Goal: Task Accomplishment & Management: Complete application form

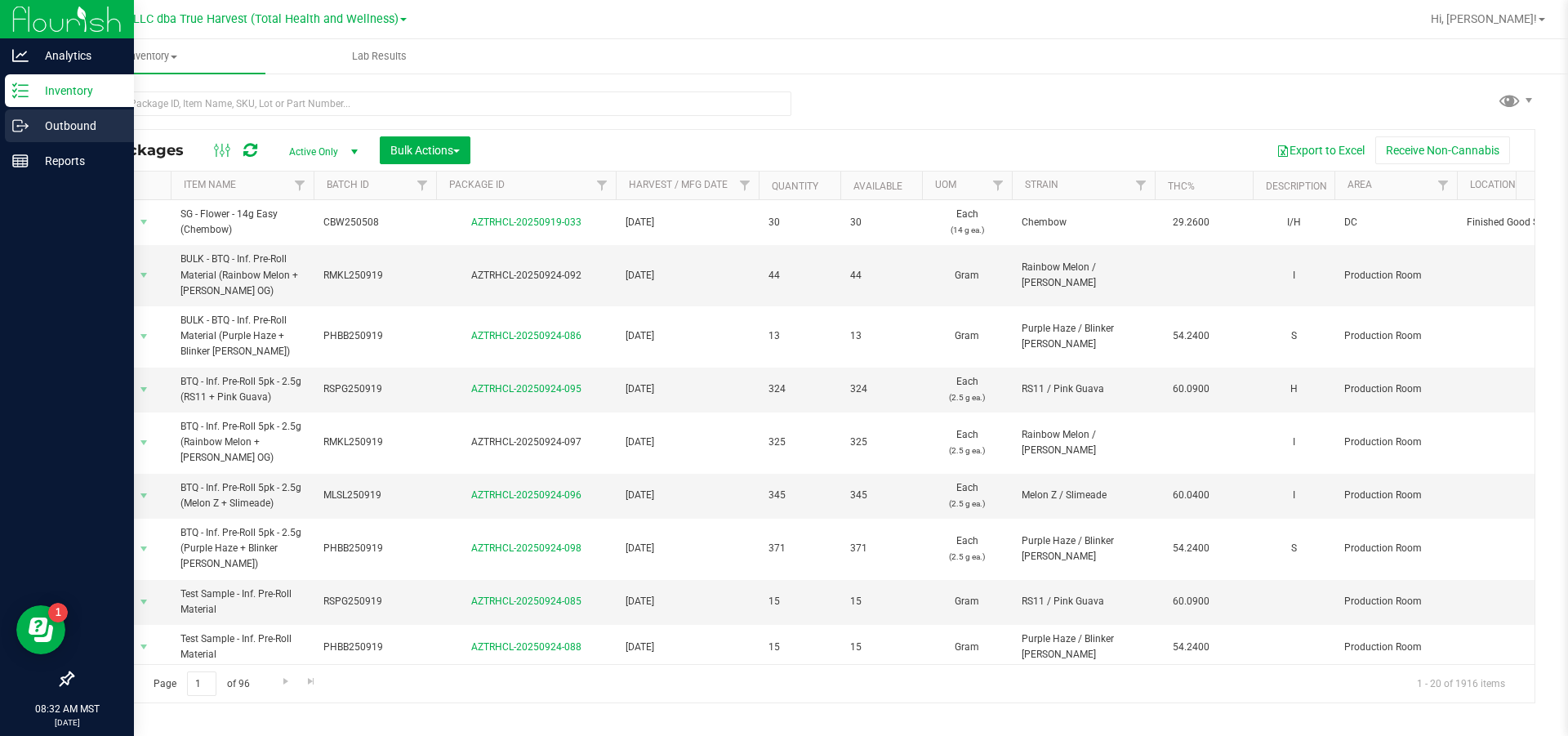
click at [66, 122] on p "Outbound" at bounding box center [77, 125] width 98 height 19
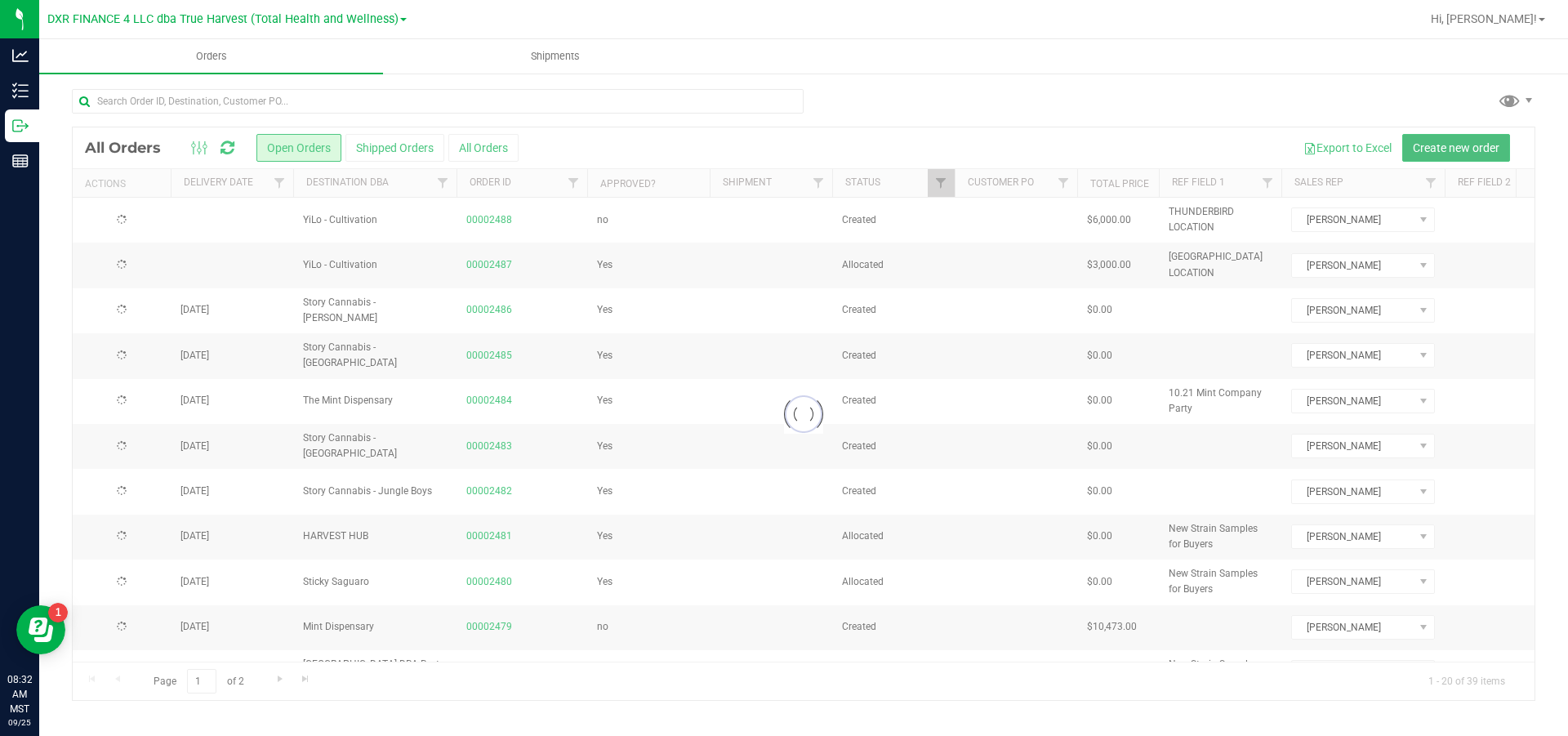
click at [1046, 151] on span "Create new order" at bounding box center [1456, 148] width 87 height 13
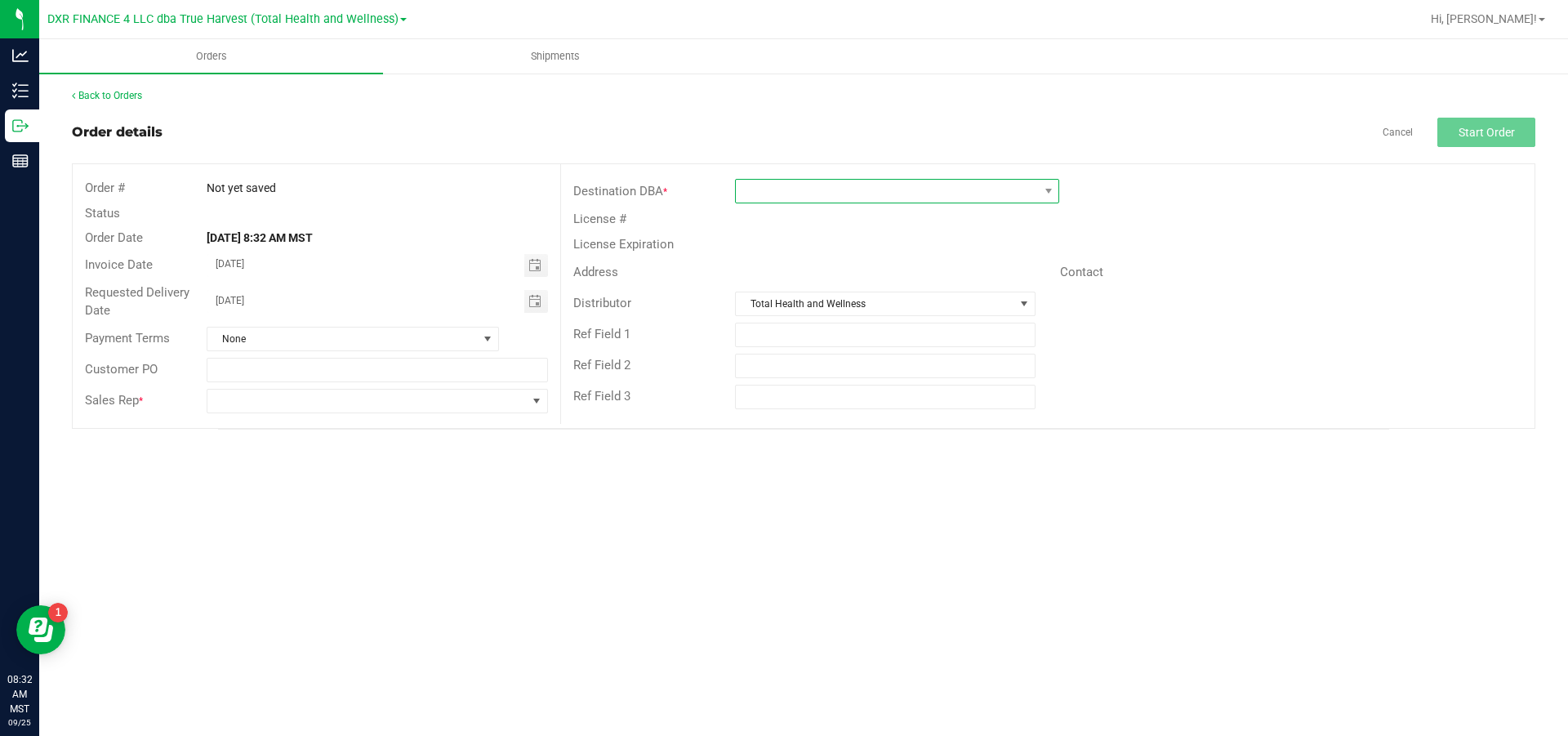
click at [901, 191] on span at bounding box center [887, 190] width 302 height 23
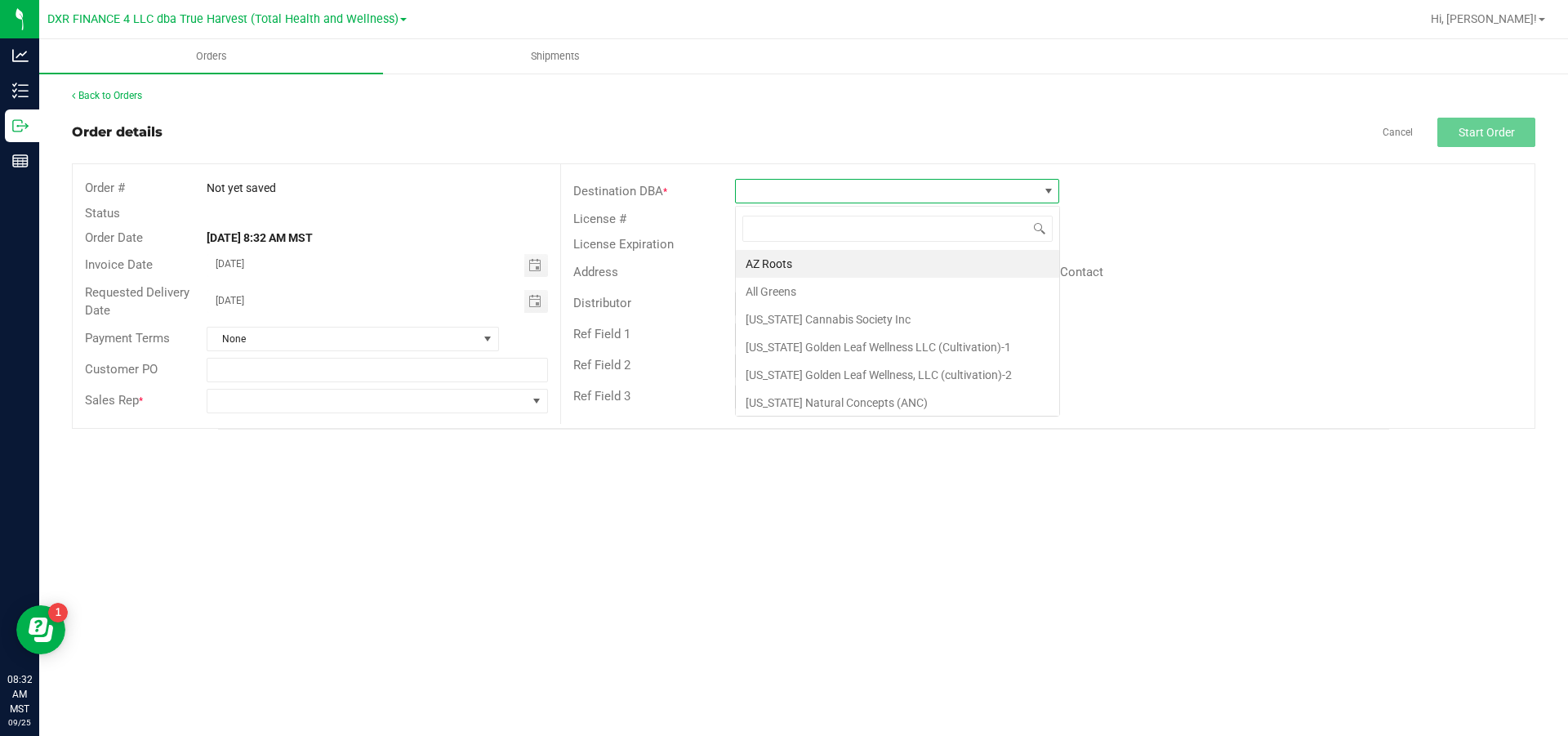
scroll to position [24, 324]
type input "sup"
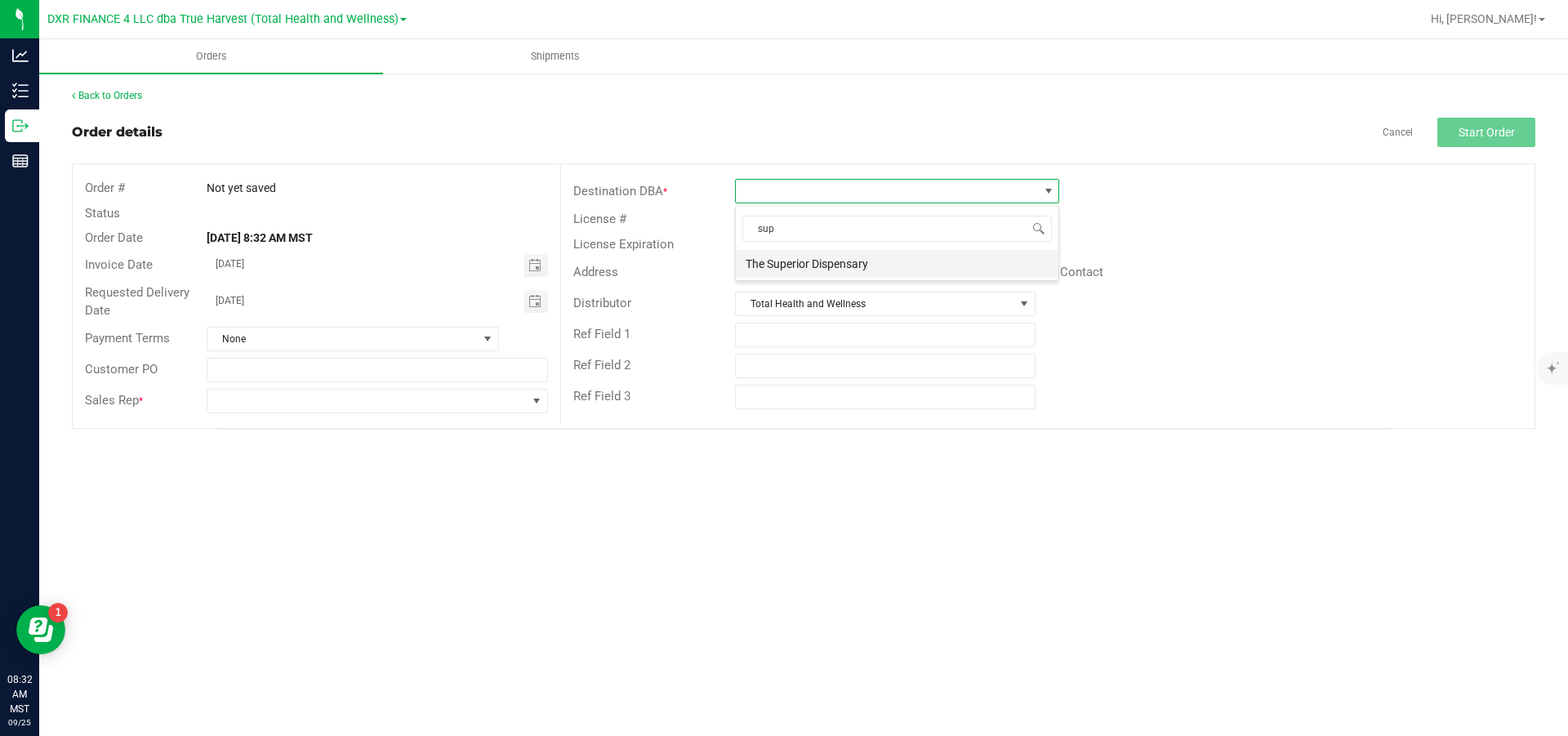
click at [841, 270] on li "The Superior Dispensary" at bounding box center [897, 264] width 323 height 28
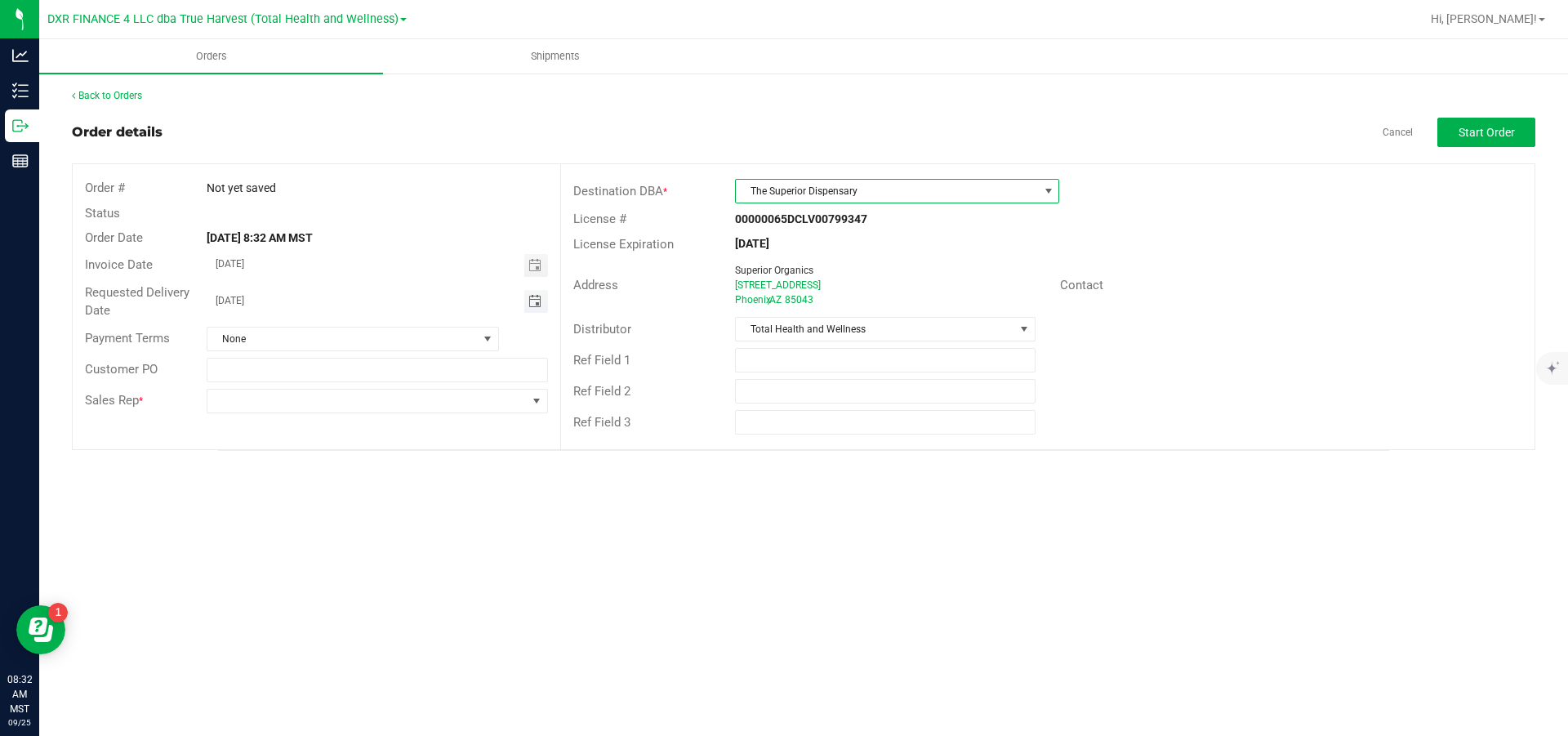
click at [535, 308] on span "Toggle calendar" at bounding box center [535, 301] width 13 height 13
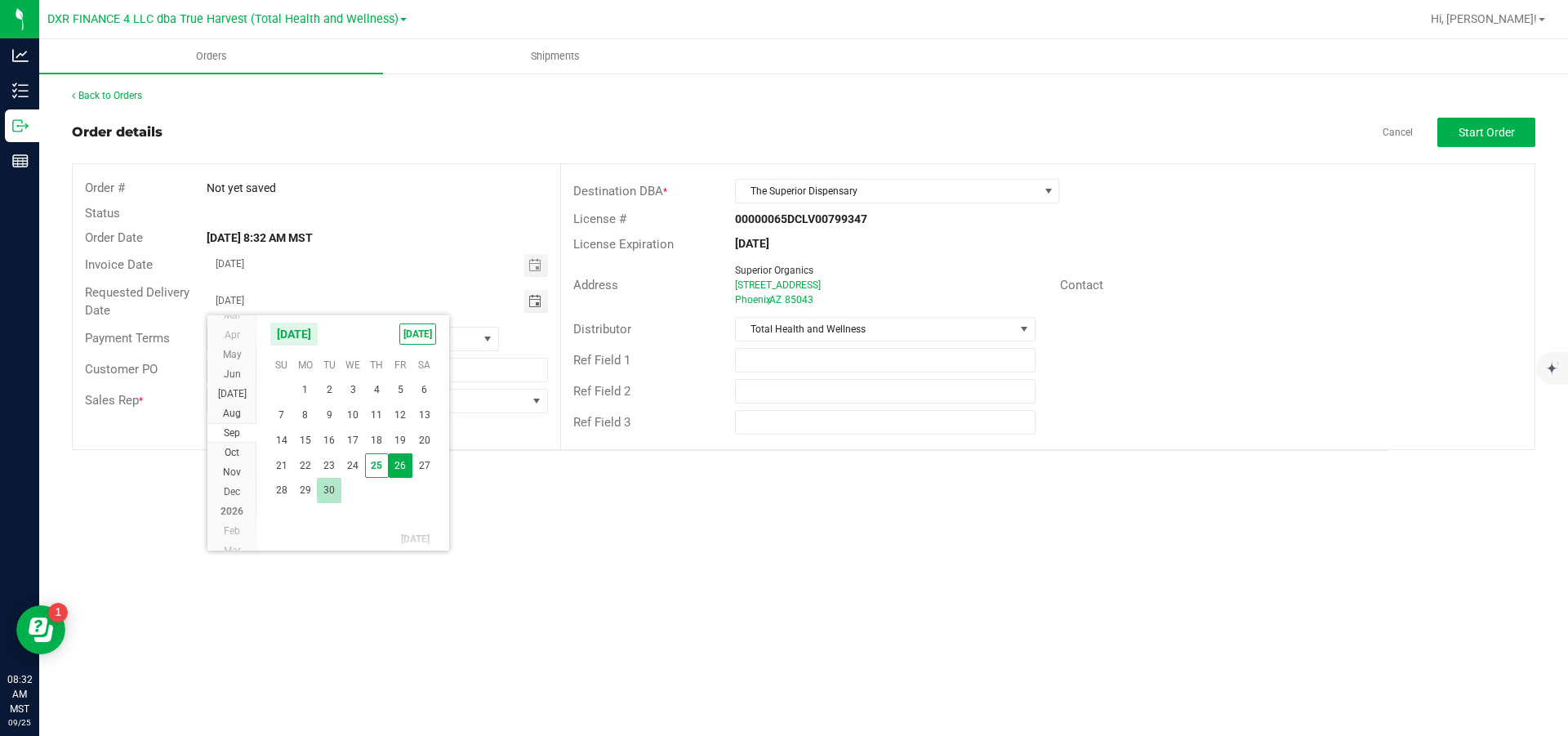
click at [336, 442] on span "30" at bounding box center [329, 491] width 23 height 25
type input "[DATE]"
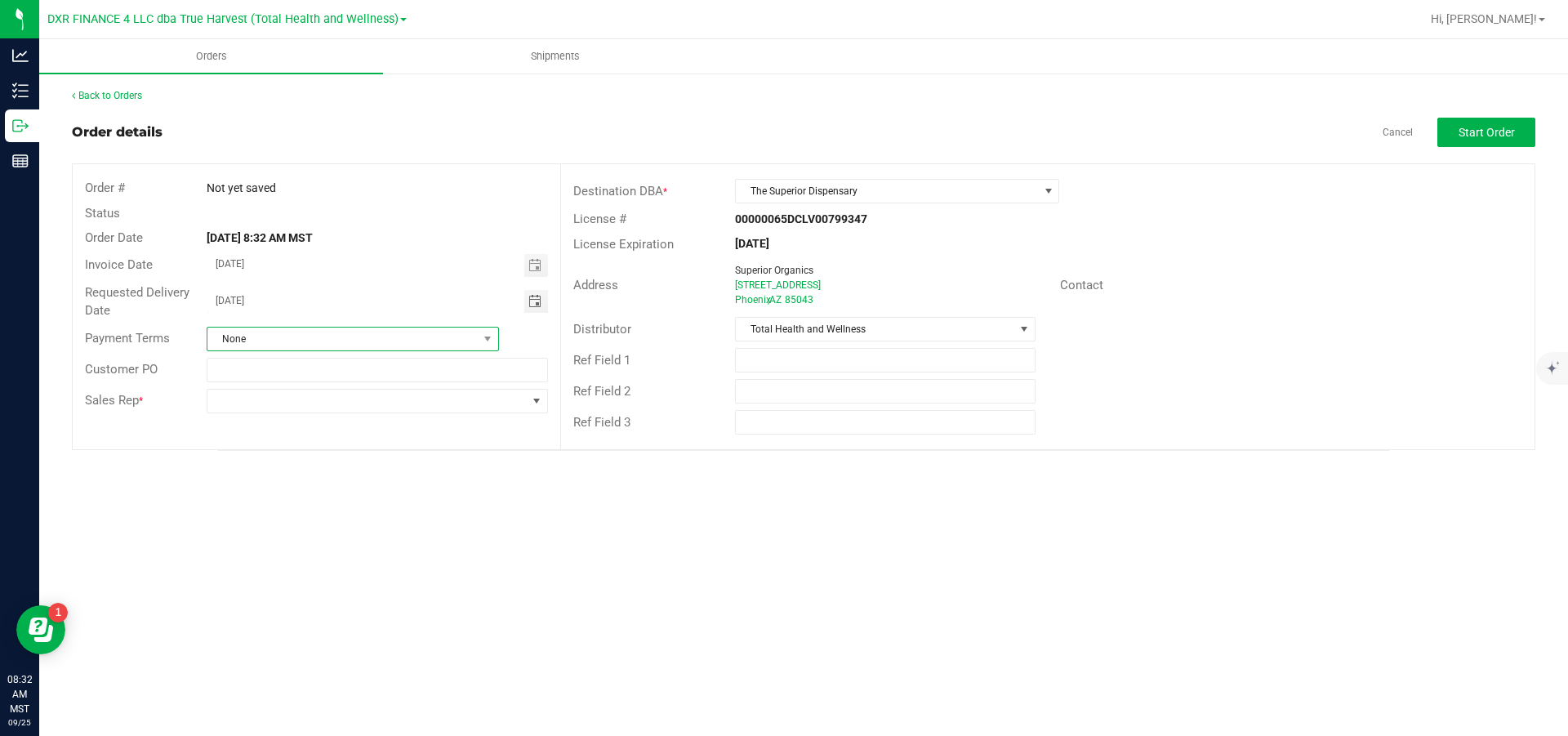
click at [402, 335] on span "None" at bounding box center [343, 338] width 270 height 23
click at [264, 411] on li "Net 30" at bounding box center [353, 407] width 290 height 28
click at [416, 390] on div "Sales Rep *" at bounding box center [316, 401] width 487 height 31
click at [411, 401] on span at bounding box center [367, 401] width 319 height 23
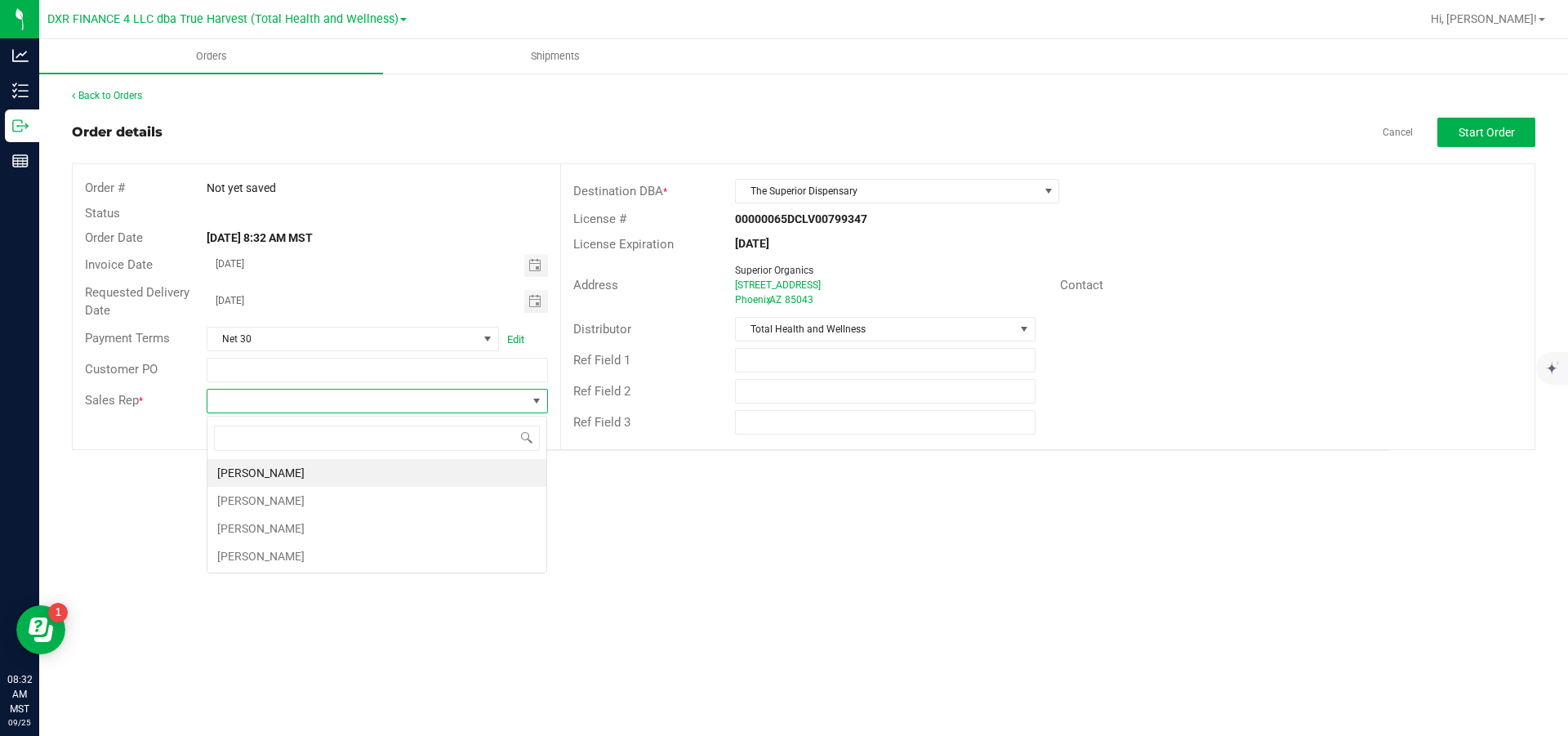
scroll to position [24, 340]
click at [321, 442] on li "[PERSON_NAME]" at bounding box center [377, 472] width 339 height 28
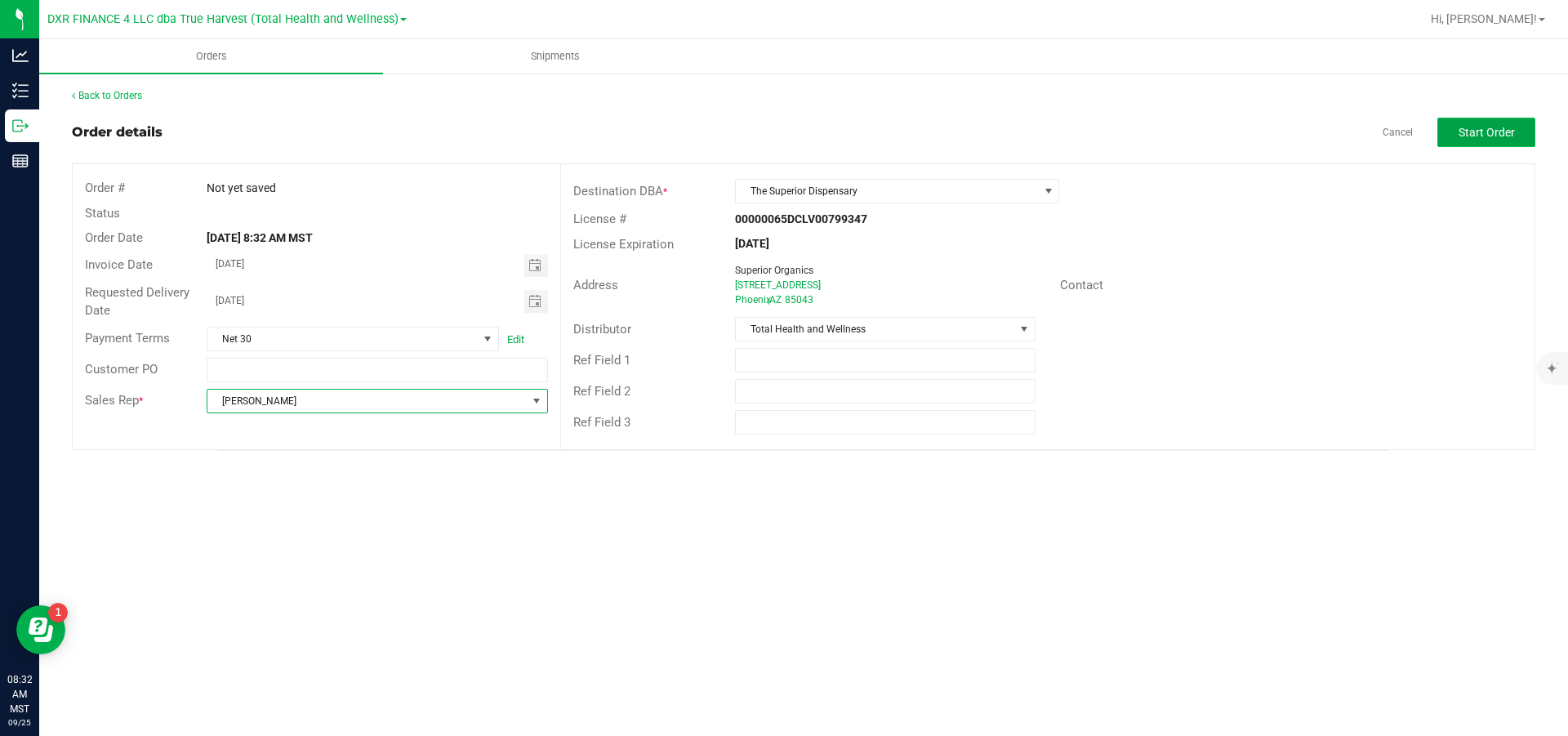
click at [1046, 131] on span "Start Order" at bounding box center [1487, 133] width 57 height 13
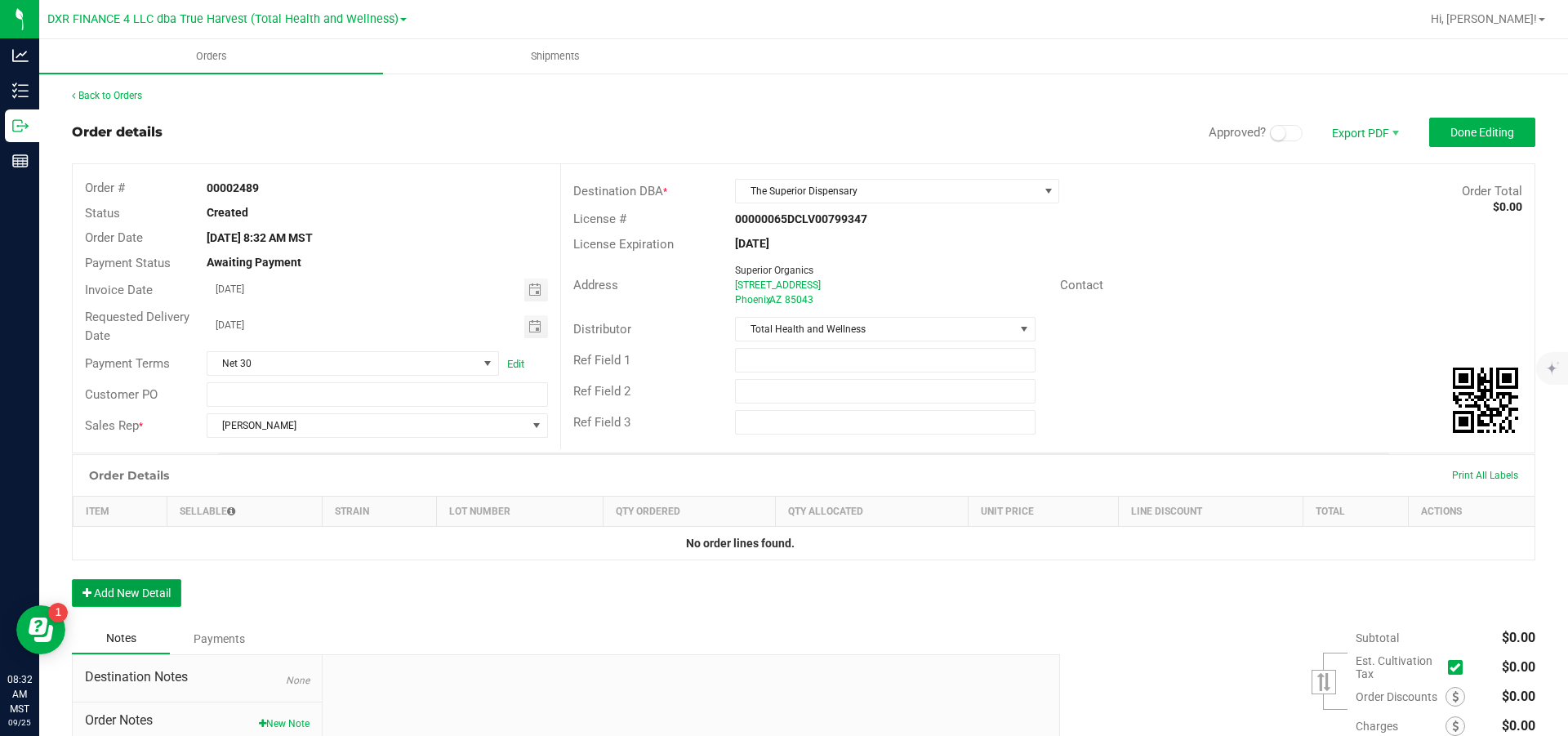
click at [125, 442] on button "Add New Detail" at bounding box center [126, 592] width 109 height 28
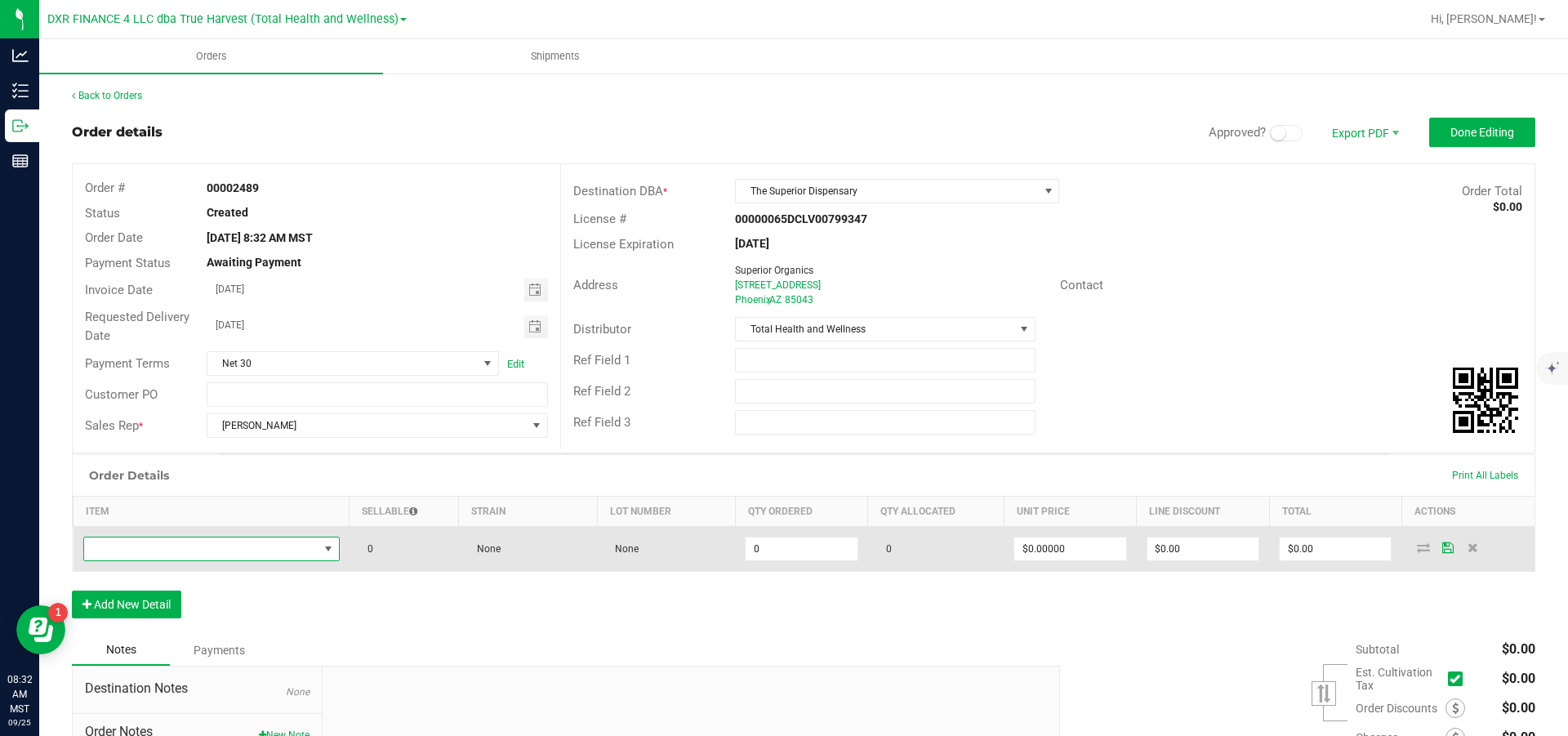
click at [162, 442] on span "NO DATA FOUND" at bounding box center [201, 548] width 234 height 23
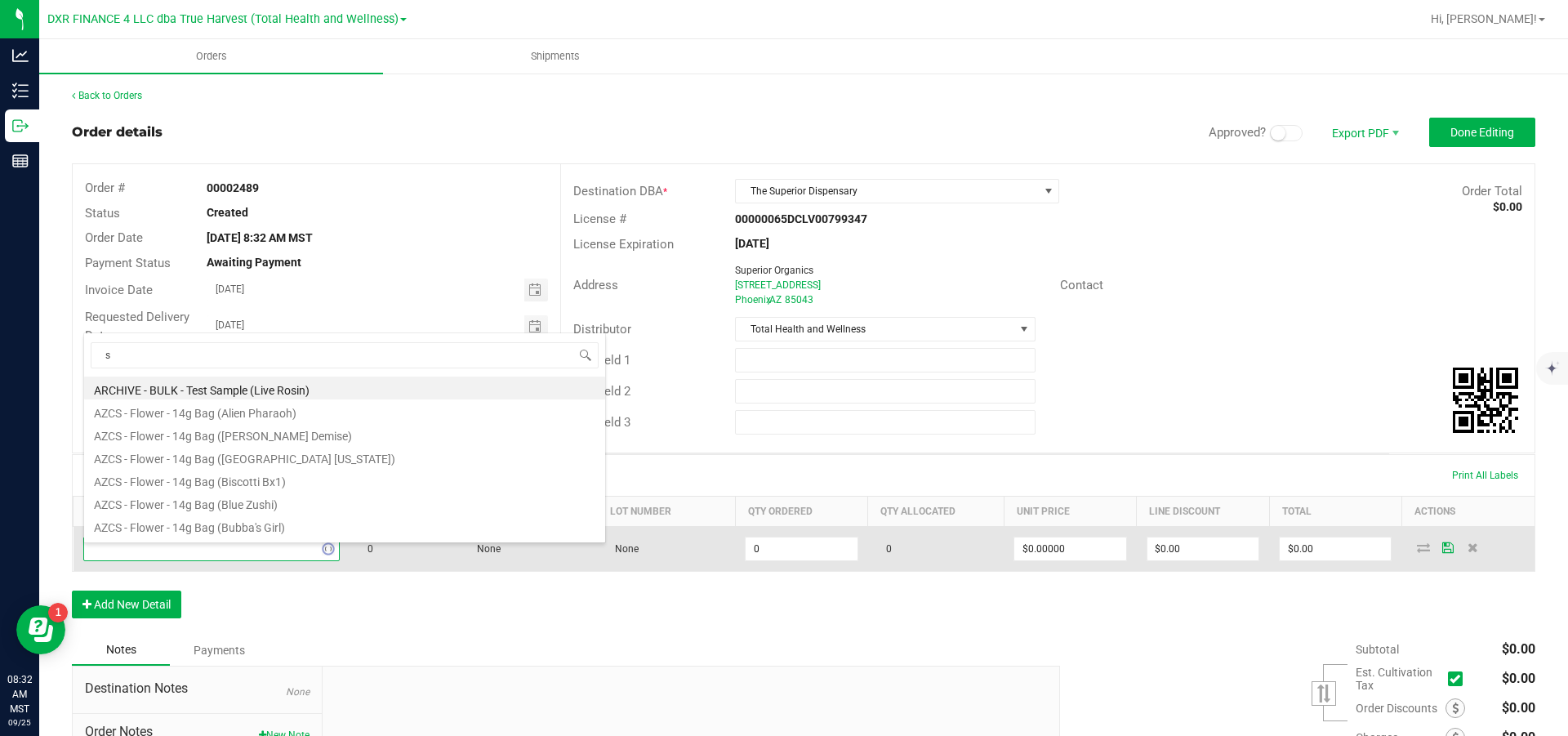
scroll to position [24, 241]
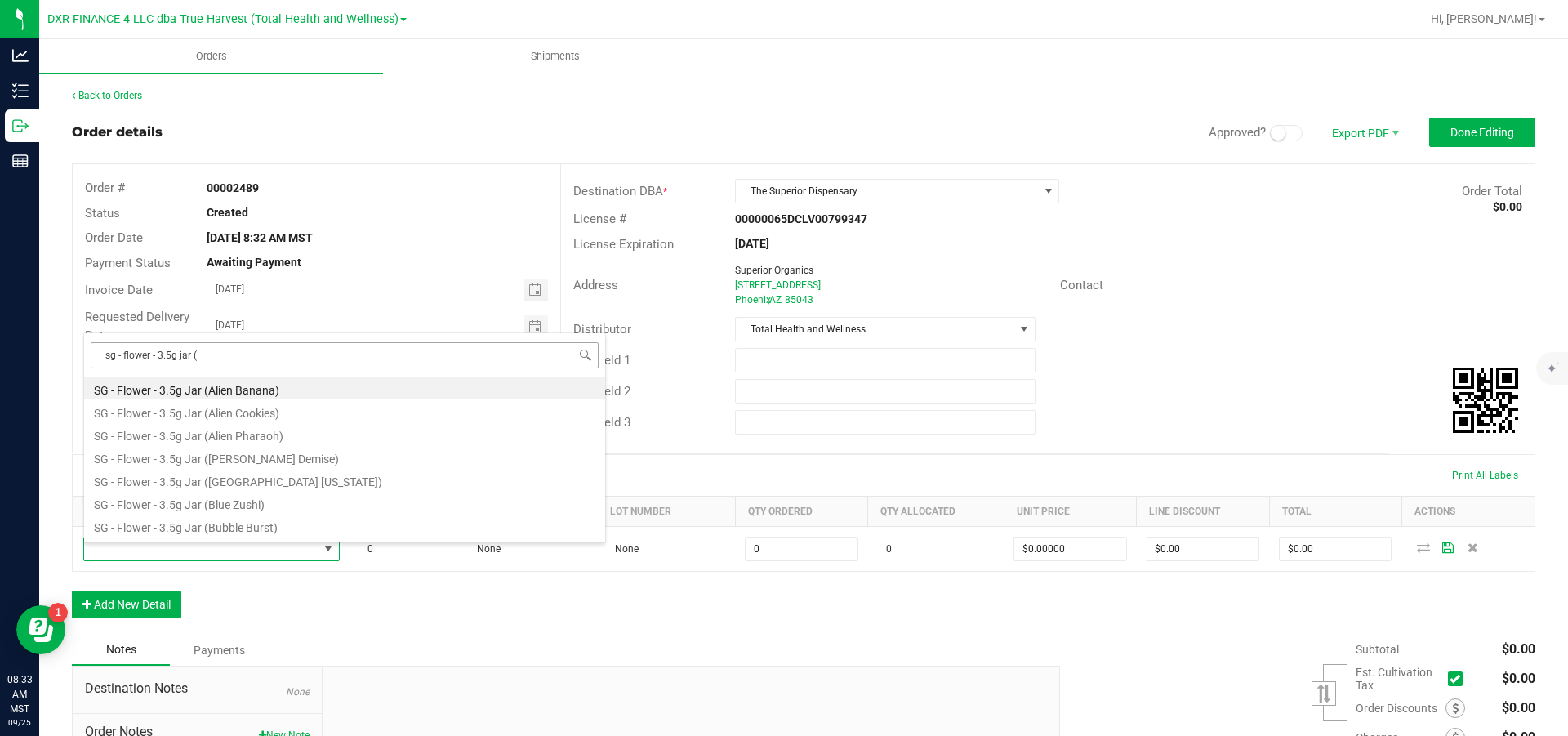
drag, startPoint x: 244, startPoint y: 364, endPoint x: 93, endPoint y: 365, distance: 151.0
click at [93, 365] on input "sg - flower - 3.5g jar (" at bounding box center [345, 355] width 508 height 25
click at [250, 363] on input "sg - flower - 3.5g jar (" at bounding box center [345, 355] width 508 height 25
type input "sg - flower - 3.5g jar (di"
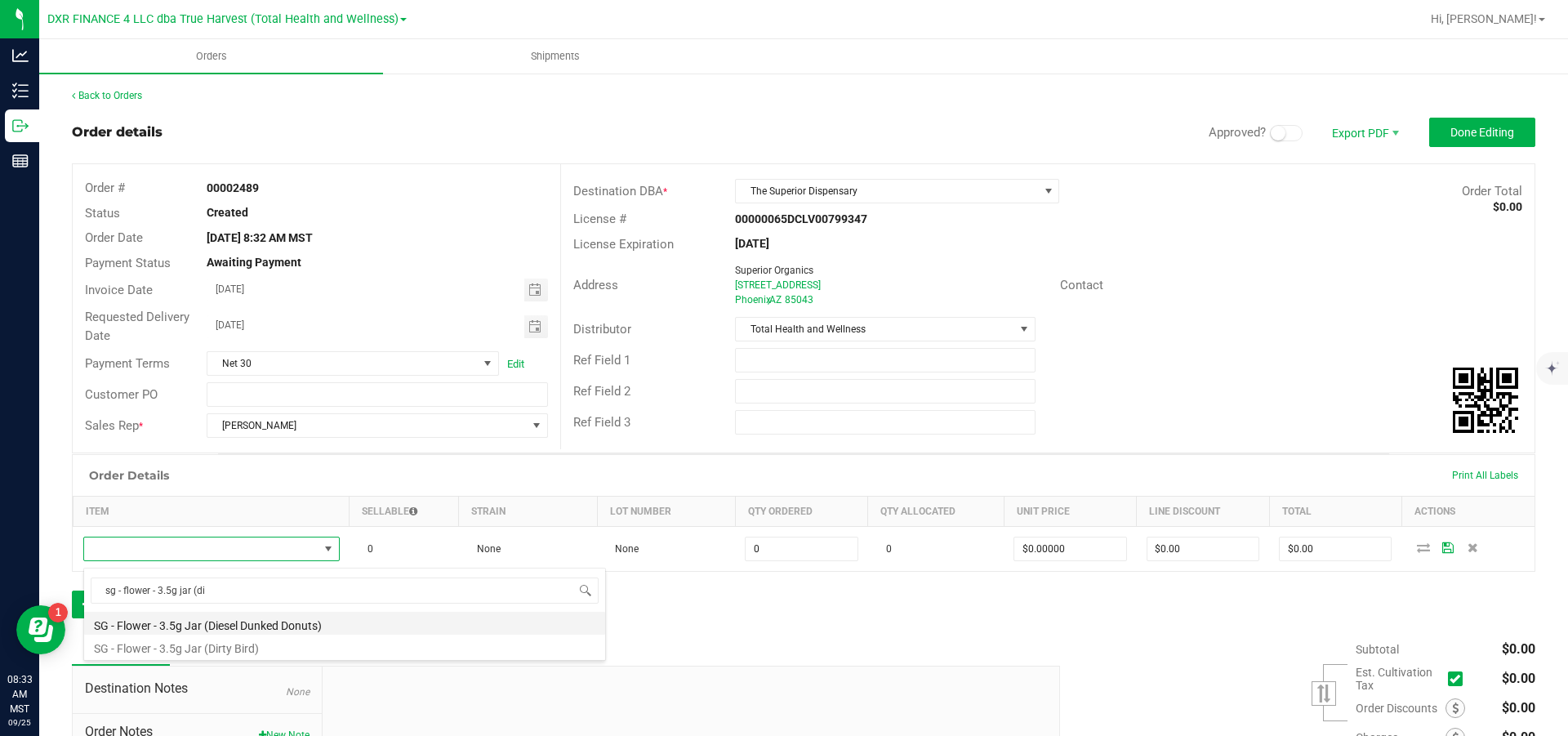
click at [245, 442] on li "SG - Flower - 3.5g Jar (Diesel Dunked Donuts)" at bounding box center [345, 623] width 521 height 23
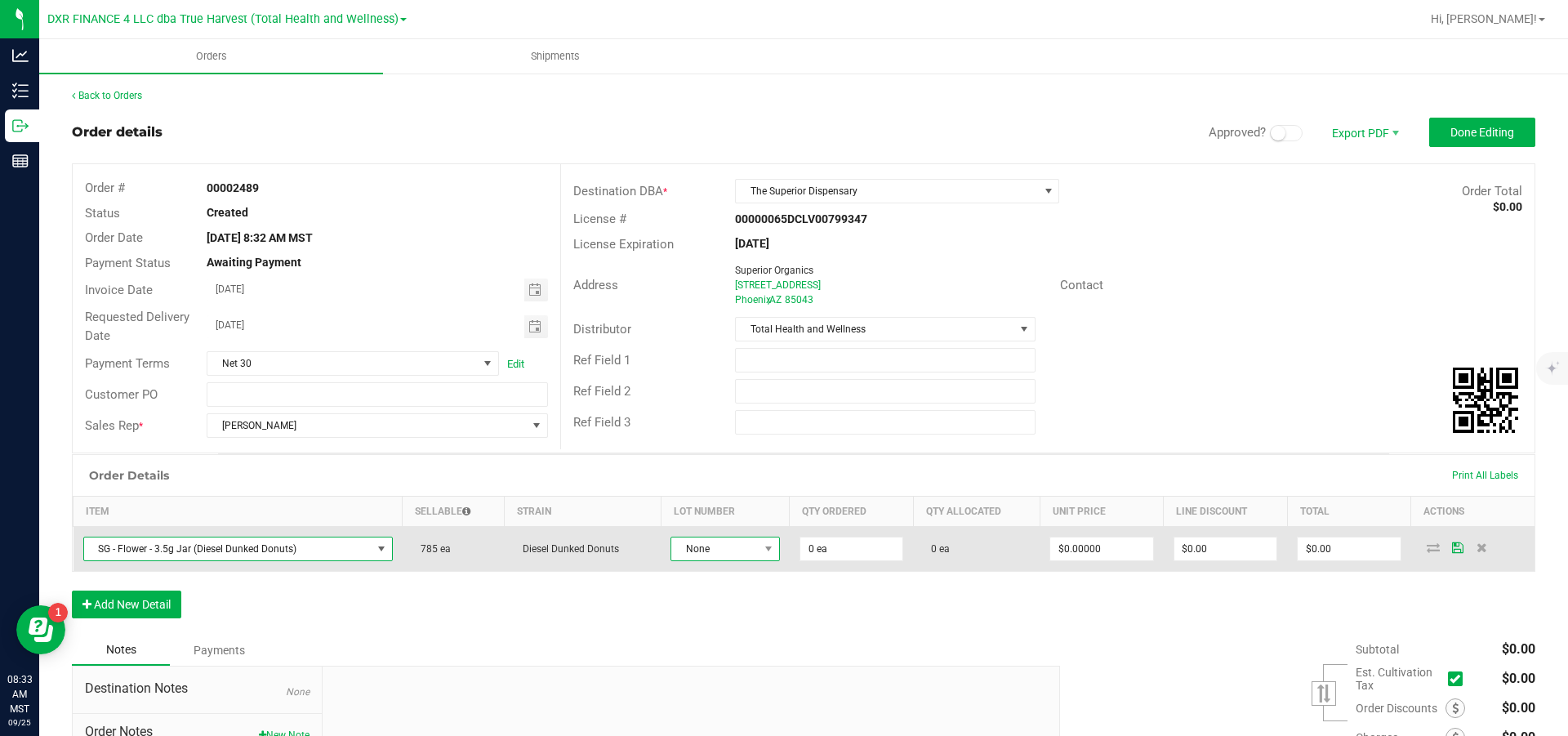
click at [727, 442] on span "None" at bounding box center [715, 548] width 88 height 23
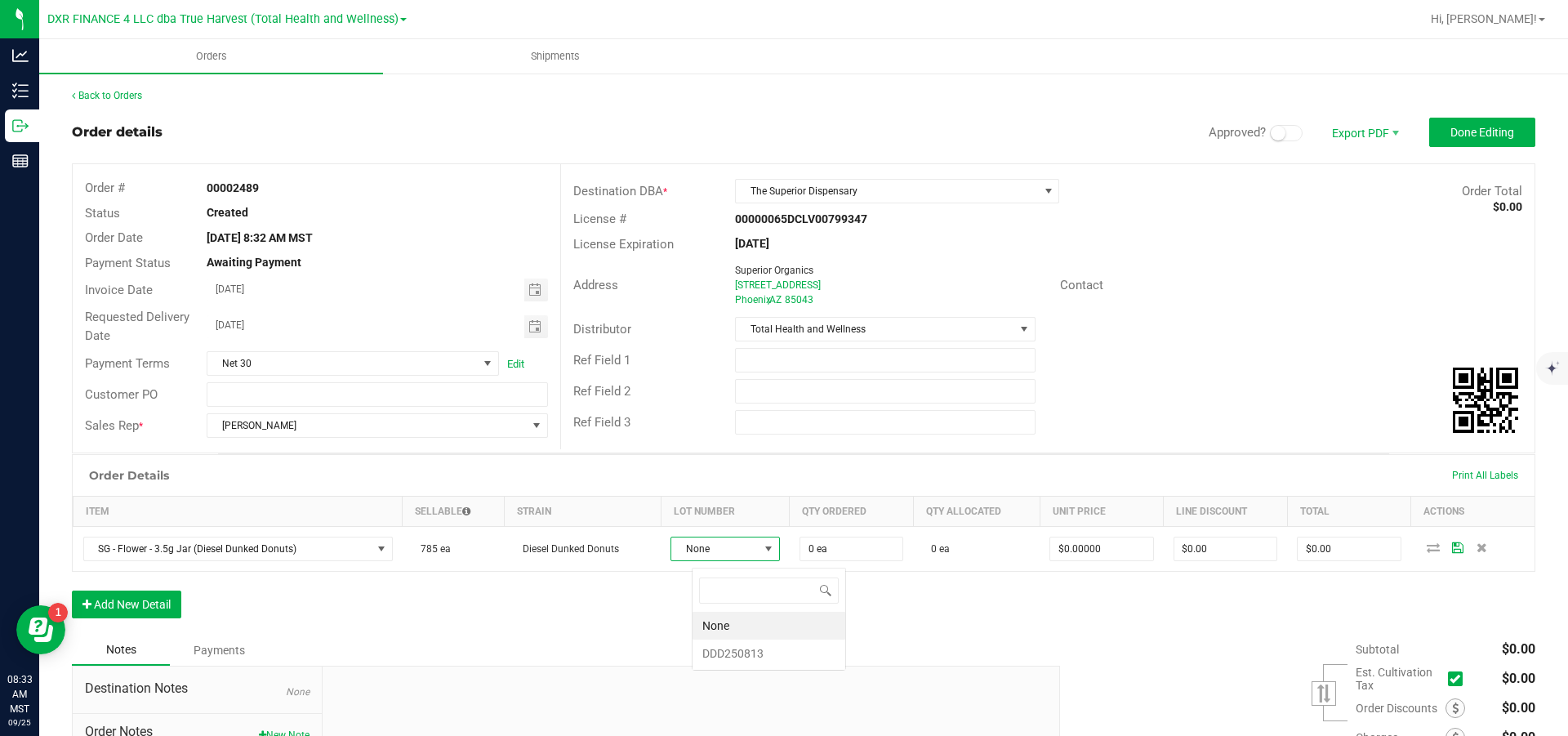
scroll to position [24, 98]
drag, startPoint x: 736, startPoint y: 655, endPoint x: 781, endPoint y: 628, distance: 52.5
click at [736, 442] on li "DDD250813" at bounding box center [769, 653] width 153 height 28
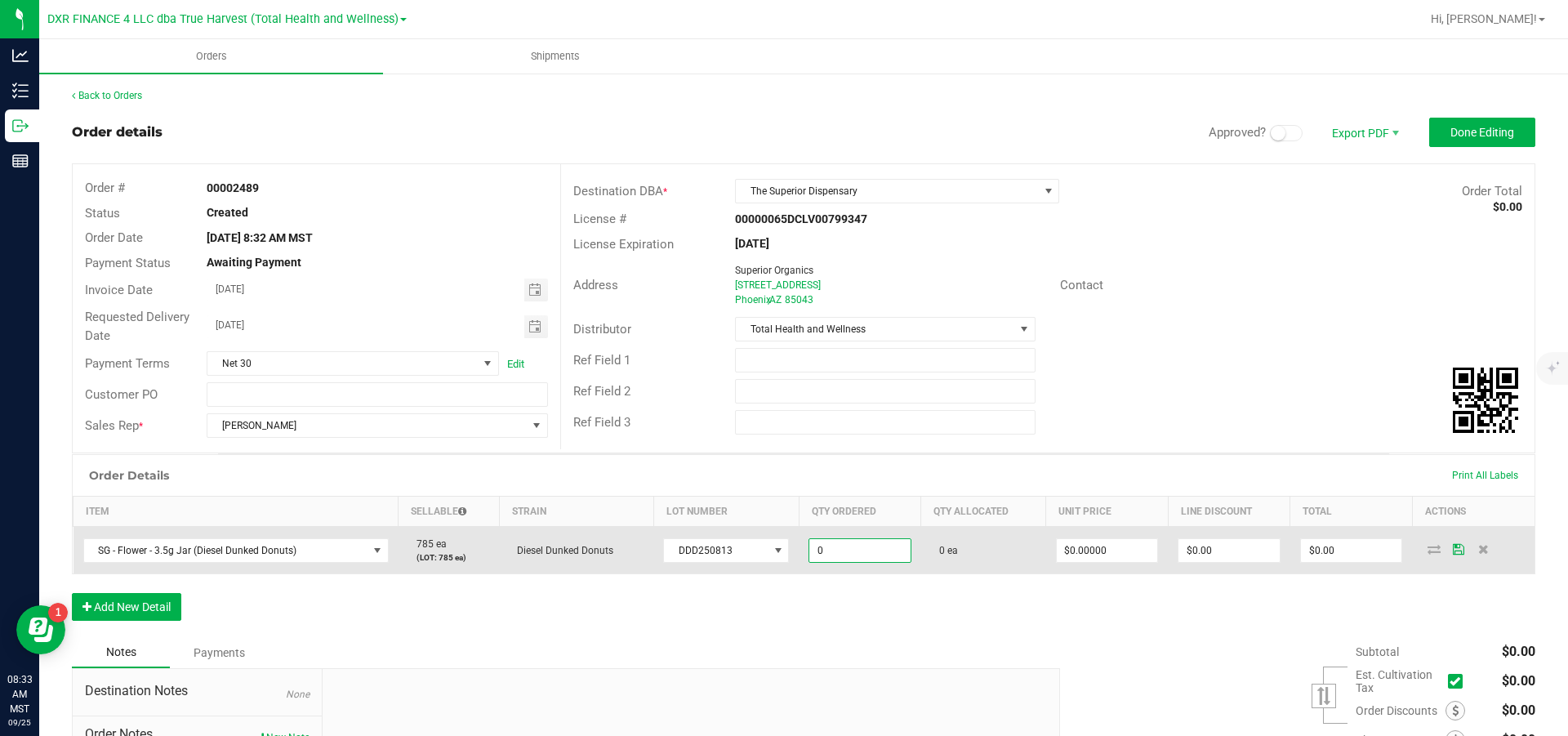
click at [862, 442] on input "0" at bounding box center [860, 550] width 101 height 23
type input "32 ea"
type input "0"
click at [1046, 442] on input "0" at bounding box center [1107, 550] width 101 height 23
type input "$22.50000"
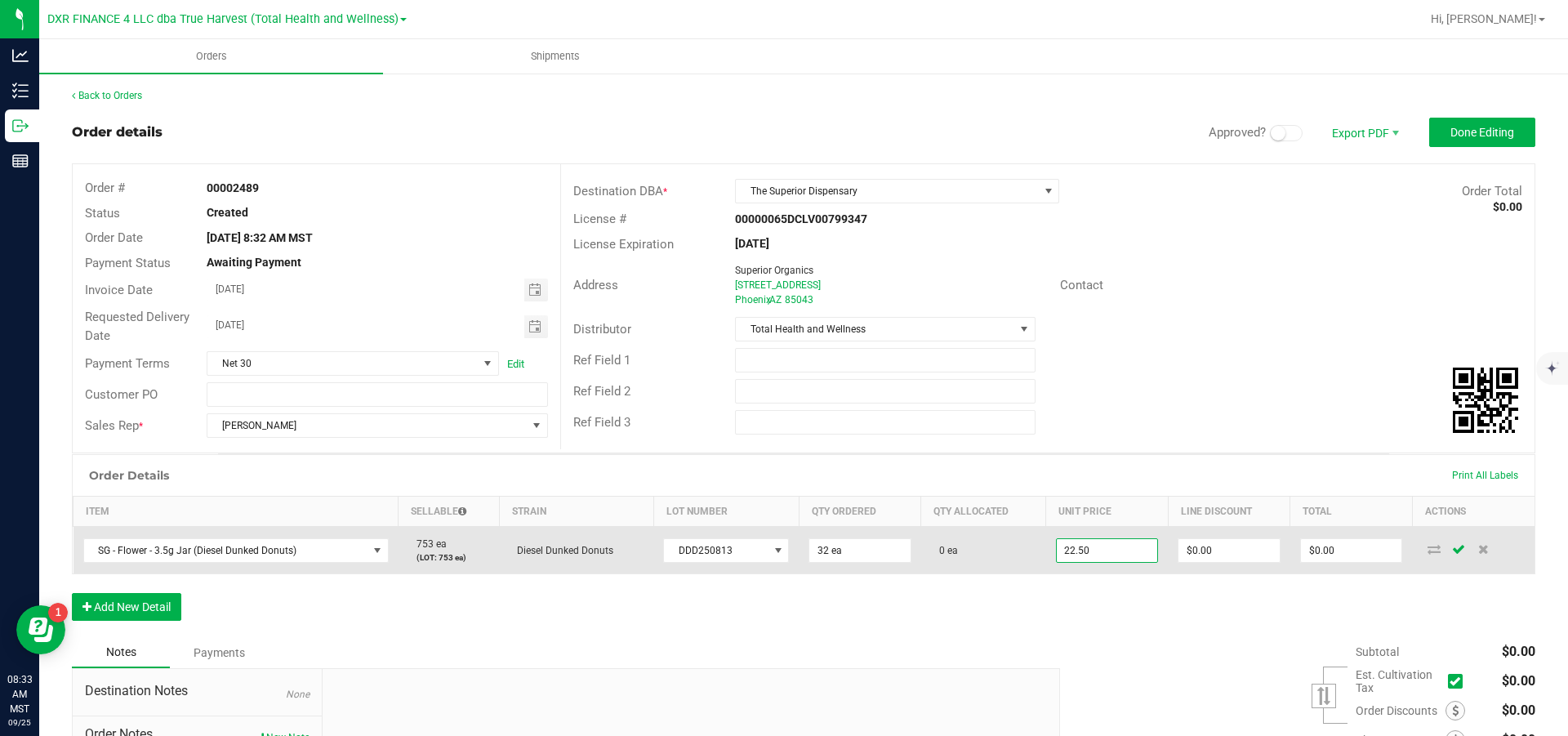
type input "0"
type input "$720.00"
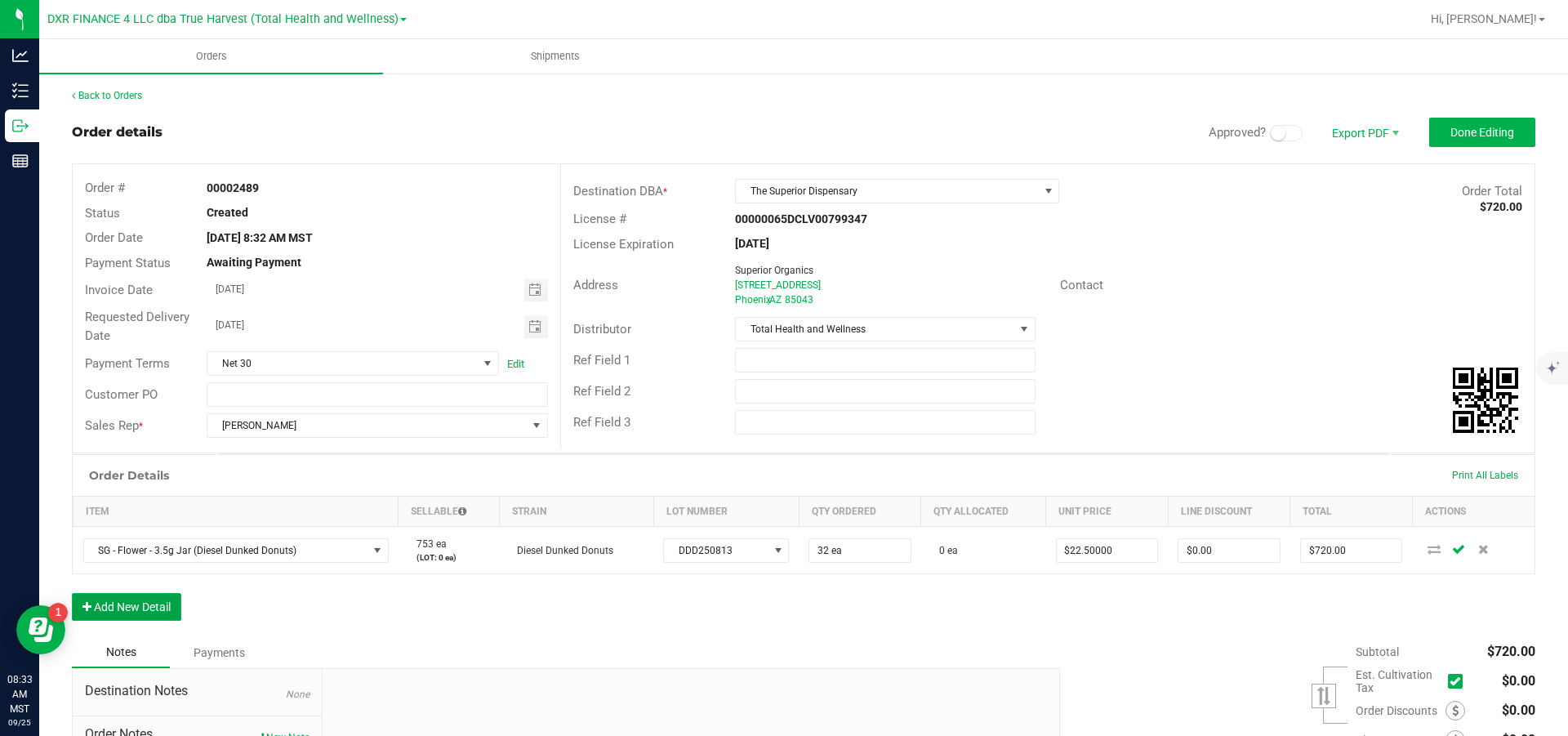
click at [127, 442] on button "Add New Detail" at bounding box center [126, 607] width 109 height 28
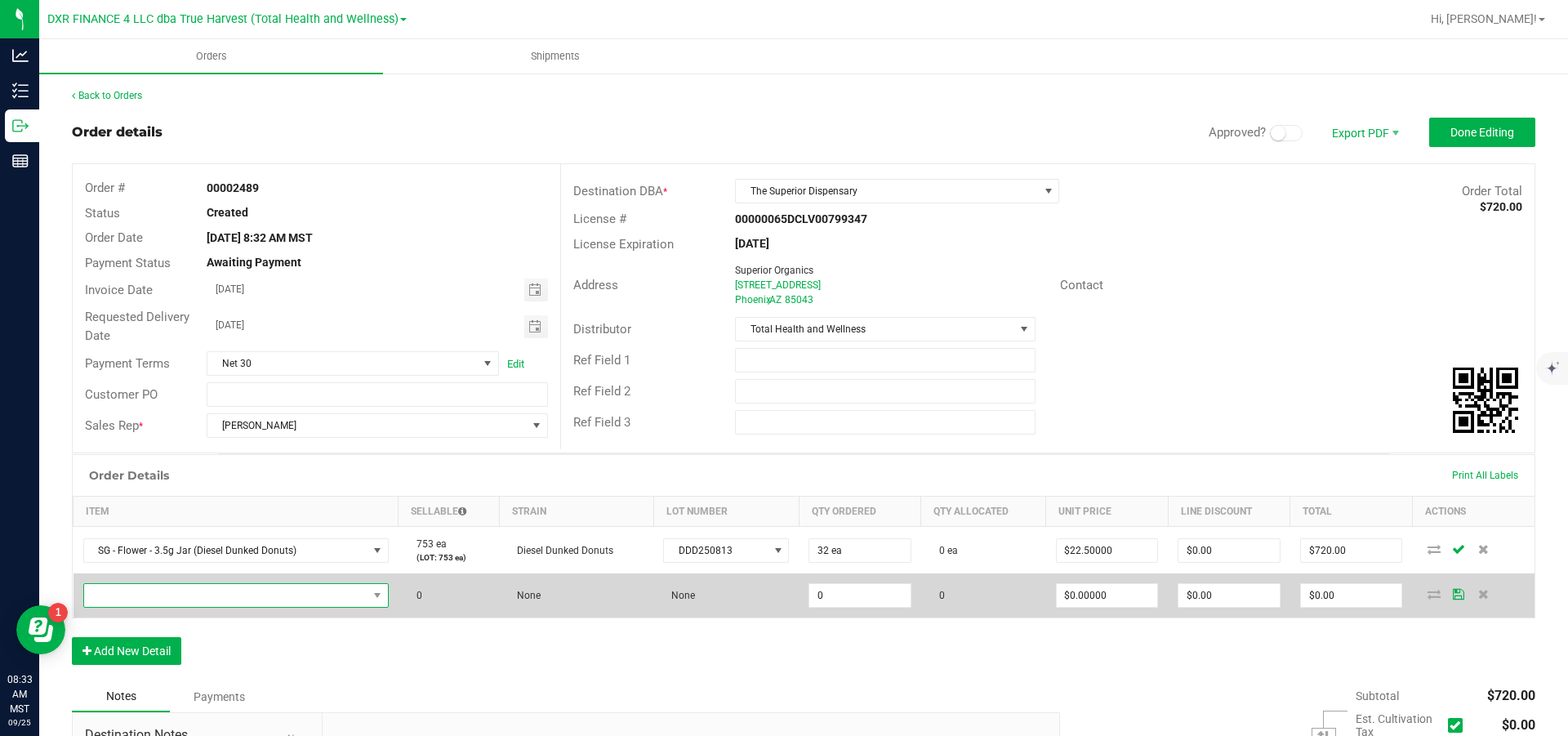
click at [151, 442] on span "NO DATA FOUND" at bounding box center [226, 595] width 284 height 23
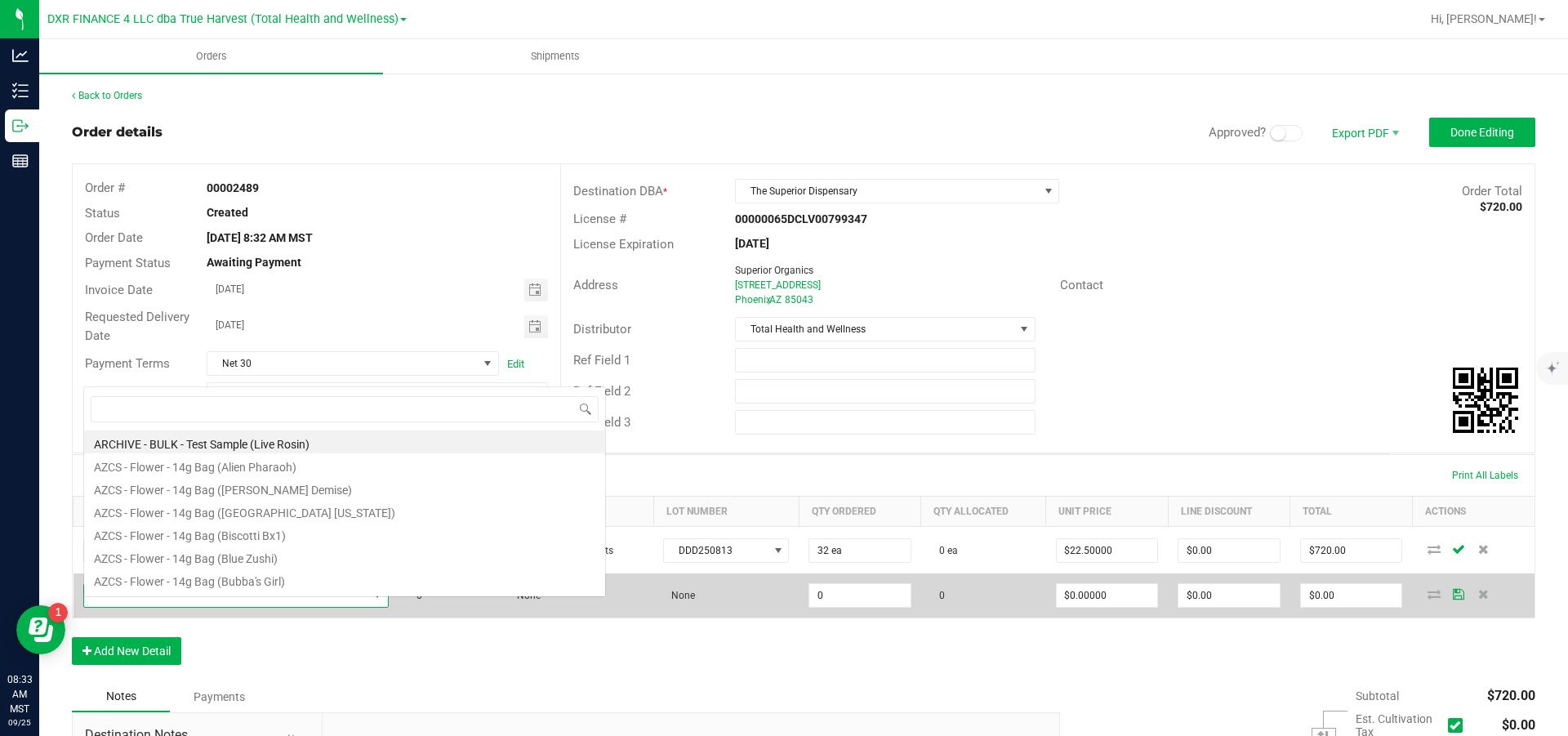
scroll to position [24, 309]
type input "sg - flower - 3.5g jar (mo"
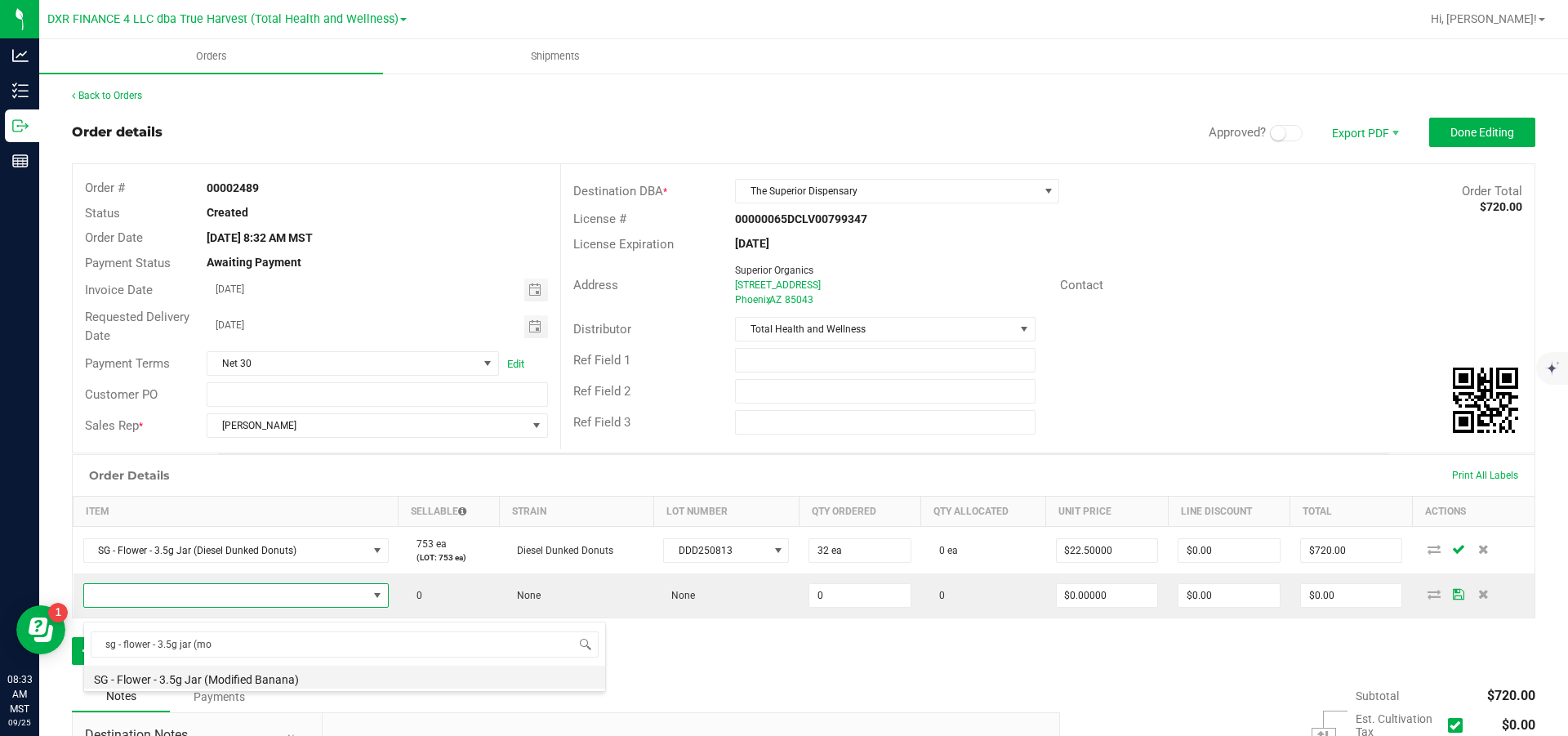
click at [231, 442] on li "SG - Flower - 3.5g Jar (Modified Banana)" at bounding box center [345, 677] width 521 height 23
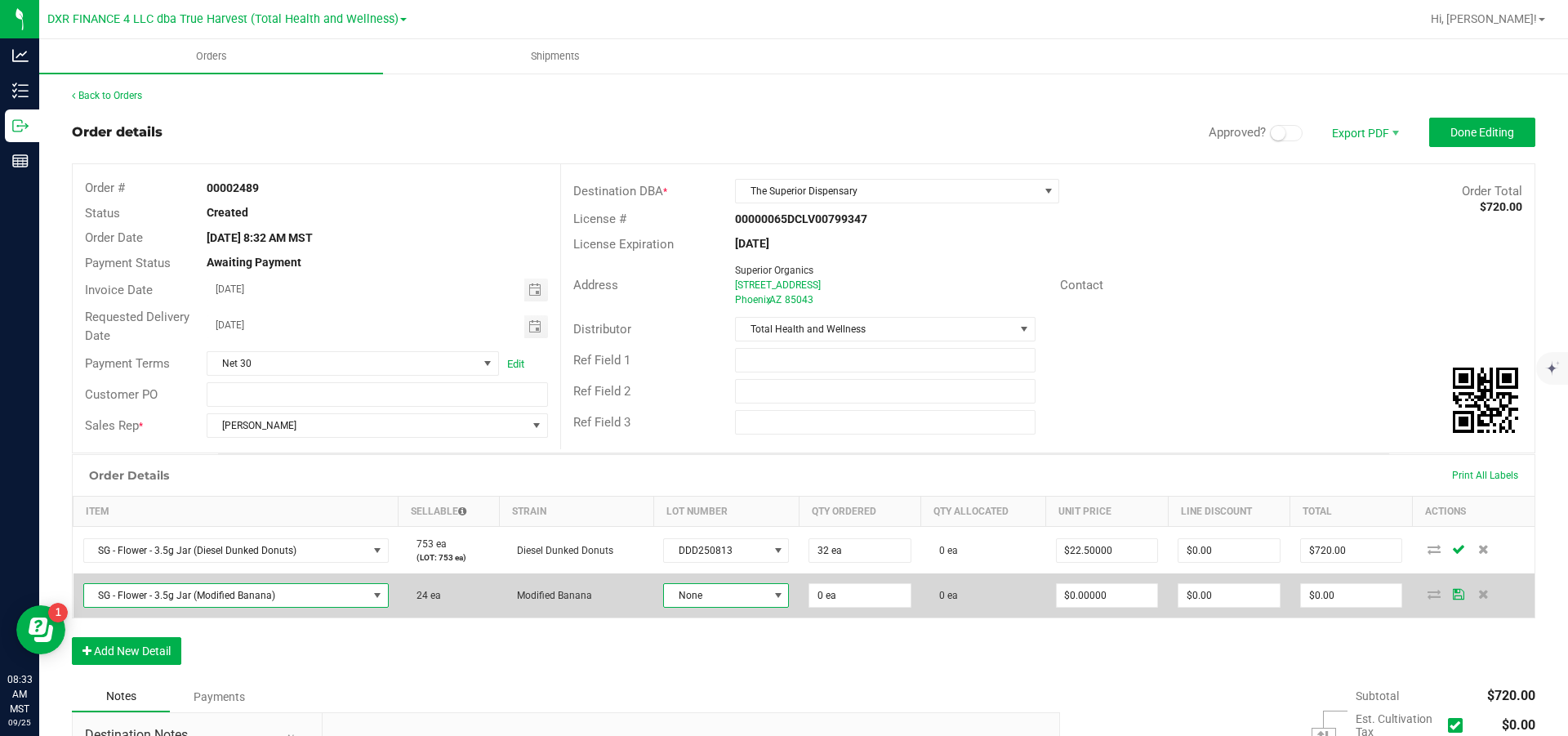
click at [724, 442] on span "None" at bounding box center [716, 595] width 103 height 23
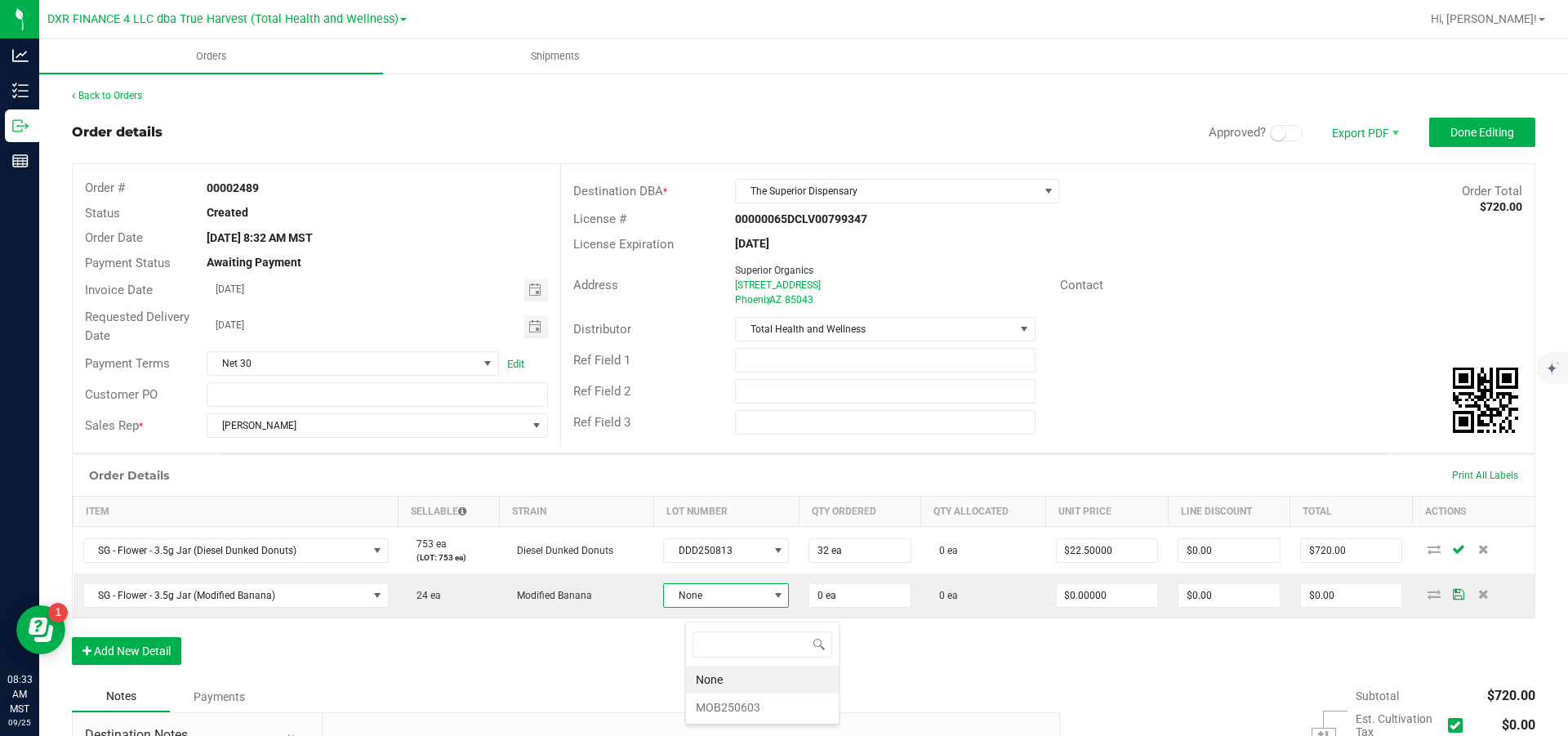
scroll to position [24, 121]
click at [719, 442] on li "MOB250603" at bounding box center [762, 707] width 153 height 28
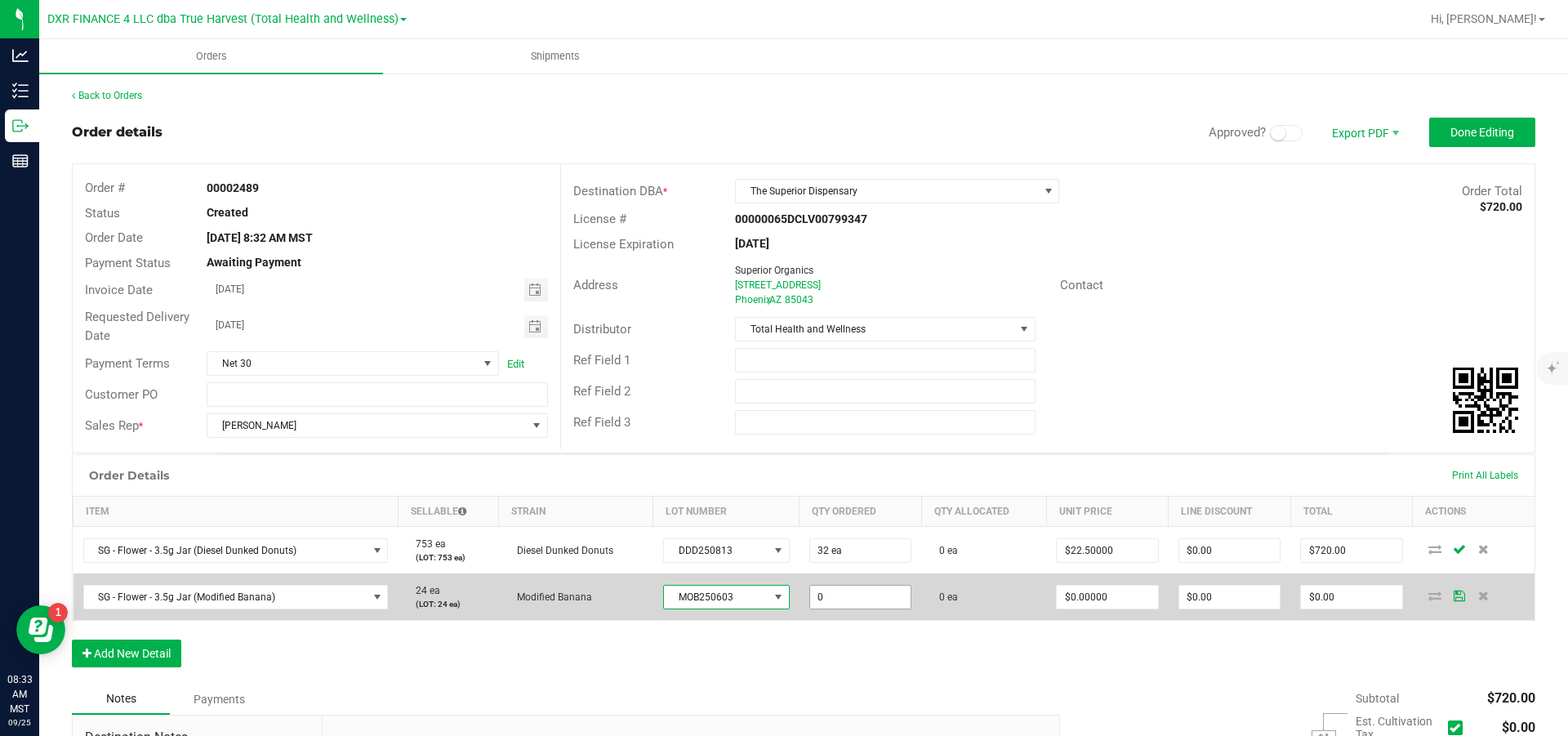
click at [868, 442] on input "0" at bounding box center [860, 597] width 100 height 23
type input "24 ea"
type input "0"
click at [1046, 442] on input "0" at bounding box center [1107, 597] width 100 height 23
type input "$22.50000"
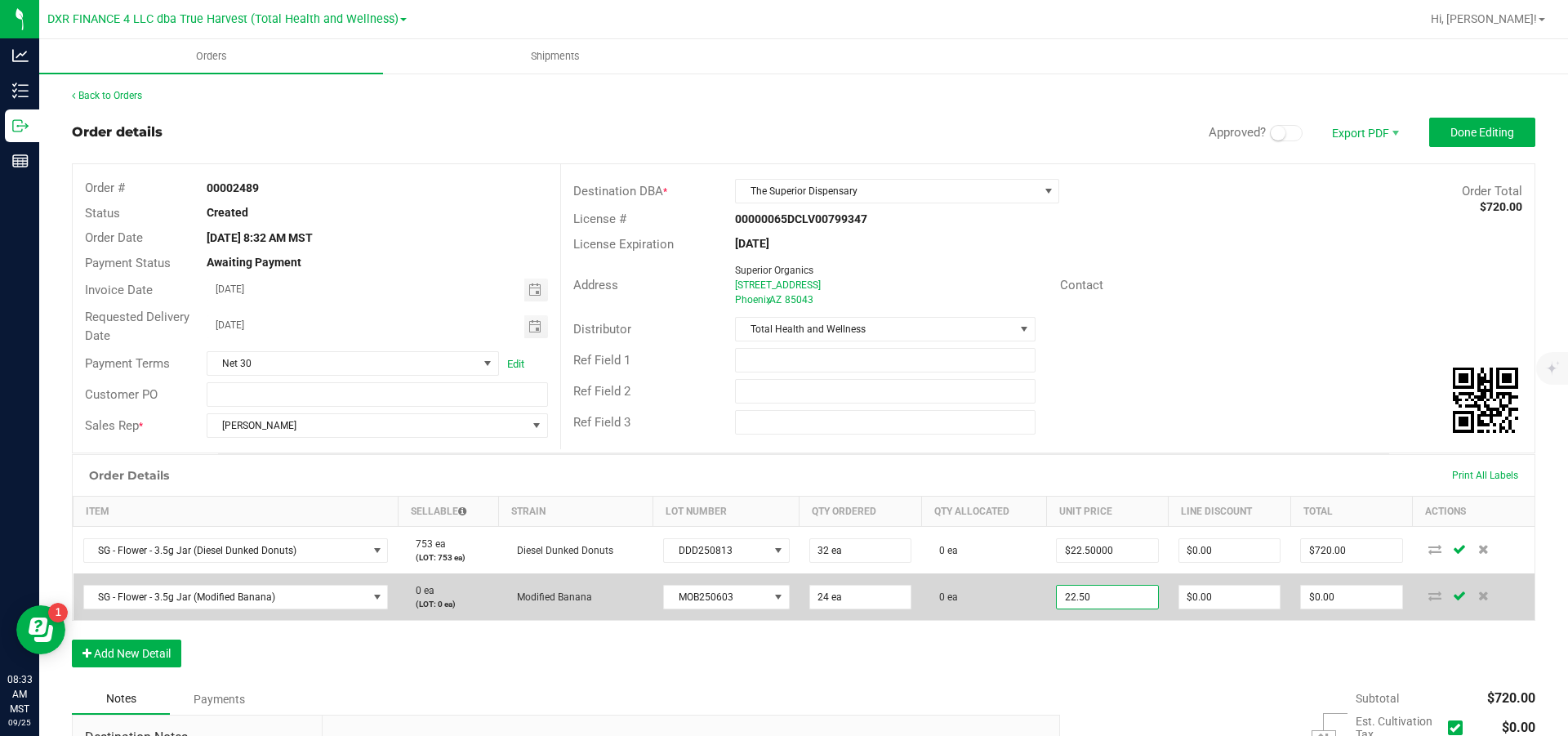
type input "0"
type input "$540.00"
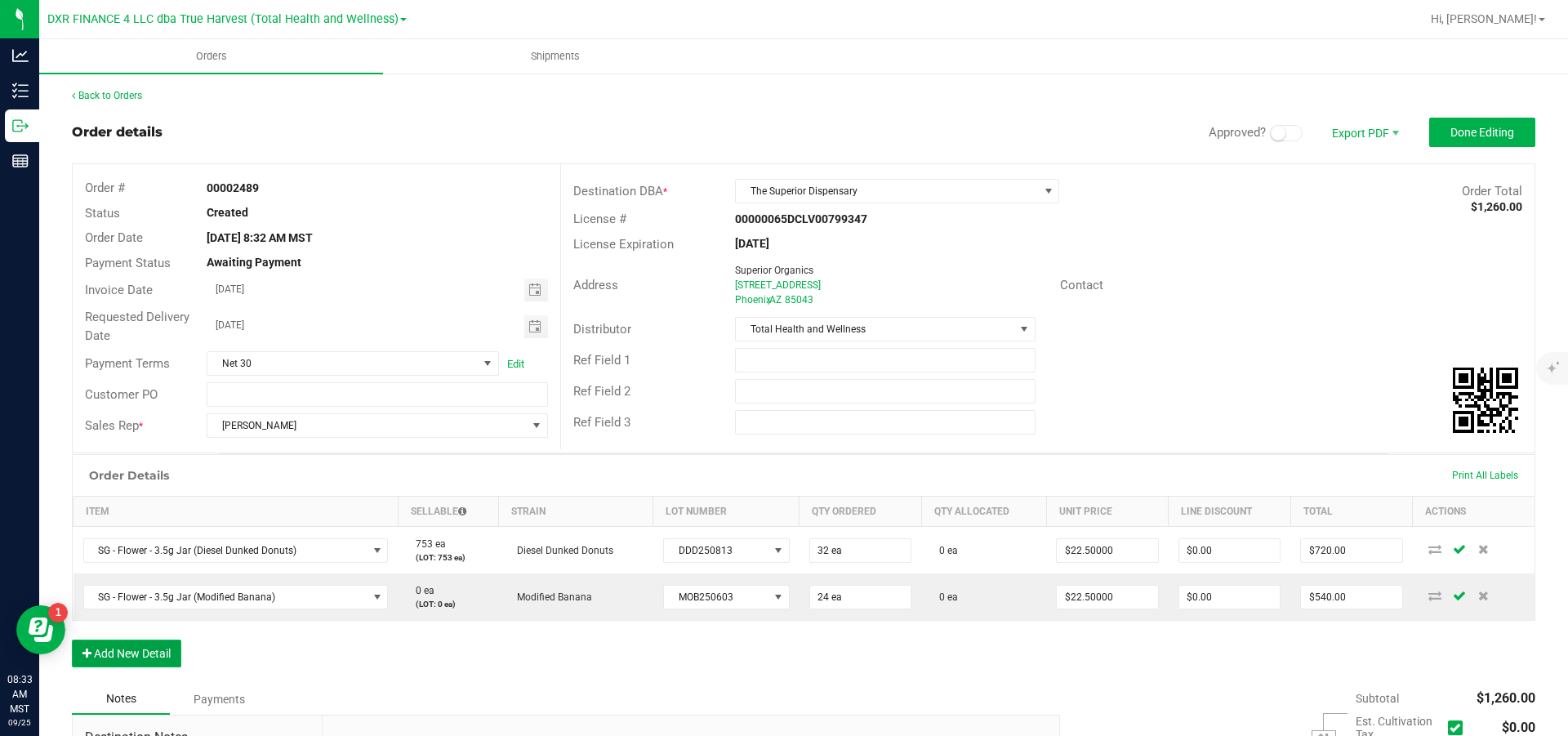
click at [129, 442] on button "Add New Detail" at bounding box center [126, 653] width 109 height 28
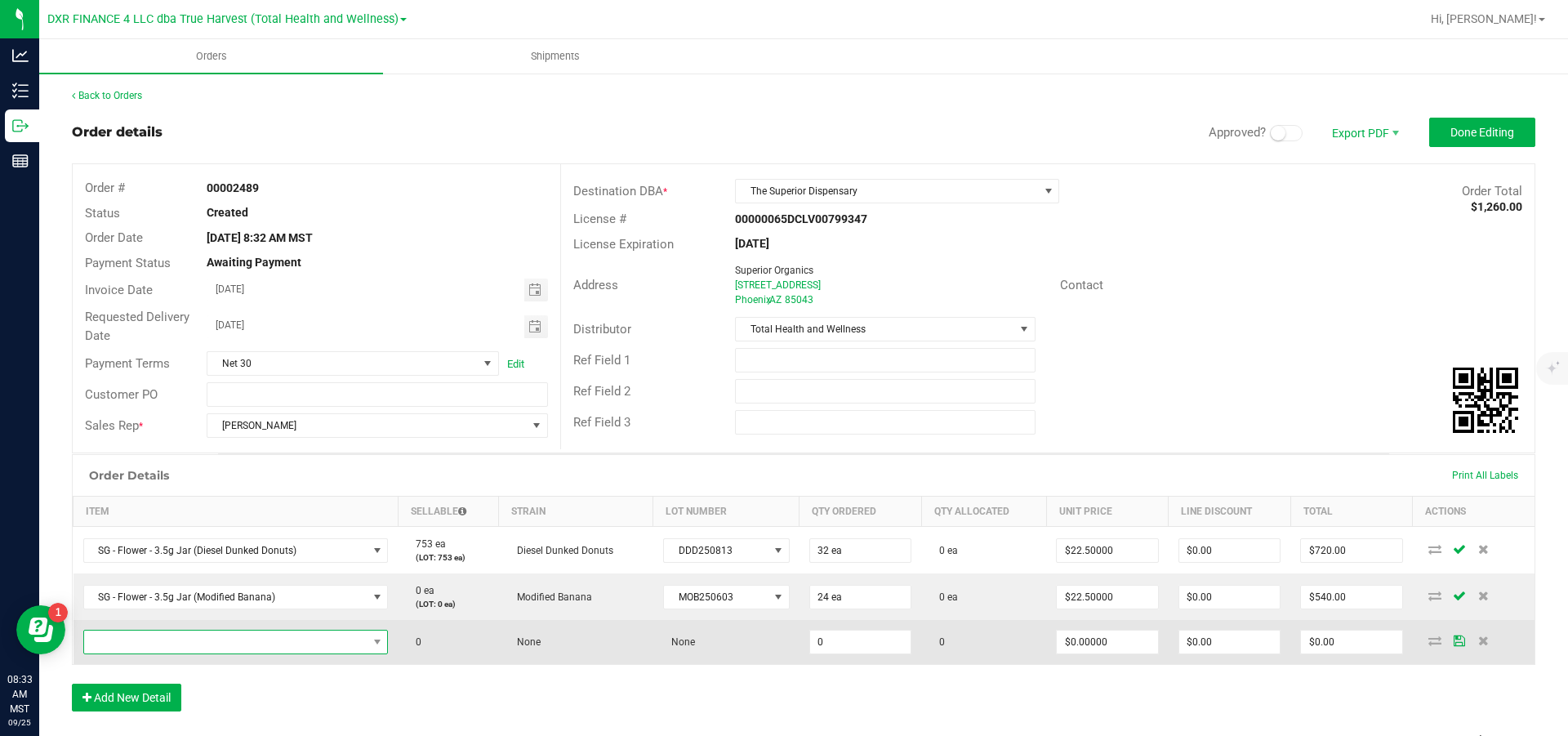
click at [137, 442] on span "NO DATA FOUND" at bounding box center [226, 642] width 284 height 23
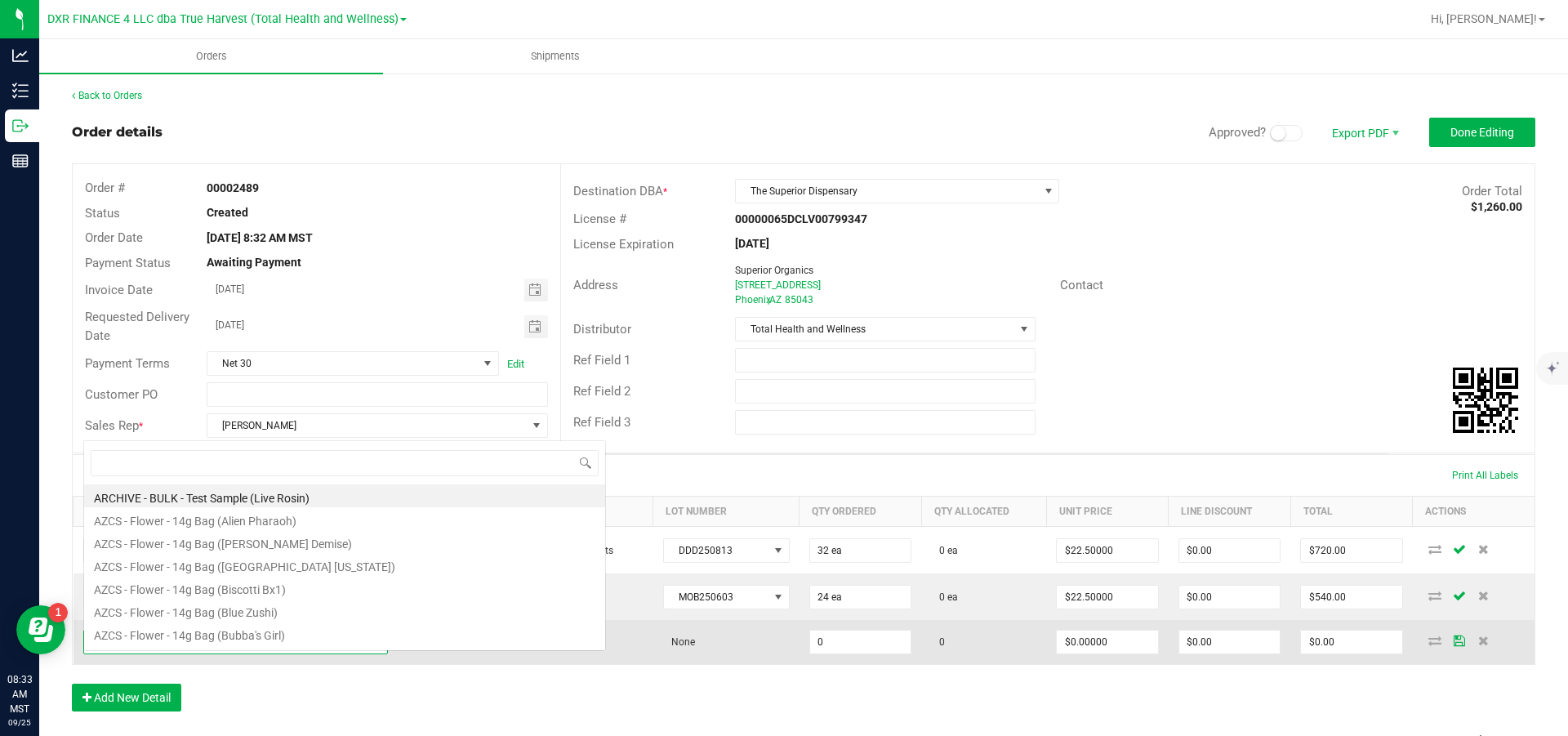
scroll to position [24, 308]
type input "sg - flower - 3.5g jar (sco"
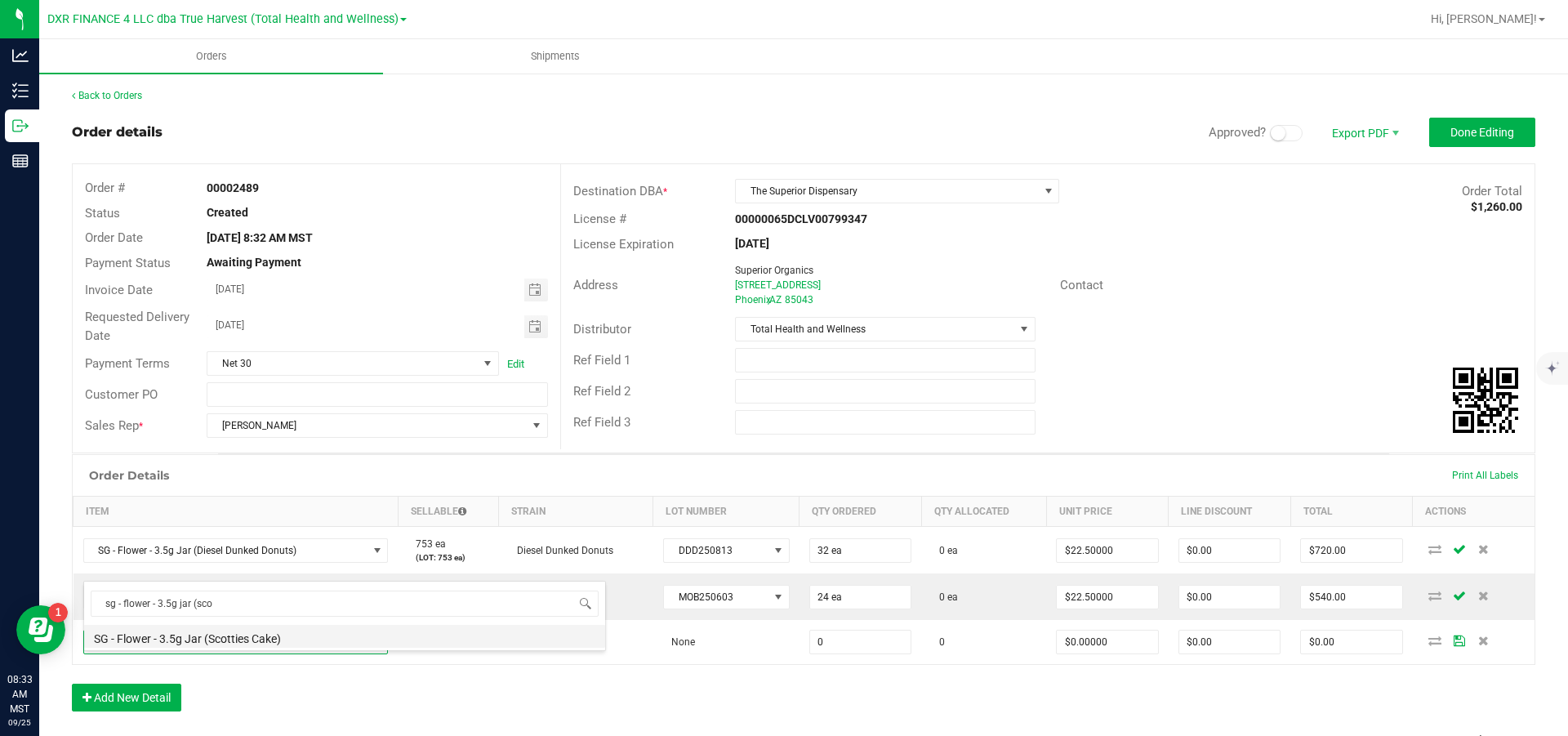
click at [264, 442] on li "SG - Flower - 3.5g Jar (Scotties Cake)" at bounding box center [345, 636] width 521 height 23
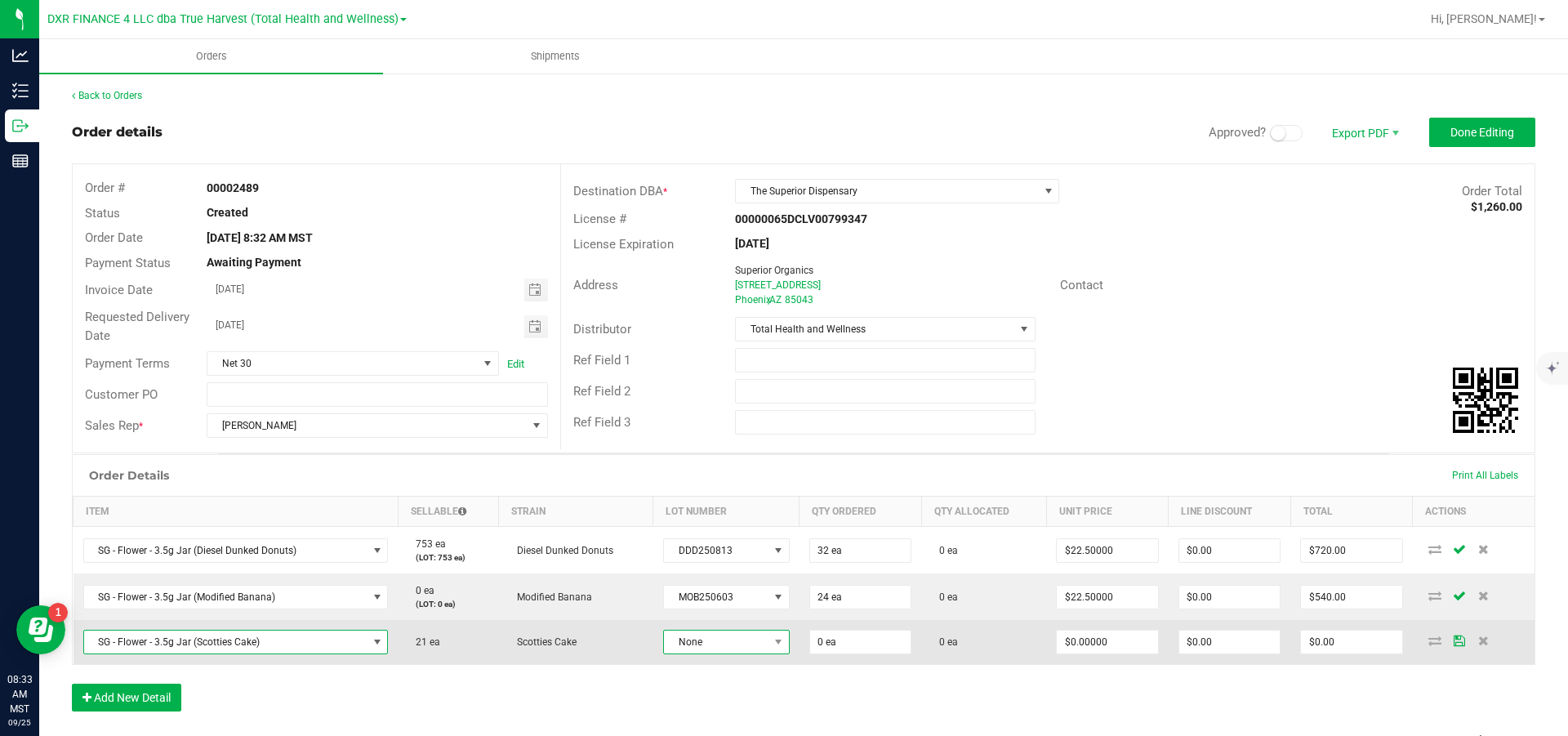
click at [739, 442] on span "None" at bounding box center [716, 642] width 104 height 23
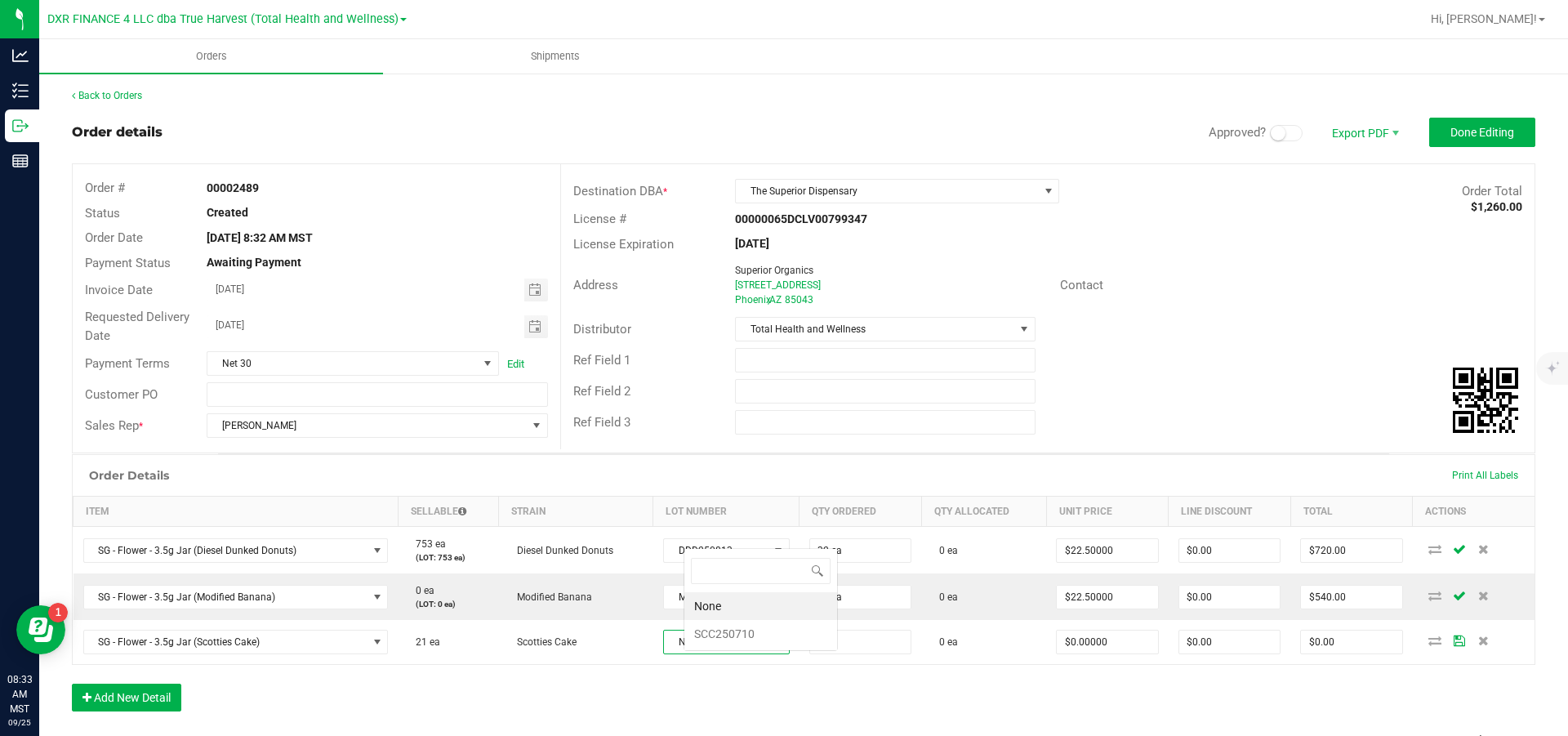
scroll to position [24, 122]
click at [759, 442] on li "SCC250710" at bounding box center [760, 633] width 153 height 28
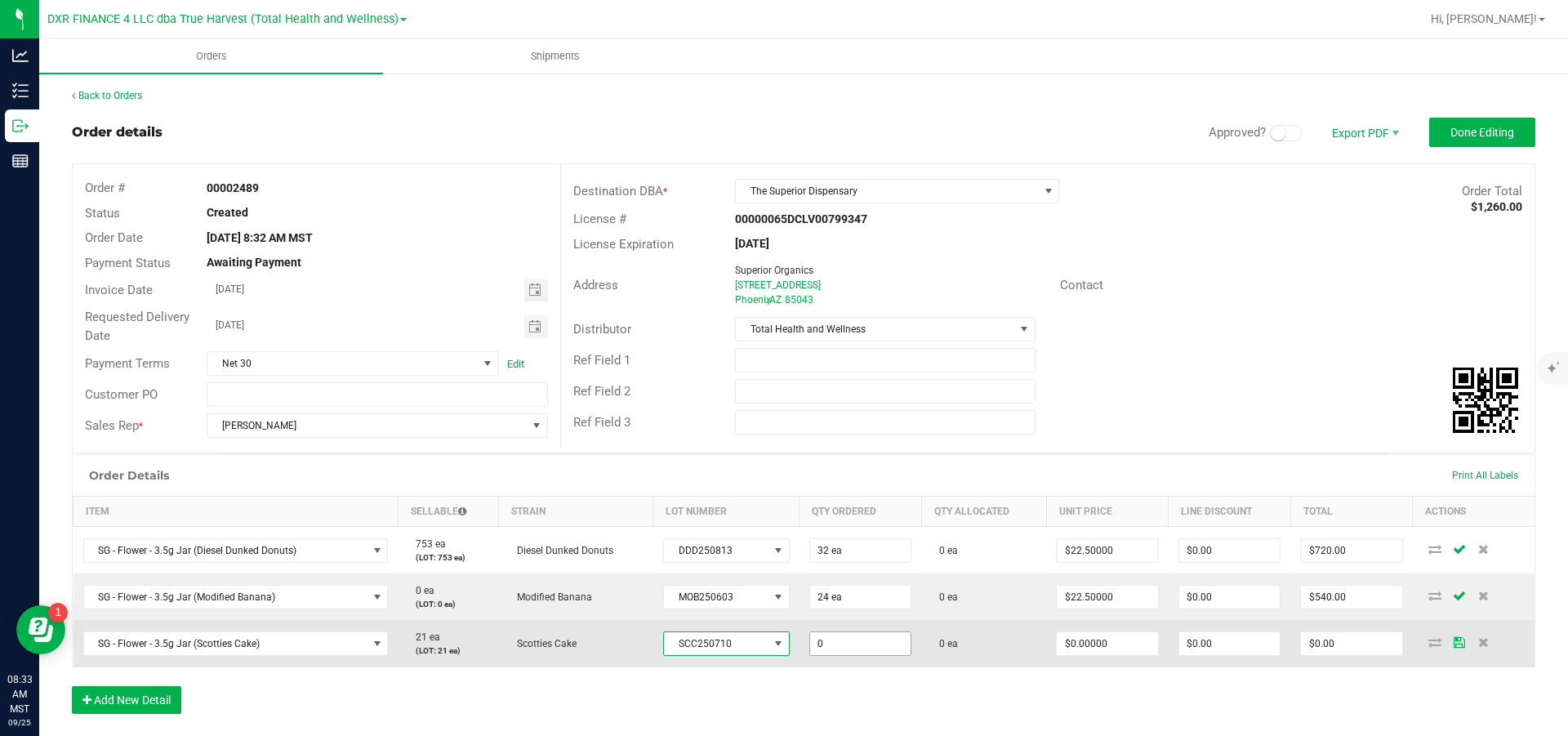
click at [906, 442] on input "0" at bounding box center [860, 643] width 100 height 23
type input "21 ea"
type input "0"
click at [1046, 442] on input "0" at bounding box center [1107, 643] width 100 height 23
type input "$22.50000"
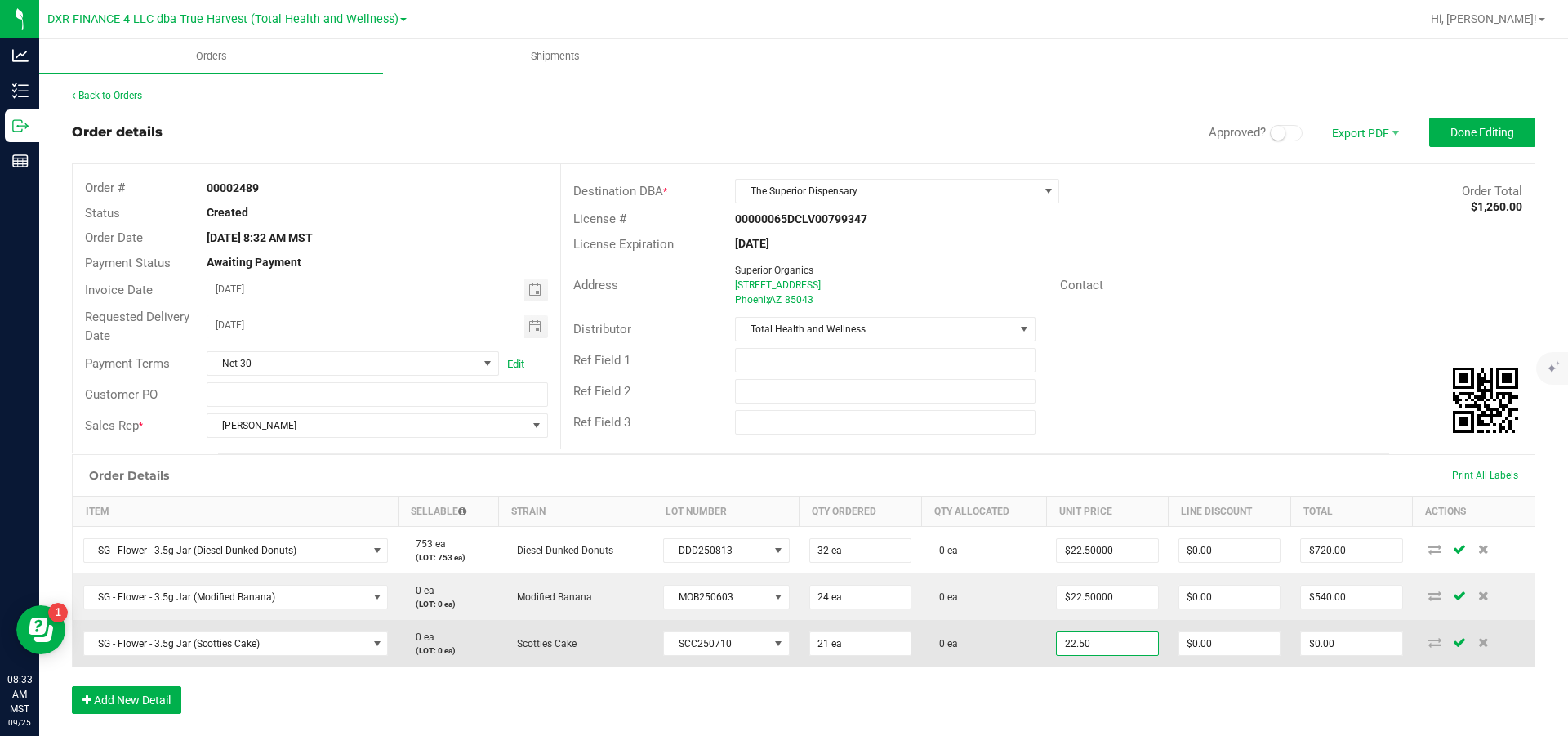
type input "0"
type input "$472.50"
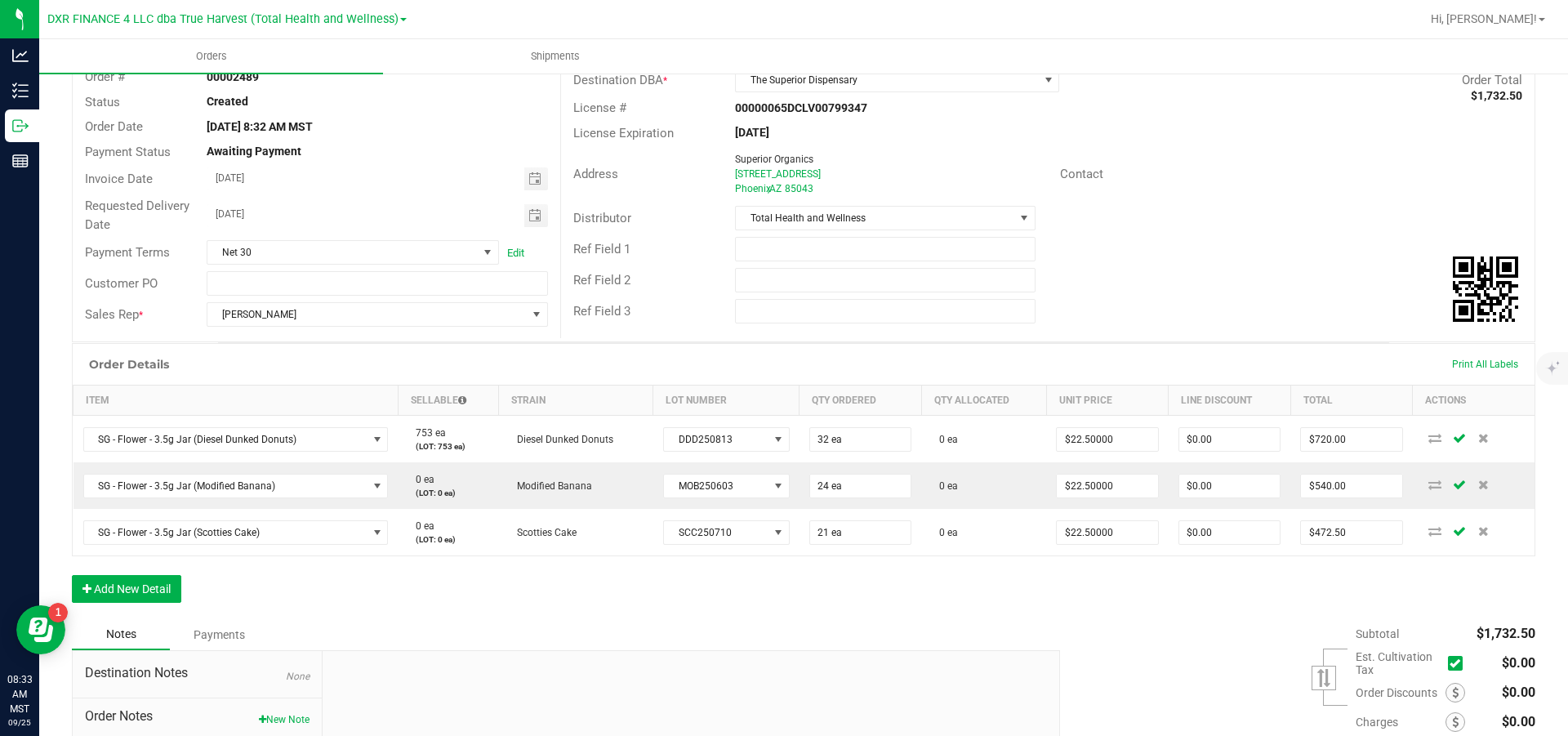
scroll to position [245, 0]
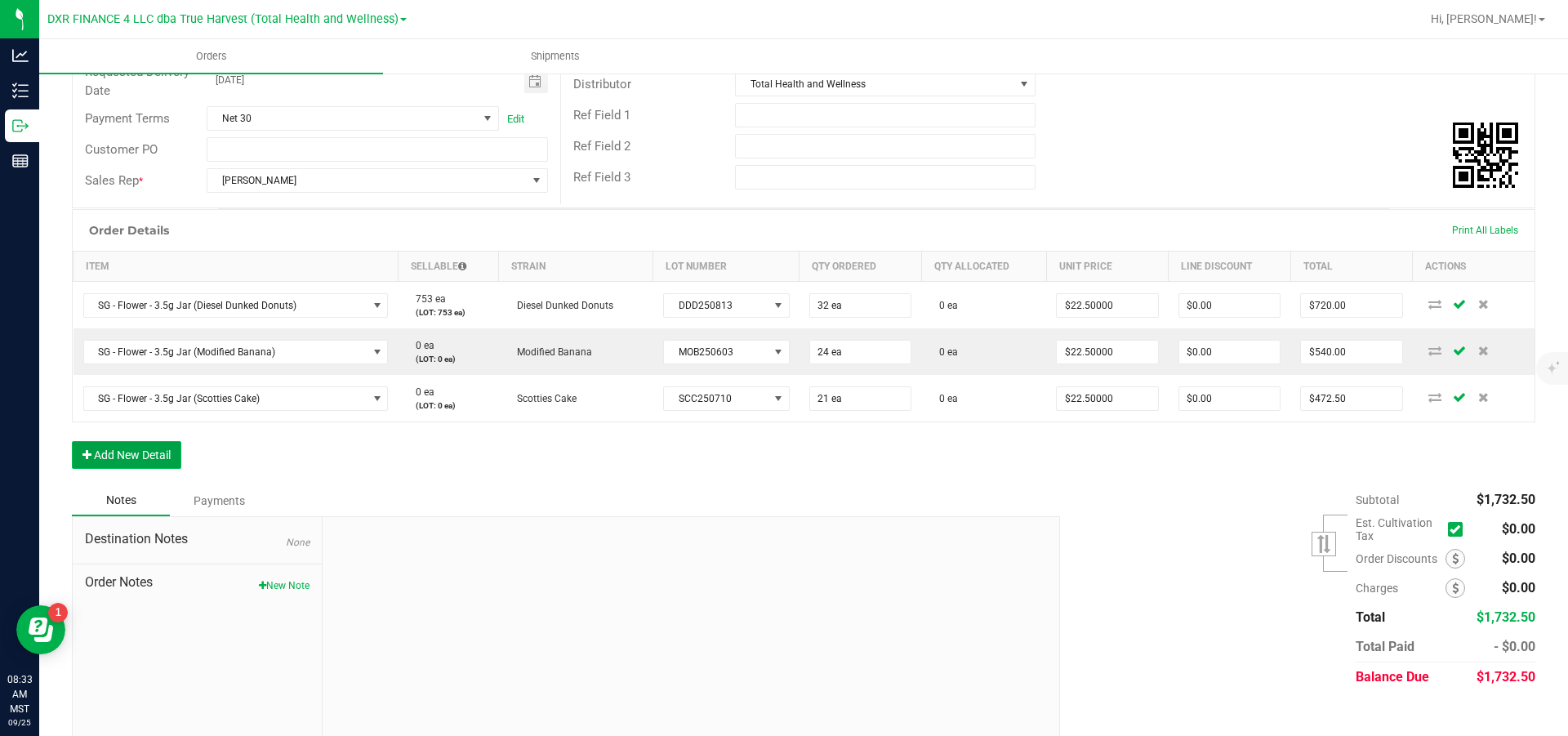
click at [158, 442] on button "Add New Detail" at bounding box center [126, 455] width 109 height 28
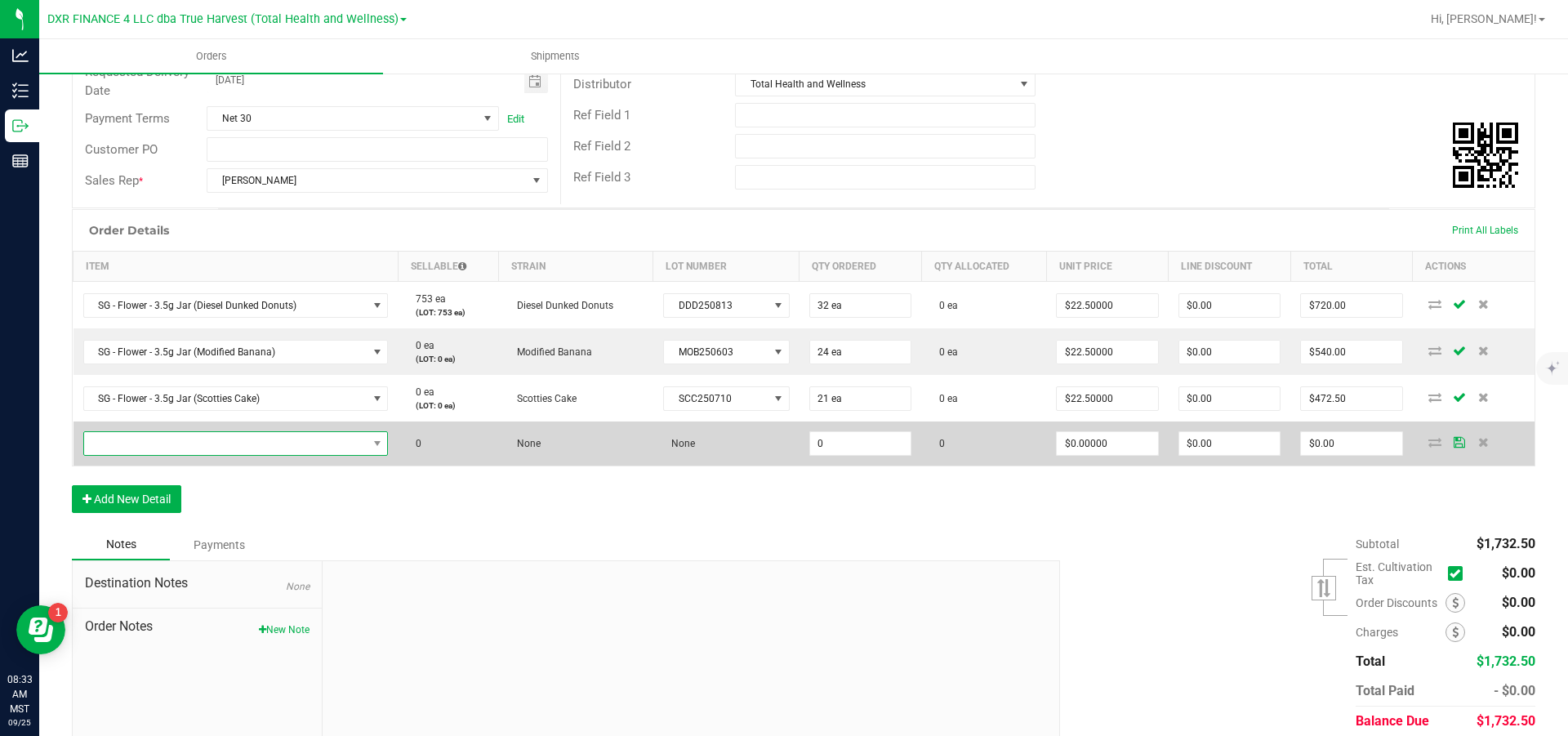
click at [159, 442] on span "NO DATA FOUND" at bounding box center [226, 443] width 284 height 23
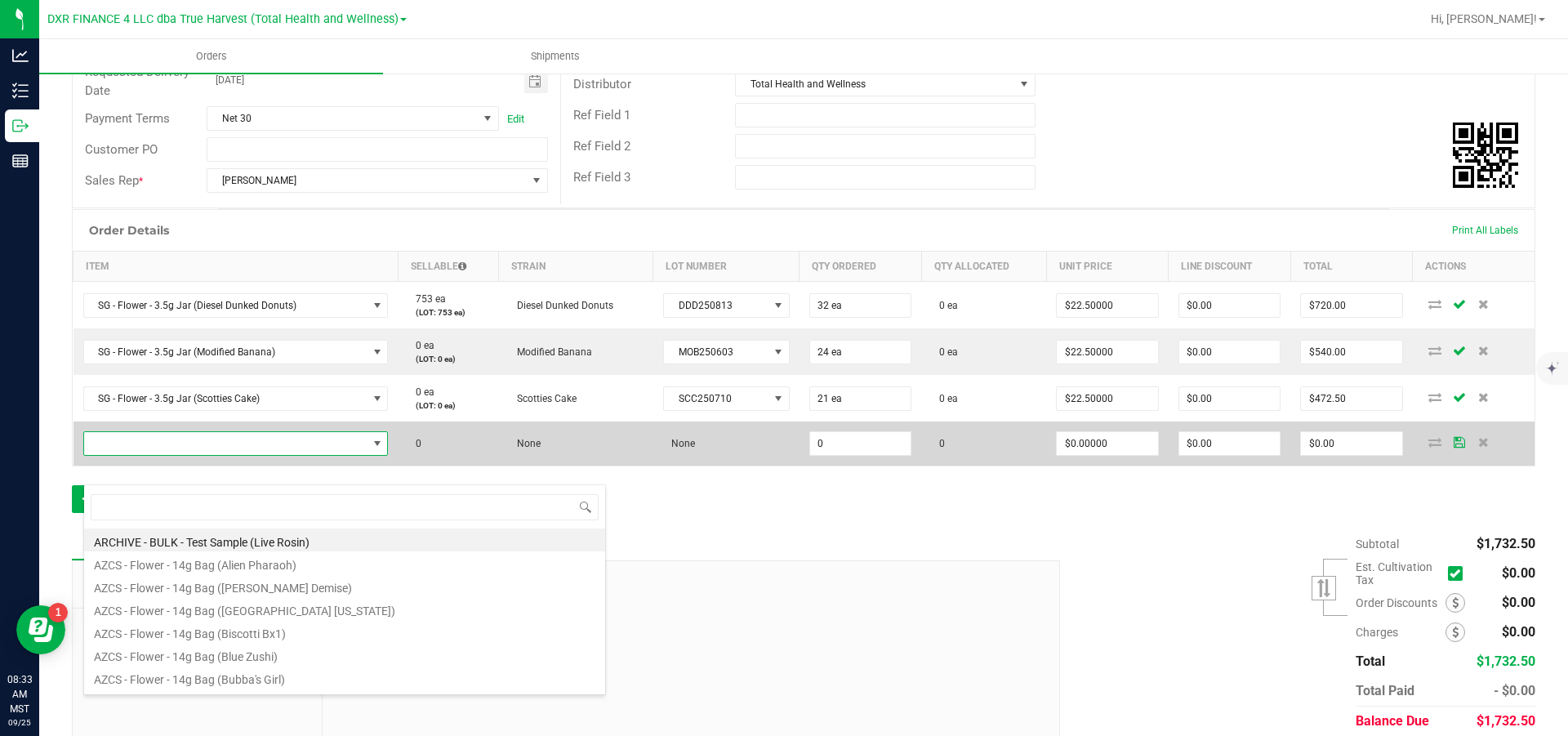
scroll to position [24, 308]
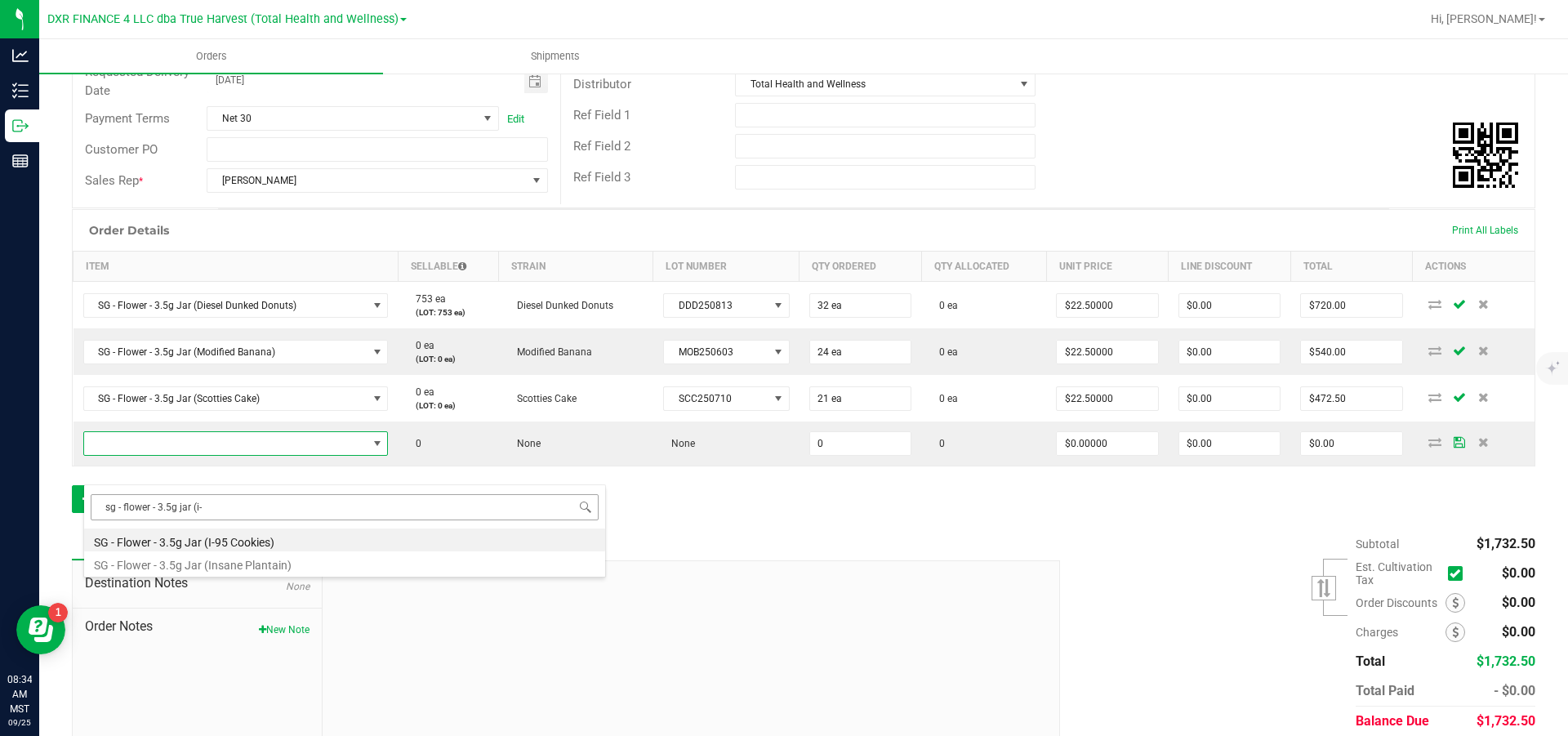
type input "sg - flower - 3.5g jar (i-9"
click at [244, 442] on li "SG - Flower - 3.5g Jar (I-95 Cookies)" at bounding box center [345, 539] width 521 height 23
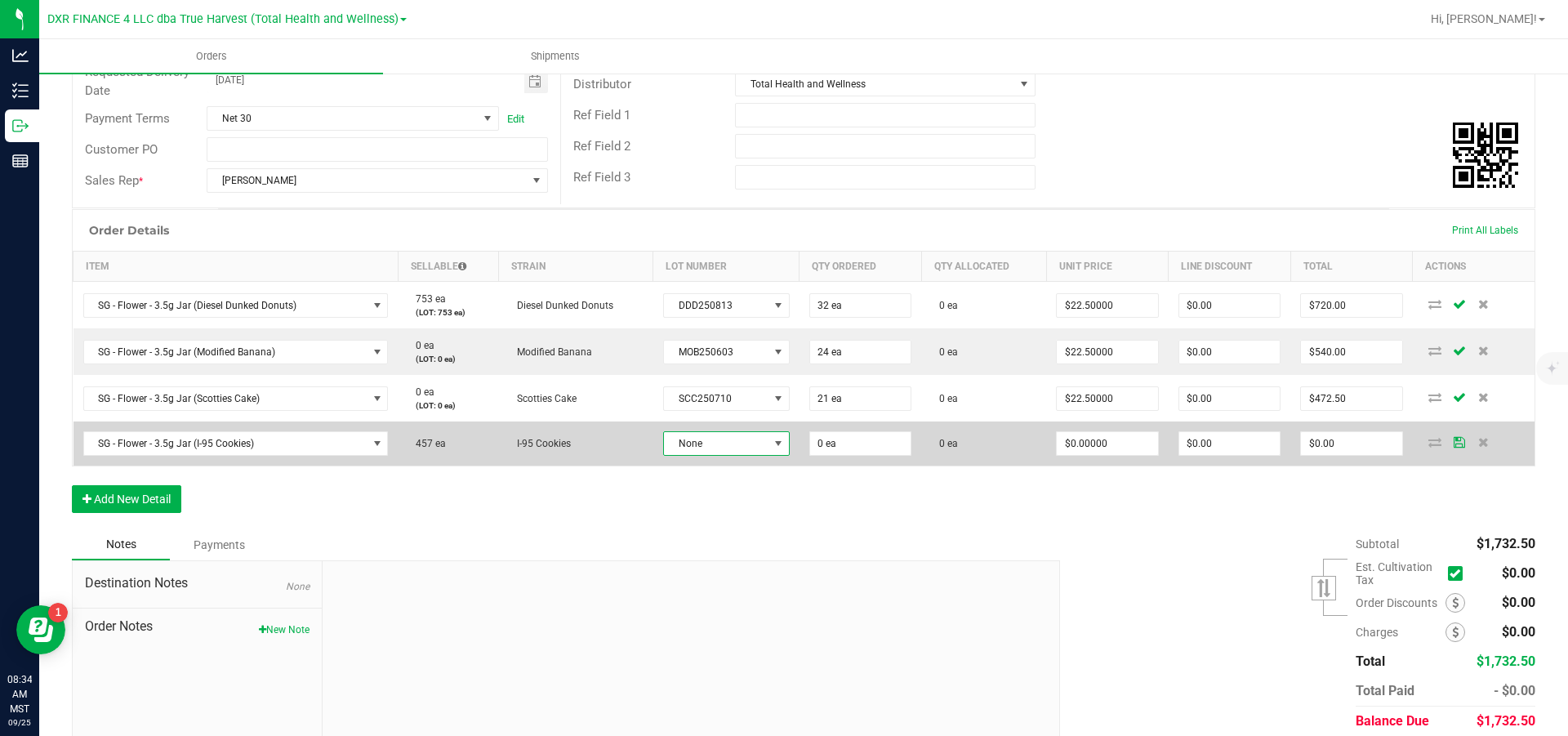
click at [720, 442] on span "None" at bounding box center [716, 443] width 104 height 23
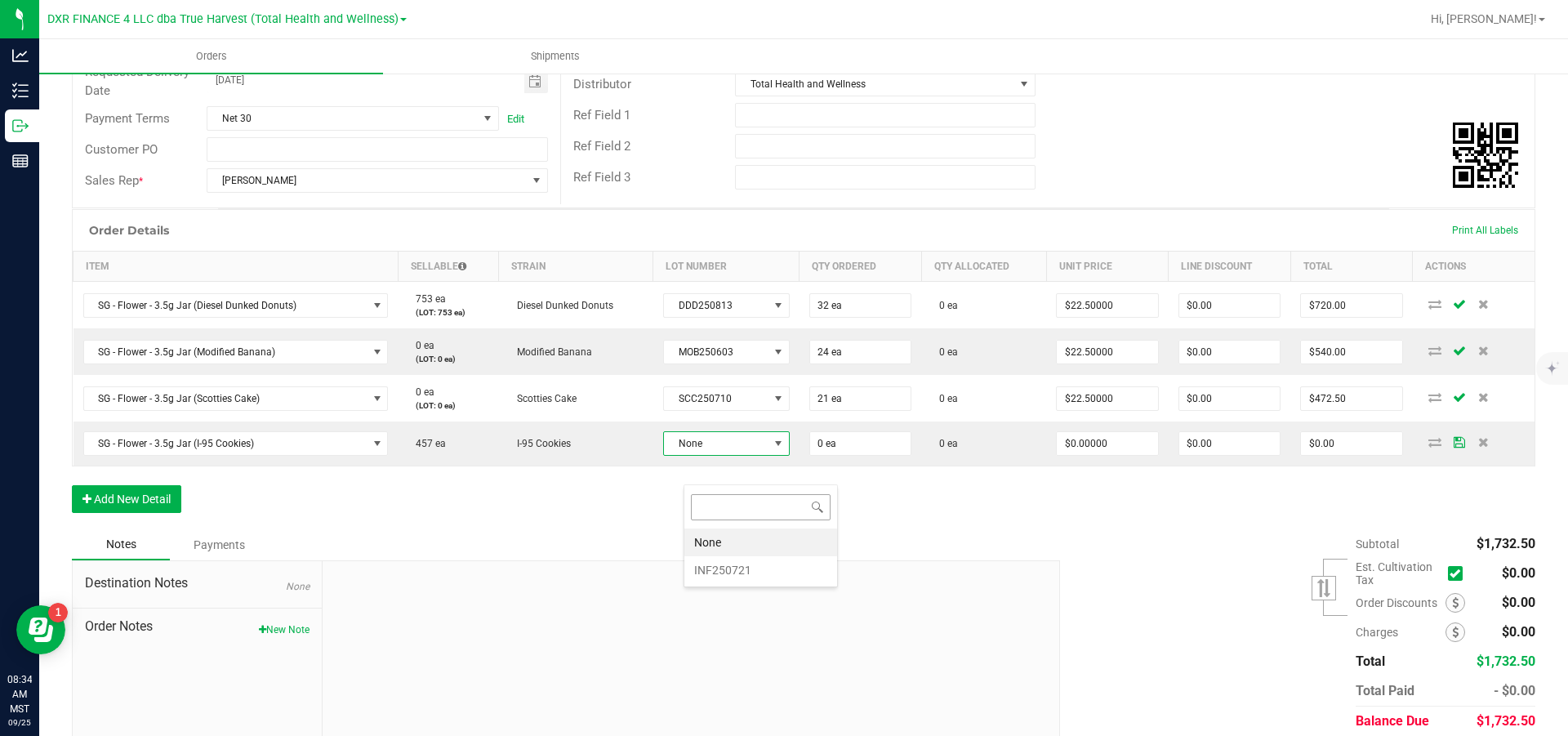
scroll to position [24, 124]
click at [715, 442] on li "INF250721" at bounding box center [760, 570] width 153 height 28
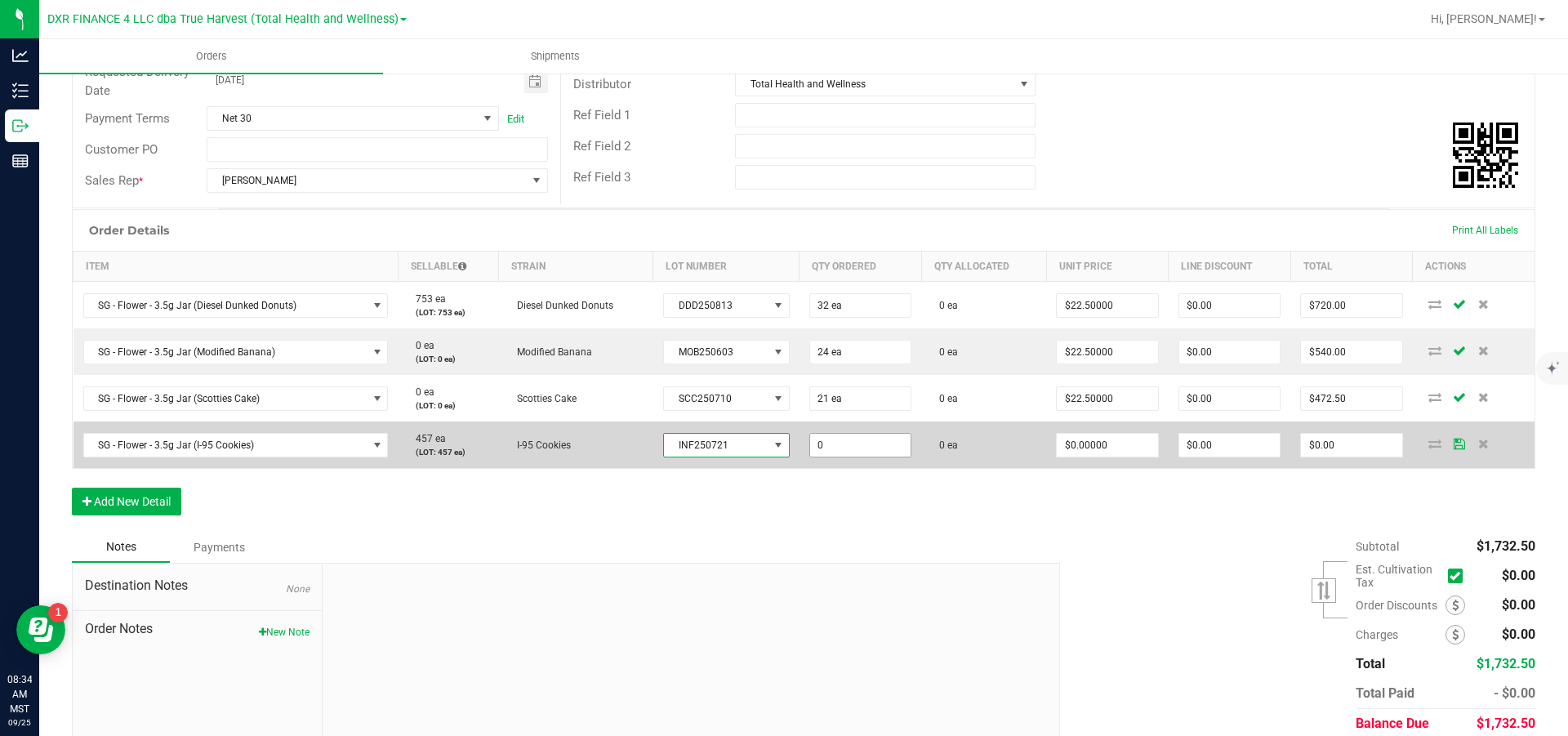
click at [885, 442] on input "0" at bounding box center [860, 445] width 100 height 23
type input "9 ea"
type input "0"
click at [1046, 442] on input "0" at bounding box center [1107, 445] width 100 height 23
type input "$22.50000"
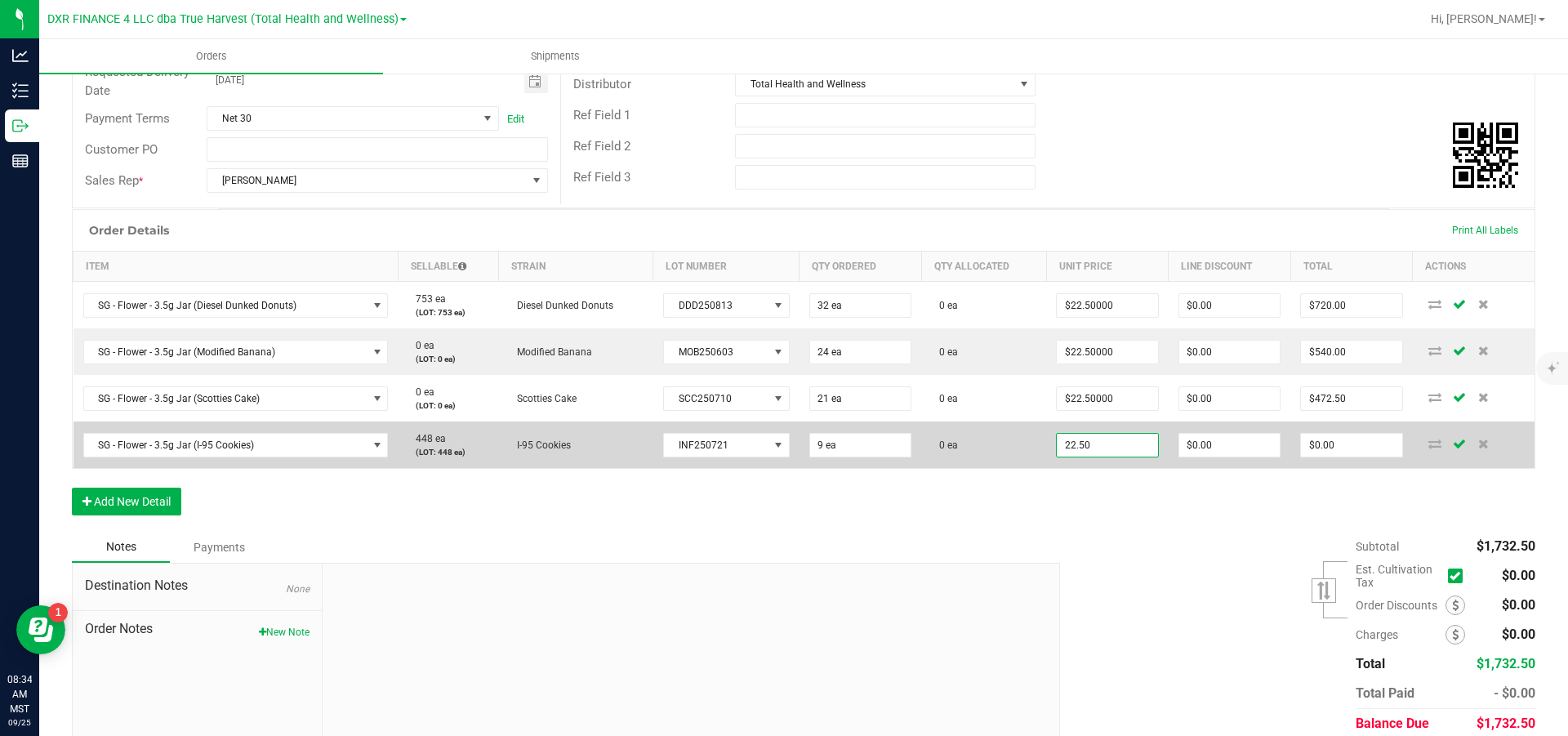
type input "0"
type input "$202.50"
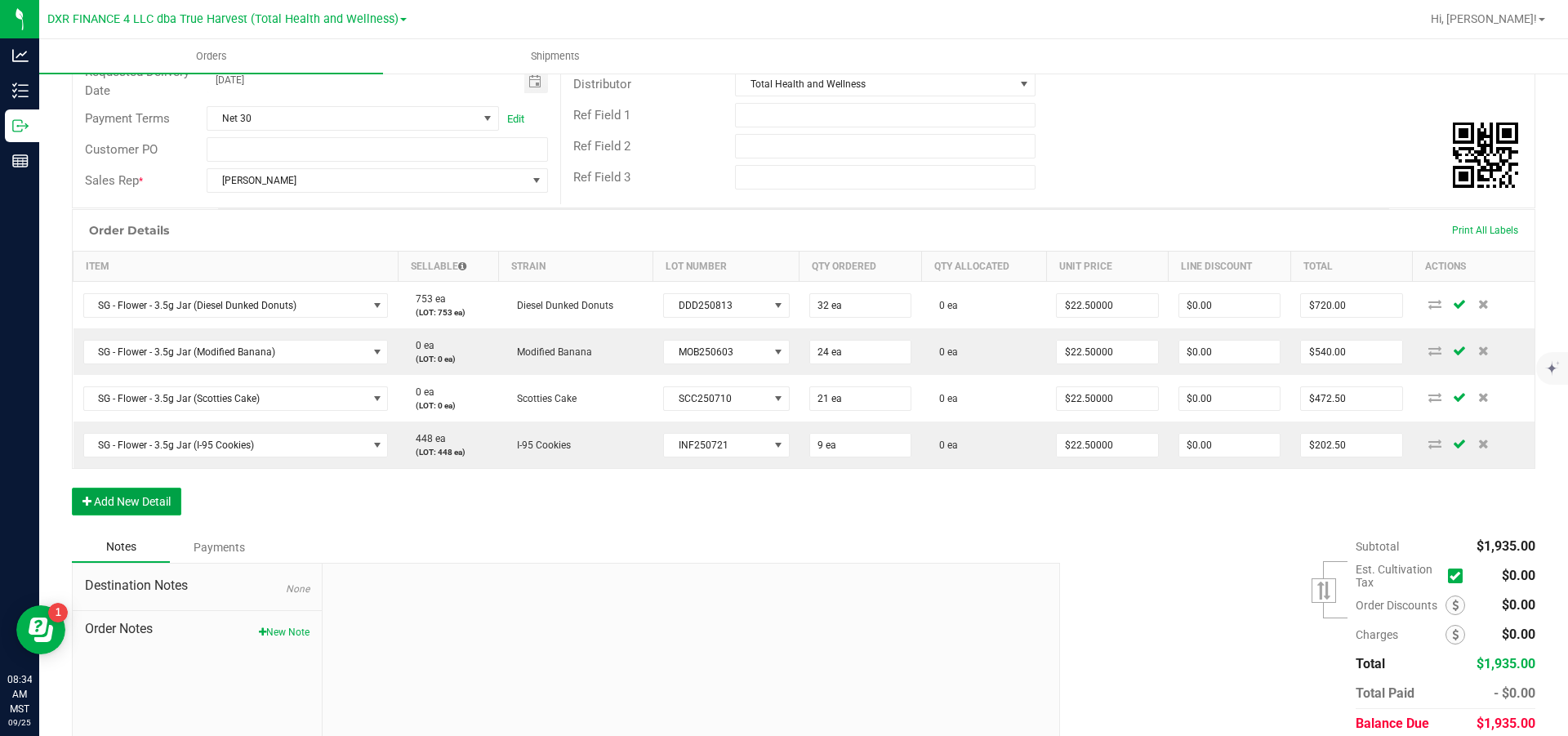
click at [153, 442] on button "Add New Detail" at bounding box center [126, 501] width 109 height 28
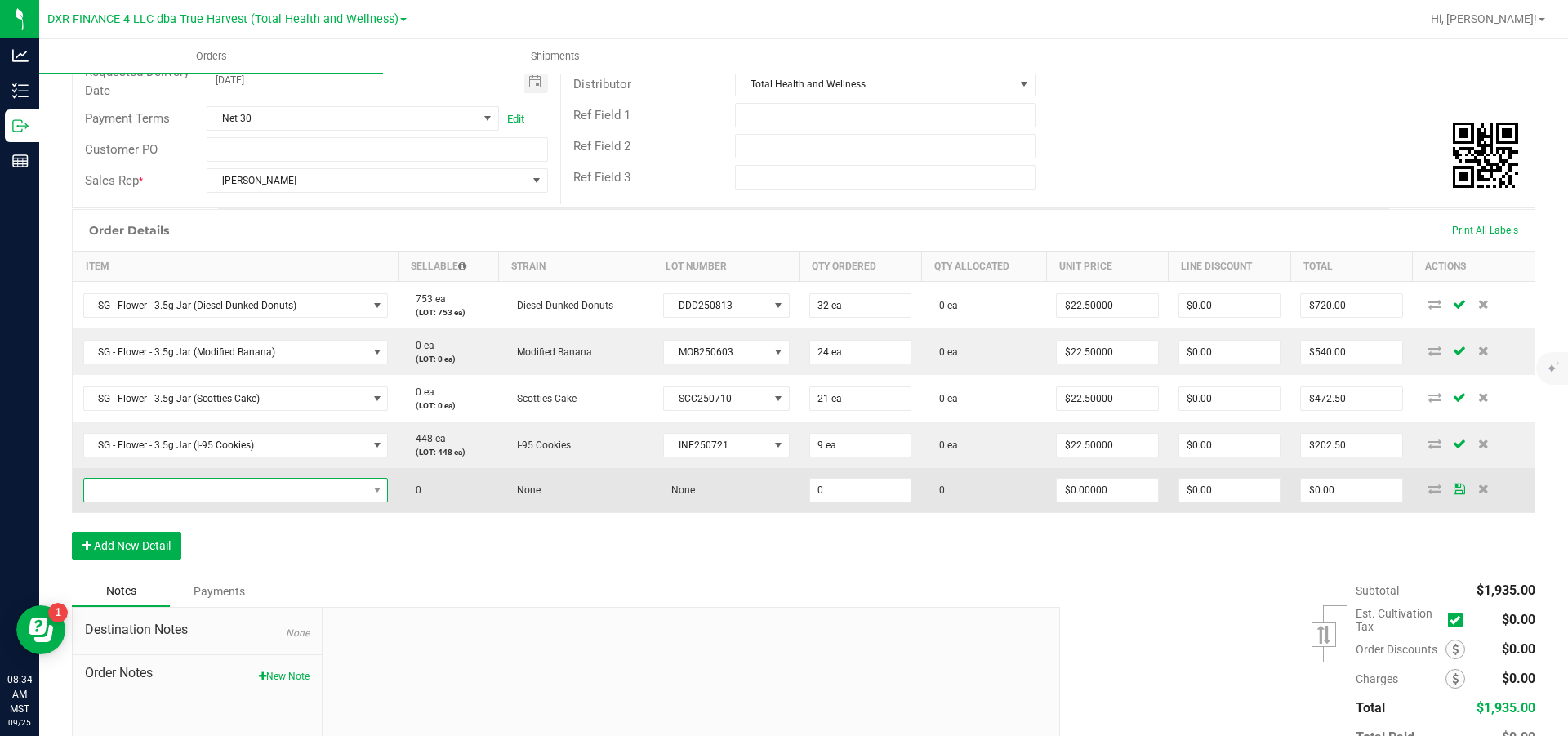
click at [166, 442] on span "NO DATA FOUND" at bounding box center [226, 490] width 284 height 23
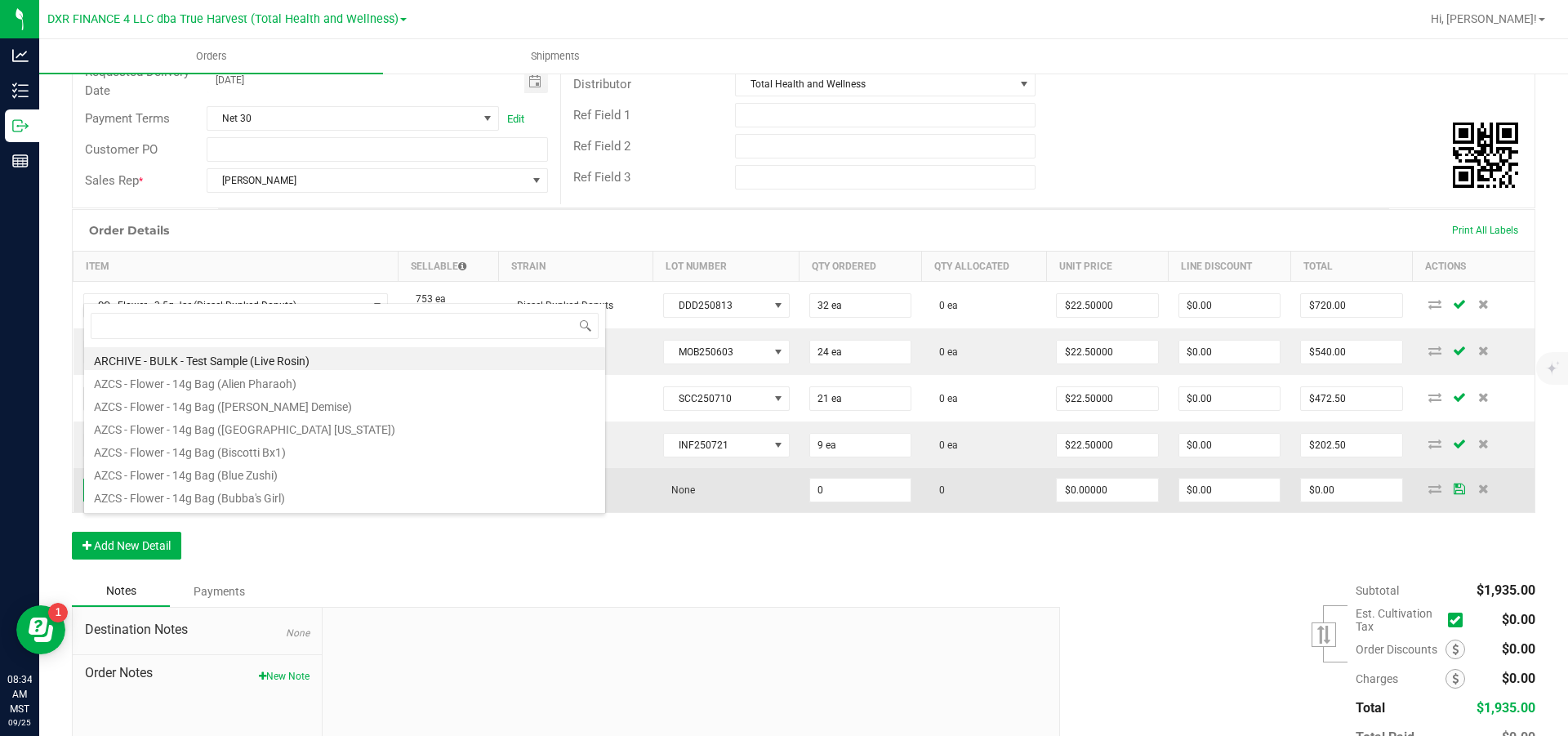
scroll to position [24, 308]
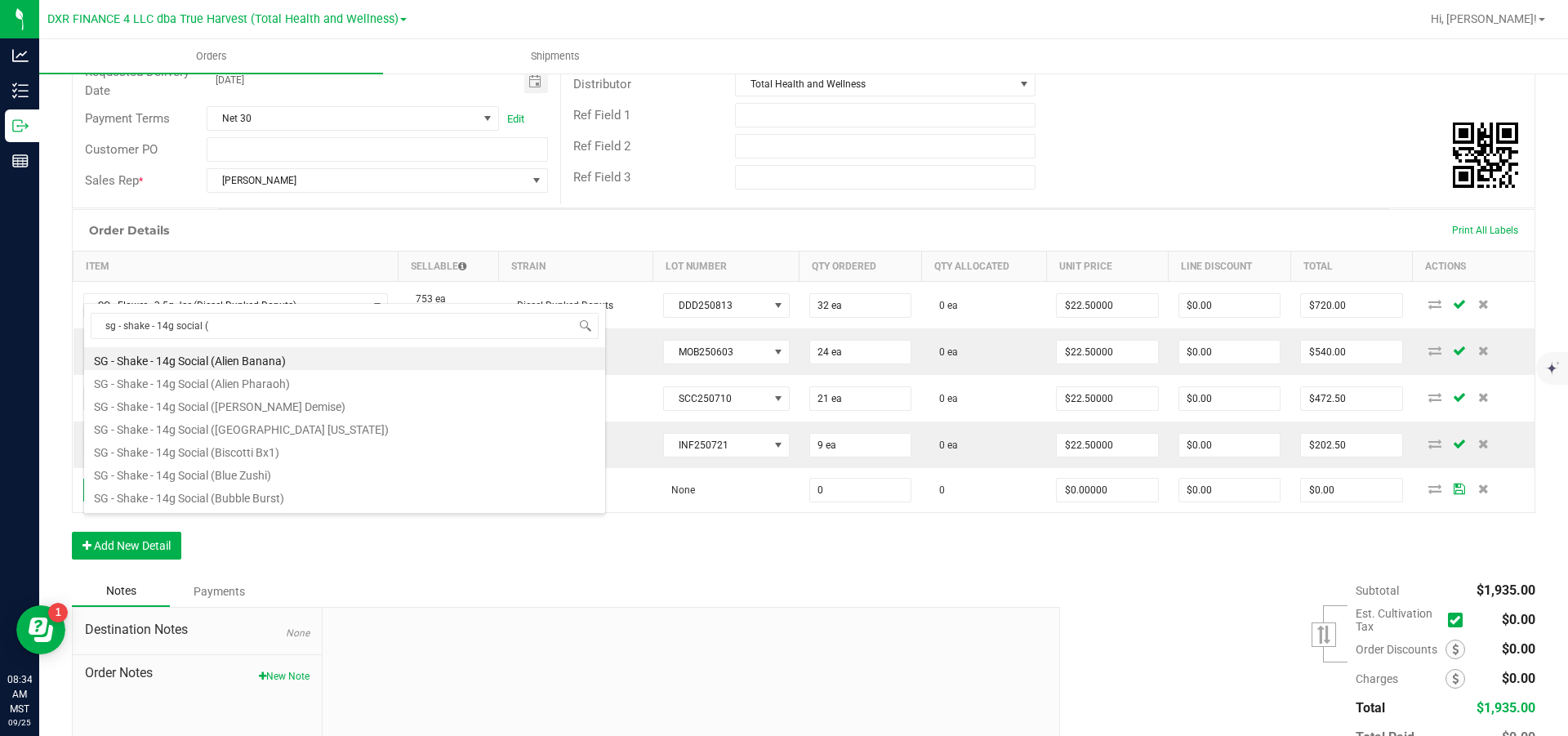
drag, startPoint x: 250, startPoint y: 329, endPoint x: 39, endPoint y: 333, distance: 211.0
click at [39, 333] on body "Analytics Inventory Outbound Reports 08:34 AM MST [DATE] 09/25 DXR FINANCE 4 LL…" at bounding box center [784, 368] width 1568 height 736
click at [281, 330] on input "sg - shake - 14g social (" at bounding box center [345, 325] width 508 height 25
type input "sg - shake - 14g social (b"
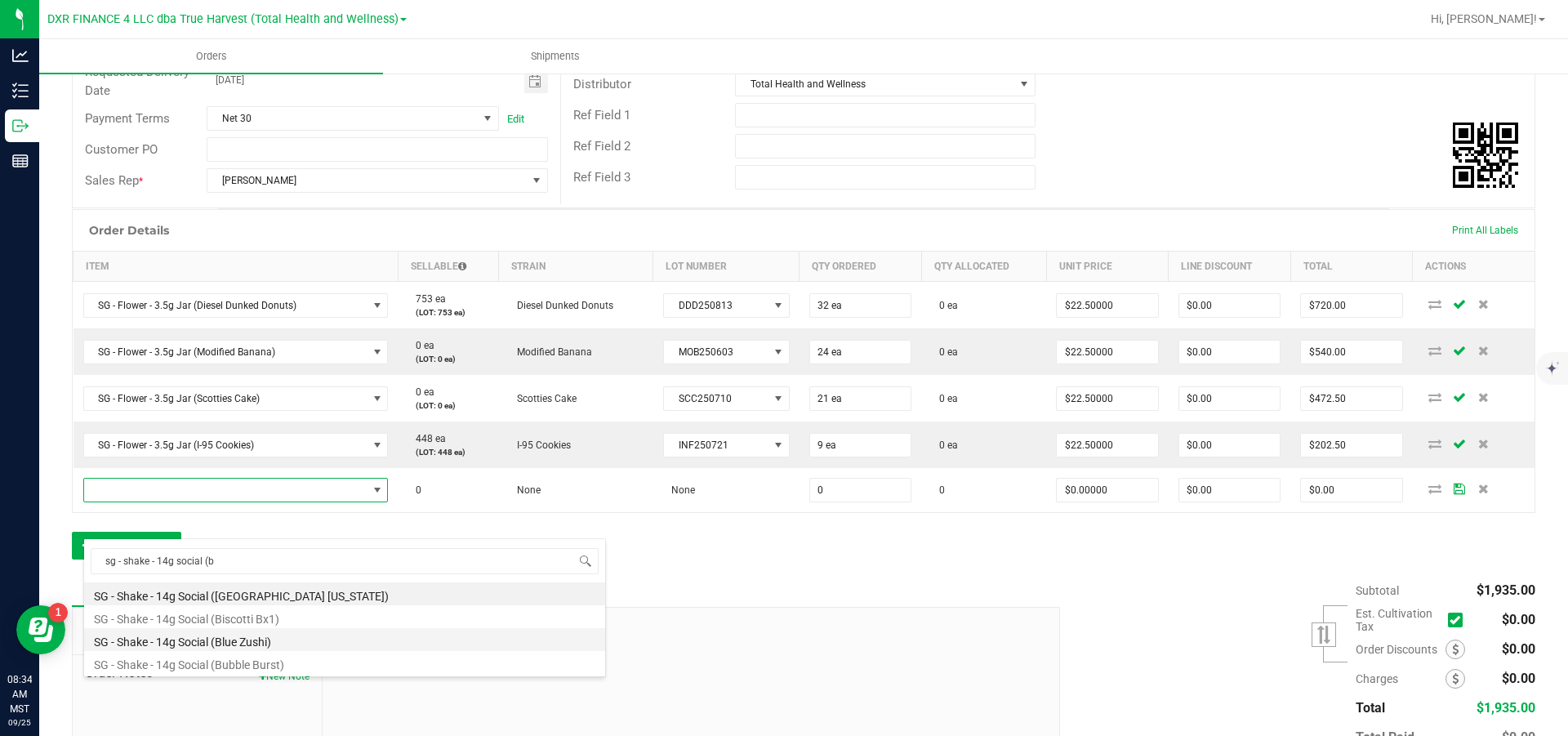
click at [258, 442] on li "SG - Shake - 14g Social (Blue Zushi)" at bounding box center [345, 639] width 521 height 23
type input "0 ea"
type input "$10.00000"
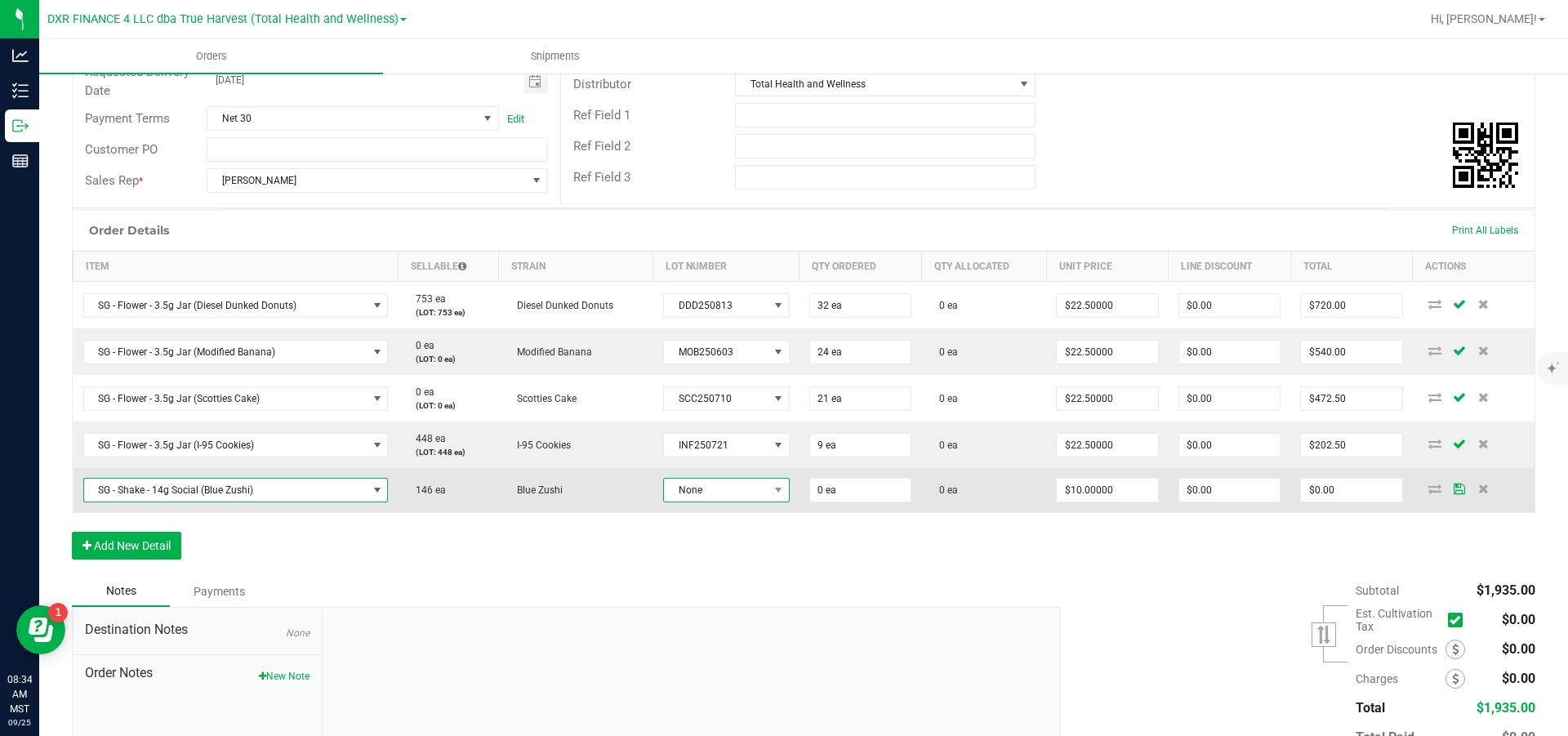
click at [729, 442] on span "None" at bounding box center [716, 490] width 104 height 23
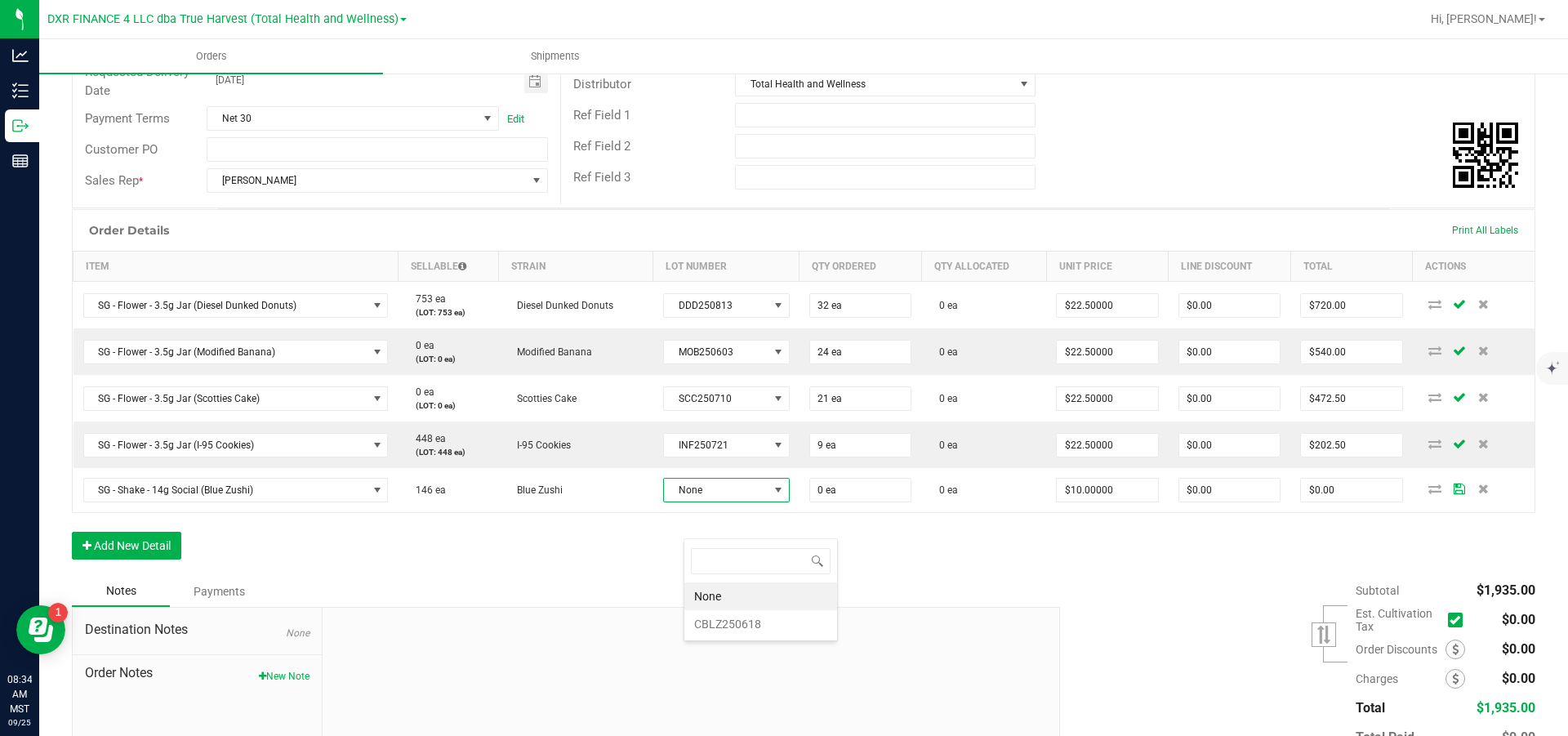
scroll to position [24, 124]
click at [742, 442] on li "CBLZ250618" at bounding box center [760, 623] width 153 height 28
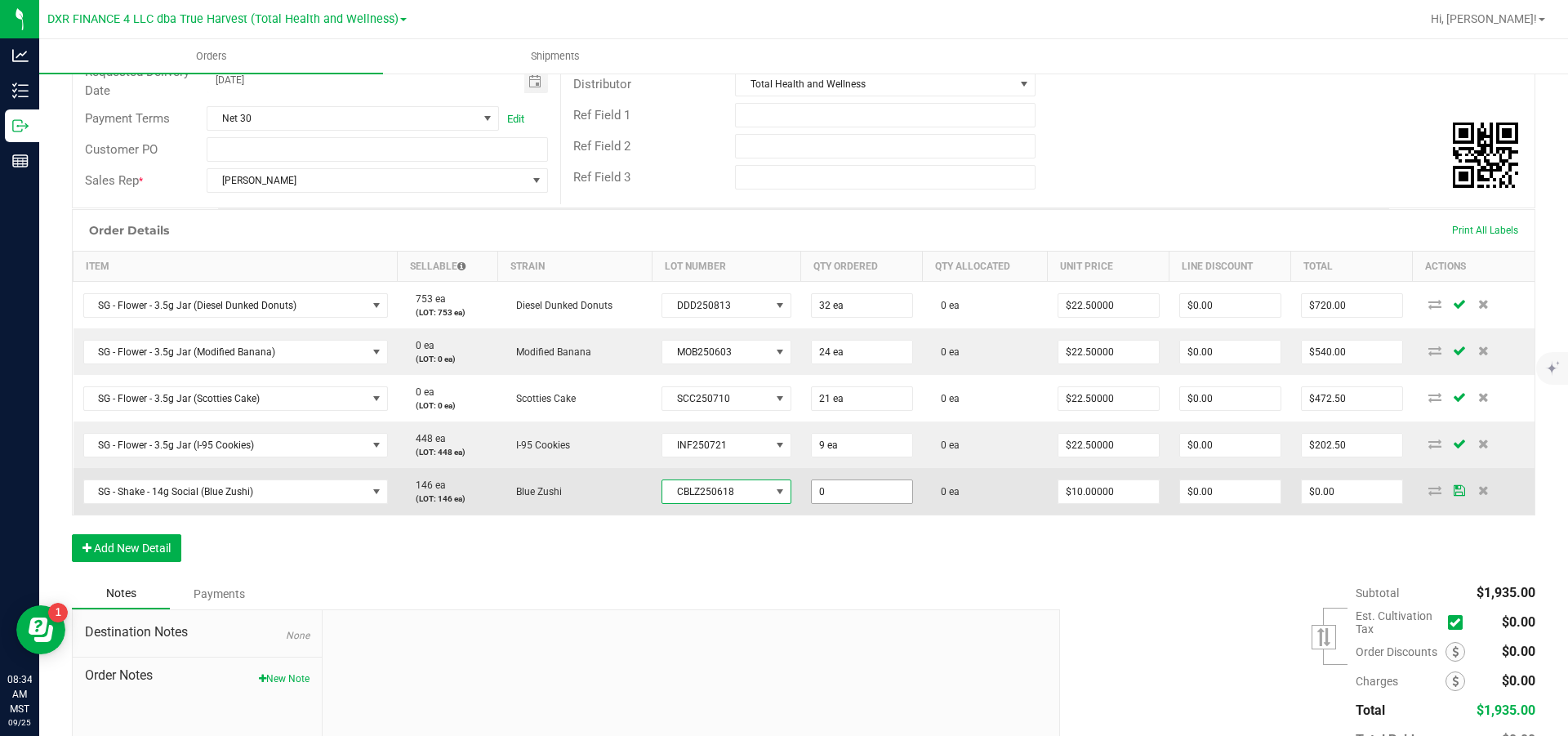
click at [878, 442] on input "0" at bounding box center [862, 492] width 100 height 23
type input "50 ea"
type input "10"
type input "$500.00"
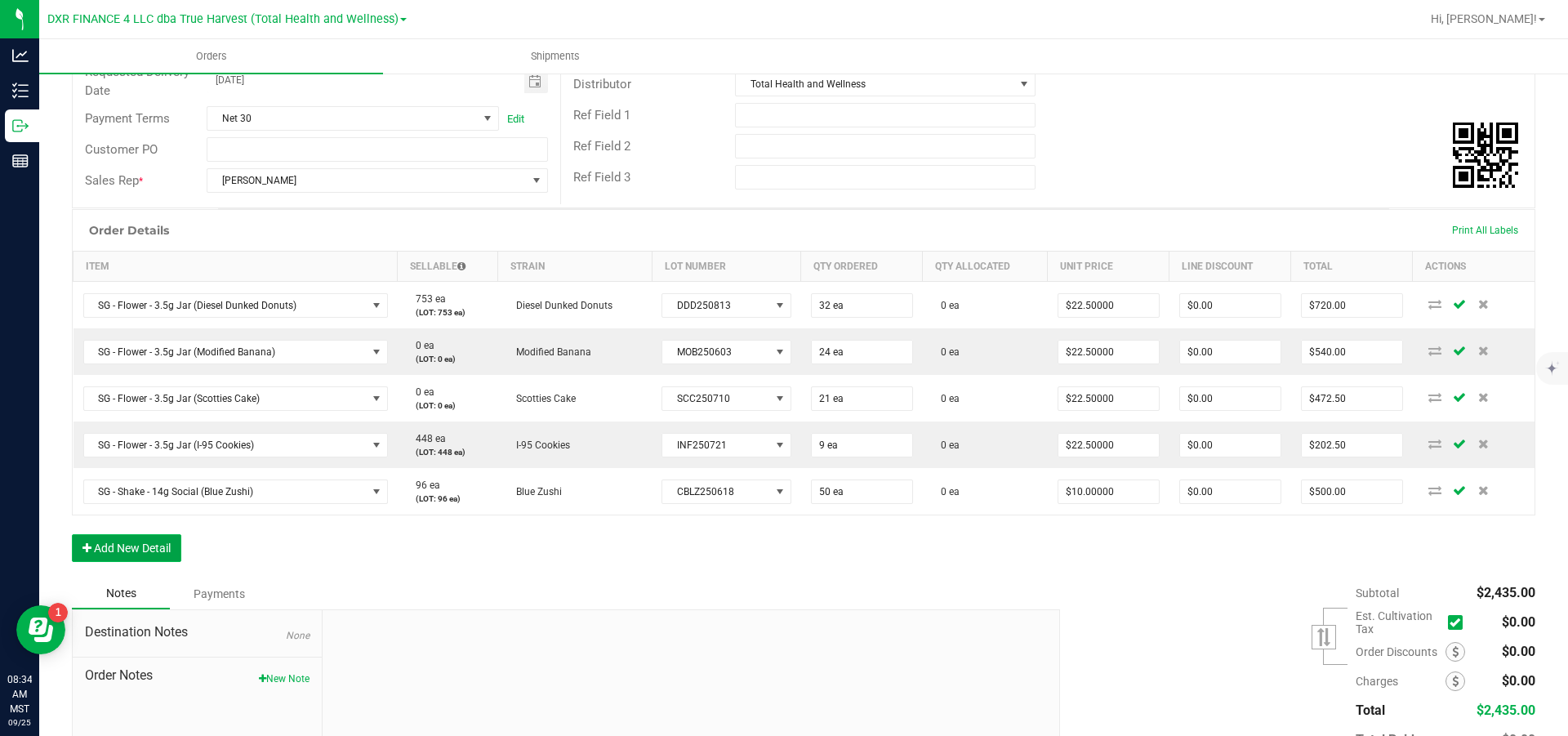
click at [93, 442] on button "Add New Detail" at bounding box center [126, 547] width 109 height 28
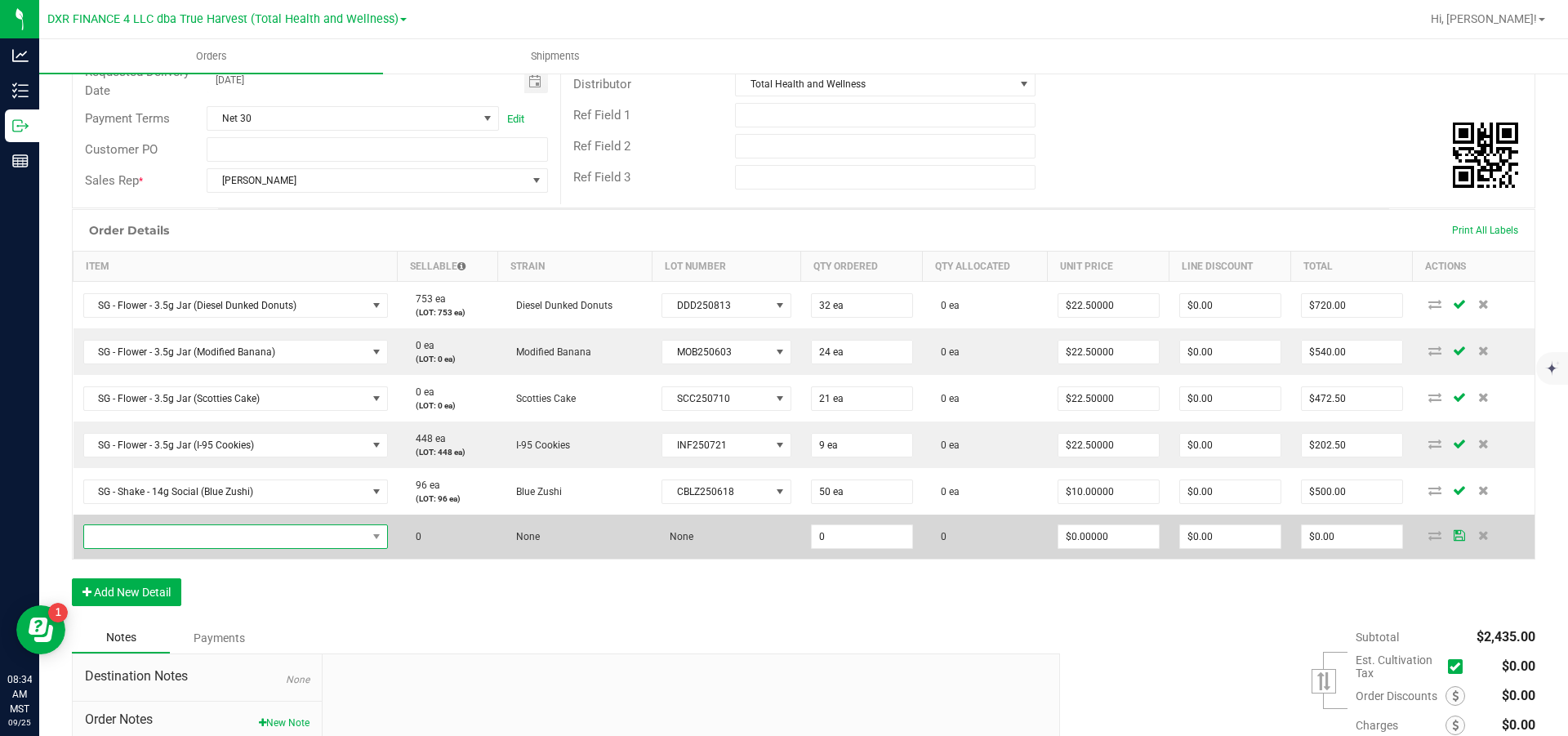
click at [131, 442] on span "NO DATA FOUND" at bounding box center [225, 536] width 283 height 23
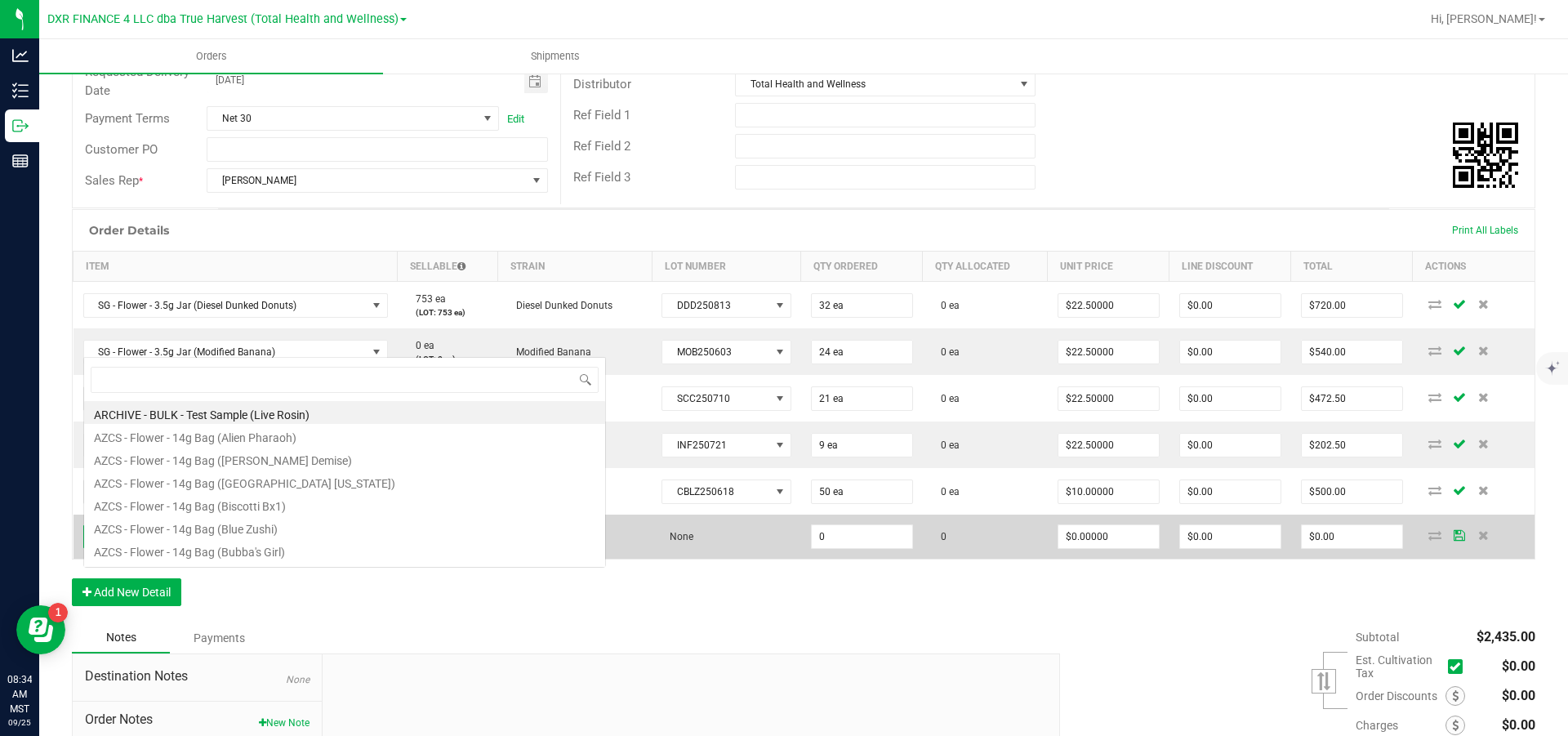
scroll to position [24, 308]
type input "sg - shake - 14g social (ali"
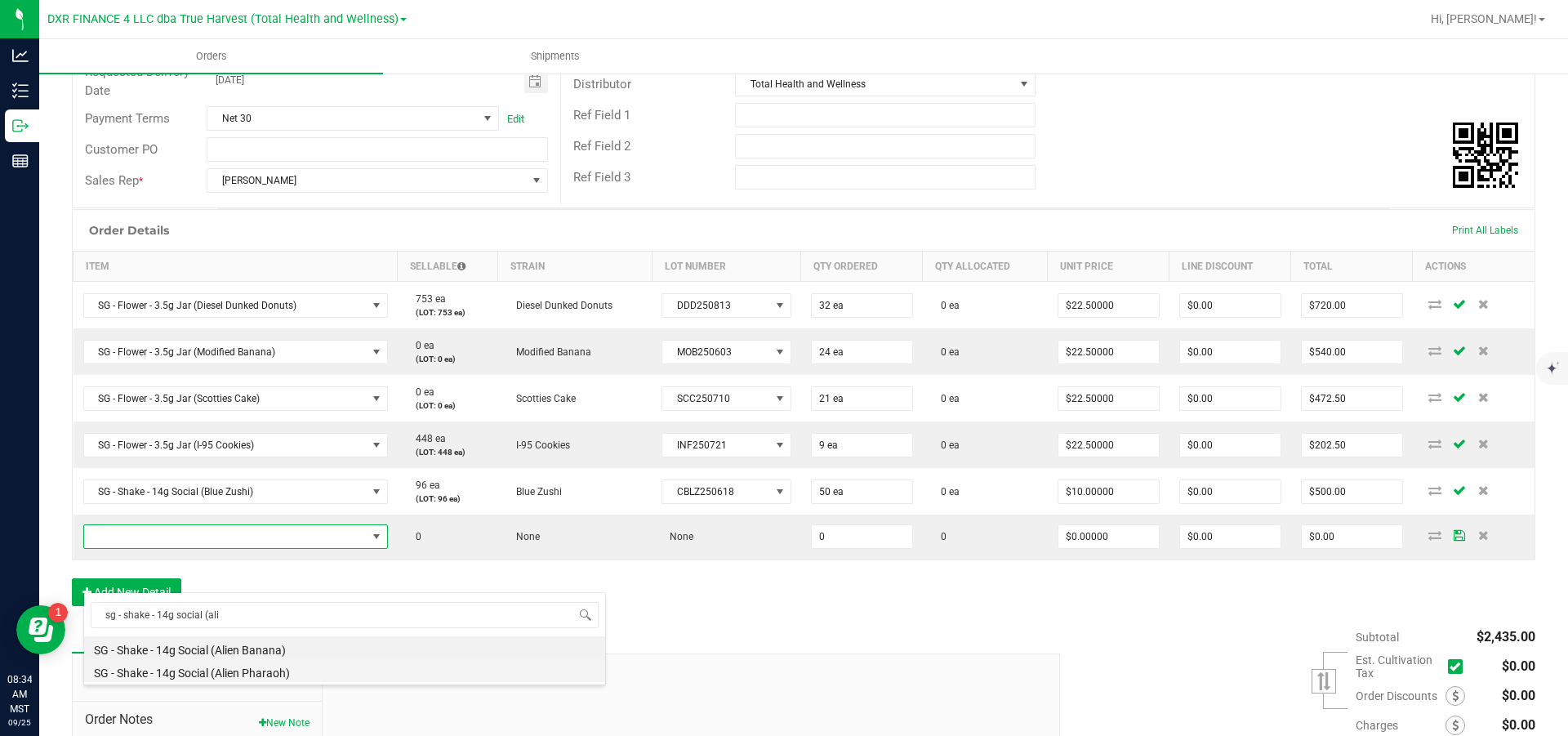
click at [262, 442] on li "SG - Shake - 14g Social (Alien Pharaoh)" at bounding box center [345, 670] width 521 height 23
type input "0 ea"
type input "$10.00000"
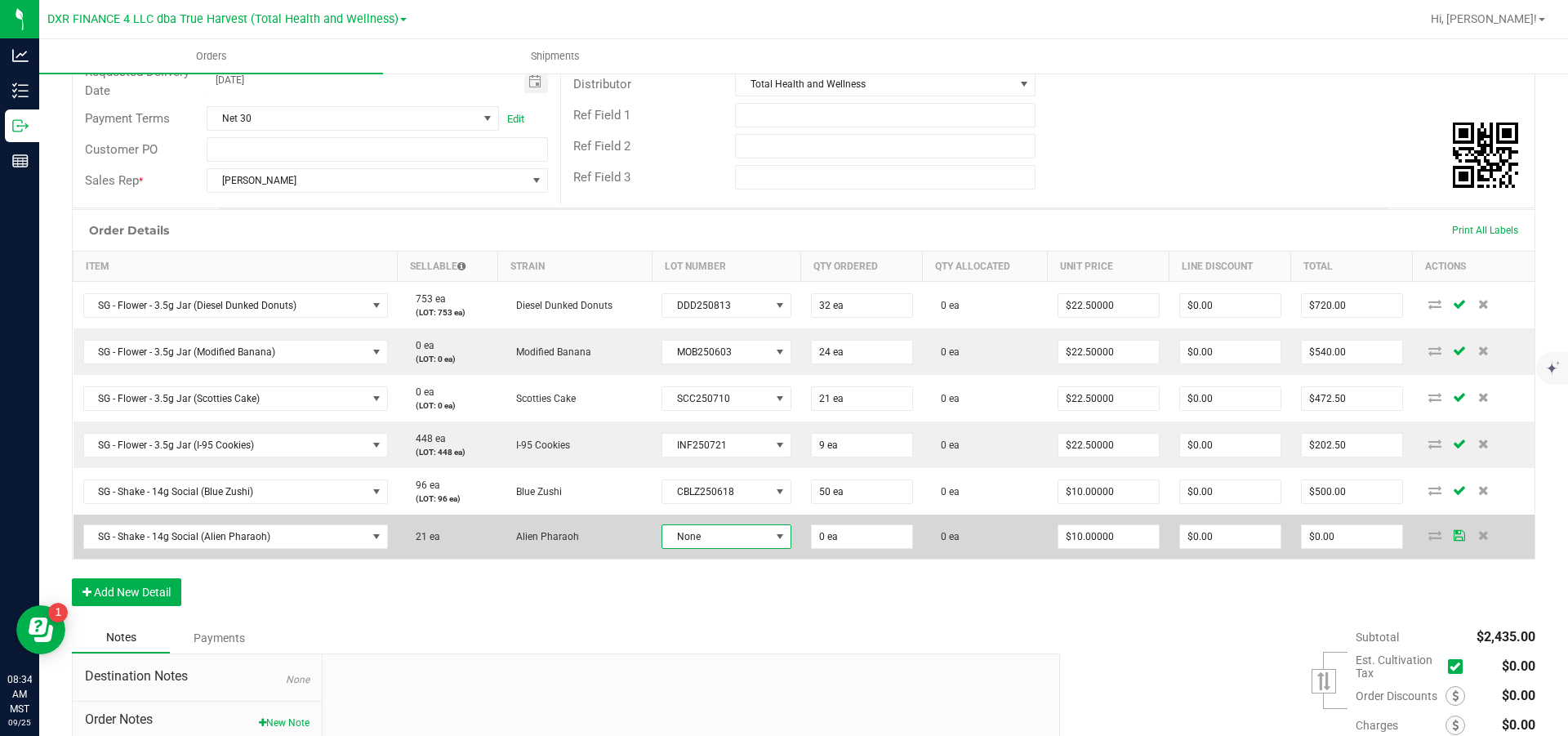
click at [754, 442] on span "None" at bounding box center [716, 536] width 107 height 23
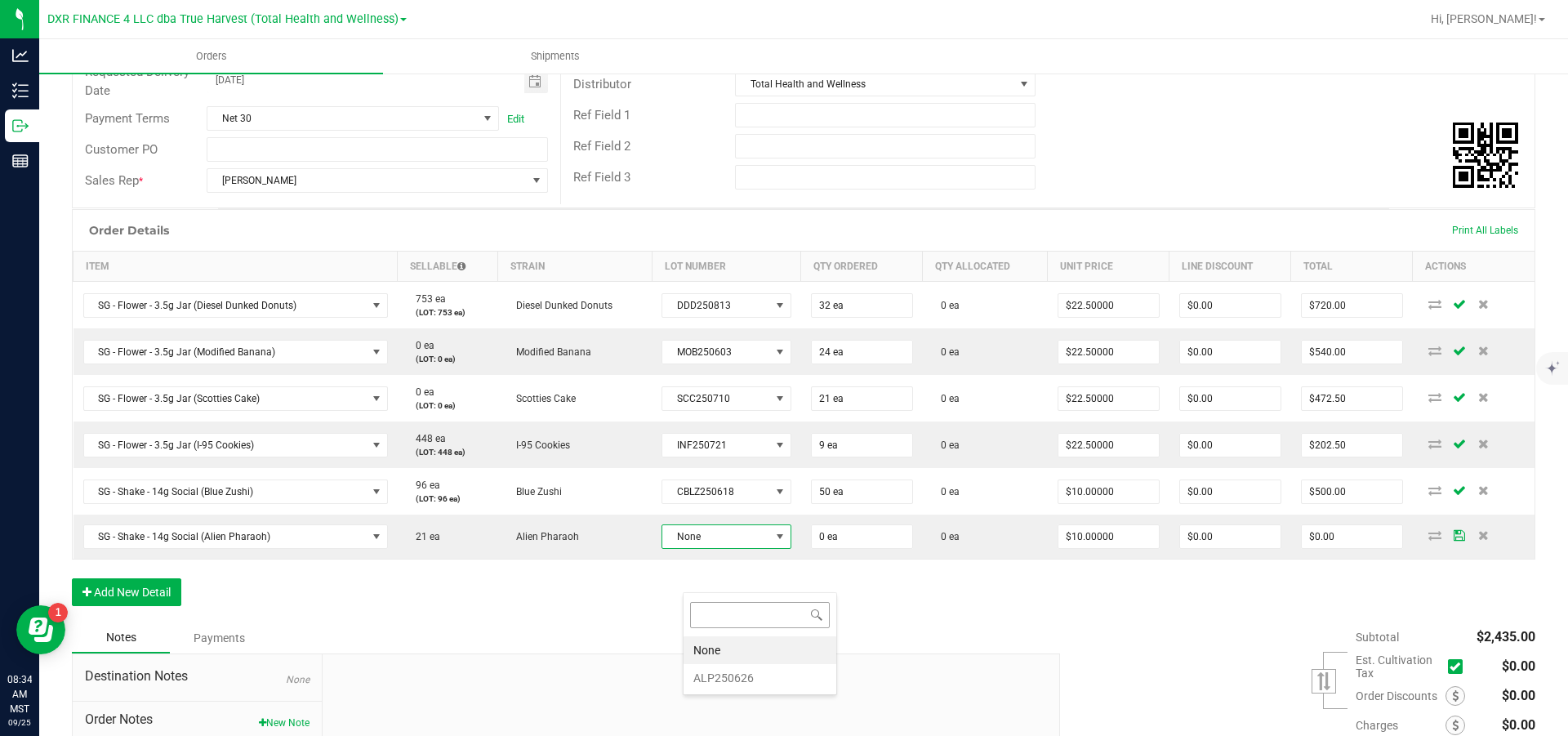
scroll to position [24, 127]
click at [752, 442] on li "ALP250626" at bounding box center [759, 678] width 153 height 28
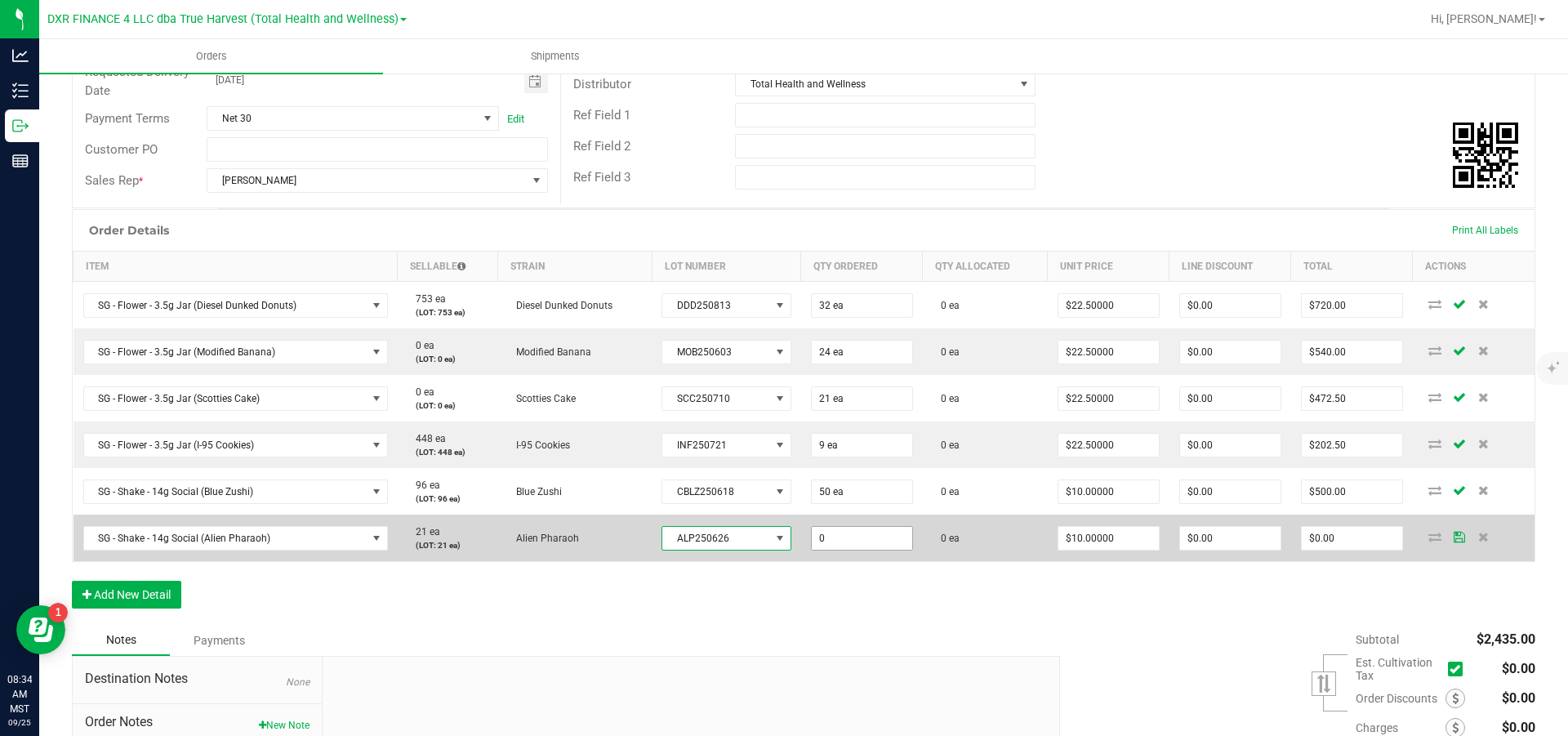
click at [891, 442] on input "0" at bounding box center [862, 537] width 100 height 23
type input "21 ea"
type input "10"
type input "$210.00"
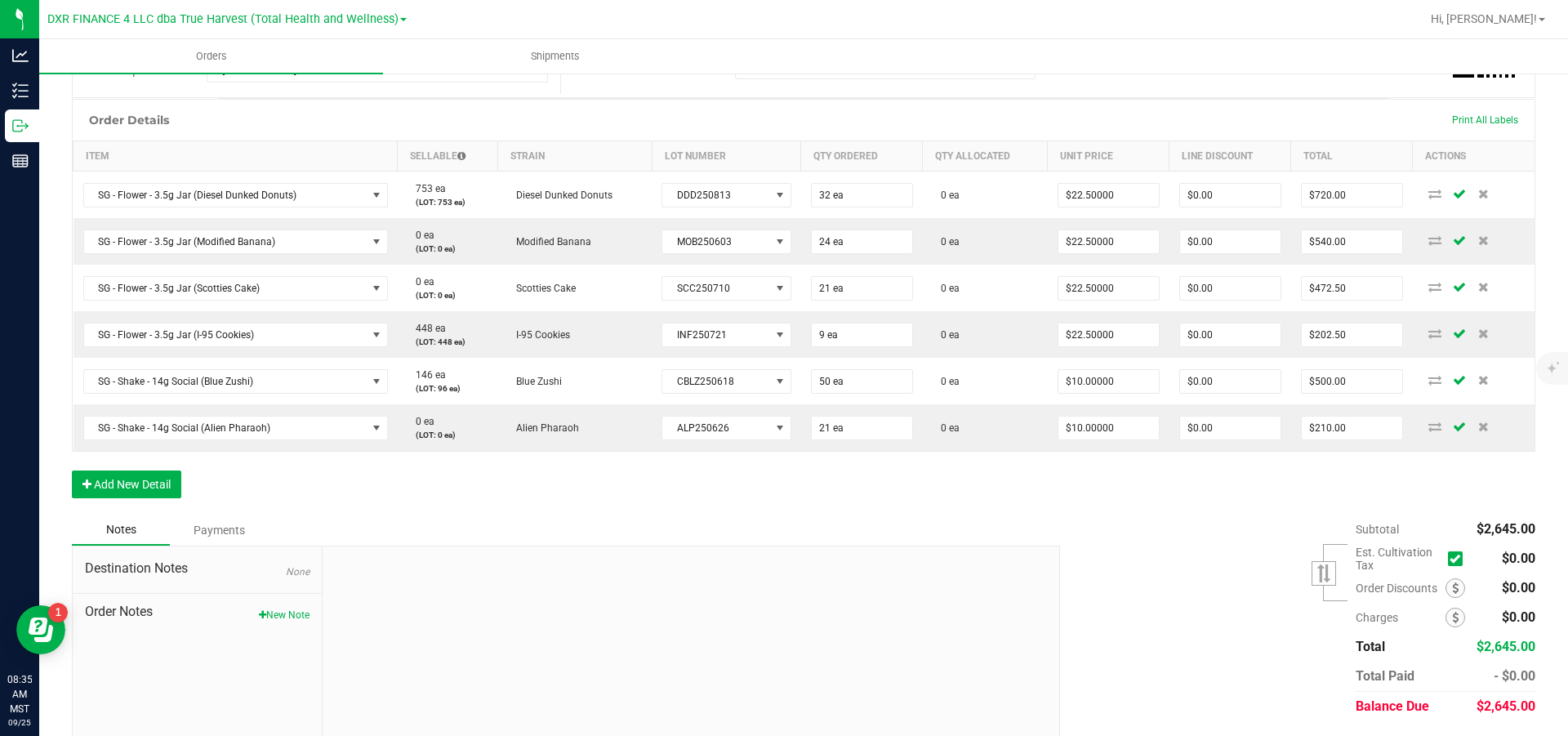
scroll to position [367, 0]
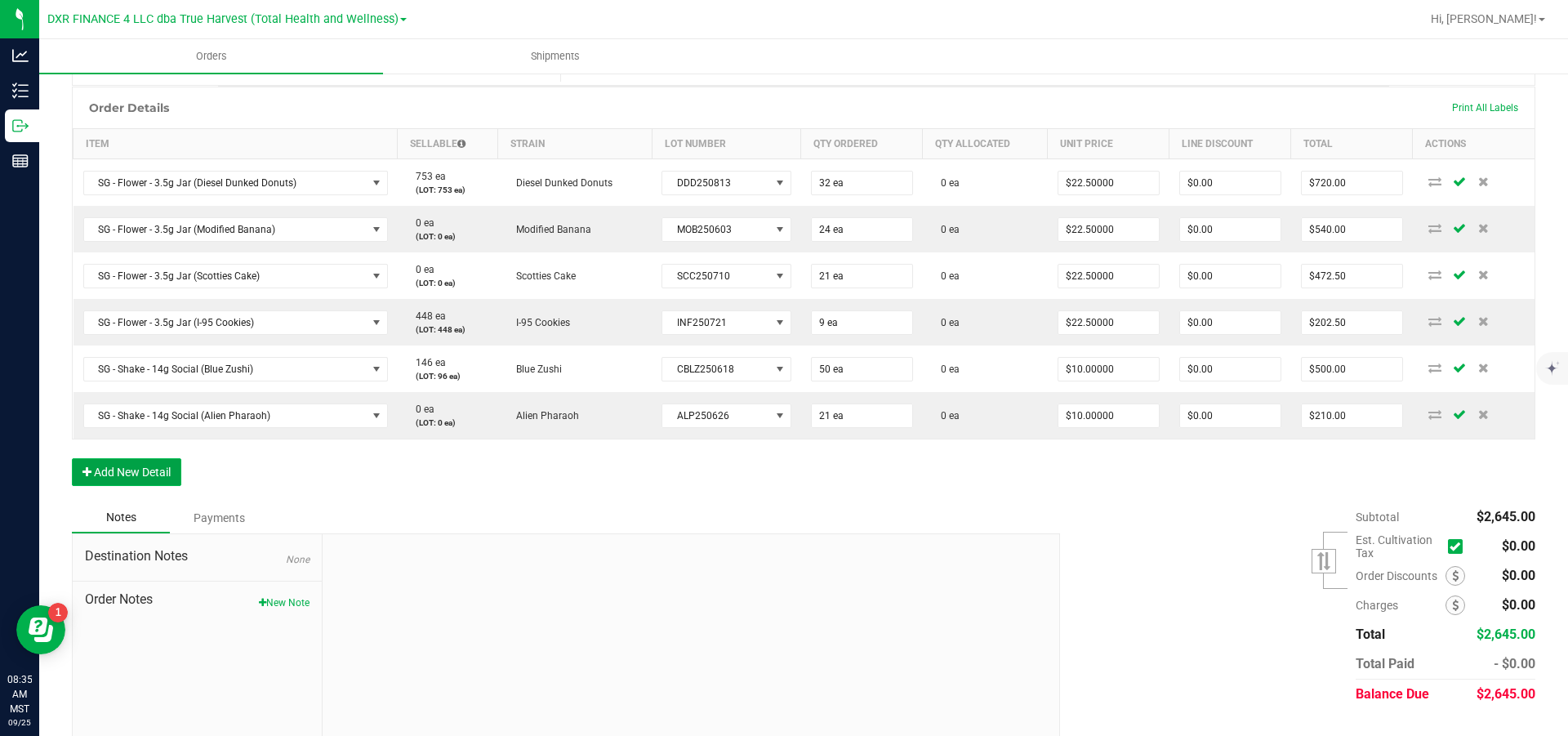
click at [108, 442] on button "Add New Detail" at bounding box center [126, 471] width 109 height 28
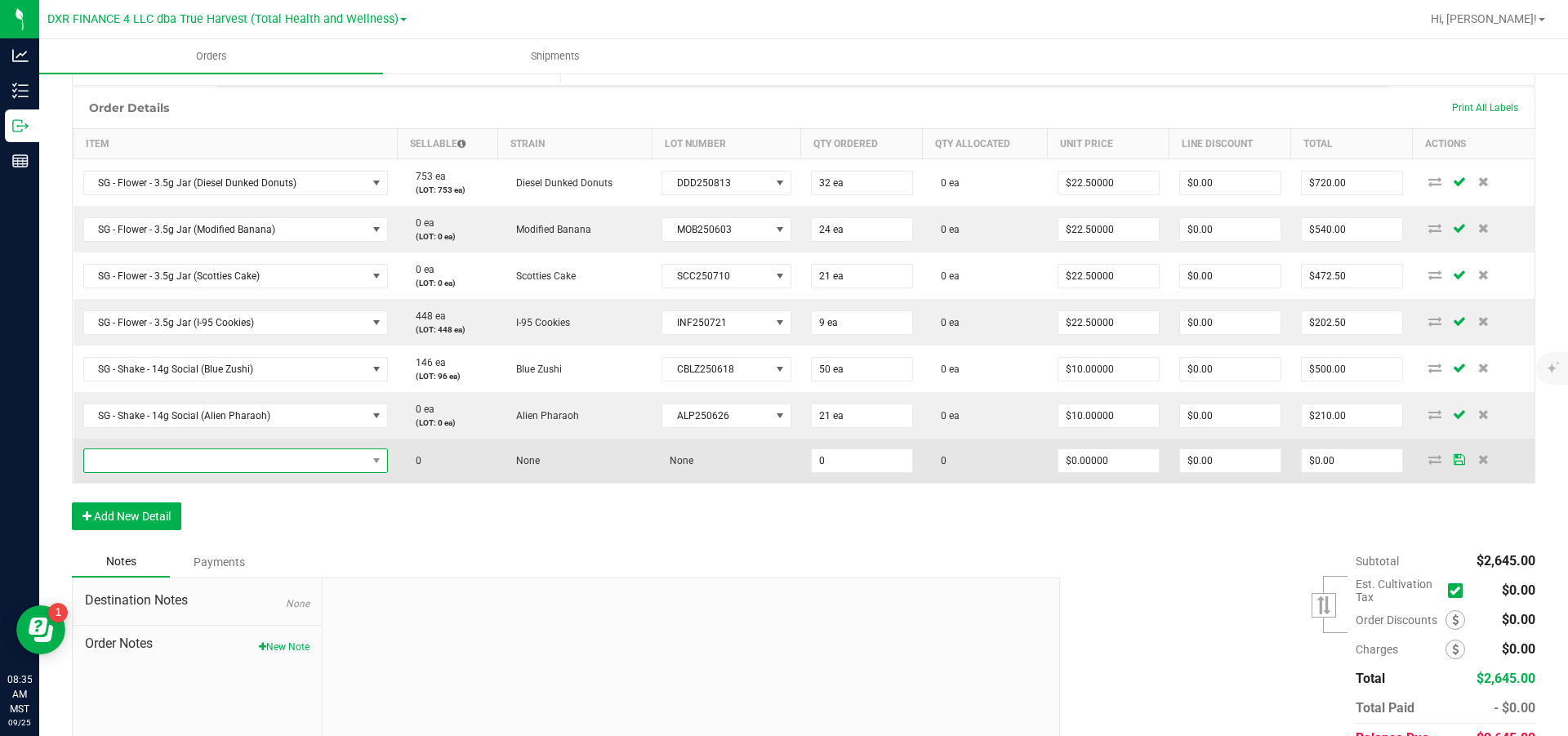
click at [123, 442] on span "NO DATA FOUND" at bounding box center [225, 460] width 283 height 23
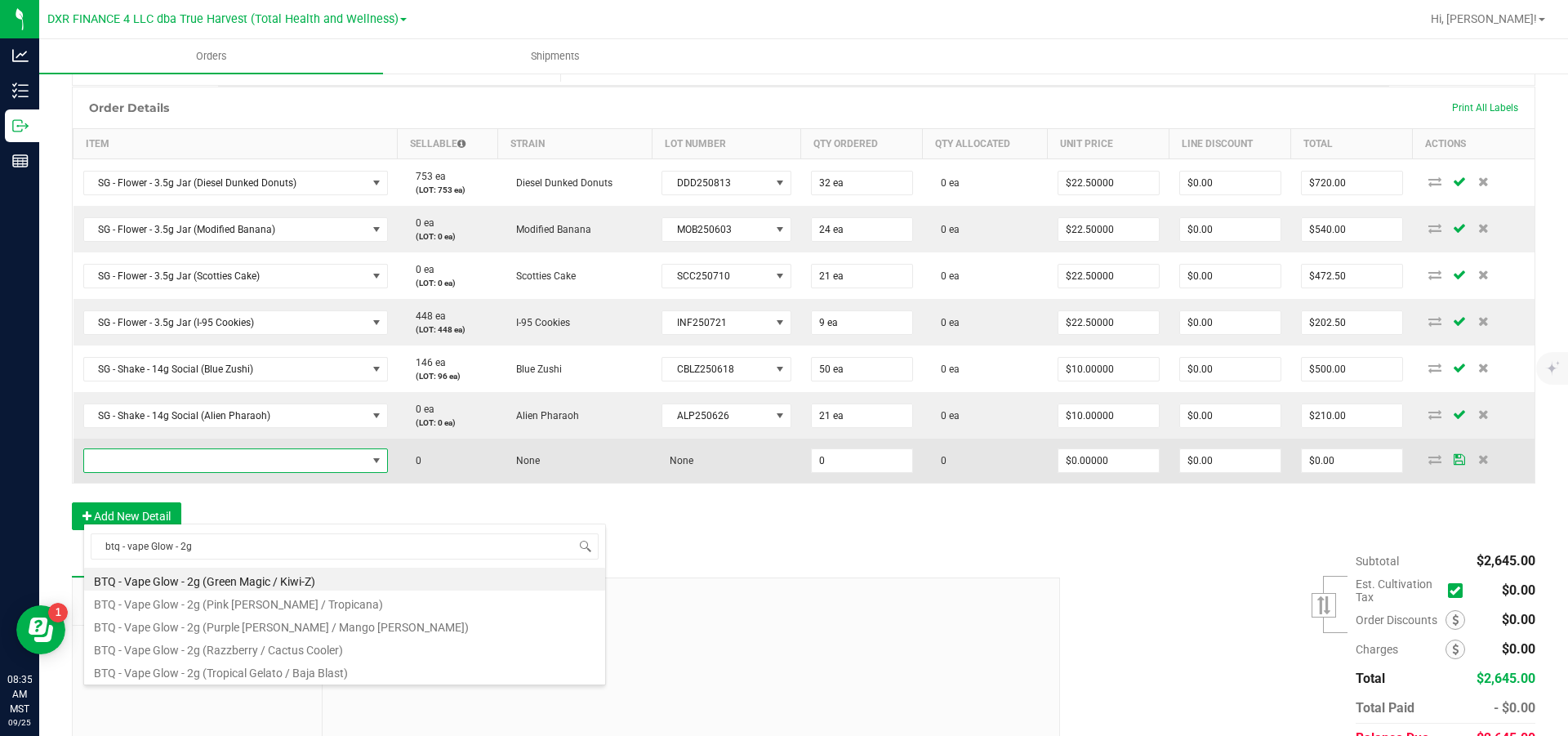
type input "btq - vape Glow - 2g ("
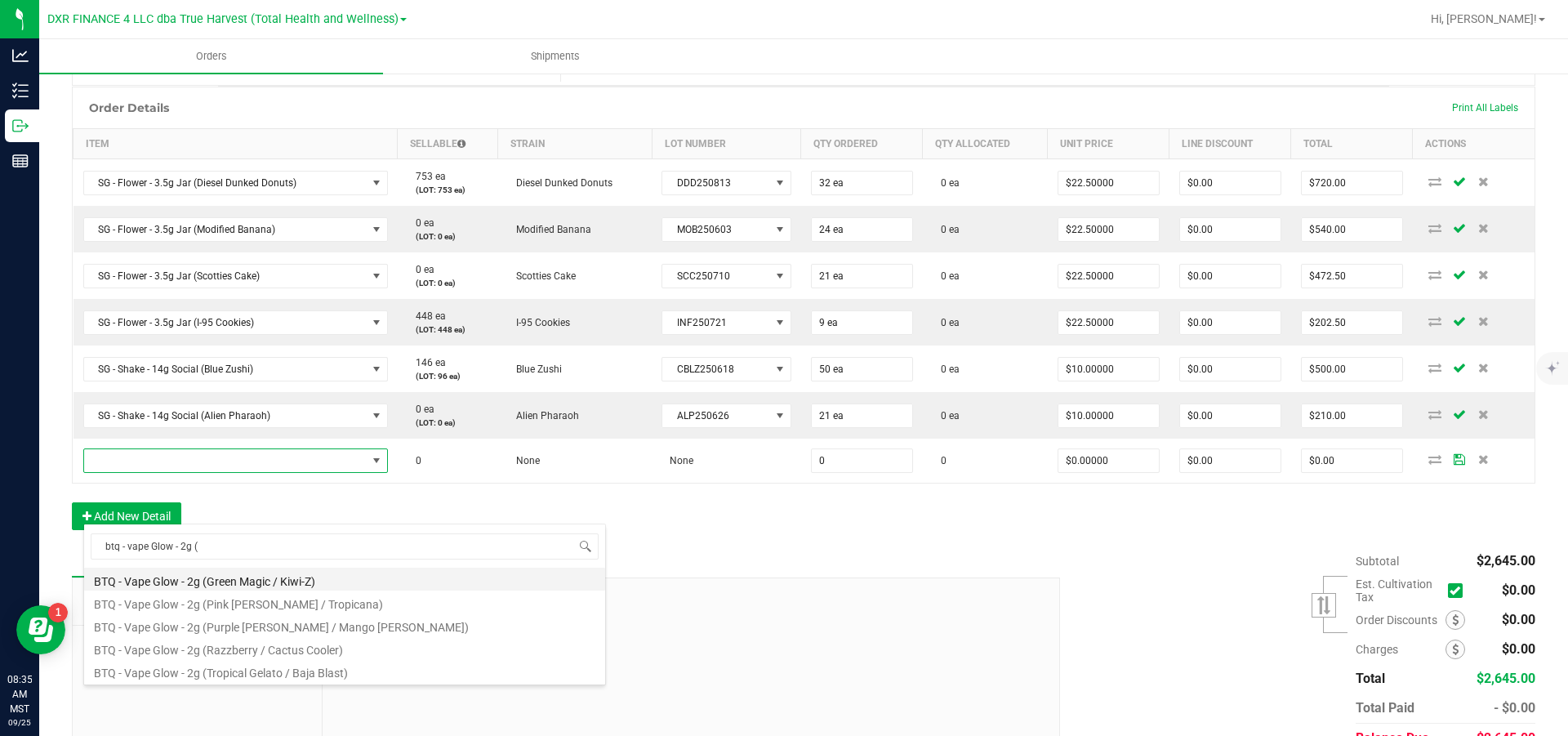
click at [247, 442] on li "BTQ - Vape Glow - 2g (Green Magic / Kiwi-Z)" at bounding box center [345, 578] width 521 height 23
type input "0 ea"
type input "$30.00000"
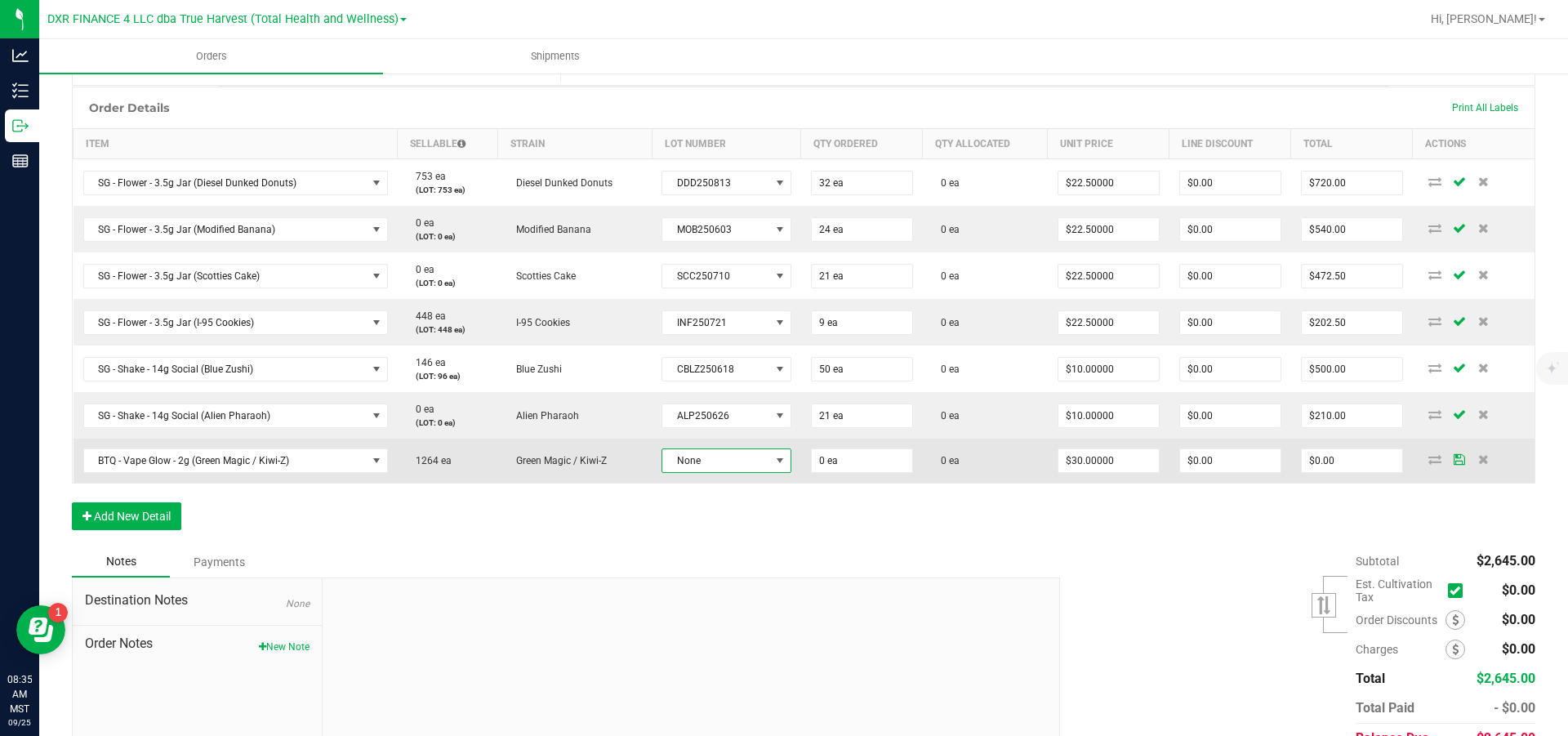
click at [728, 442] on span "None" at bounding box center [716, 460] width 107 height 23
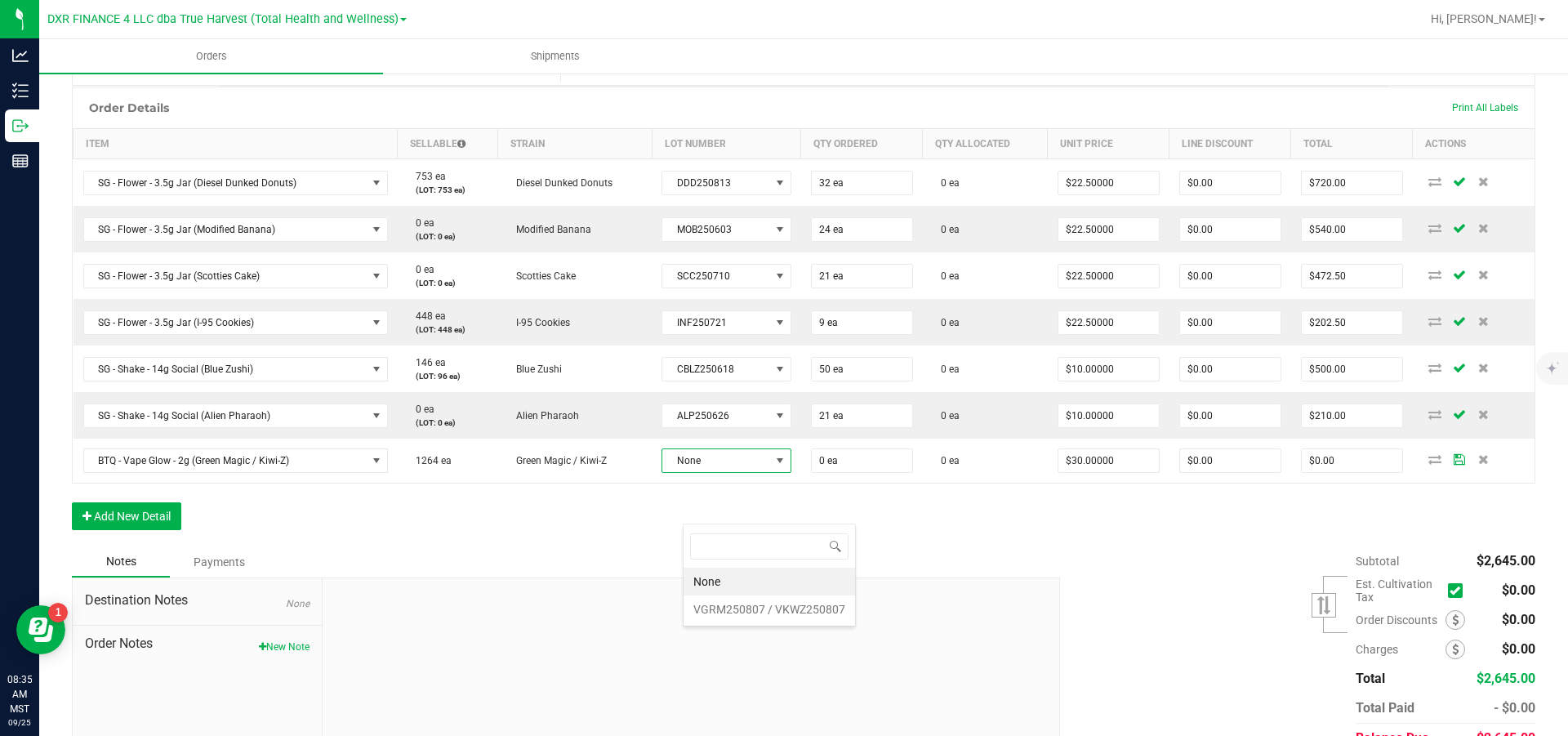
scroll to position [24, 127]
click at [723, 442] on VKWZ250807 "VGRM250807 / VKWZ250807" at bounding box center [769, 609] width 172 height 28
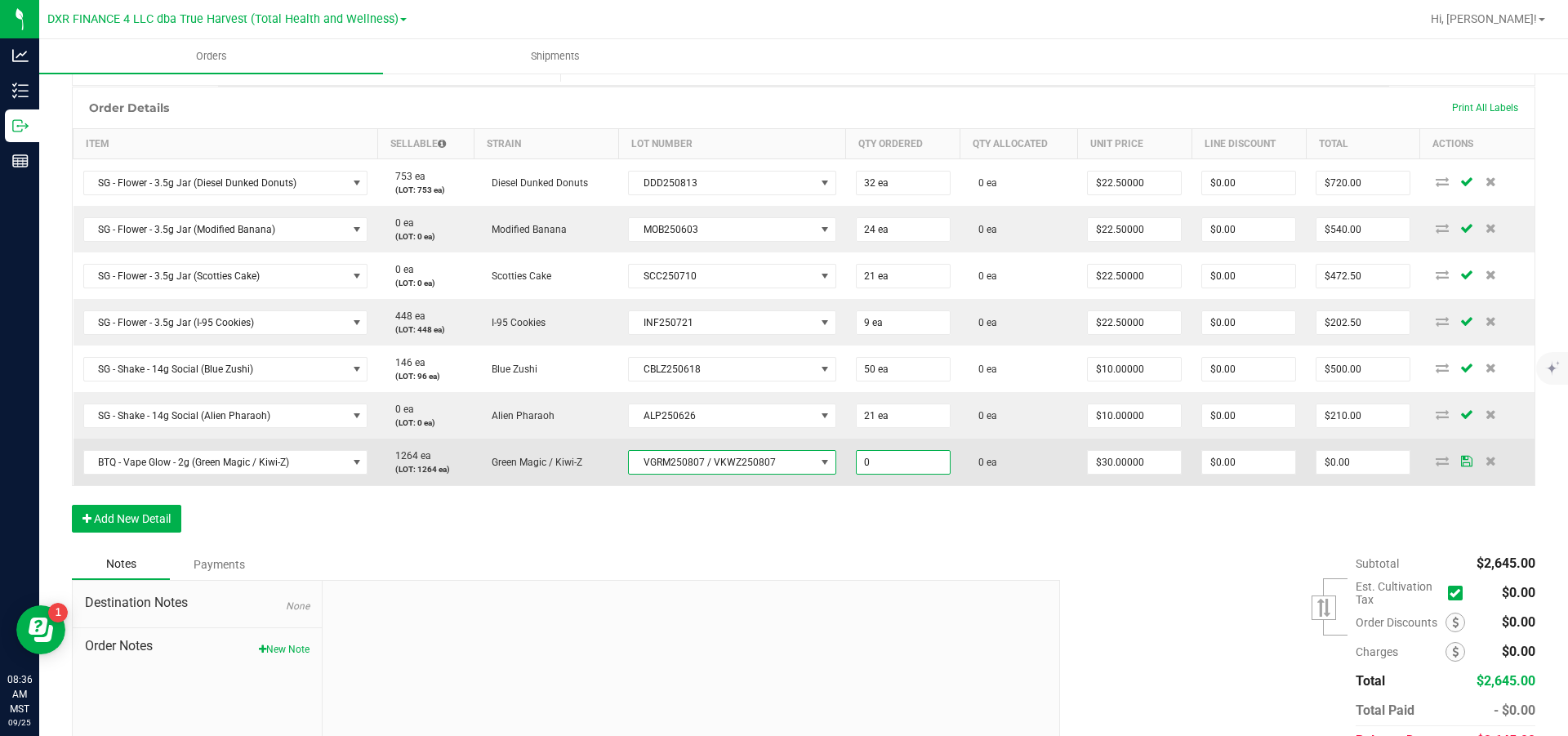
click at [935, 442] on input "0" at bounding box center [904, 461] width 93 height 23
type input "10 ea"
type input "30"
type input "$300.00"
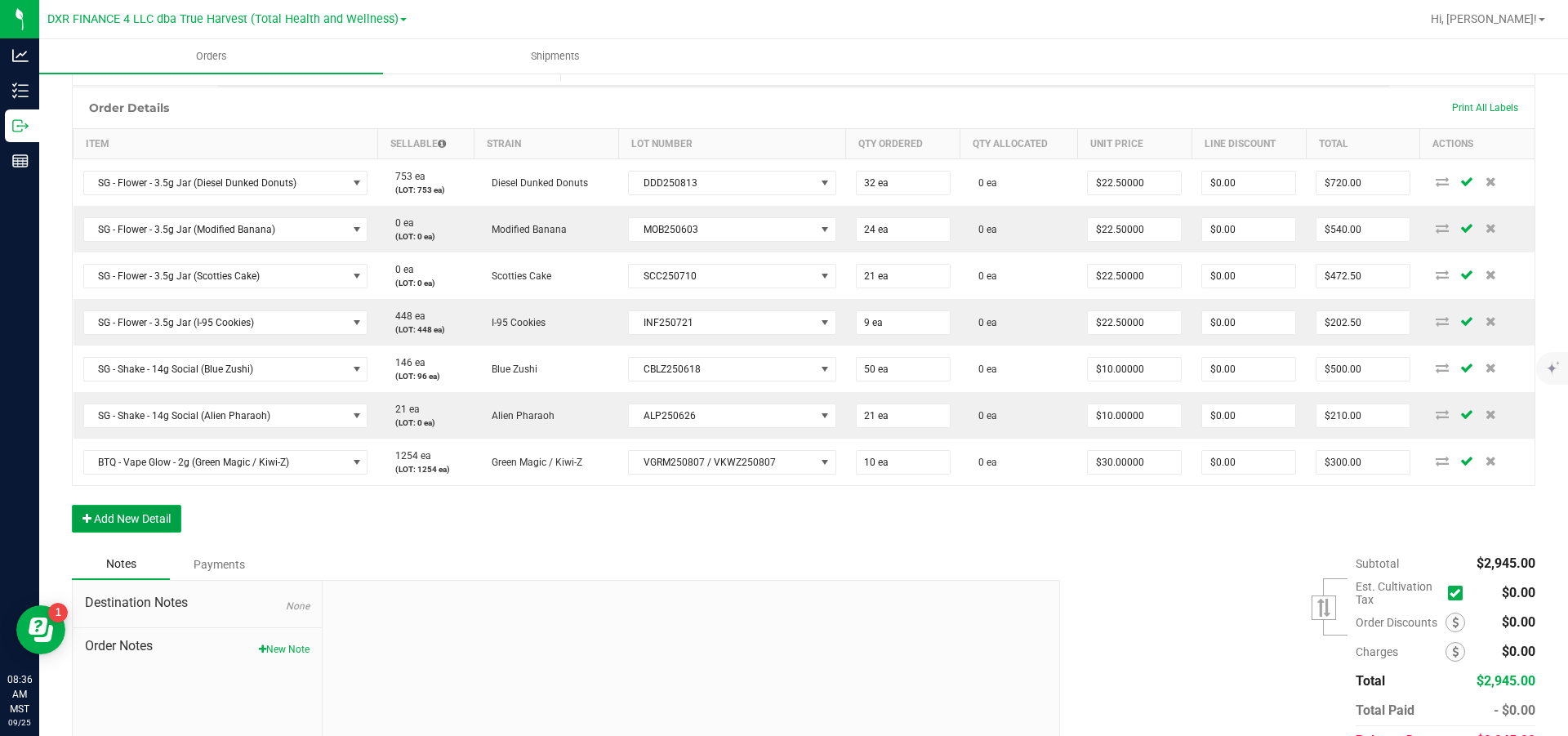
click at [156, 442] on button "Add New Detail" at bounding box center [126, 518] width 109 height 28
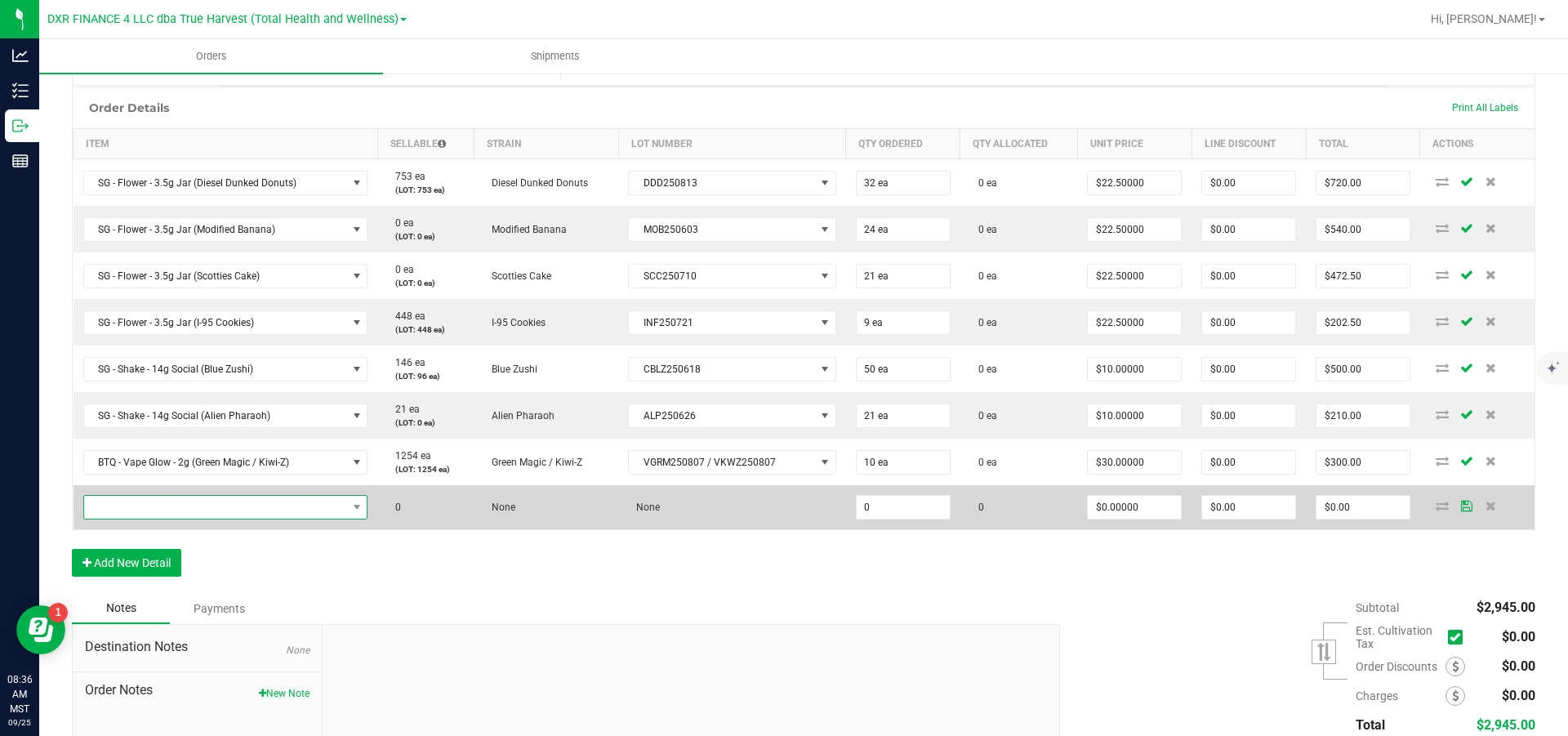
click at [166, 442] on span "NO DATA FOUND" at bounding box center [215, 507] width 263 height 23
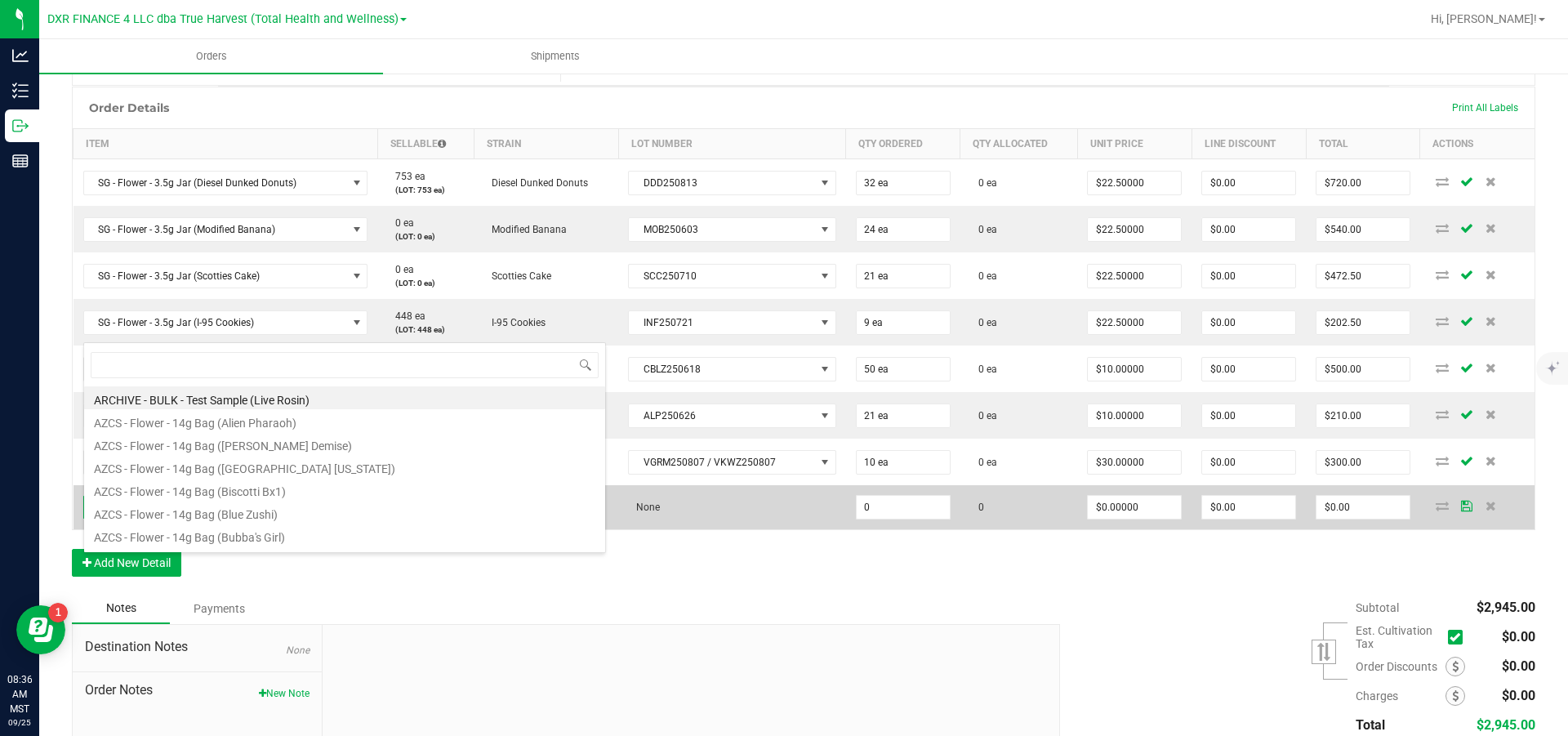
scroll to position [24, 286]
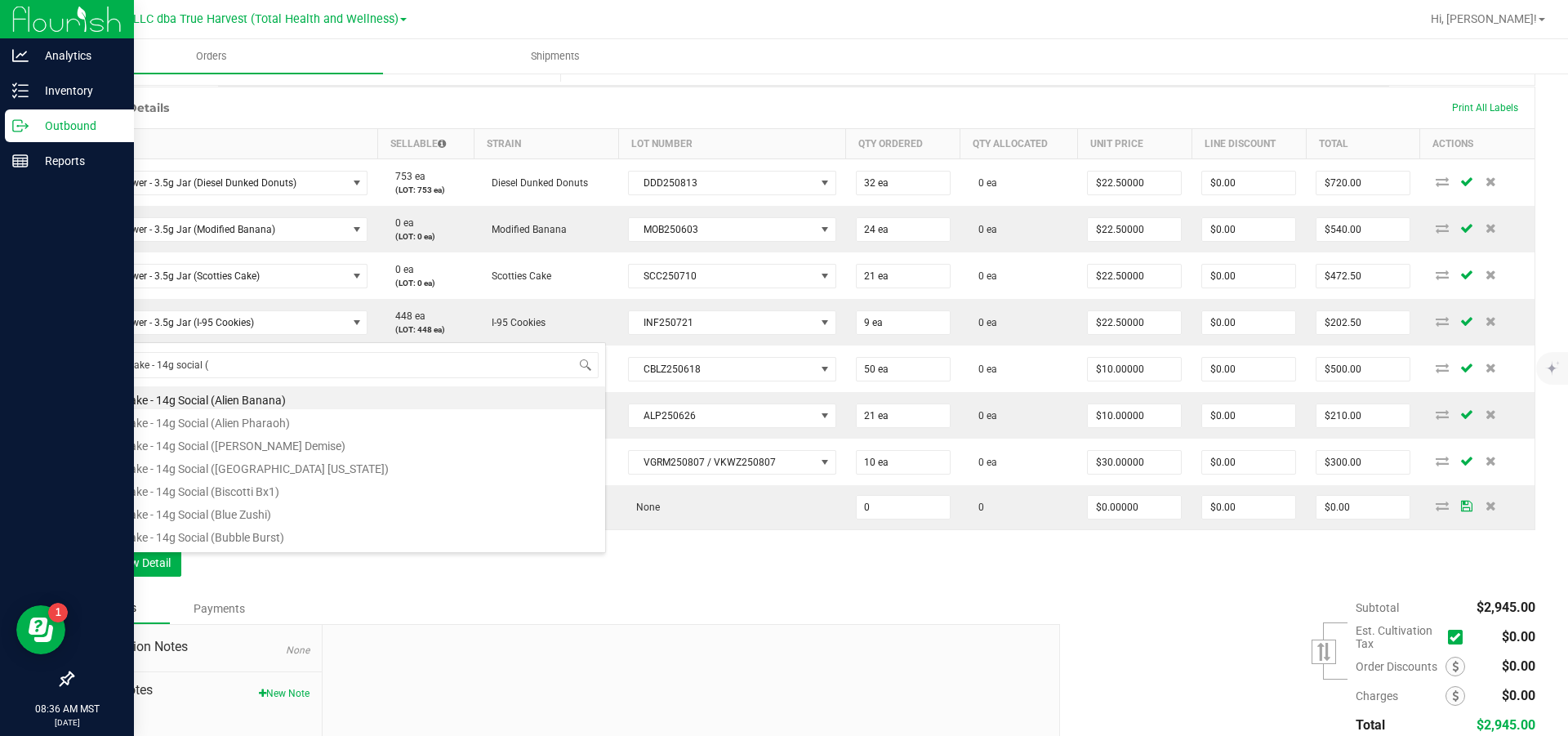
drag, startPoint x: 279, startPoint y: 369, endPoint x: 16, endPoint y: 368, distance: 263.0
click at [16, 368] on body "Analytics Inventory Outbound Reports 08:36 AM MST [DATE] 09/25 DXR FINANCE 4 LL…" at bounding box center [784, 368] width 1568 height 736
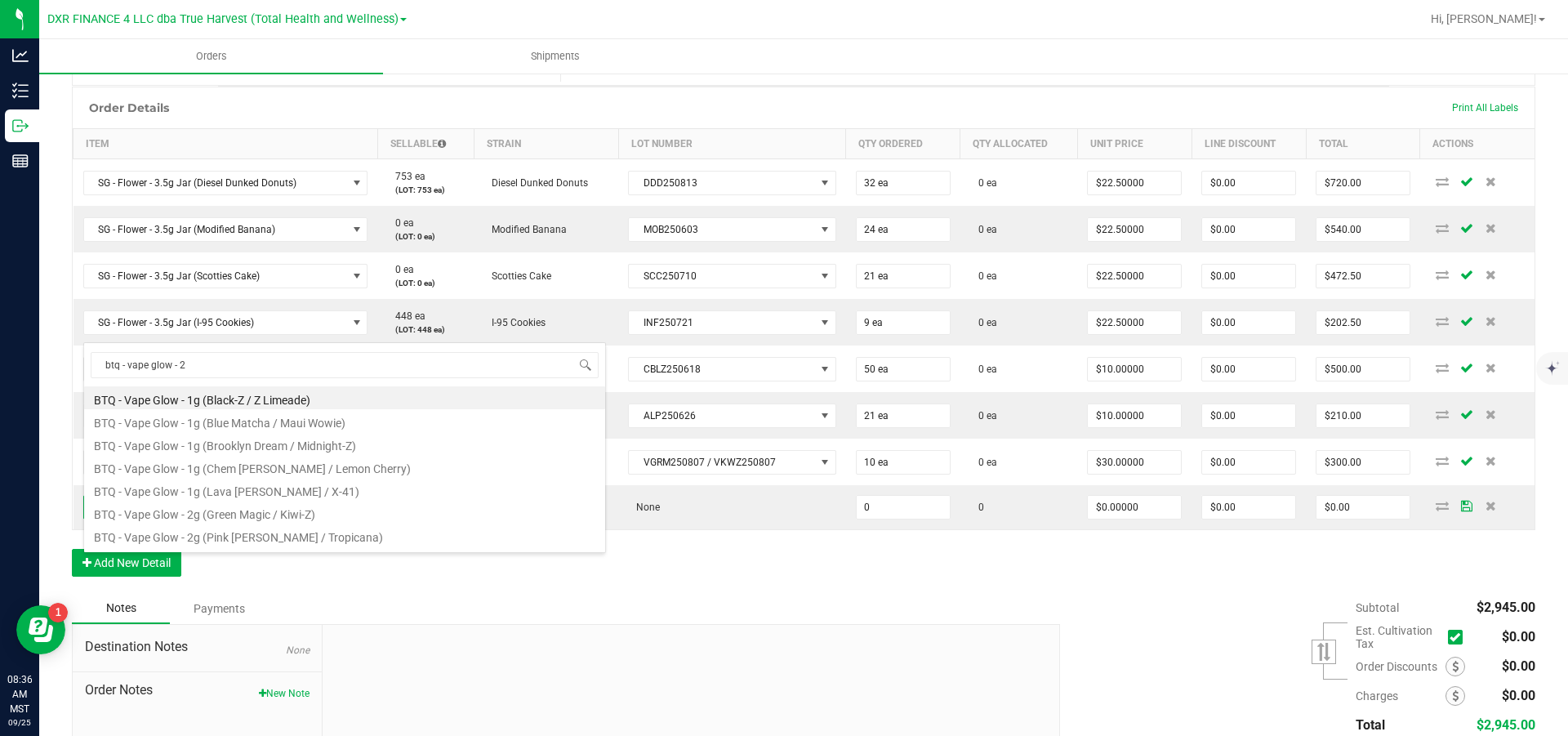
type input "btq - vape glow - 2g"
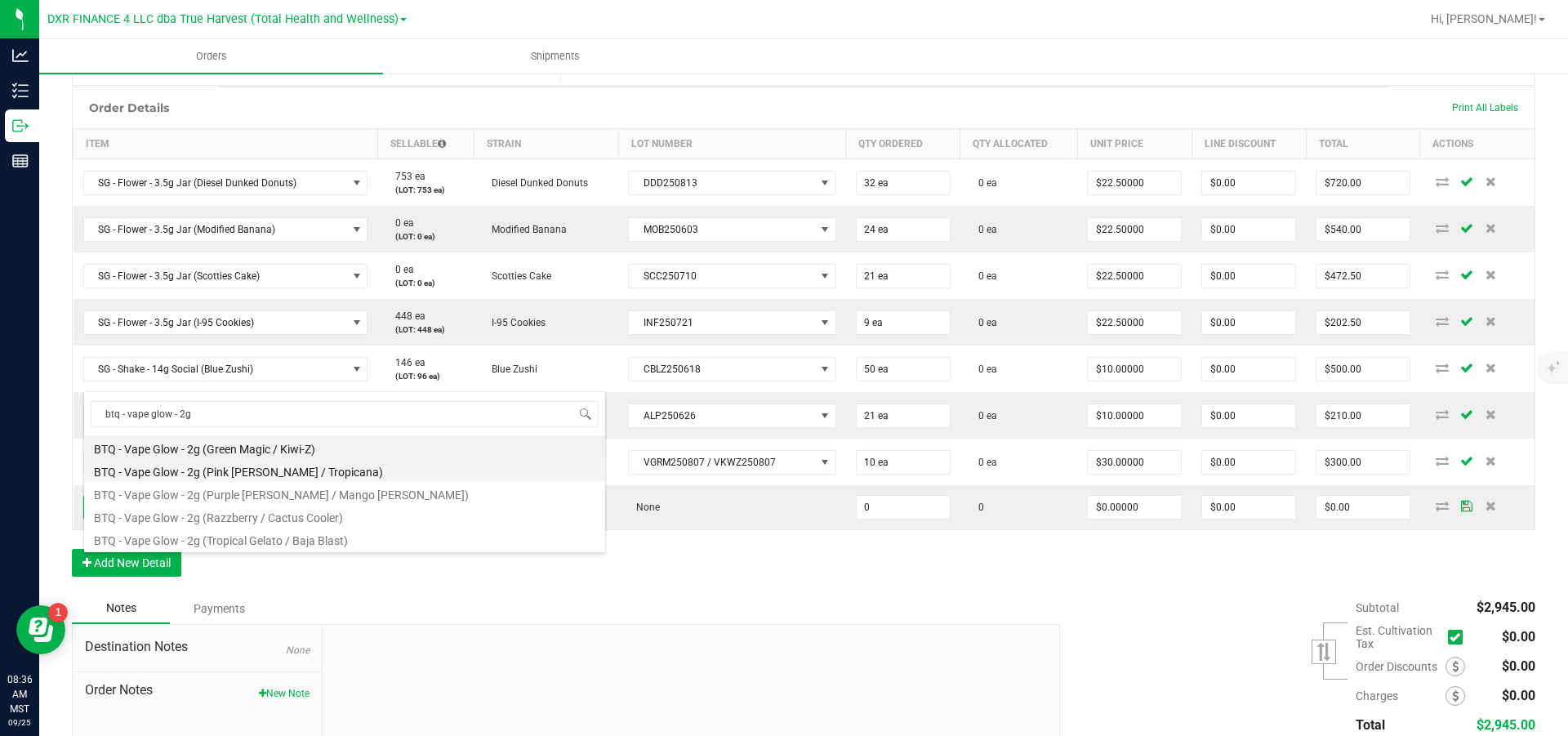
click at [310, 442] on li "BTQ - Vape Glow - 2g (Pink [PERSON_NAME] / Tropicana)" at bounding box center [345, 469] width 521 height 23
type input "0 ea"
type input "$30.00000"
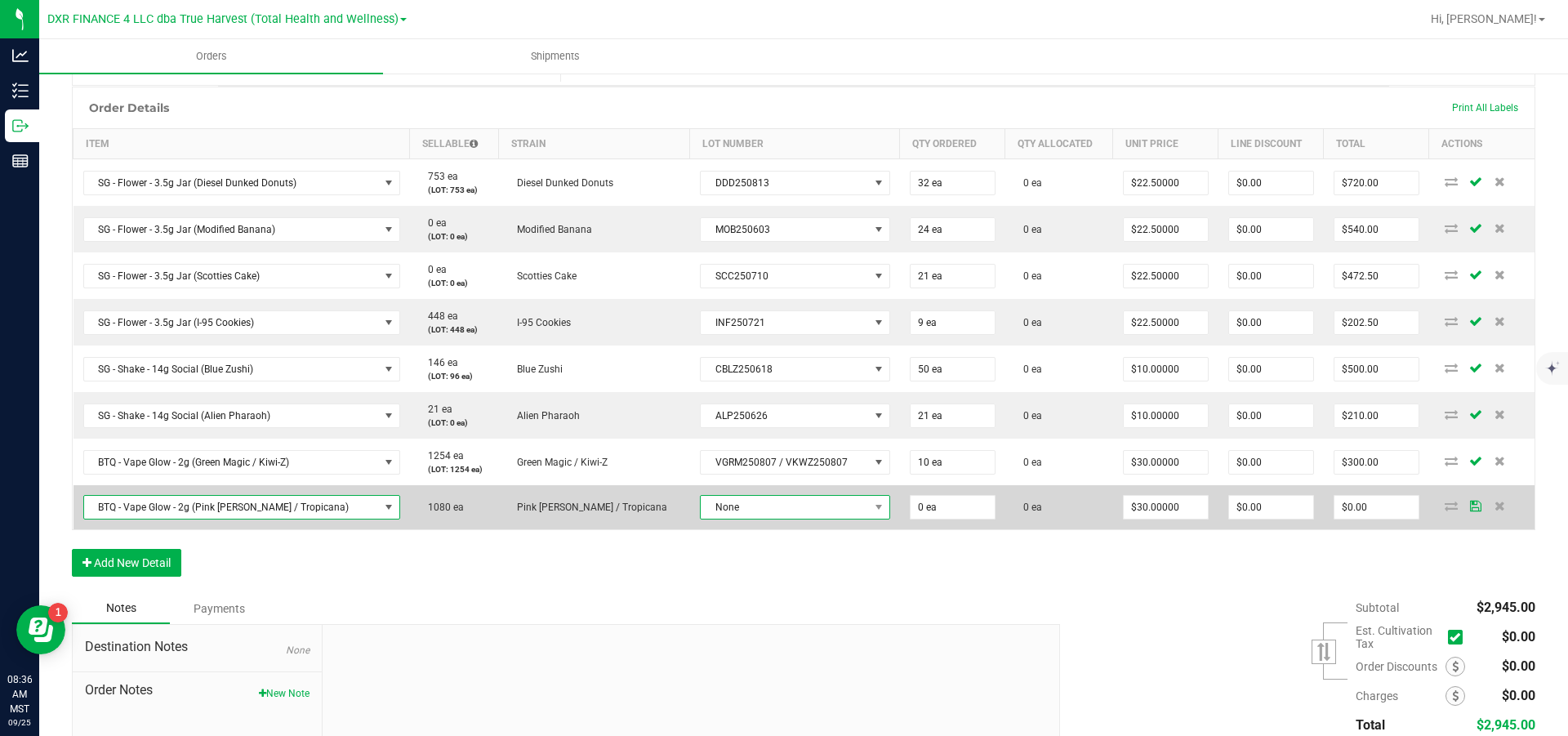
click at [750, 442] on span "None" at bounding box center [785, 507] width 169 height 23
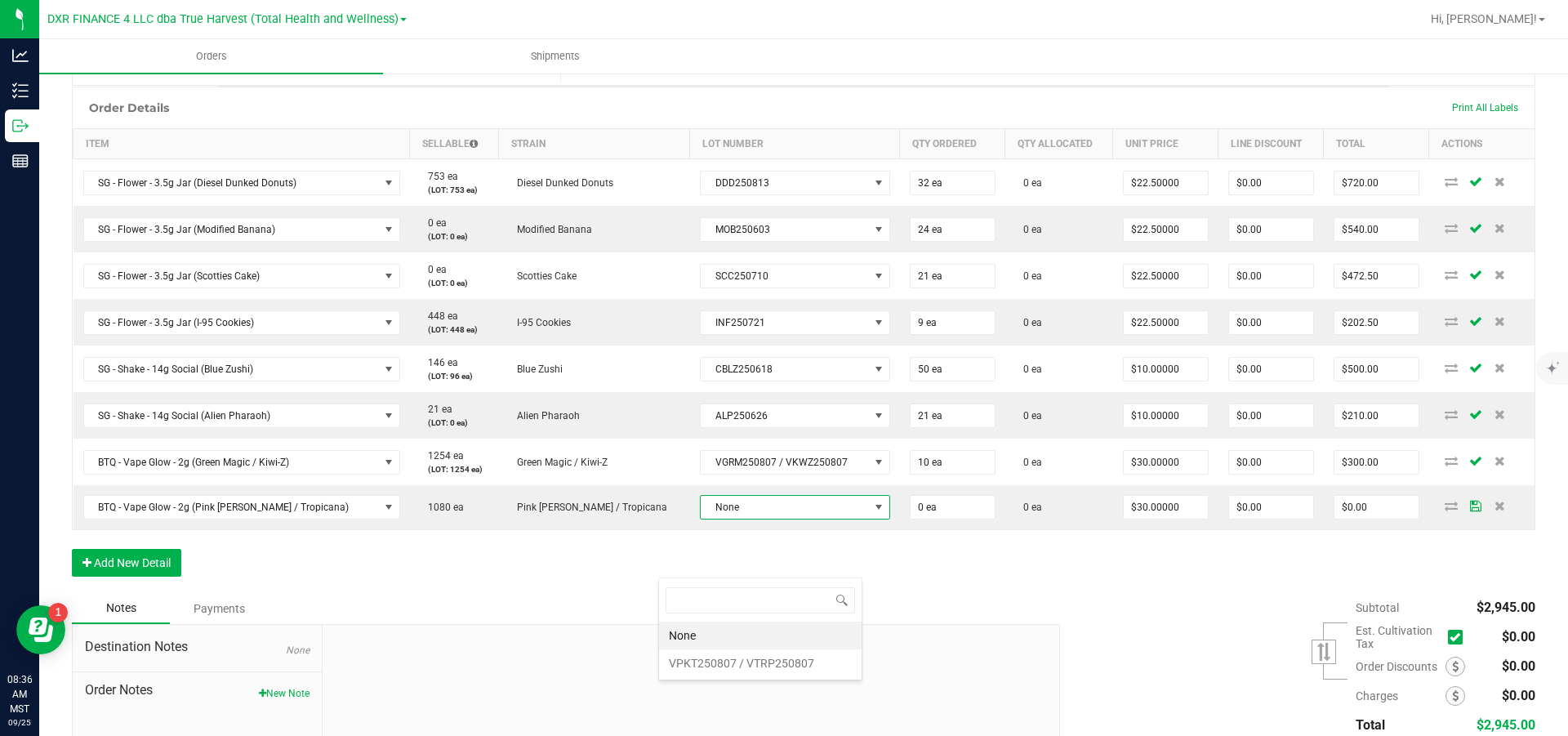
scroll to position [24, 204]
click at [749, 442] on VTRP250807 "VPKT250807 / VTRP250807" at bounding box center [760, 663] width 203 height 28
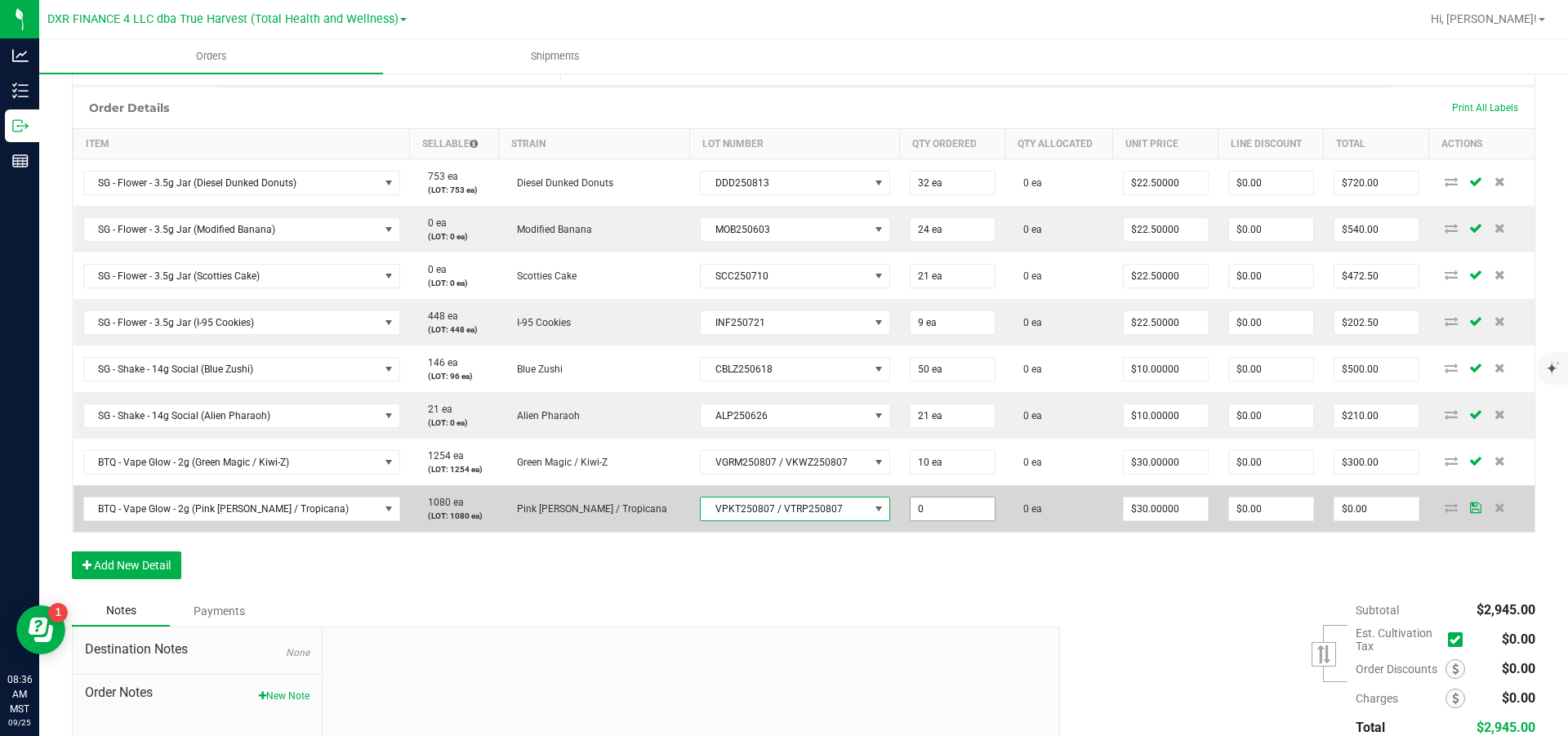
click at [925, 442] on input "0" at bounding box center [952, 508] width 84 height 23
type input "10 ea"
type input "30"
type input "$300.00"
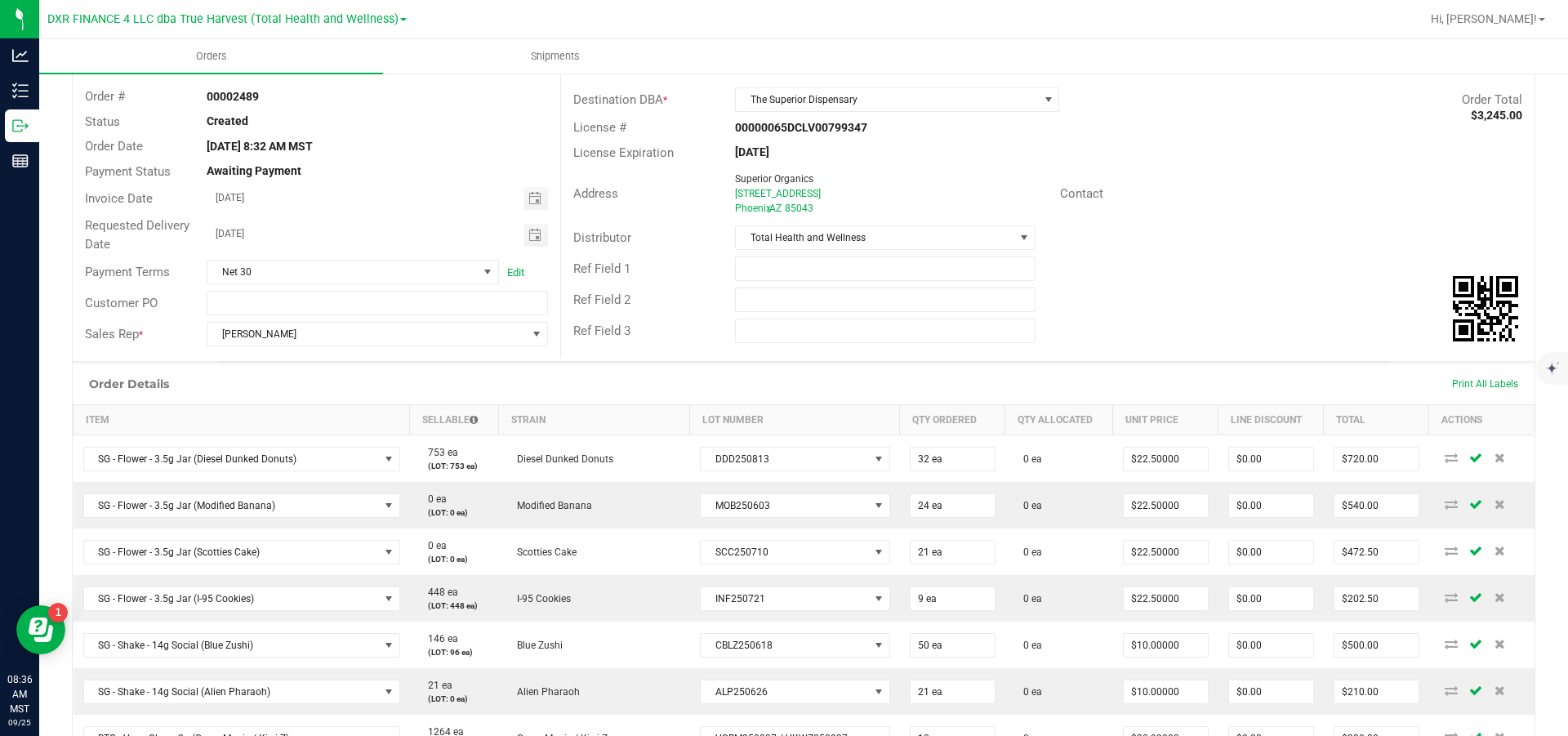
scroll to position [0, 0]
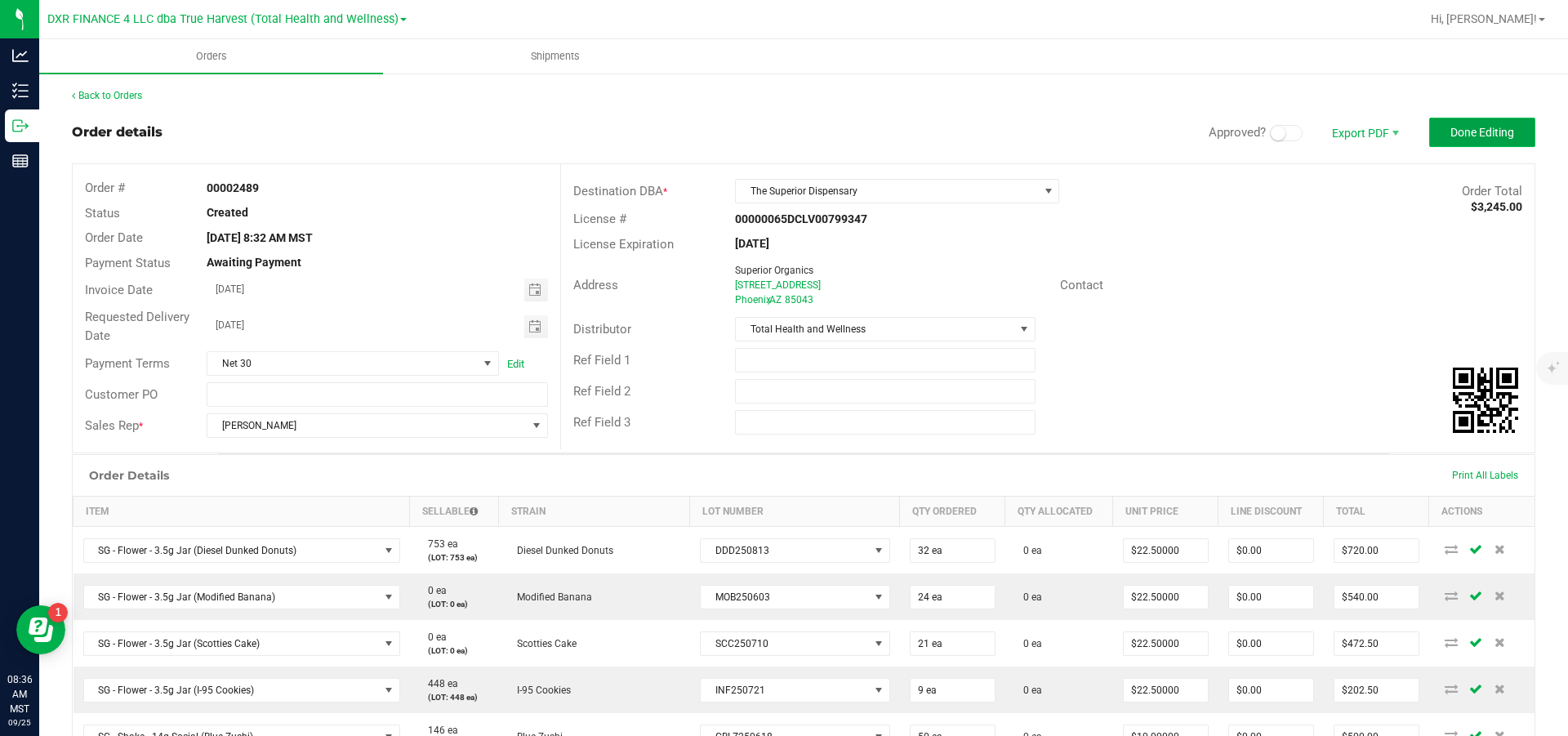
click at [1046, 130] on span "Done Editing" at bounding box center [1482, 133] width 63 height 13
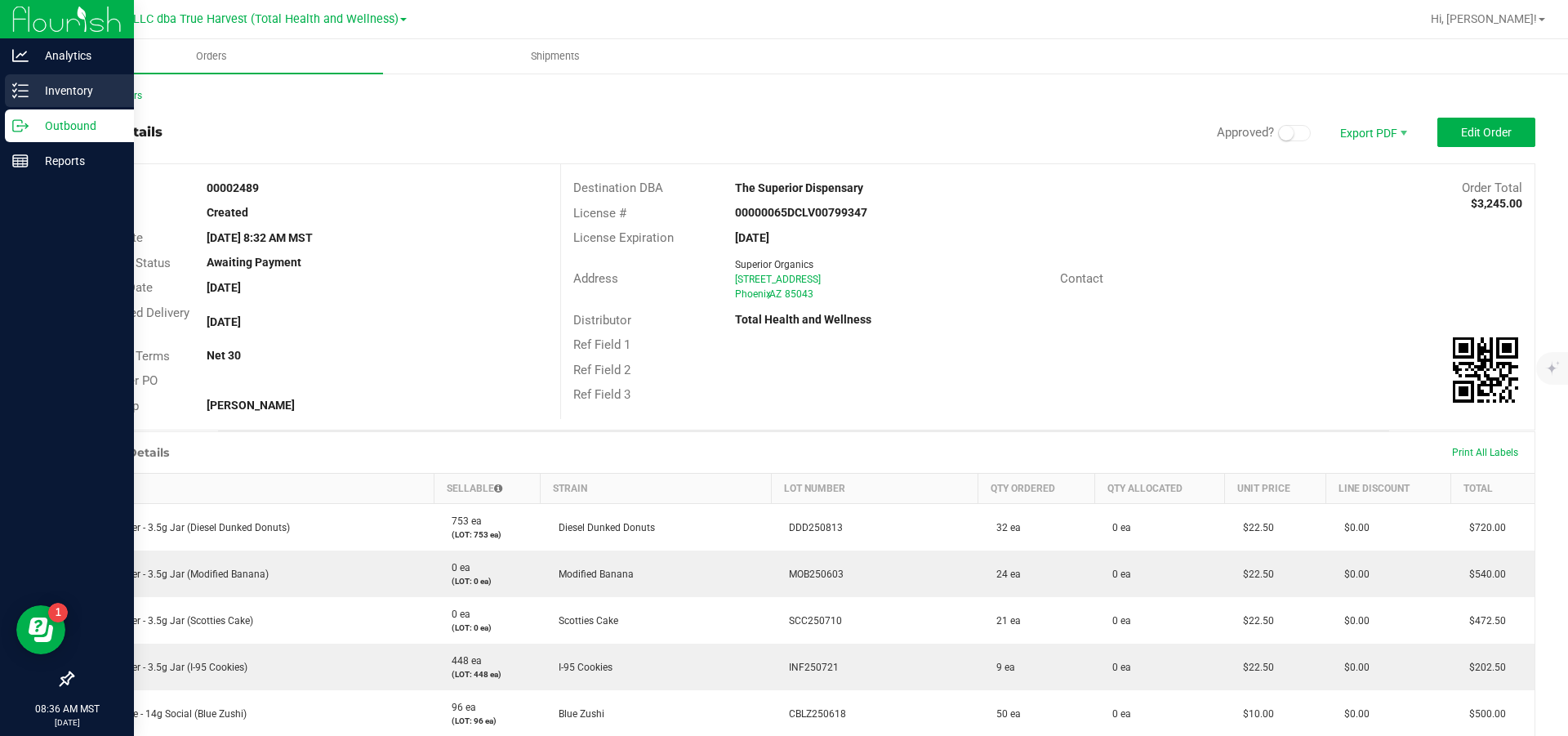
click at [33, 87] on p "Inventory" at bounding box center [77, 90] width 98 height 19
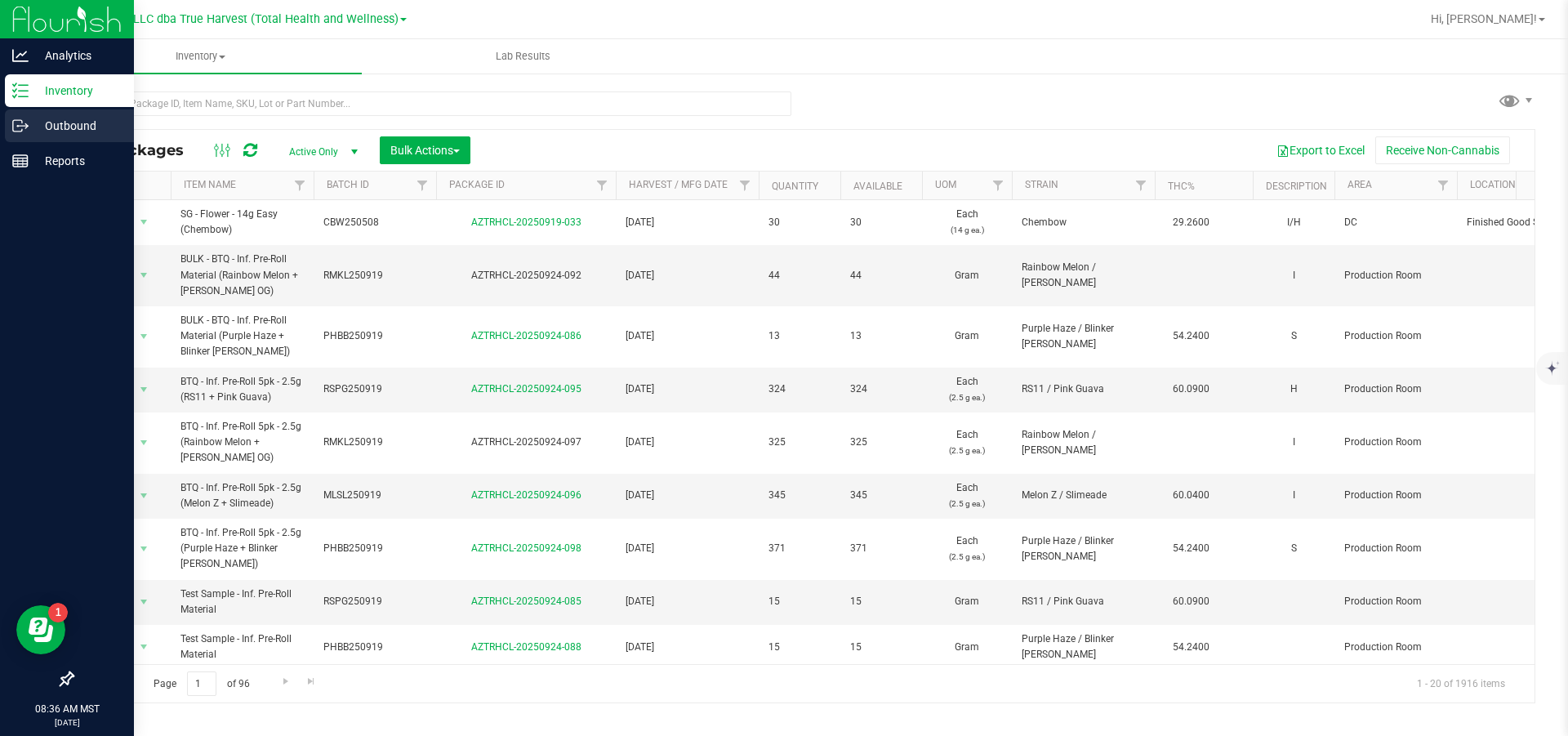
click at [18, 127] on icon at bounding box center [21, 126] width 17 height 17
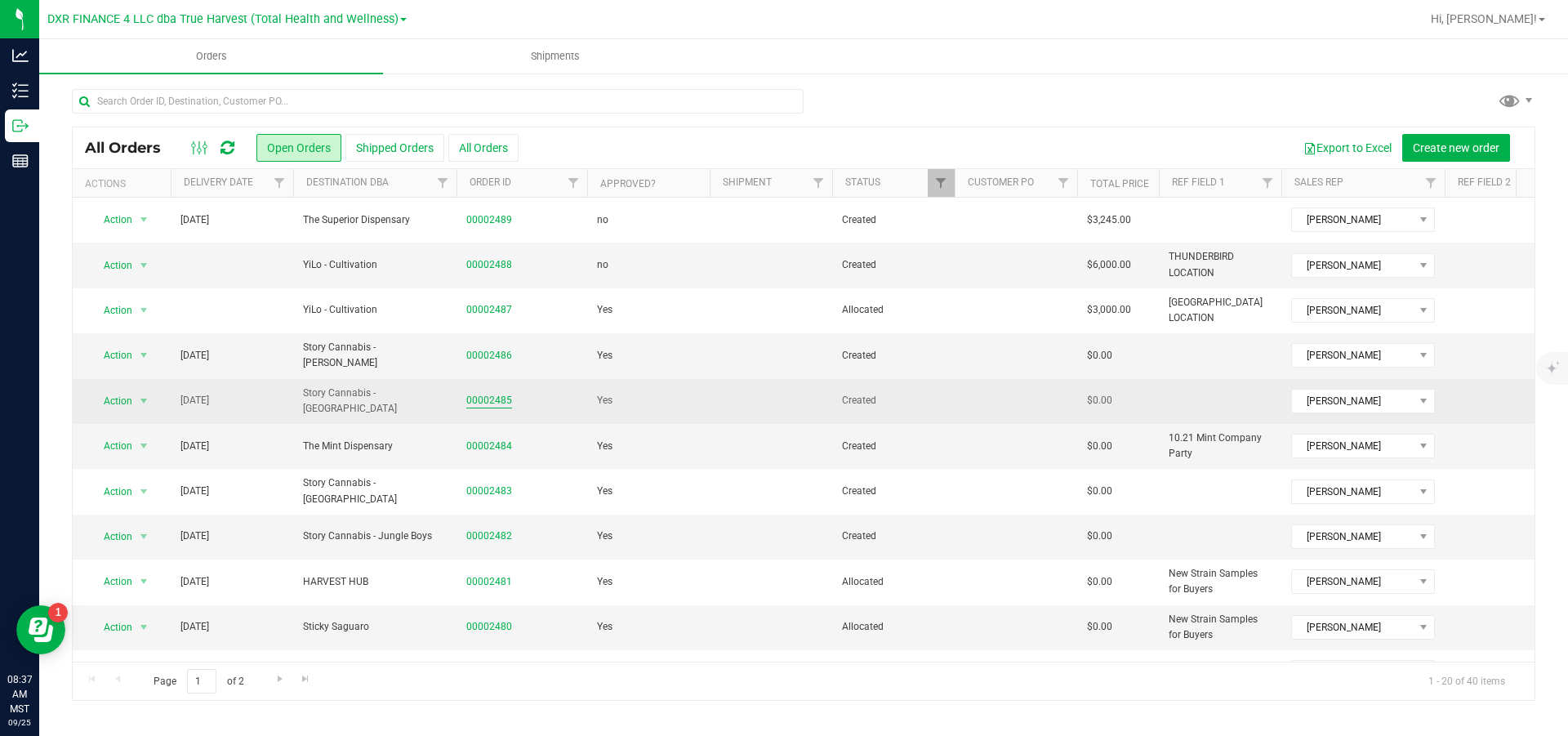
click at [476, 400] on link "00002485" at bounding box center [489, 401] width 46 height 16
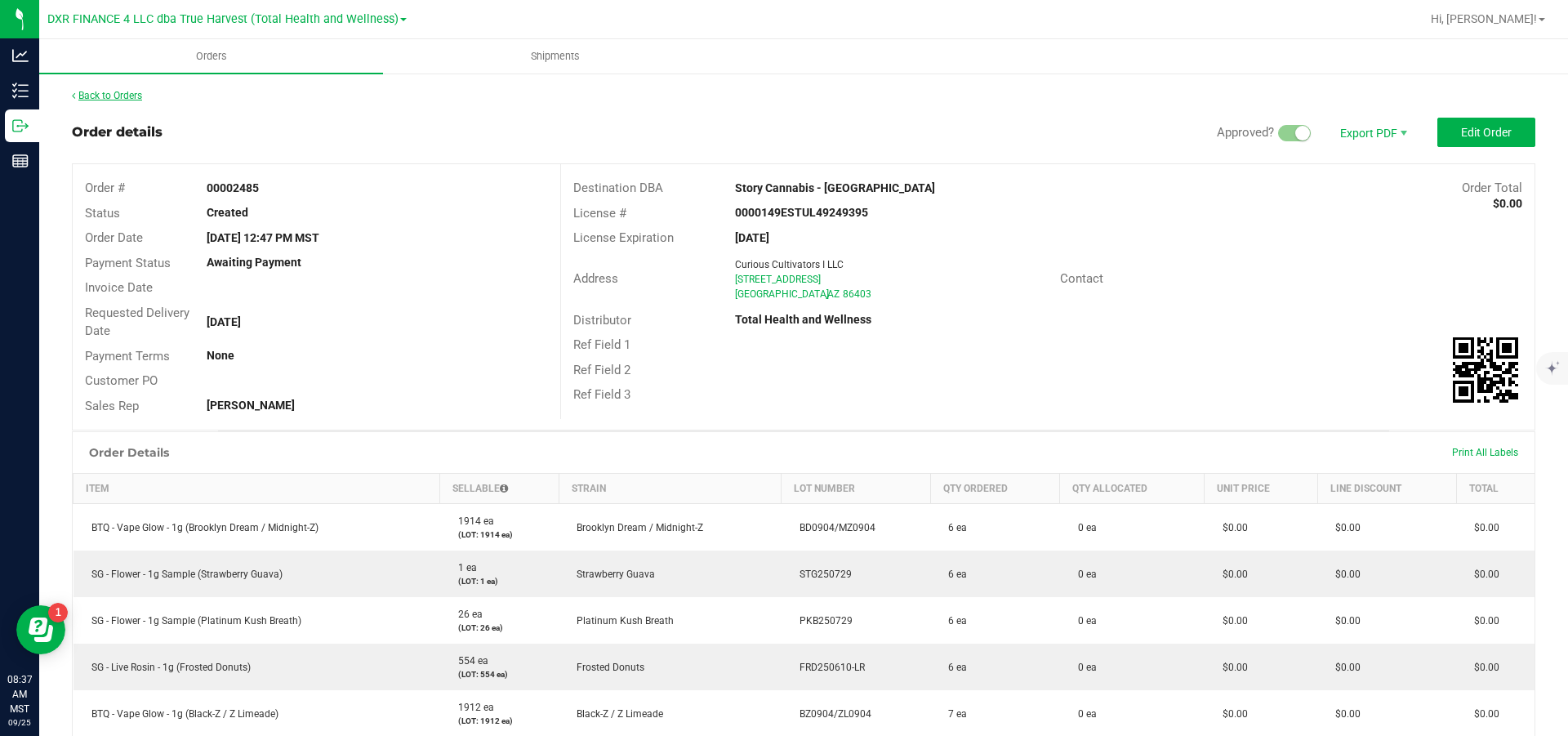
click at [126, 98] on link "Back to Orders" at bounding box center [107, 96] width 70 height 12
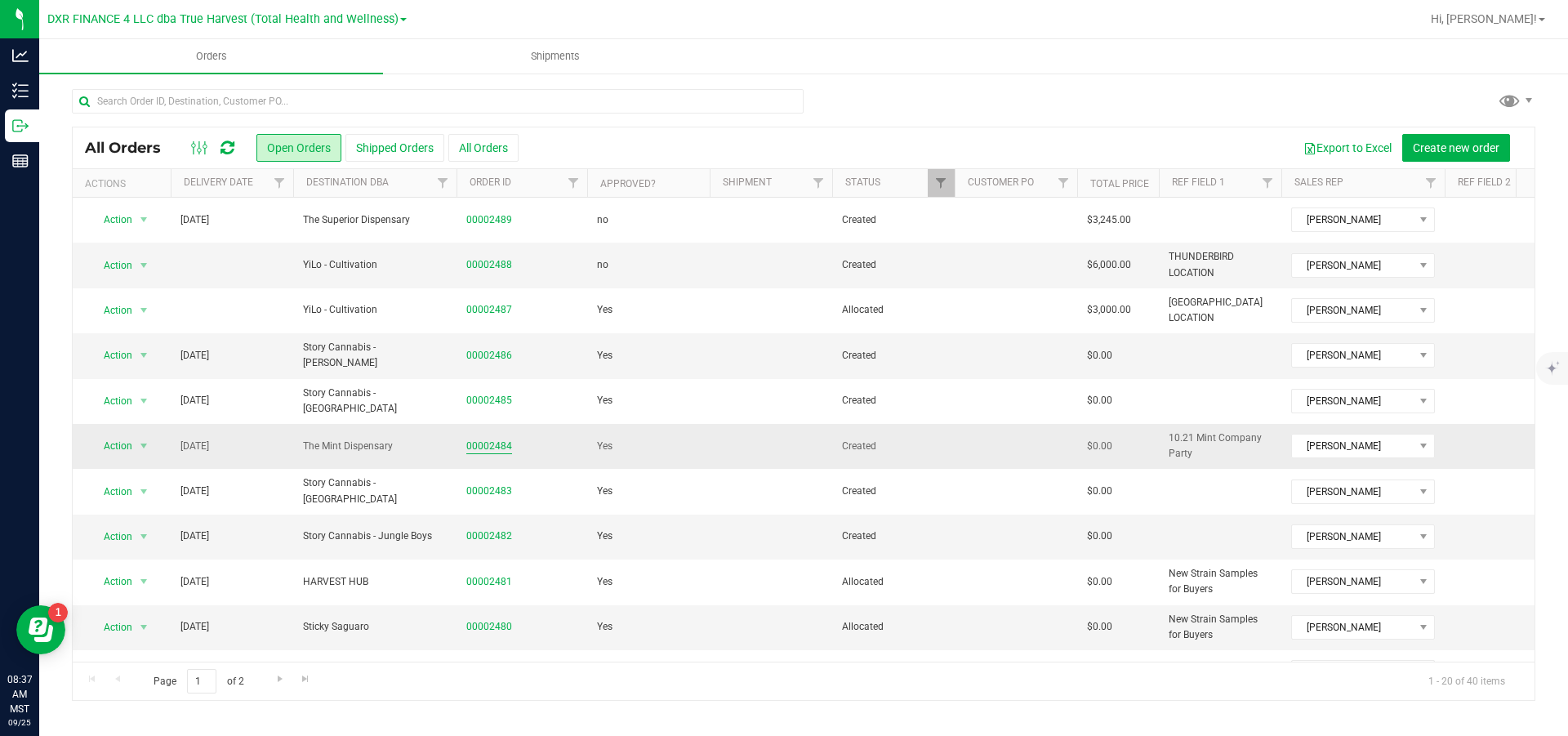
click at [512, 442] on link "00002484" at bounding box center [489, 446] width 46 height 16
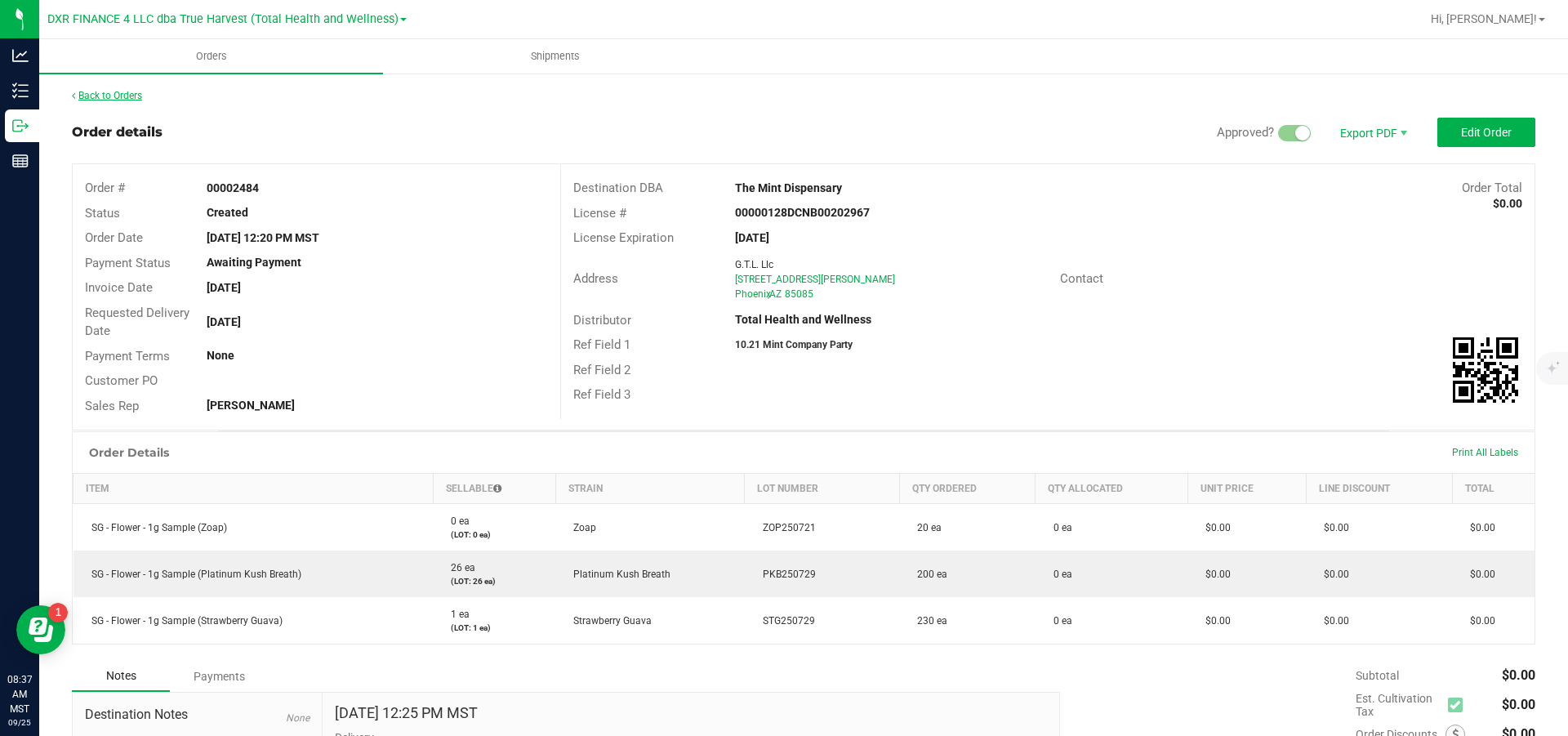
click at [124, 97] on link "Back to Orders" at bounding box center [107, 96] width 70 height 12
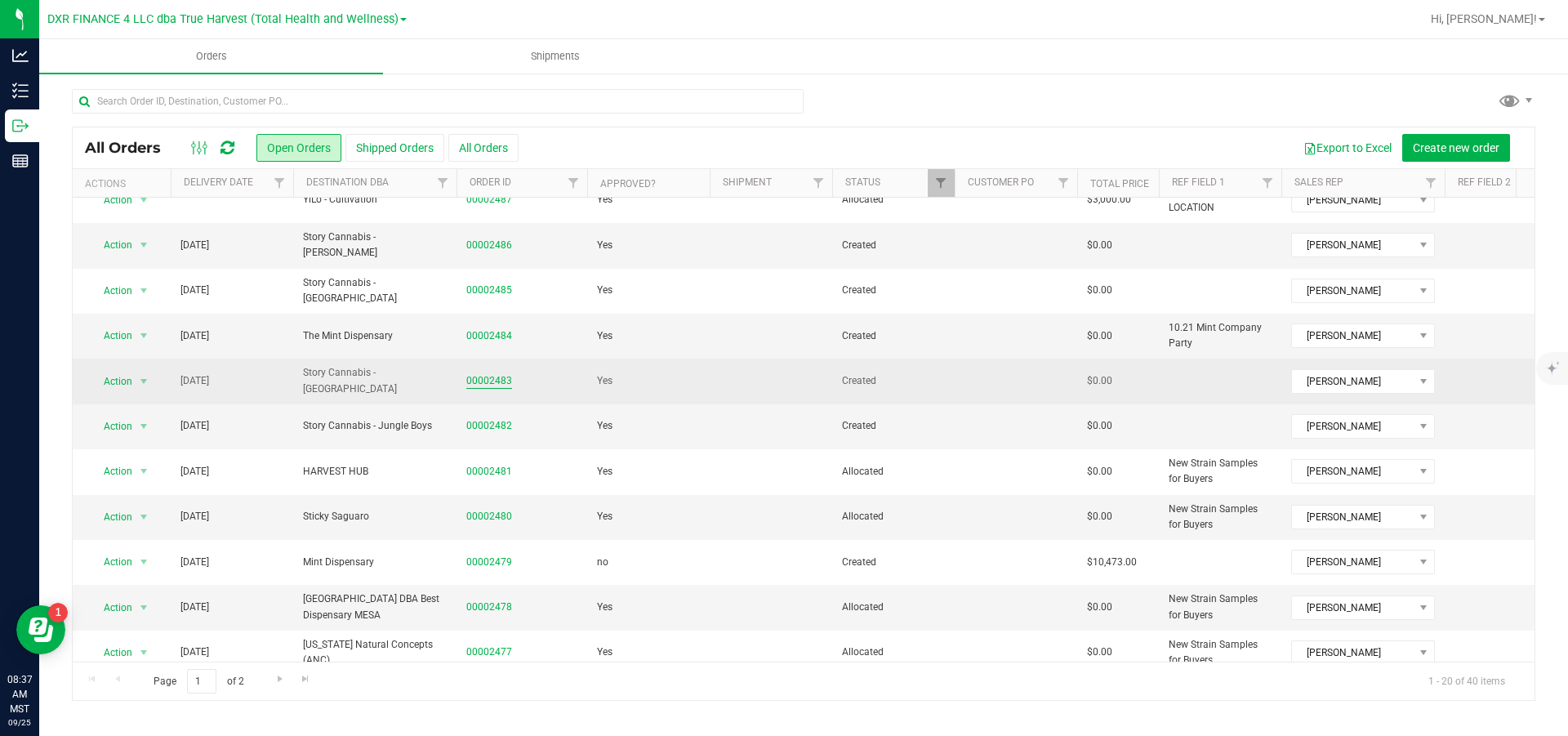
scroll to position [123, 0]
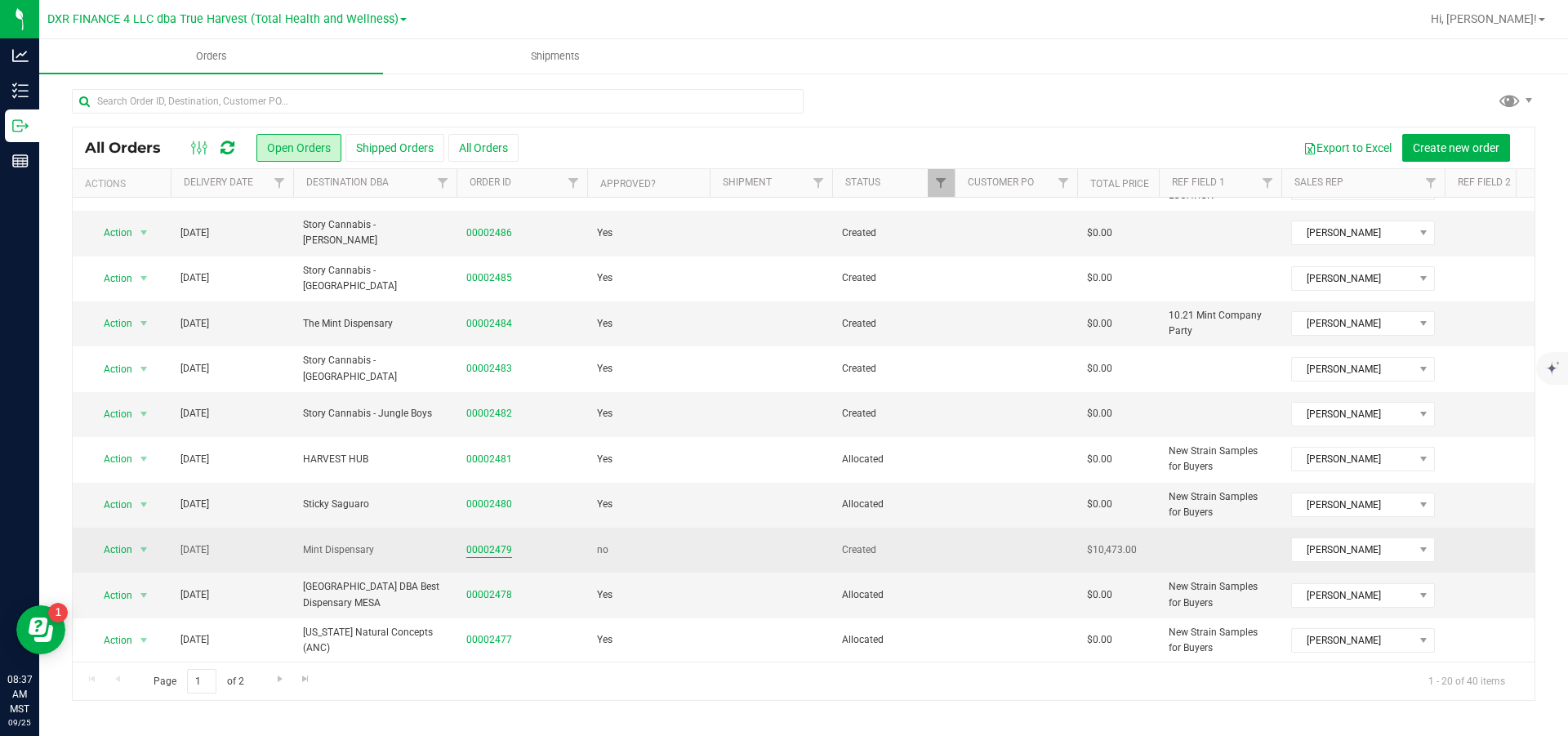
click at [492, 442] on link "00002479" at bounding box center [489, 550] width 46 height 16
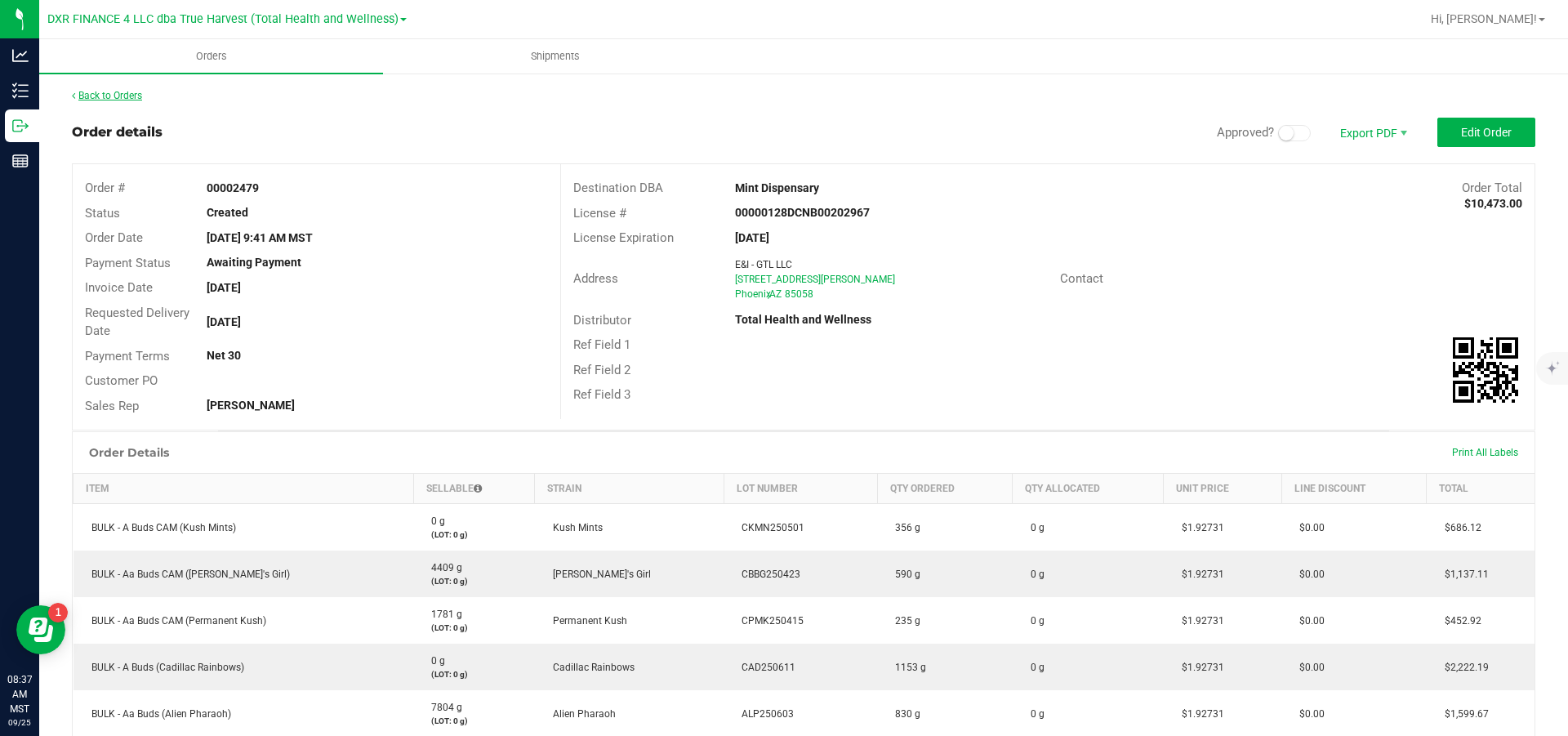
click at [108, 97] on link "Back to Orders" at bounding box center [107, 96] width 70 height 12
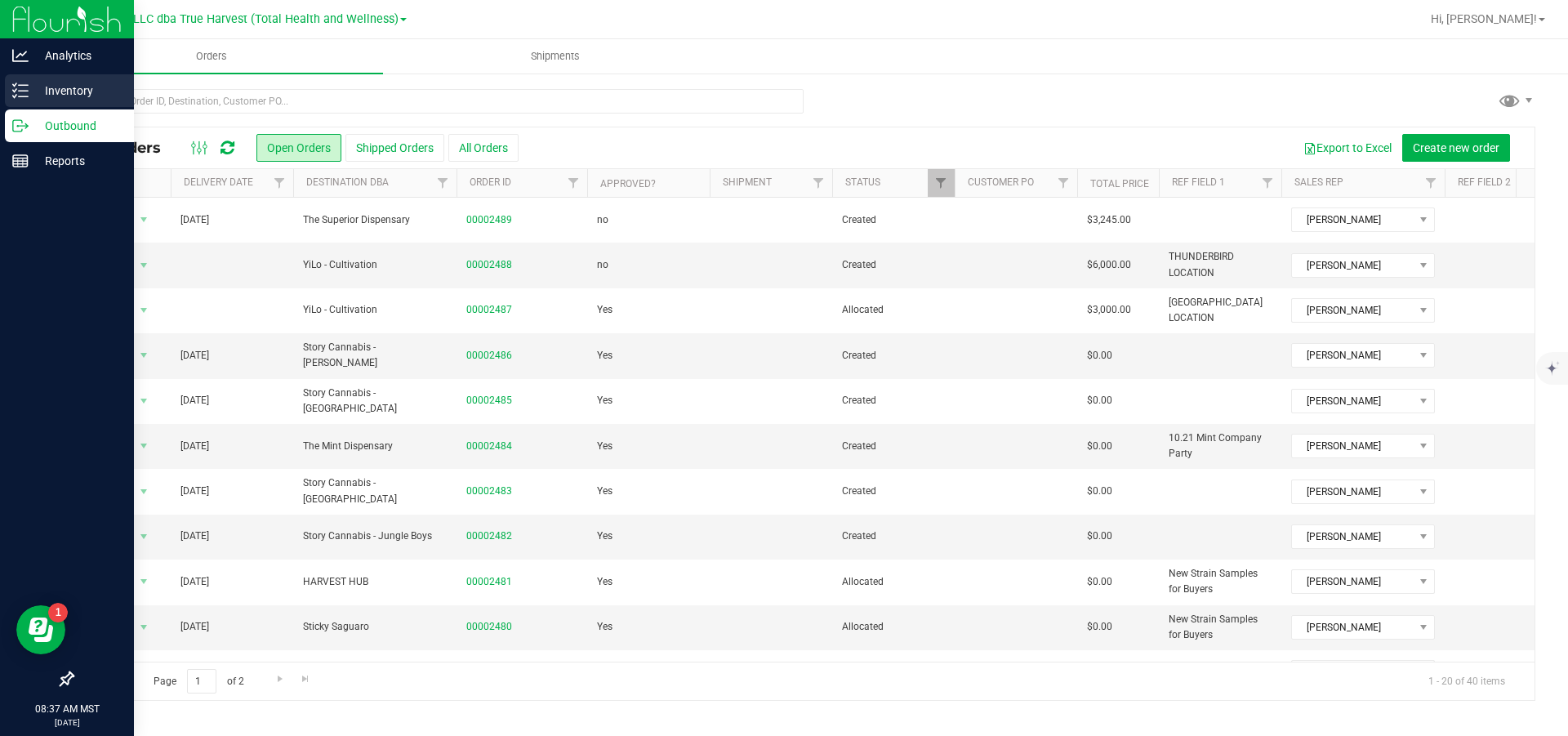
click at [28, 88] on p "Inventory" at bounding box center [77, 90] width 98 height 19
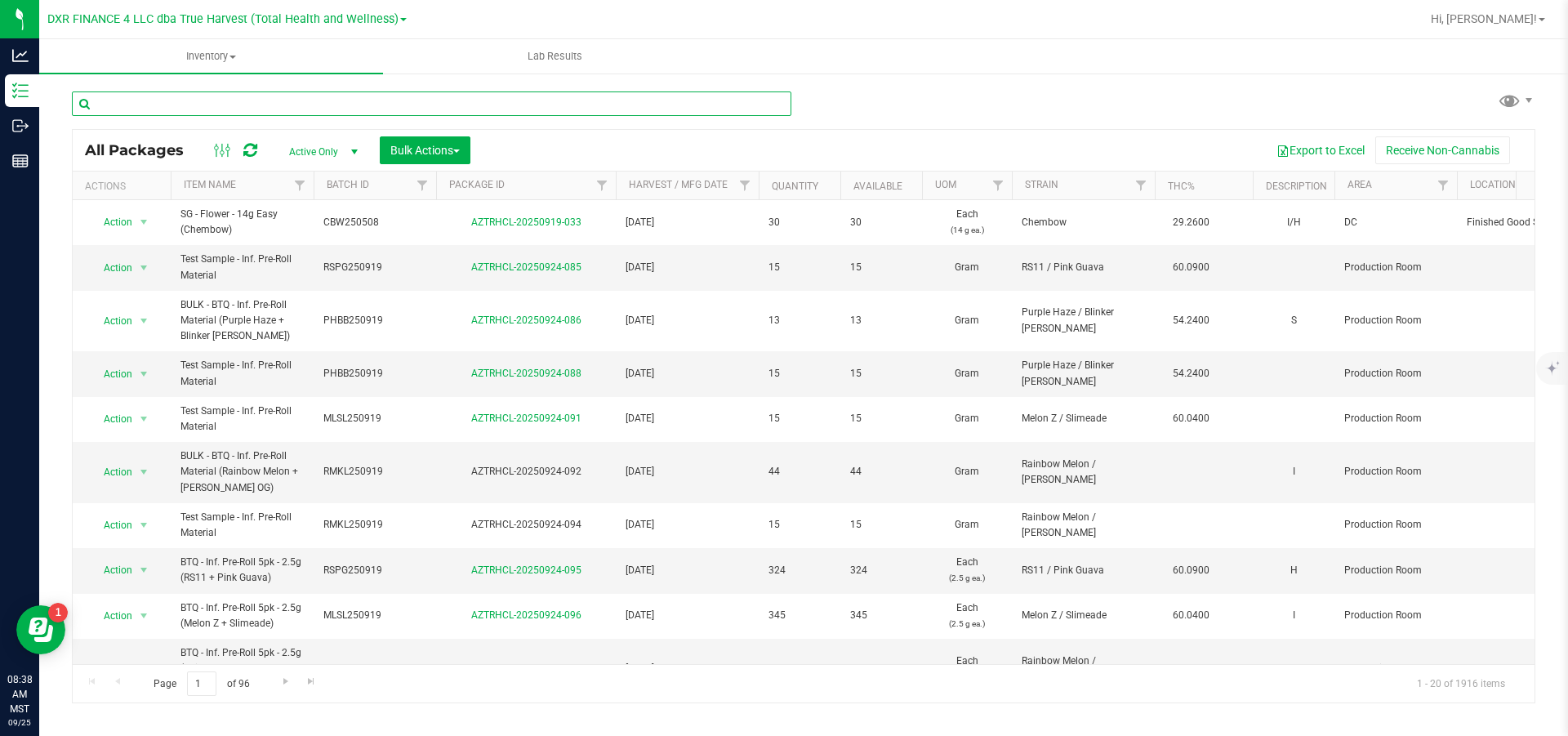
click at [244, 103] on input "text" at bounding box center [431, 103] width 719 height 24
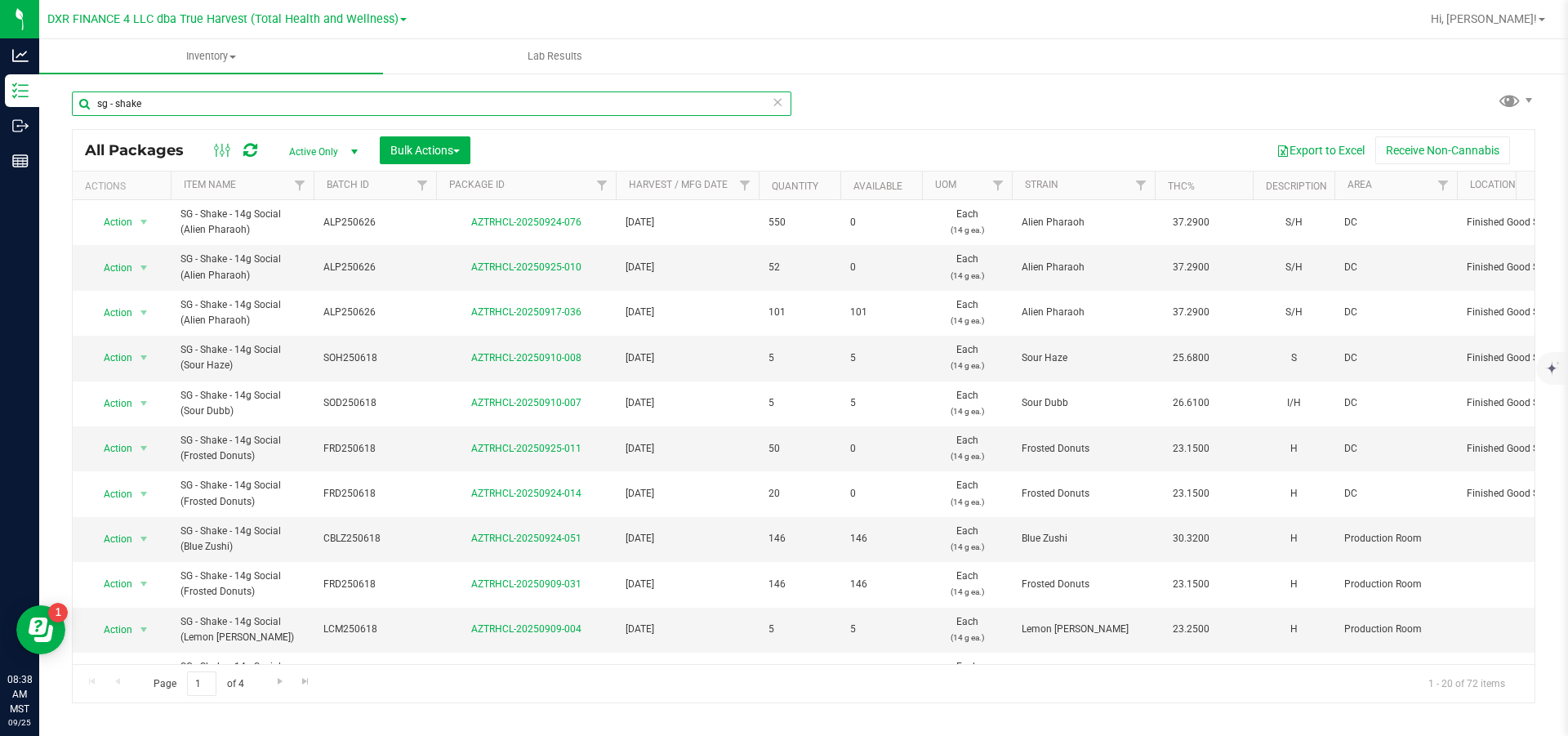
type input "sg - shake"
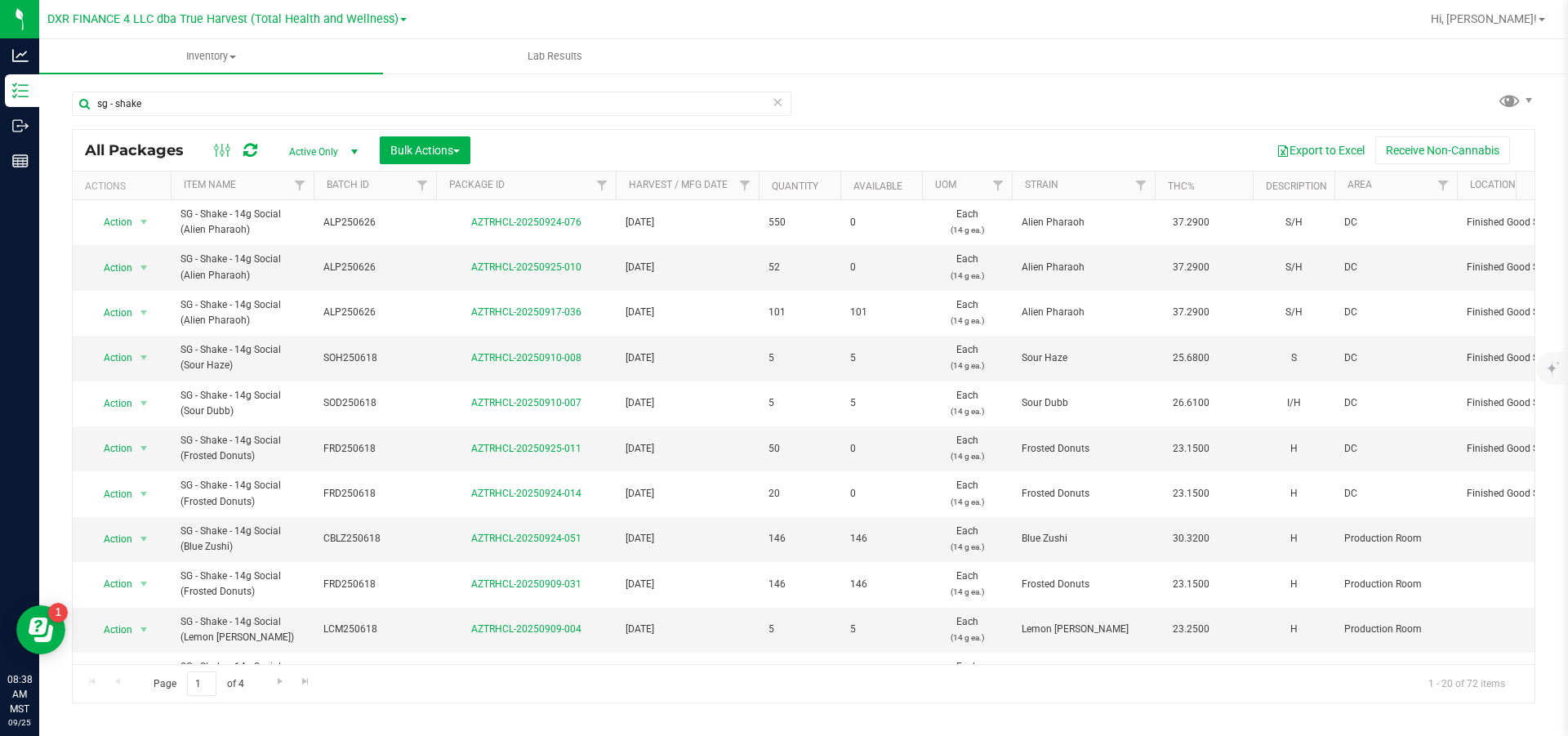
click at [881, 196] on th "Available" at bounding box center [881, 186] width 82 height 28
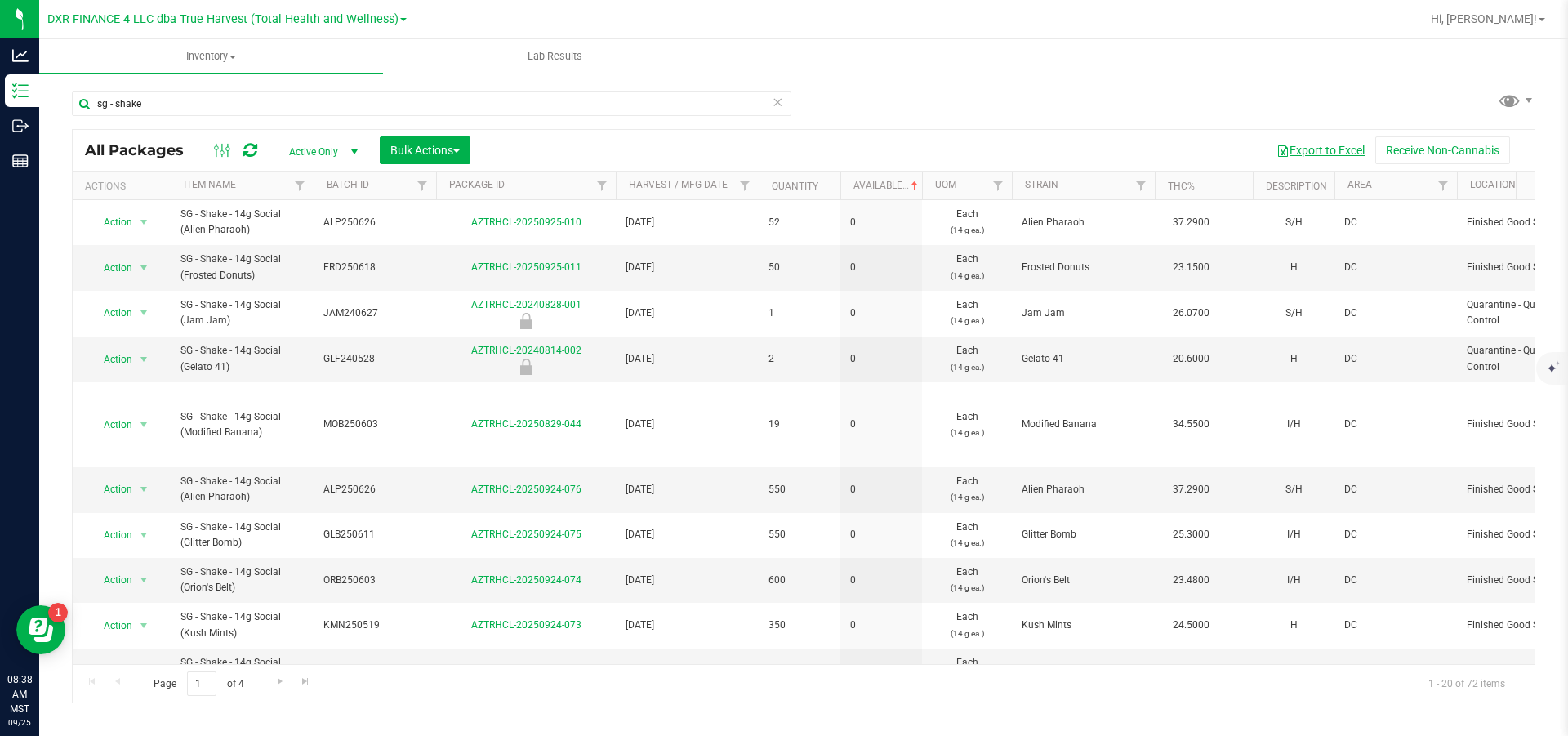
click at [1046, 144] on button "Export to Excel" at bounding box center [1320, 149] width 109 height 28
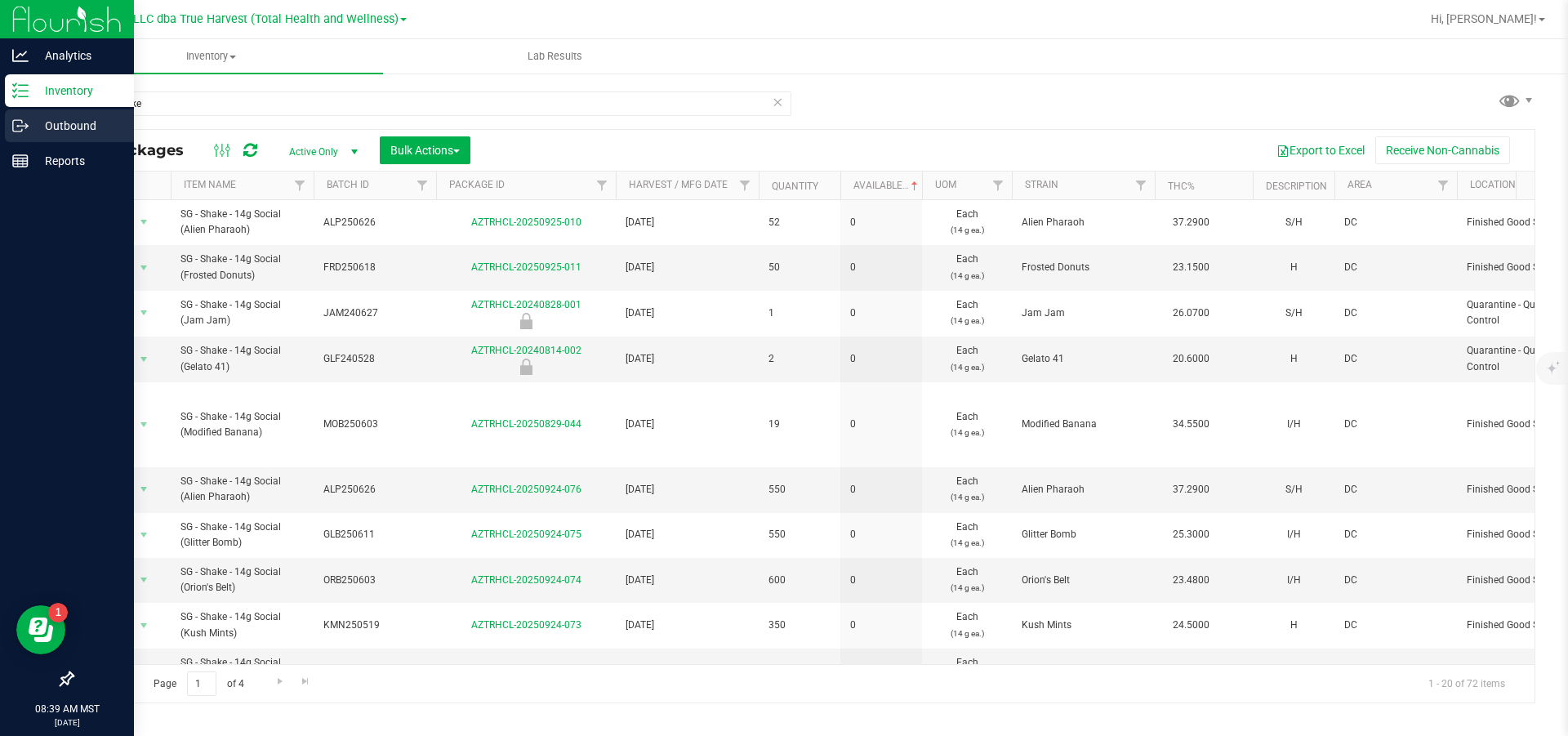
click at [57, 124] on p "Outbound" at bounding box center [77, 125] width 98 height 19
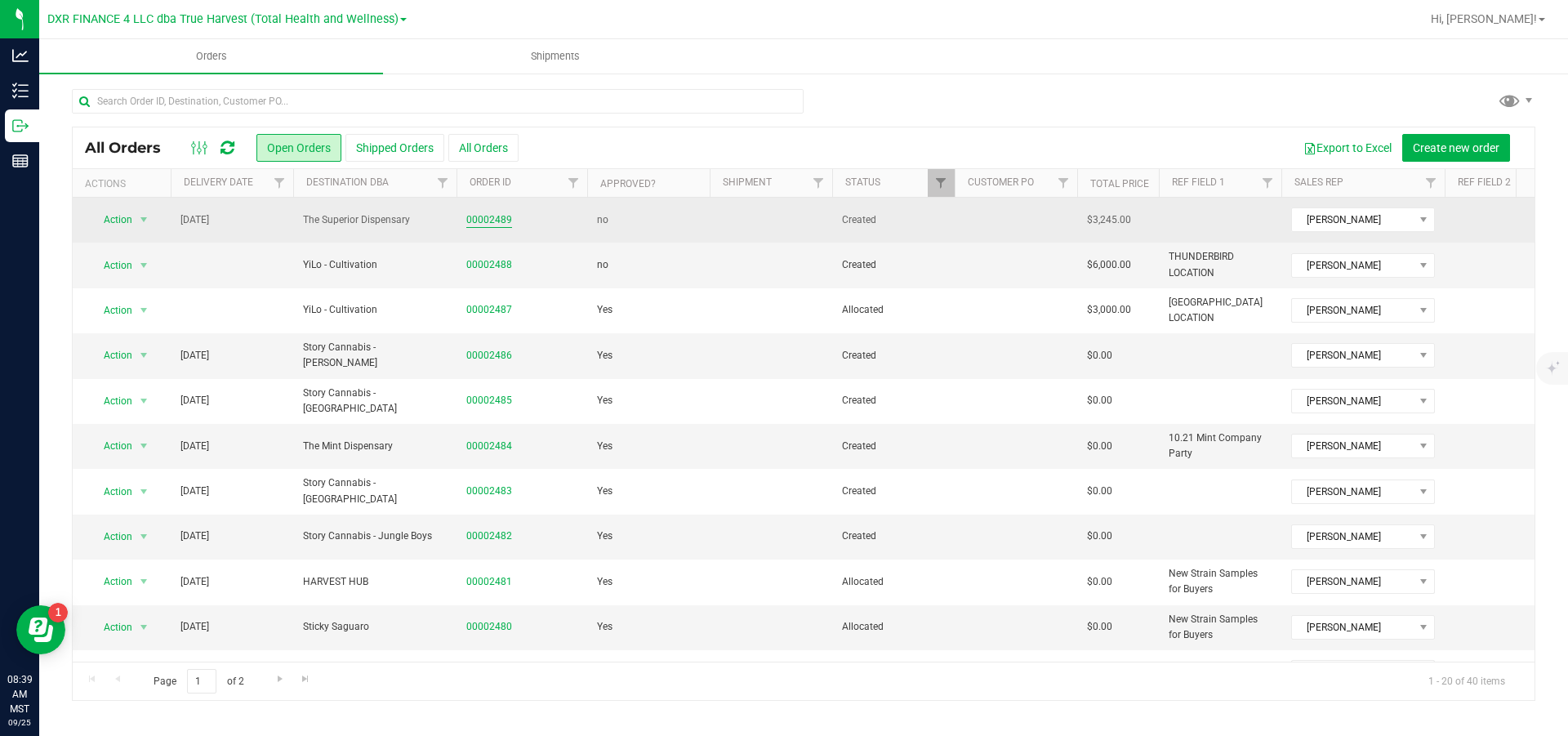
click at [483, 218] on link "00002489" at bounding box center [489, 219] width 46 height 16
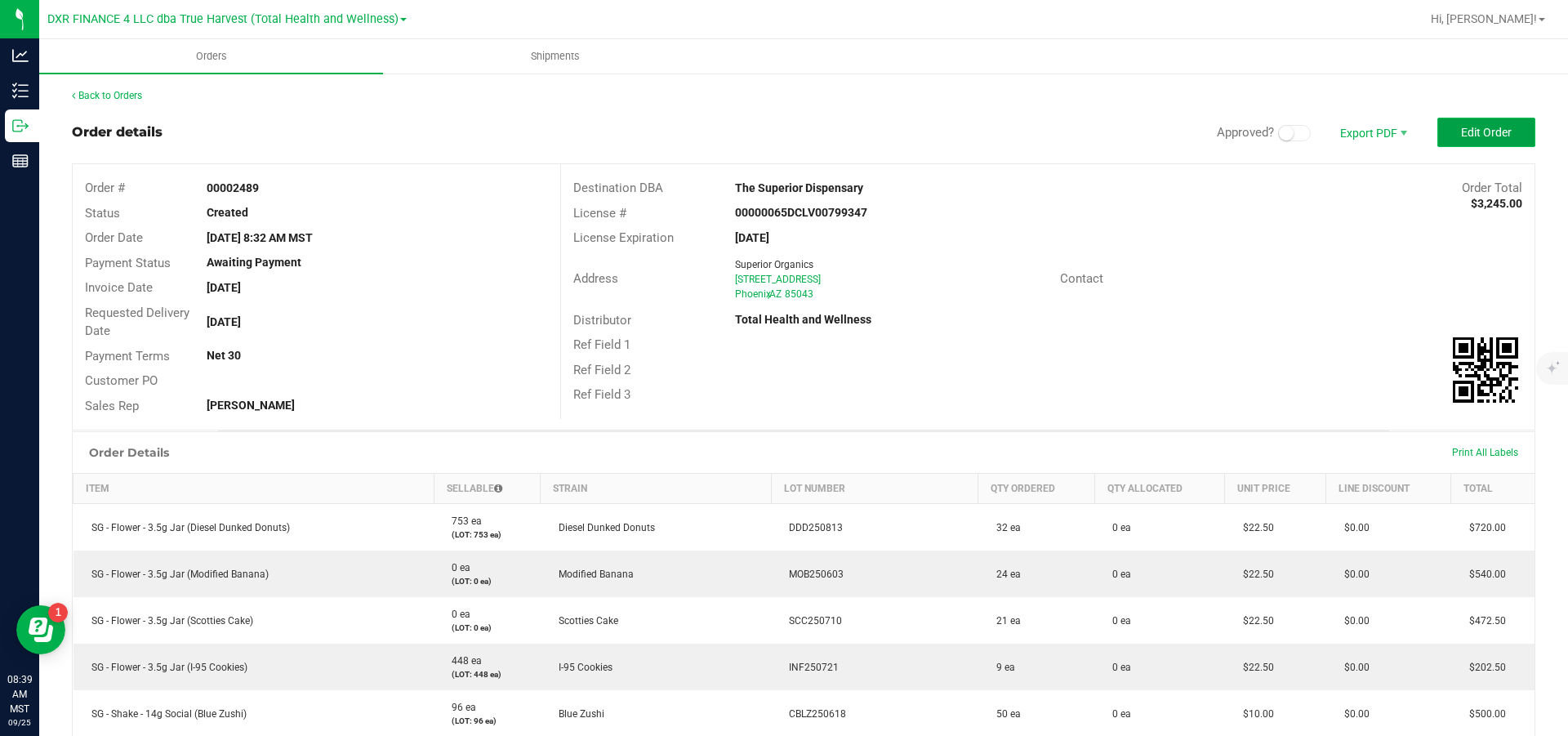
click at [1046, 131] on span "Edit Order" at bounding box center [1486, 133] width 51 height 13
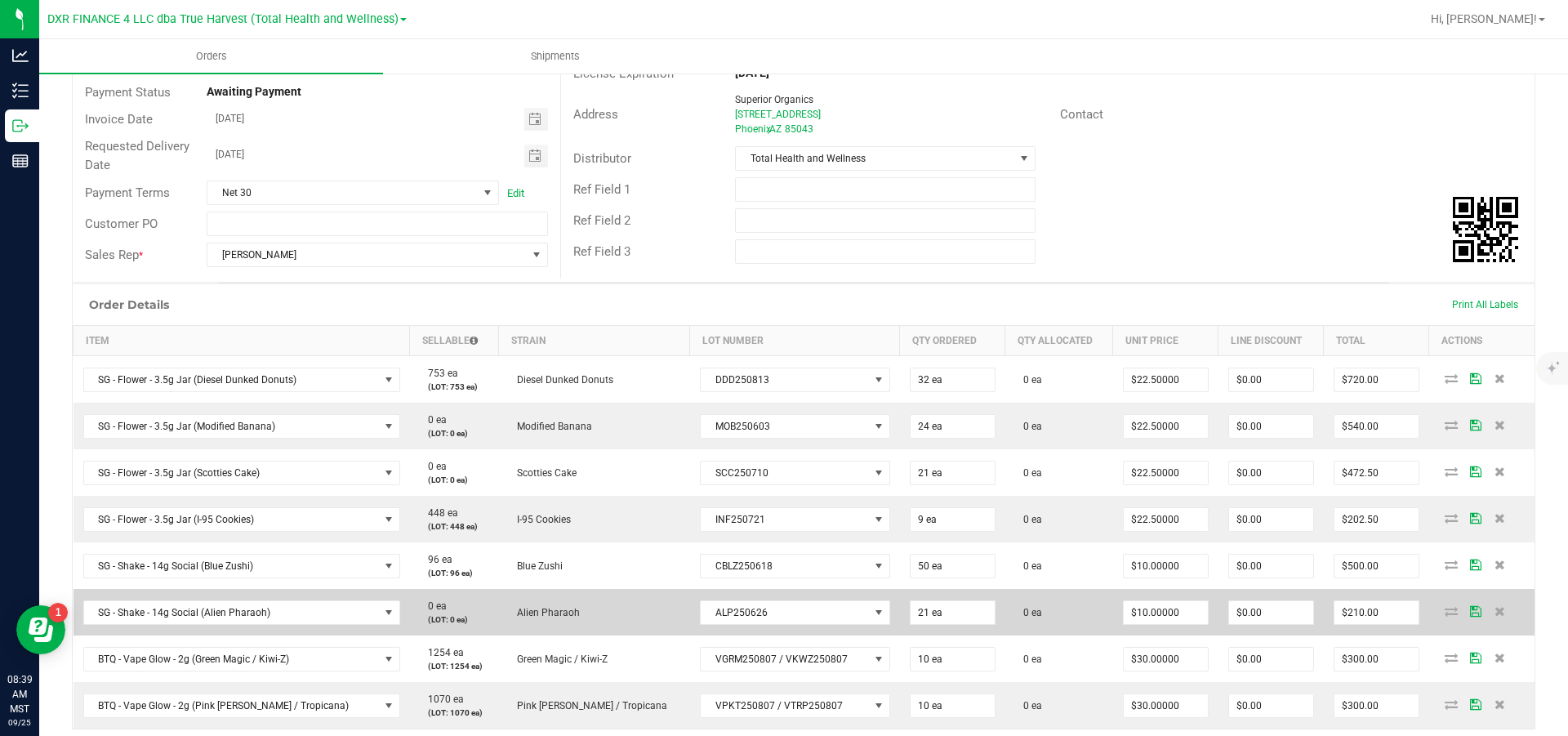
scroll to position [245, 0]
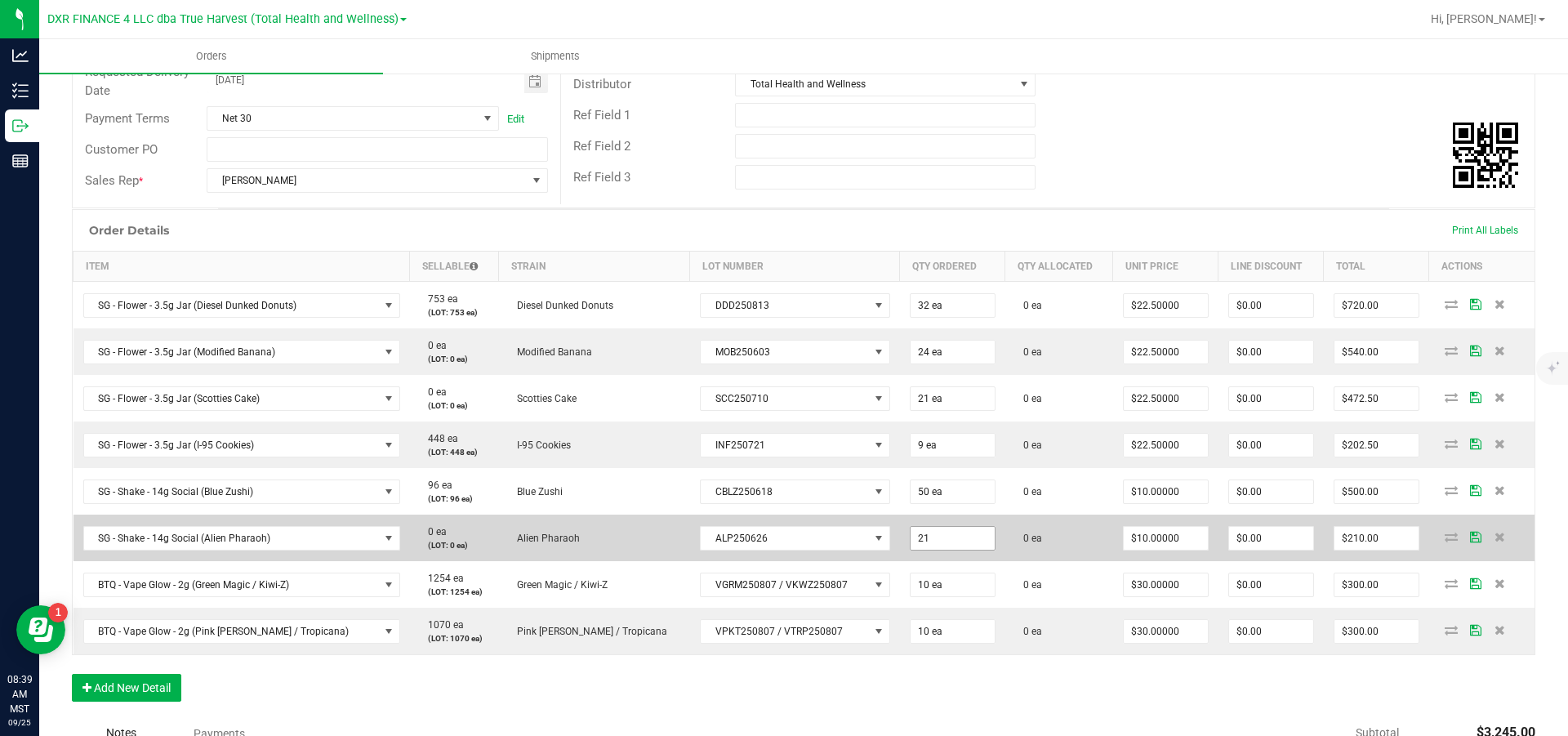
click at [934, 442] on input "21" at bounding box center [952, 537] width 84 height 23
type input "50 ea"
type input "10"
type input "$500.00"
click at [925, 442] on input "50" at bounding box center [952, 537] width 84 height 23
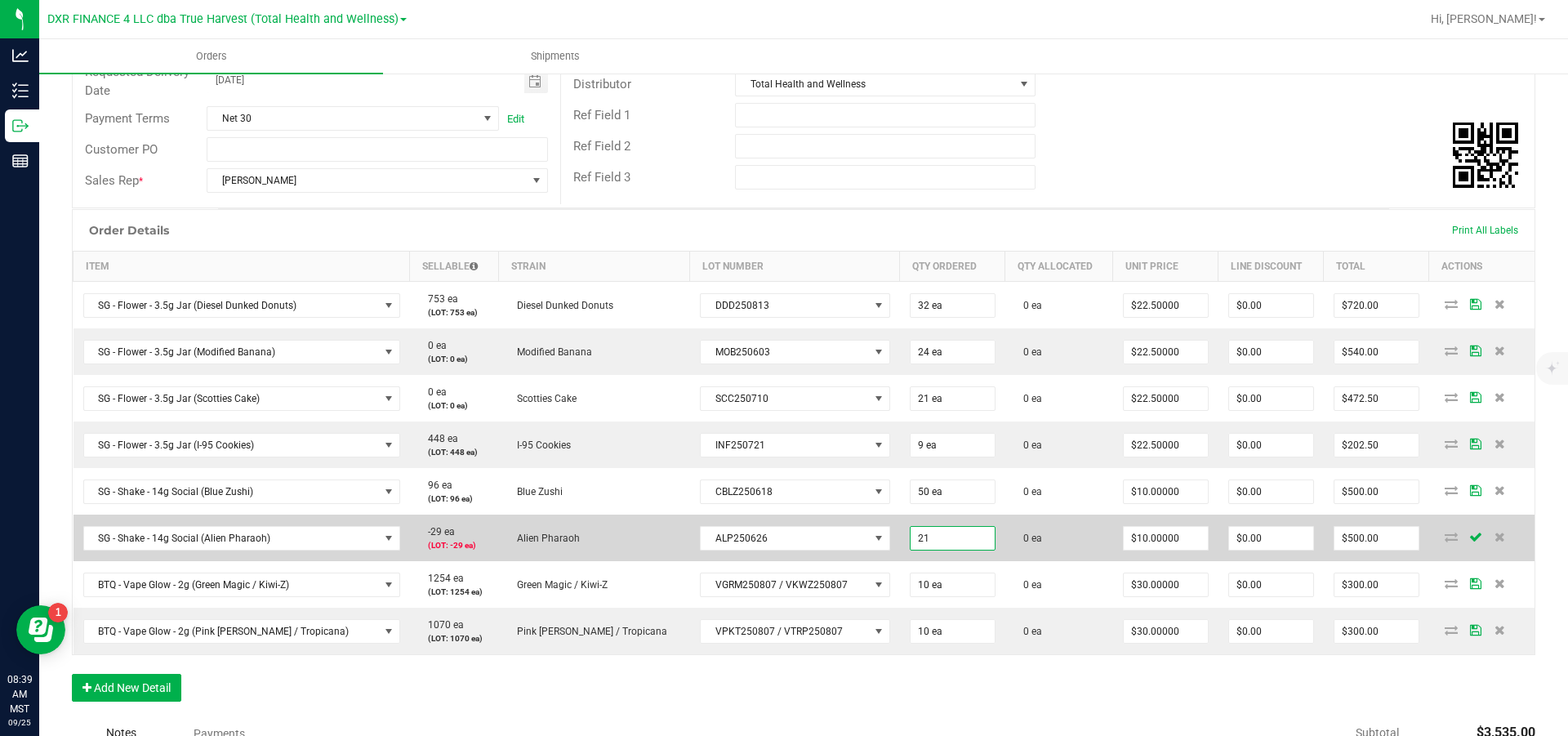
type input "21 ea"
type input "10"
type input "$210.00"
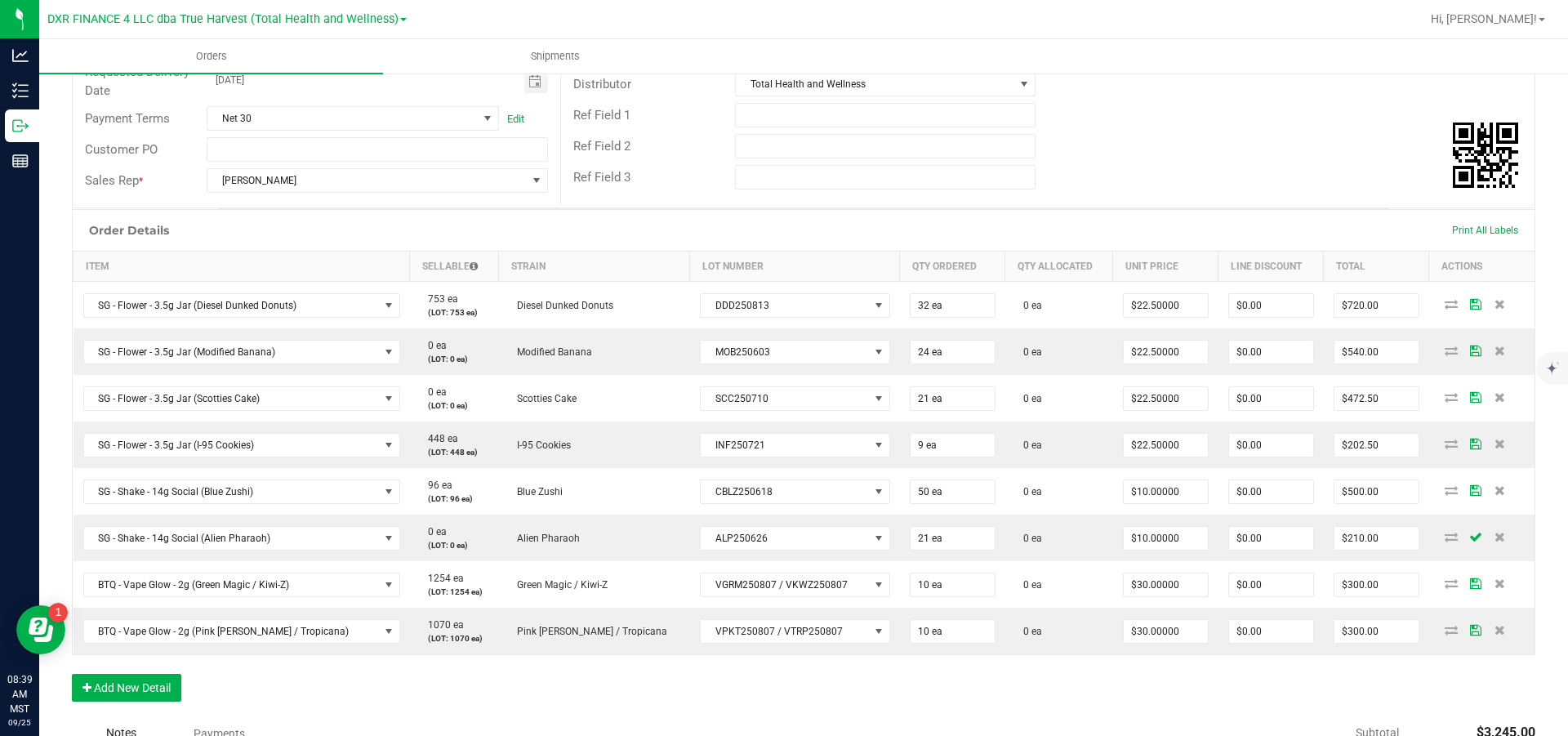
scroll to position [0, 0]
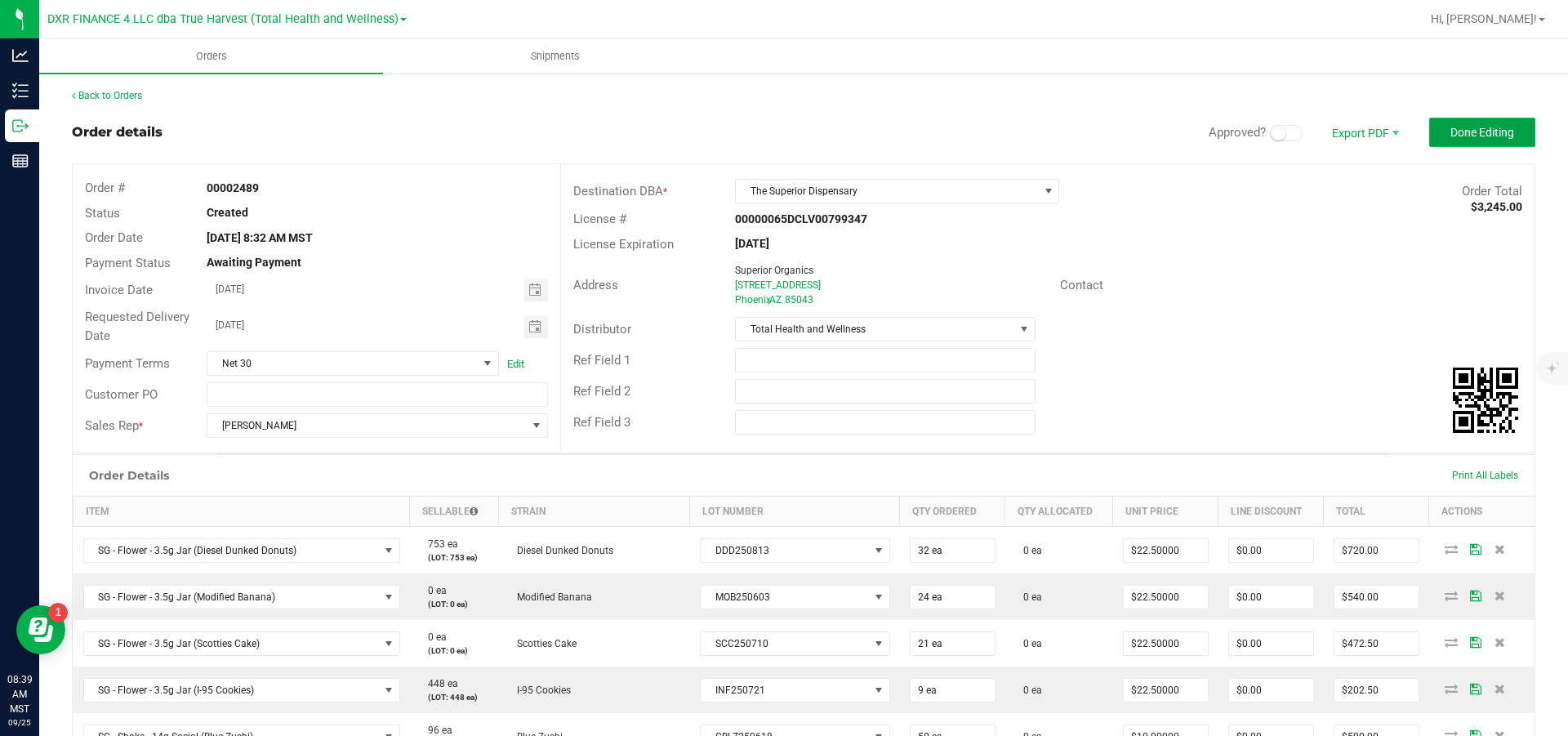
click at [1046, 129] on span "Done Editing" at bounding box center [1482, 133] width 63 height 13
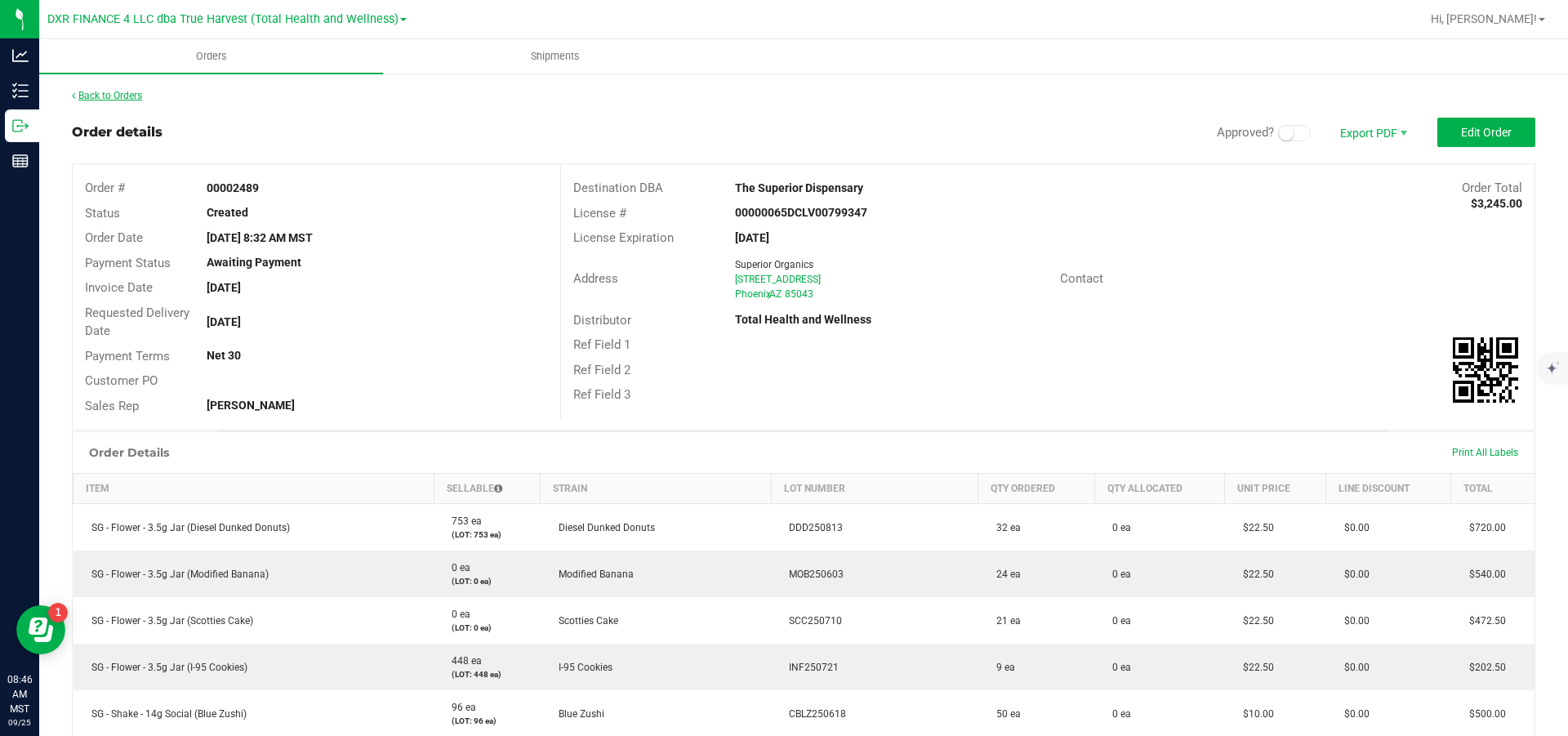
click at [127, 95] on link "Back to Orders" at bounding box center [107, 96] width 70 height 12
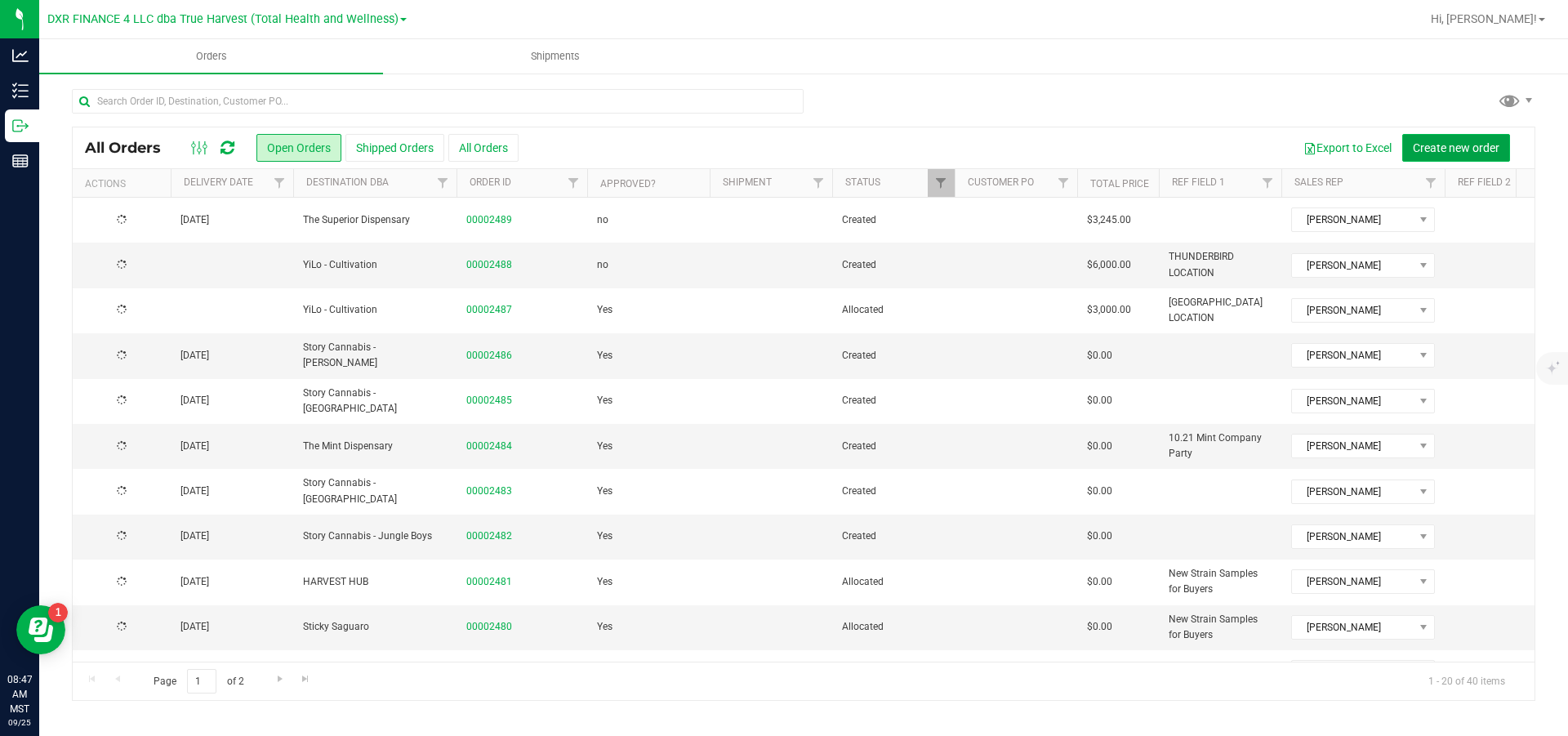
click at [1046, 136] on button "Create new order" at bounding box center [1456, 148] width 108 height 28
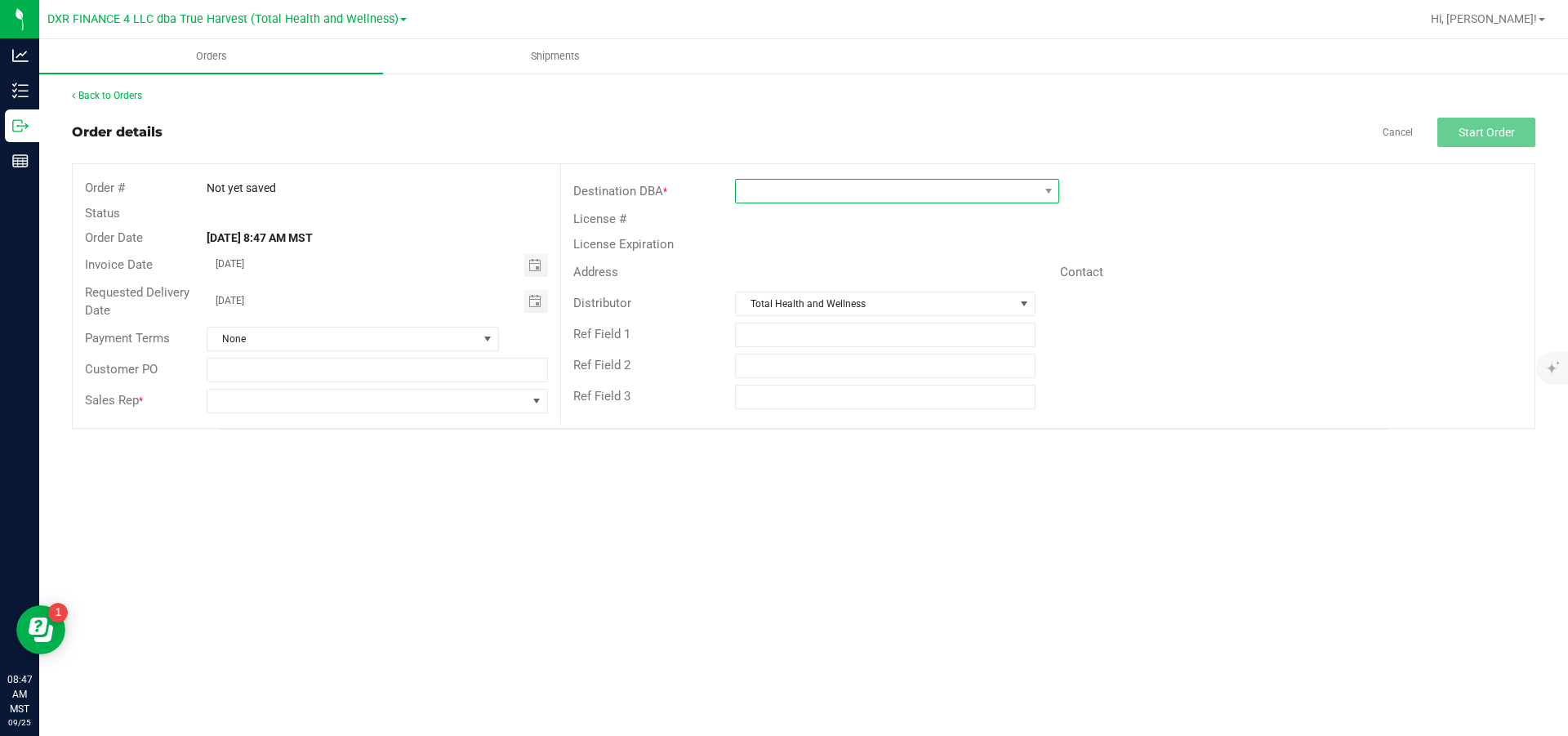
click at [778, 194] on span at bounding box center [887, 190] width 302 height 23
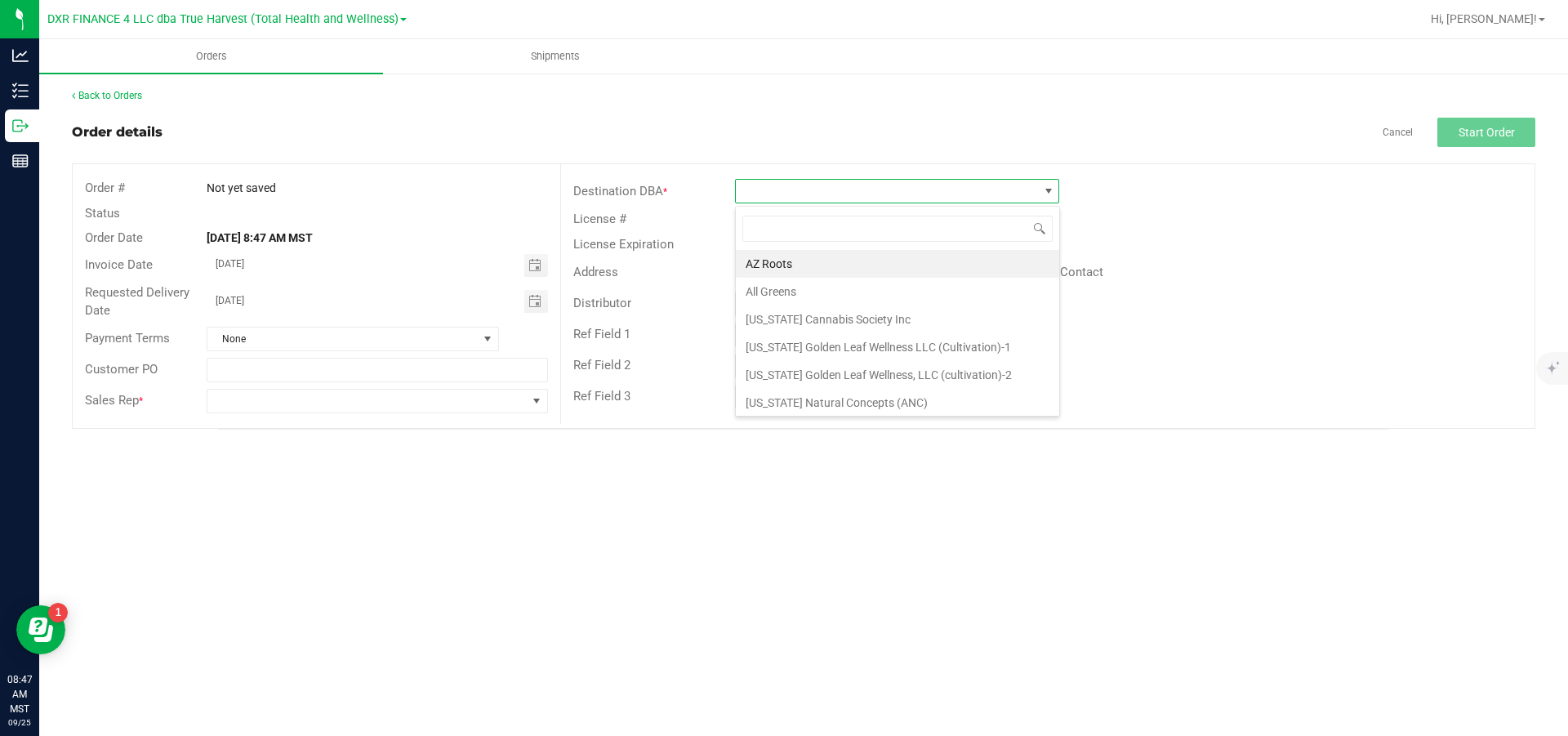
scroll to position [24, 324]
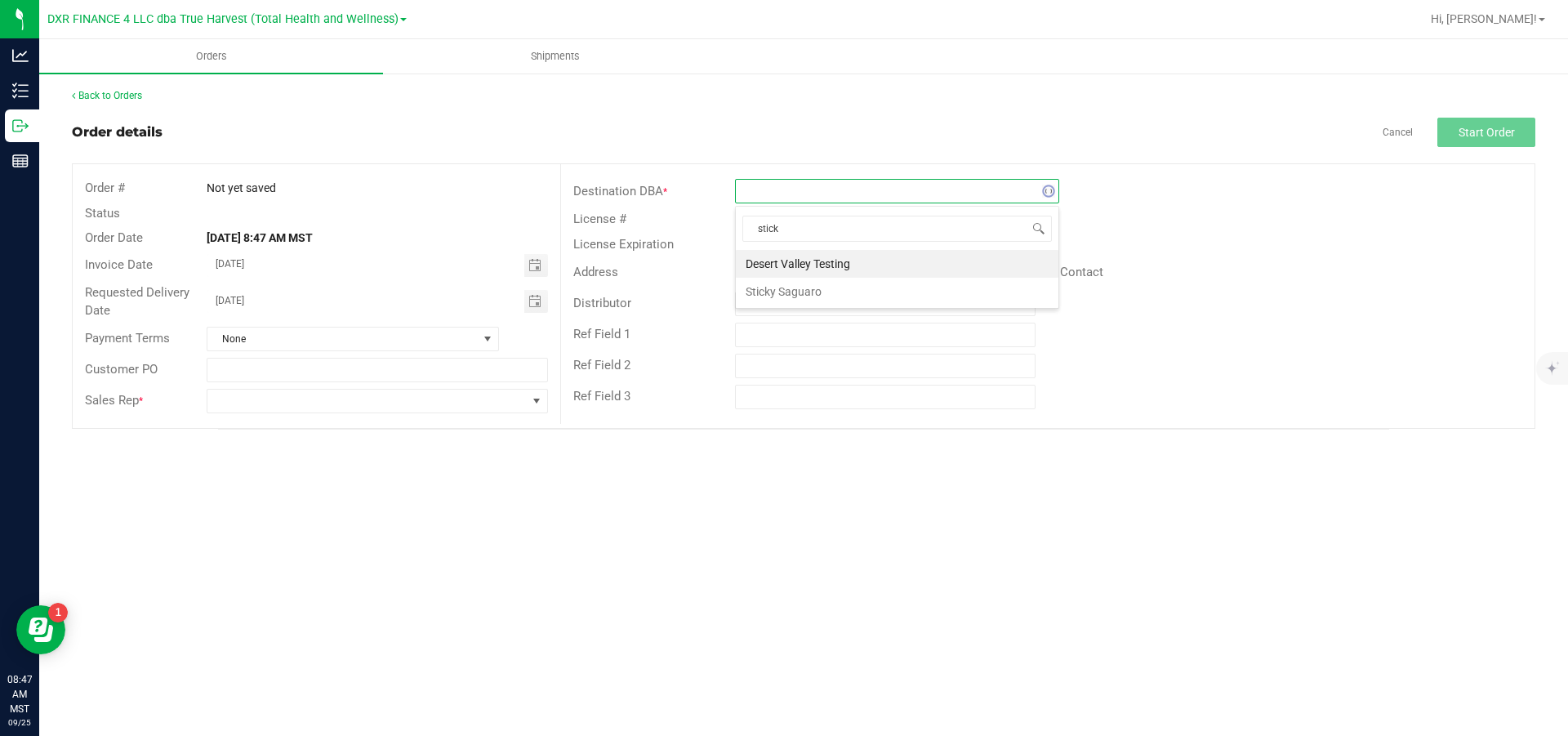
type input "sticky"
click at [813, 267] on li "Sticky Saguaro" at bounding box center [897, 264] width 323 height 28
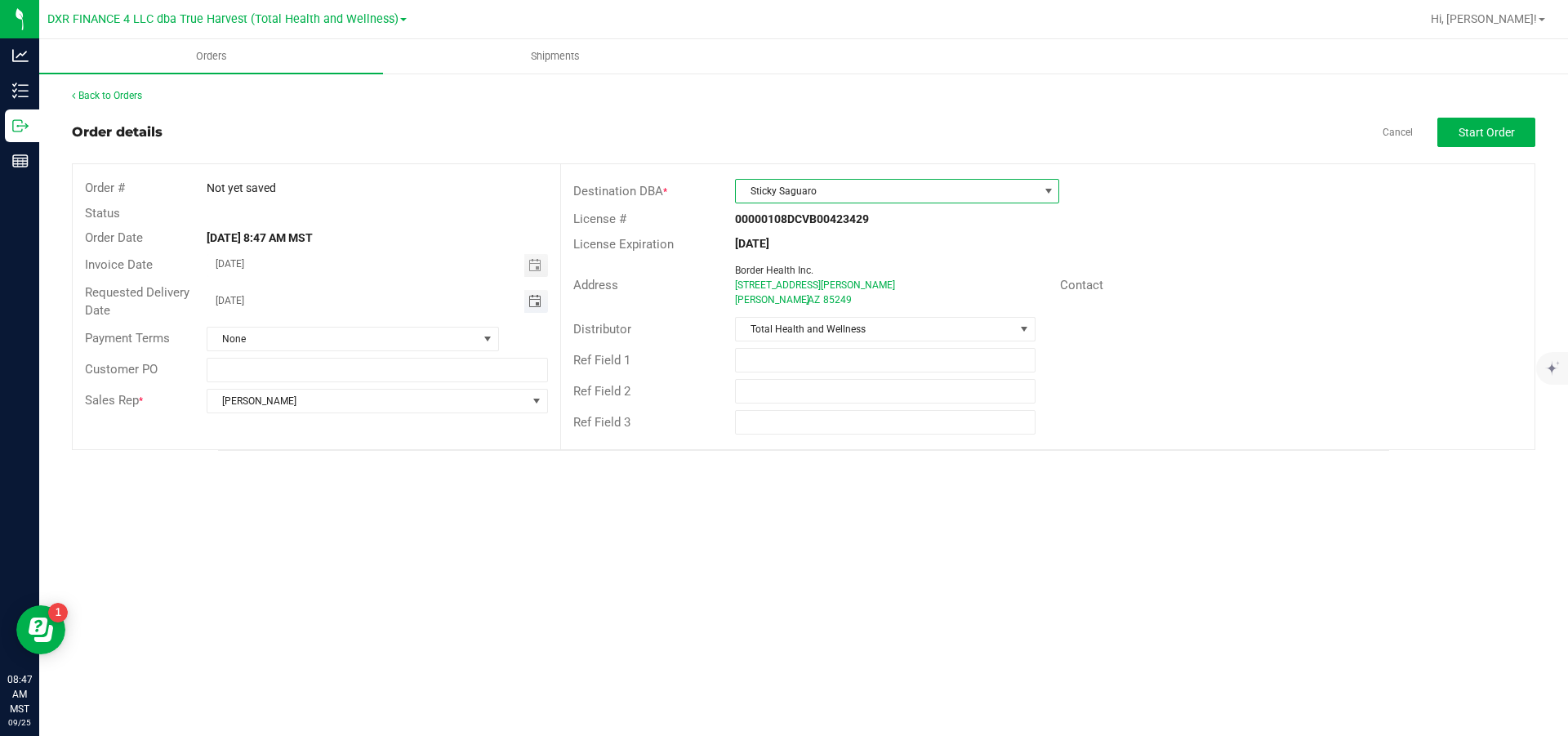
click at [537, 303] on span "Toggle calendar" at bounding box center [535, 301] width 13 height 13
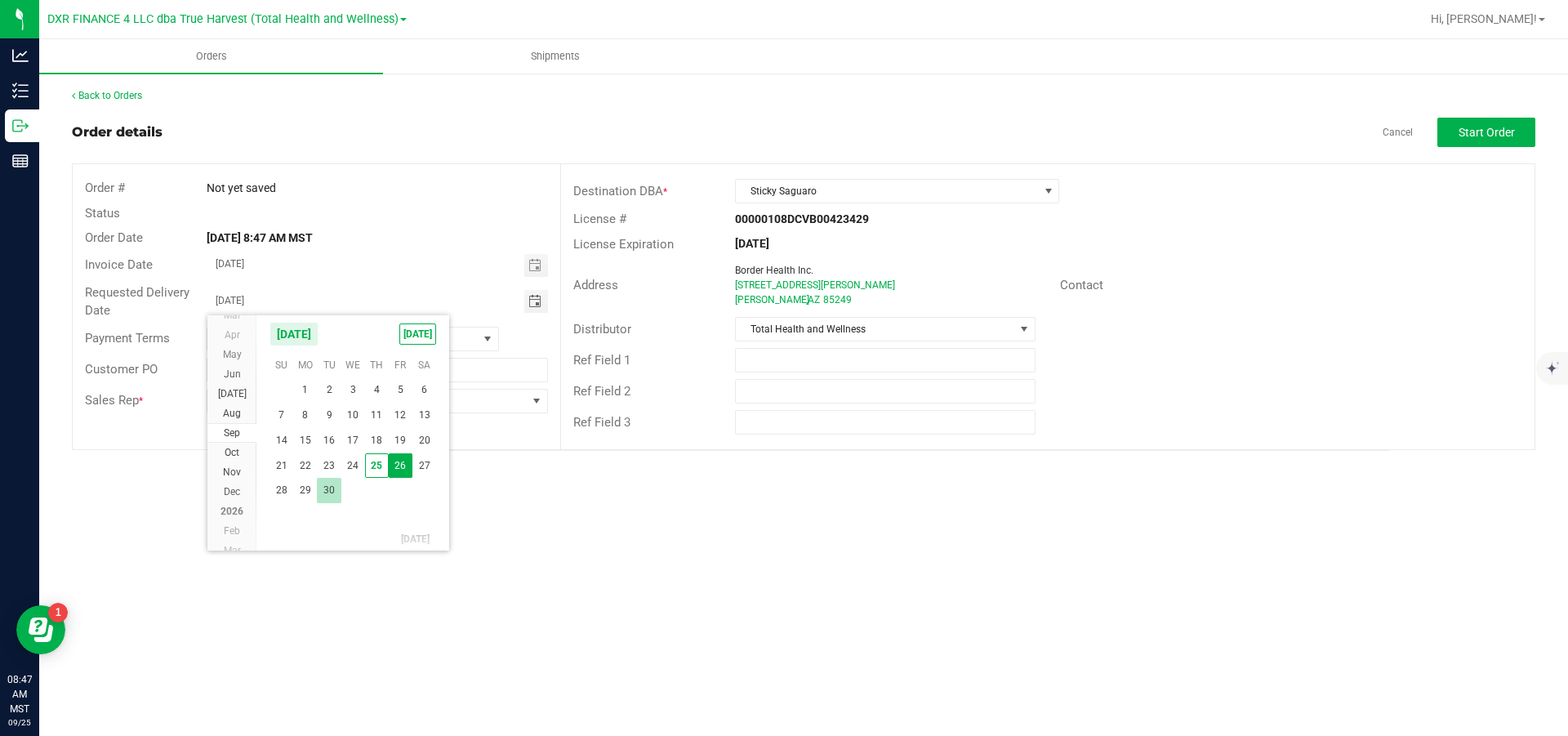
click at [321, 442] on span "30" at bounding box center [329, 491] width 23 height 25
type input "[DATE]"
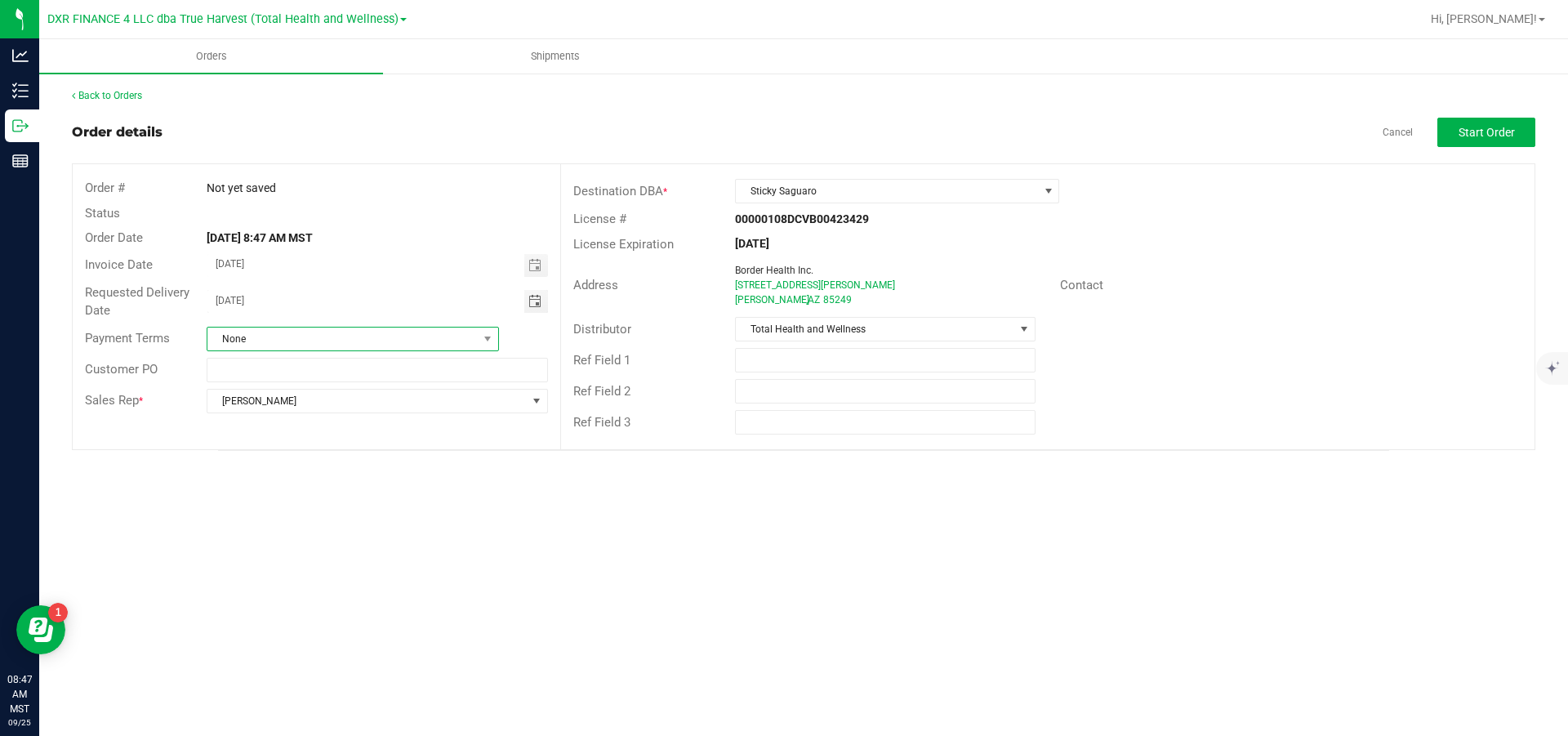
click at [401, 345] on span "None" at bounding box center [343, 338] width 270 height 23
click at [356, 402] on li "Net 30" at bounding box center [353, 407] width 290 height 28
click at [1046, 132] on span "Start Order" at bounding box center [1487, 133] width 57 height 13
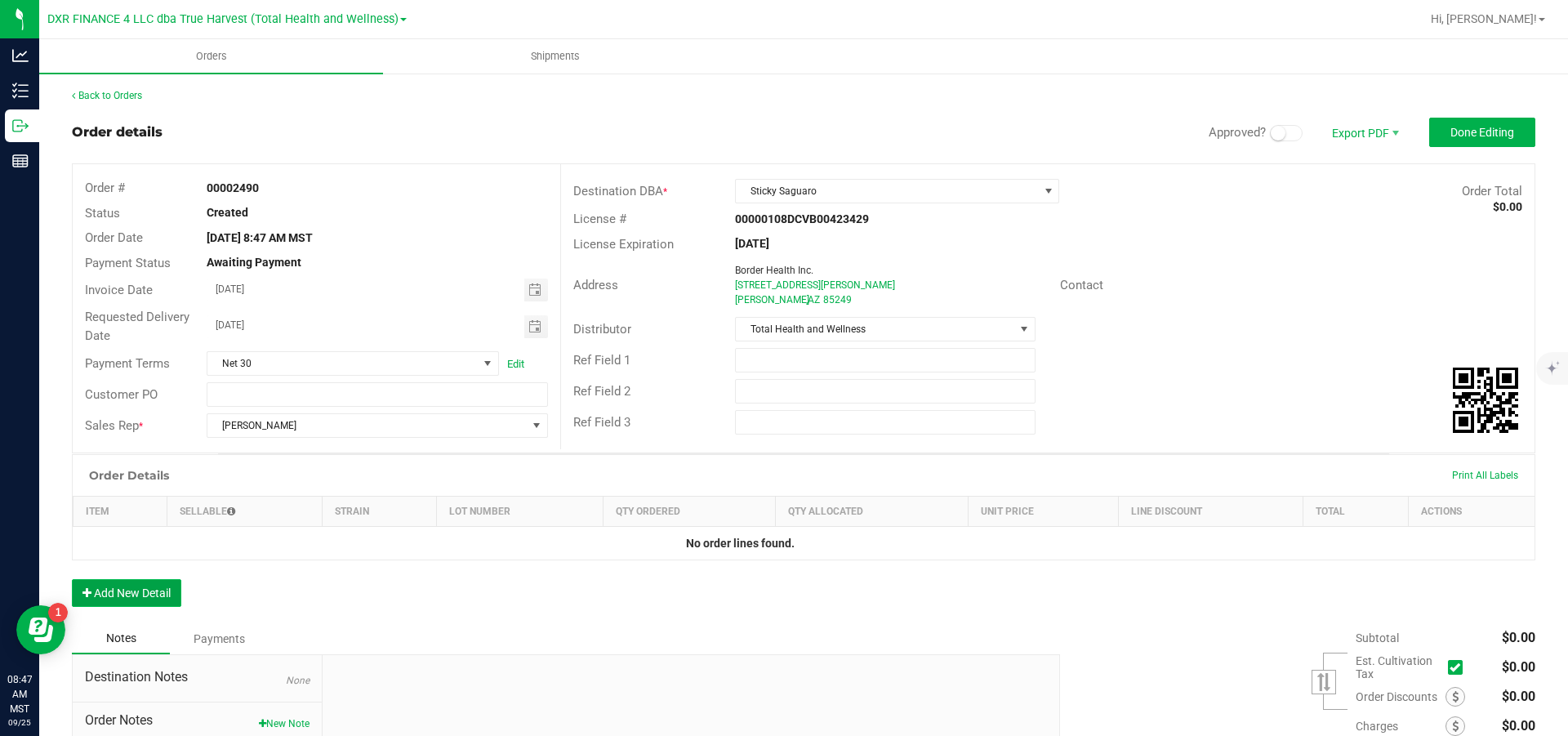
click at [129, 442] on button "Add New Detail" at bounding box center [126, 592] width 109 height 28
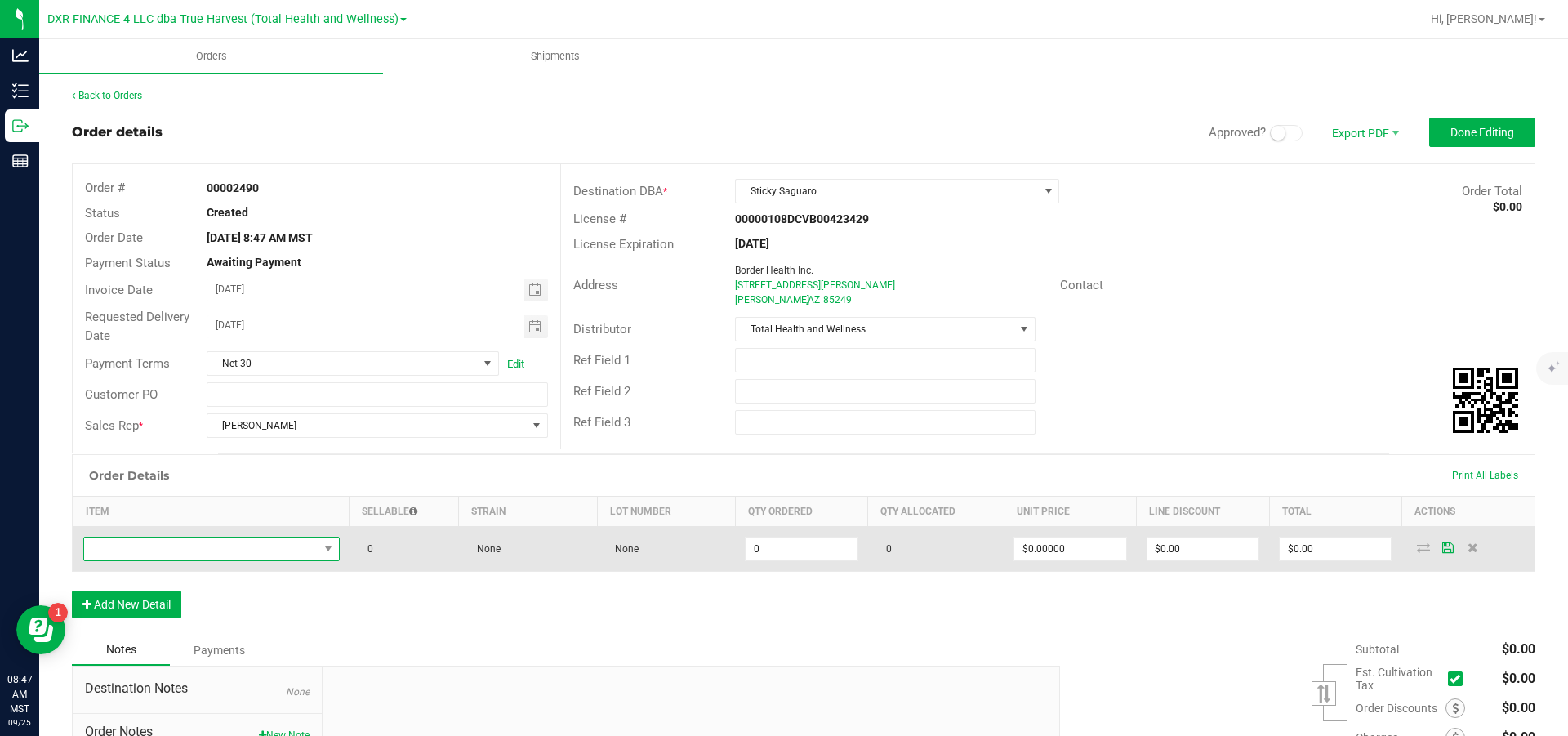
click at [162, 442] on span "NO DATA FOUND" at bounding box center [201, 548] width 234 height 23
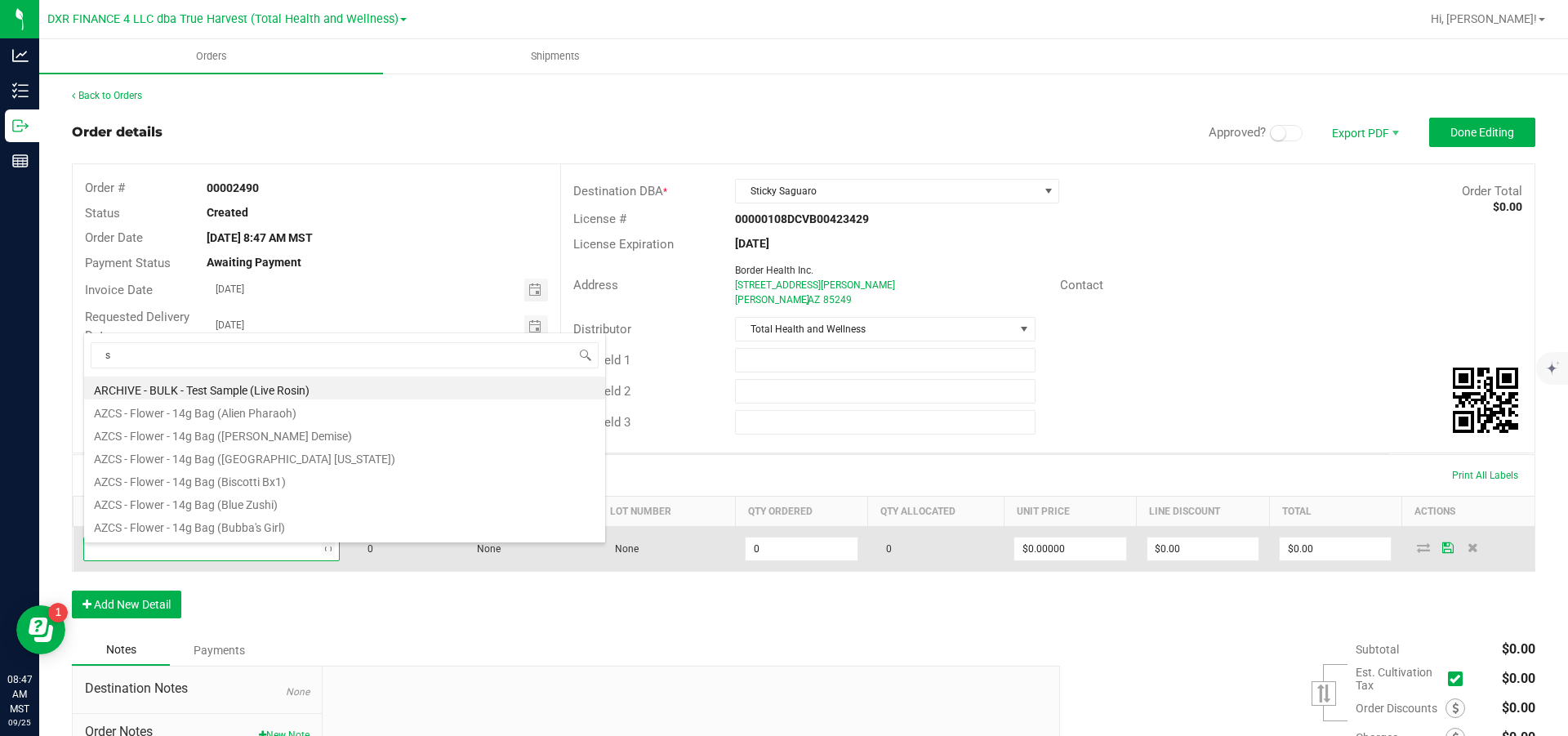
scroll to position [24, 241]
type input "s"
type input "btq - vape glow - 2"
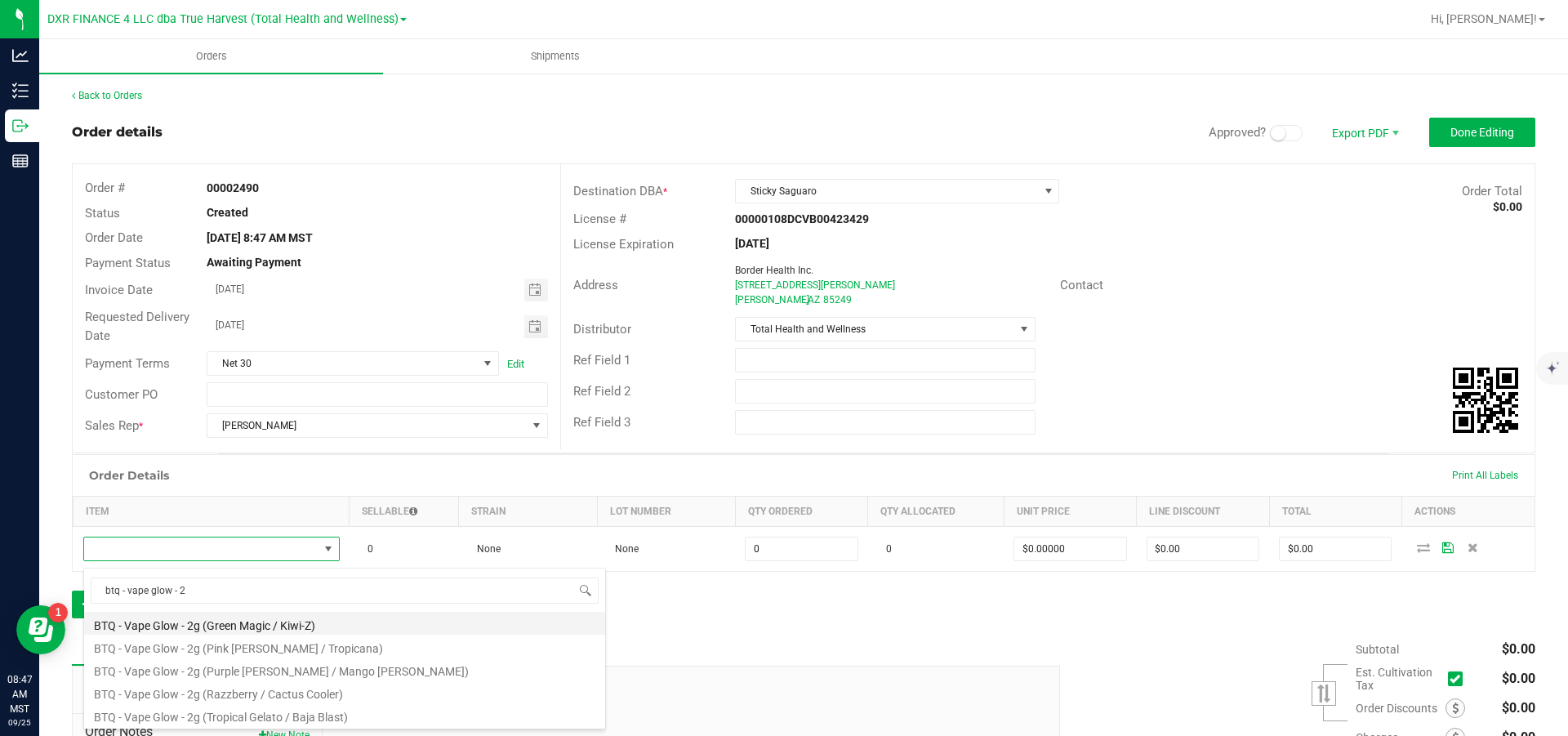
click at [304, 442] on li "BTQ - Vape Glow - 2g (Green Magic / Kiwi-Z)" at bounding box center [345, 623] width 521 height 23
type input "0 ea"
type input "$30.00000"
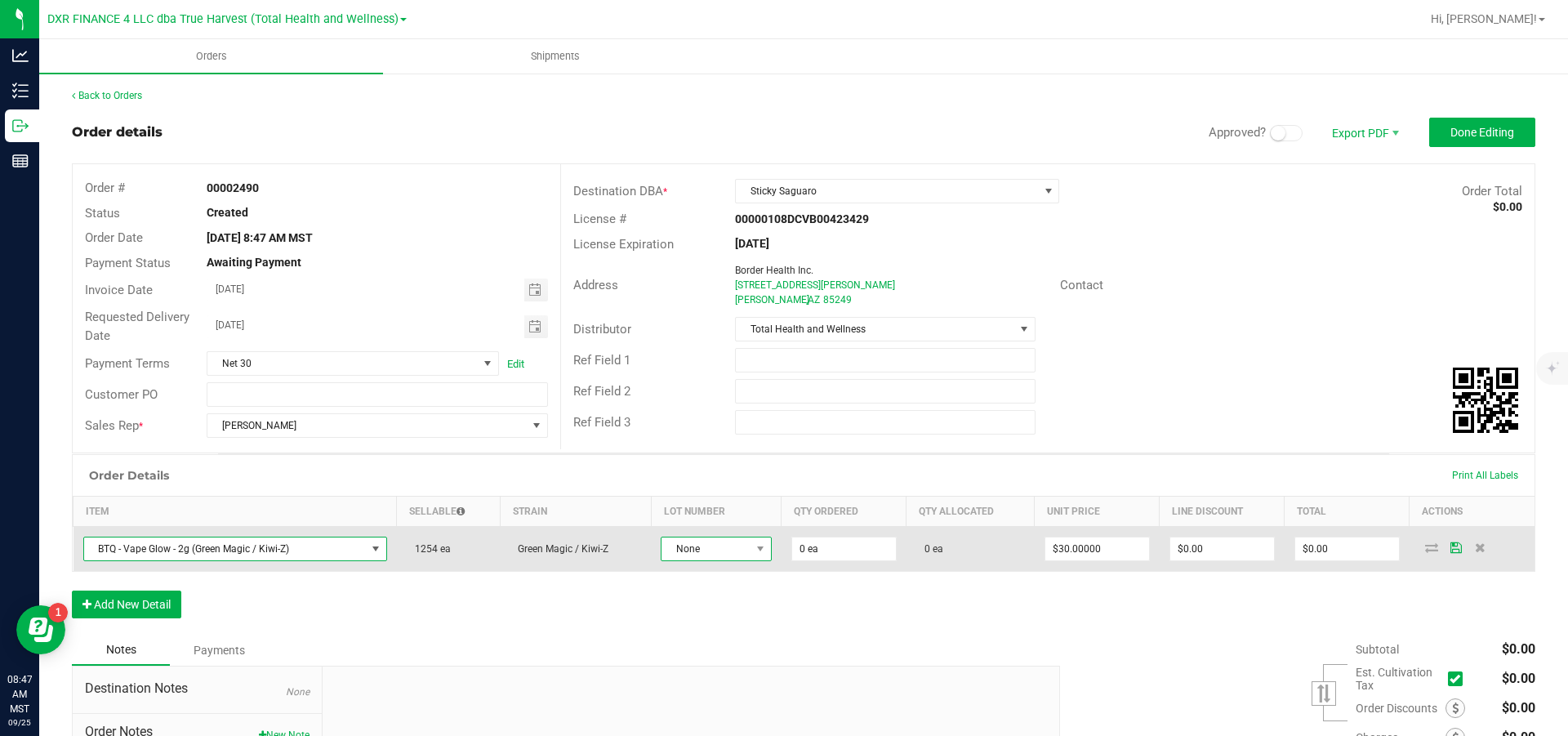
click at [713, 442] on span "None" at bounding box center [706, 548] width 88 height 23
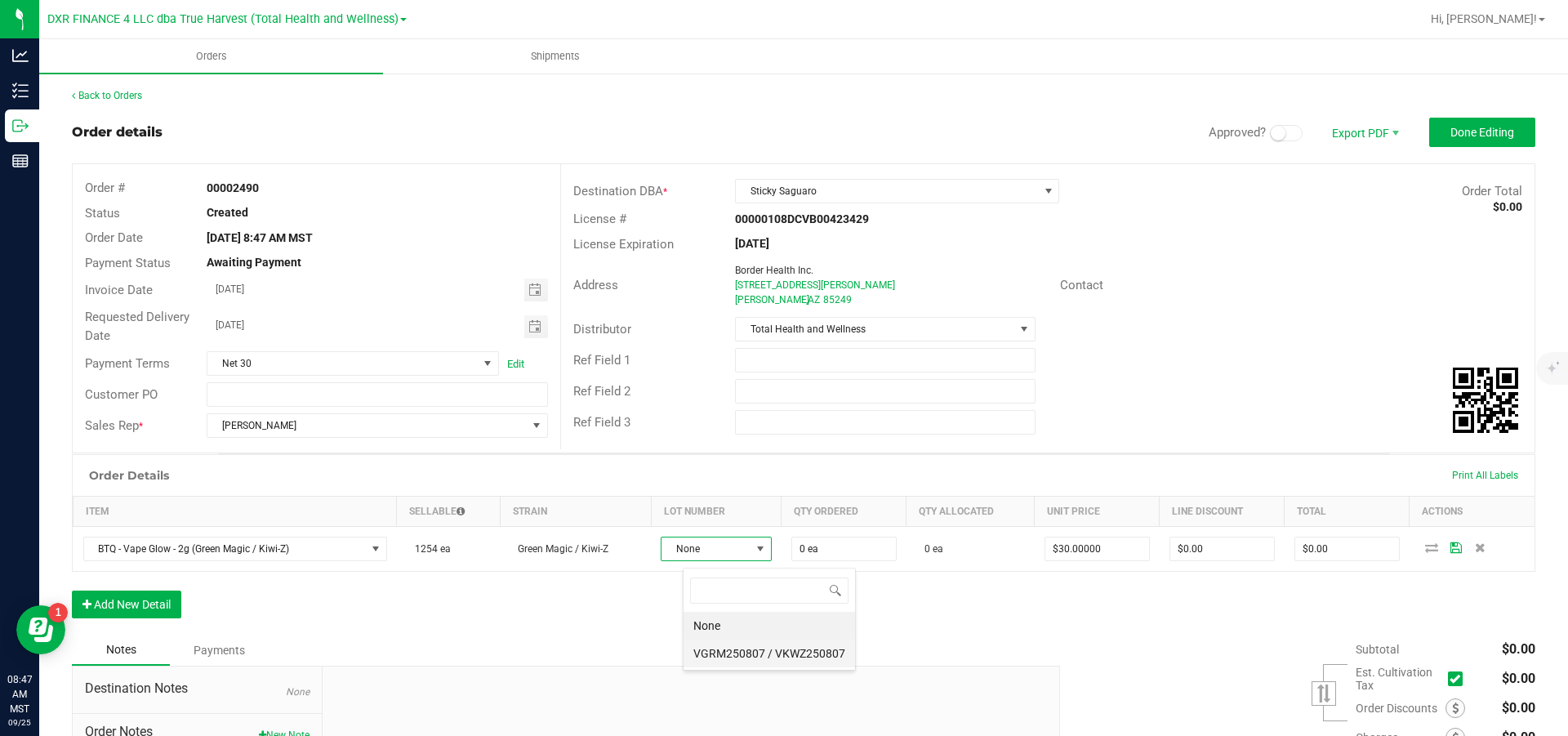
click at [754, 442] on VKWZ250807 "VGRM250807 / VKWZ250807" at bounding box center [769, 653] width 172 height 28
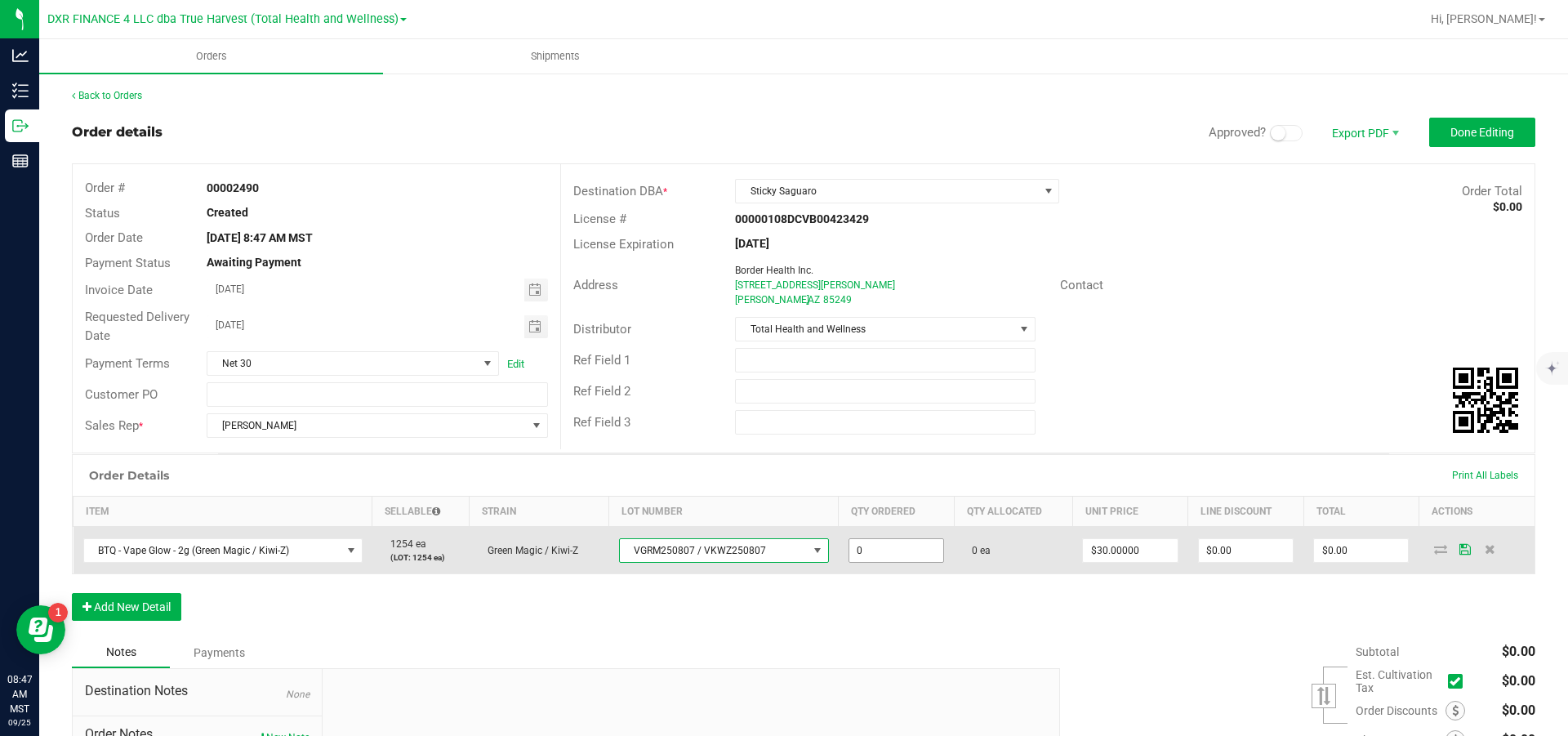
click at [920, 442] on input "0" at bounding box center [896, 550] width 94 height 23
type input "30 ea"
type input "30"
type input "$900.00"
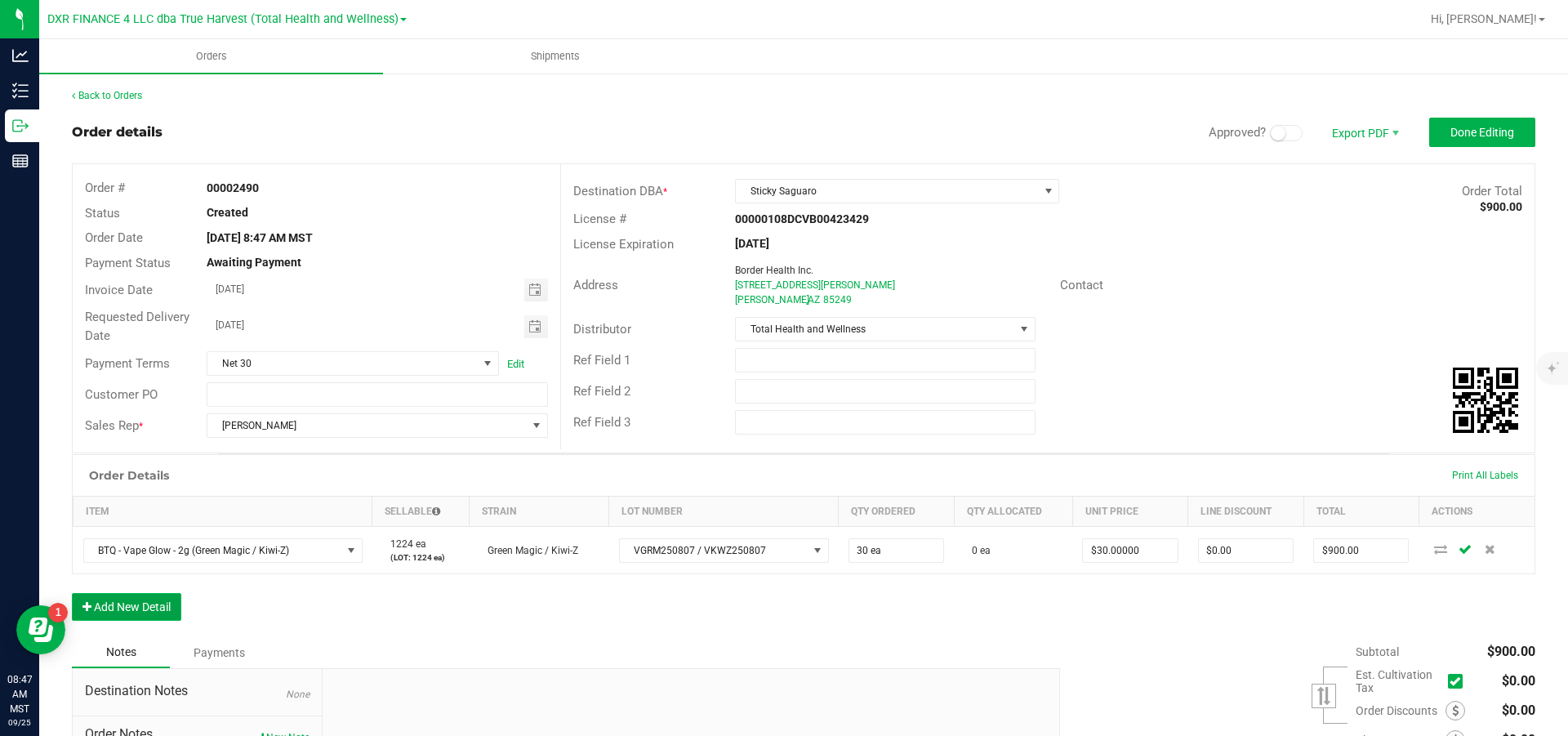
click at [161, 442] on button "Add New Detail" at bounding box center [126, 607] width 109 height 28
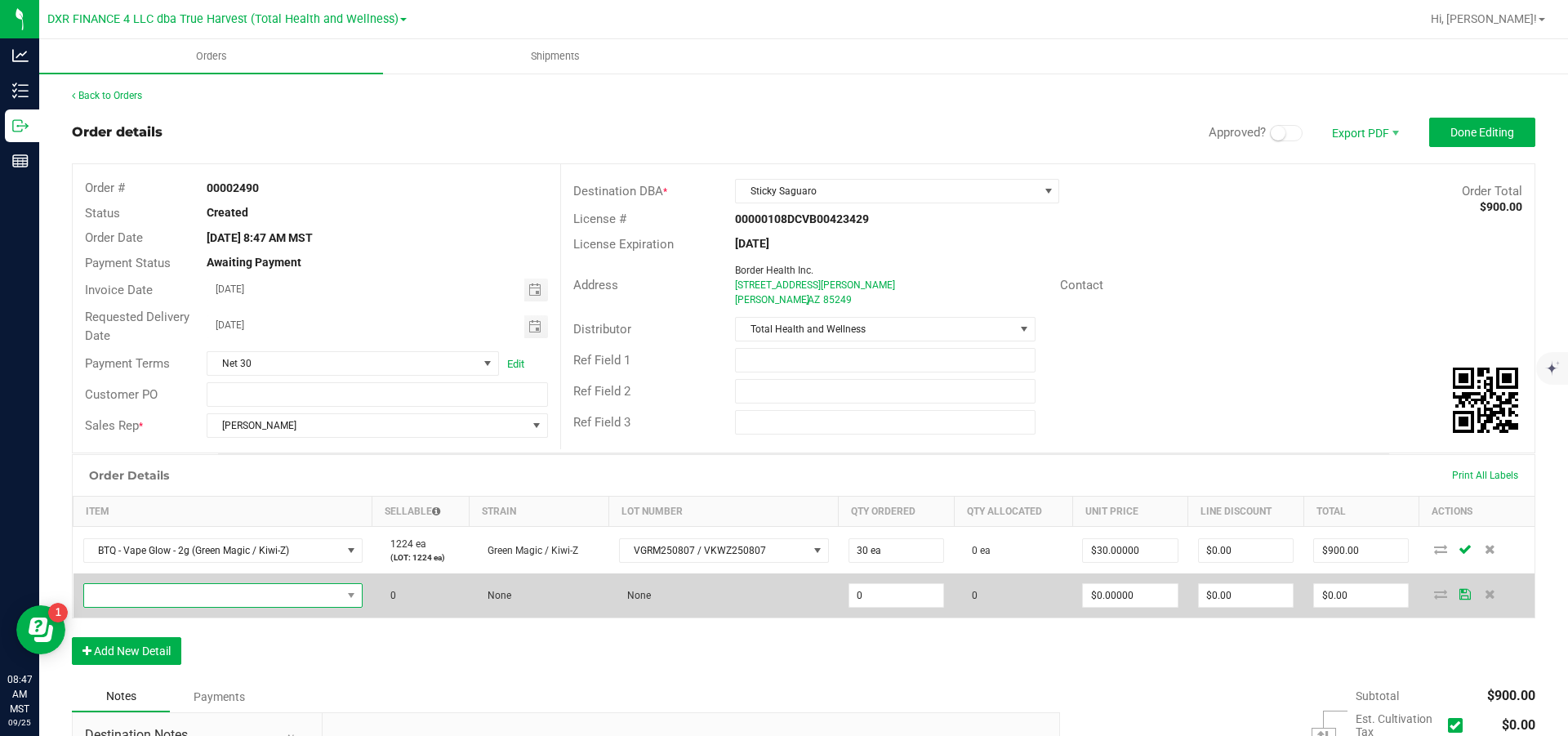
click at [164, 442] on span "NO DATA FOUND" at bounding box center [213, 595] width 257 height 23
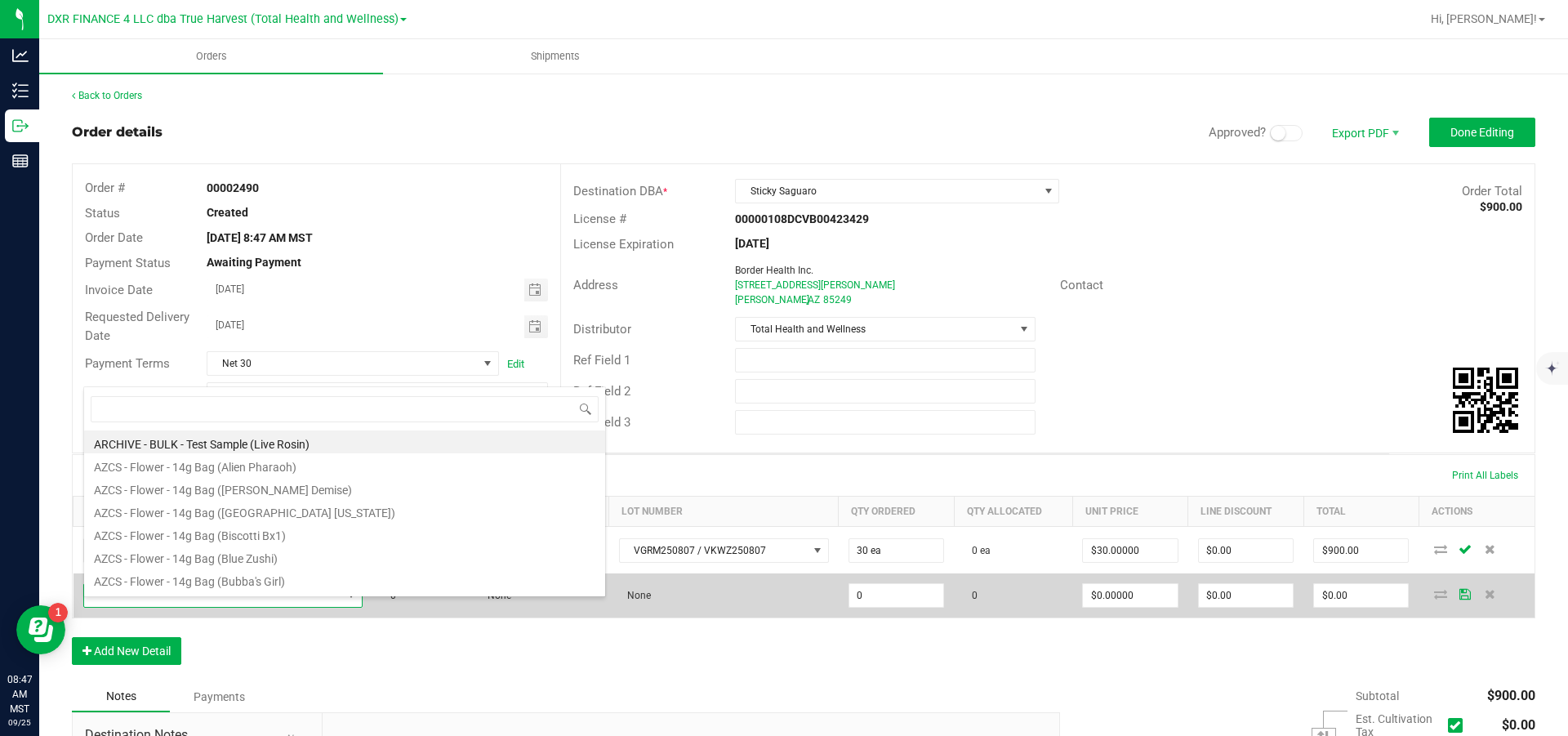
scroll to position [24, 281]
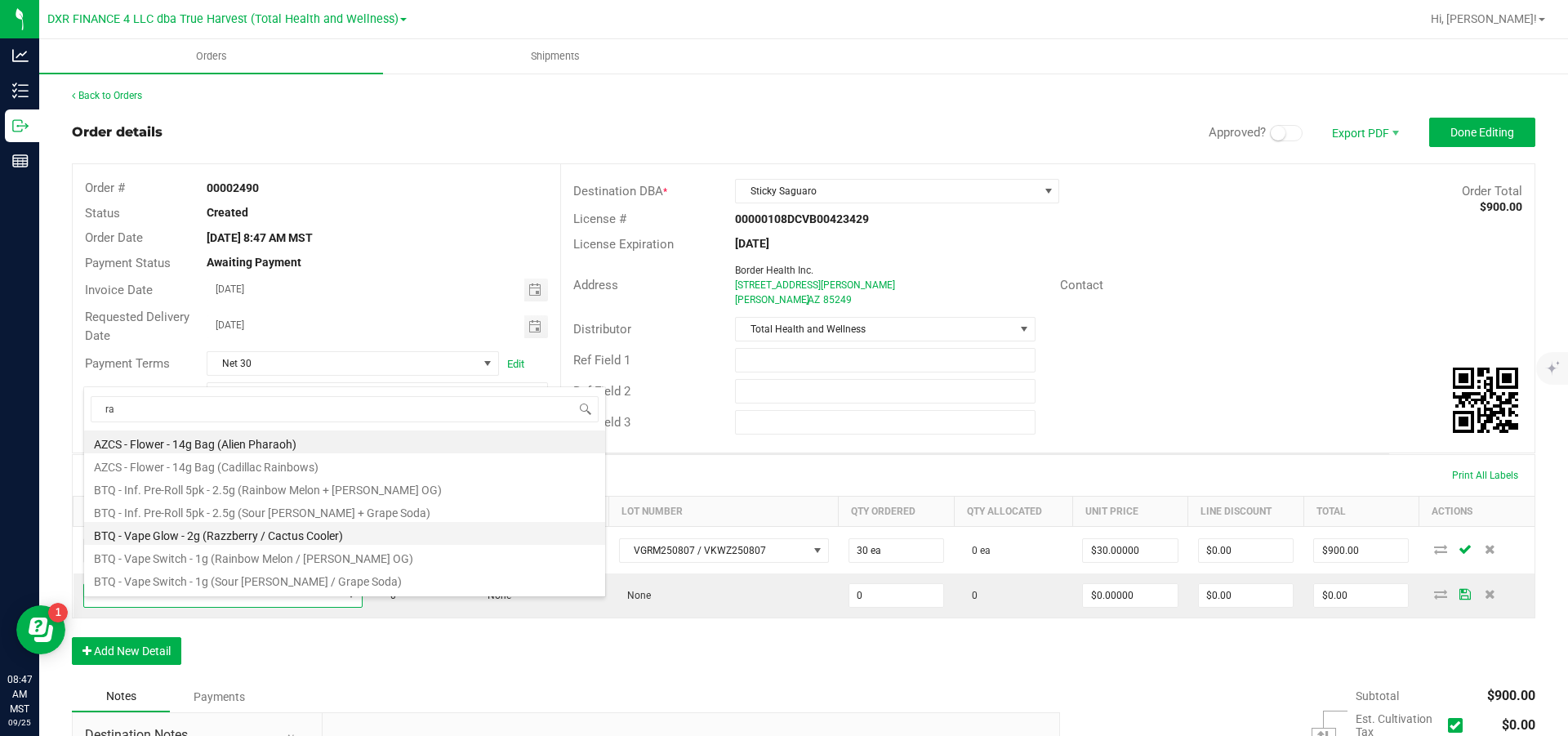
type input "r"
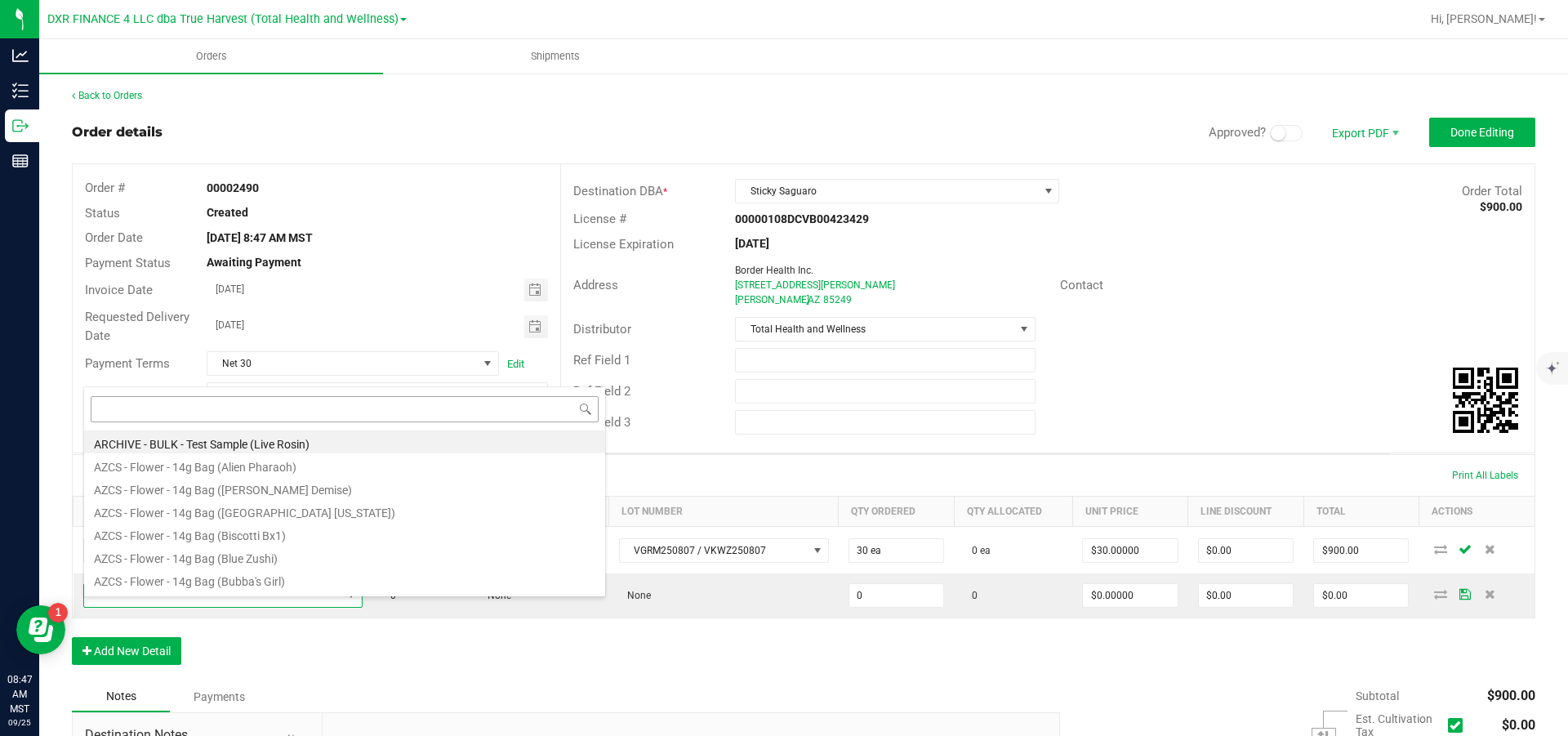
click at [216, 409] on input at bounding box center [345, 409] width 508 height 25
click at [784, 442] on div "Destination DBA * Sticky Saguaro Order Total $900.00 License # 00000108DCVB0042…" at bounding box center [1047, 307] width 975 height 285
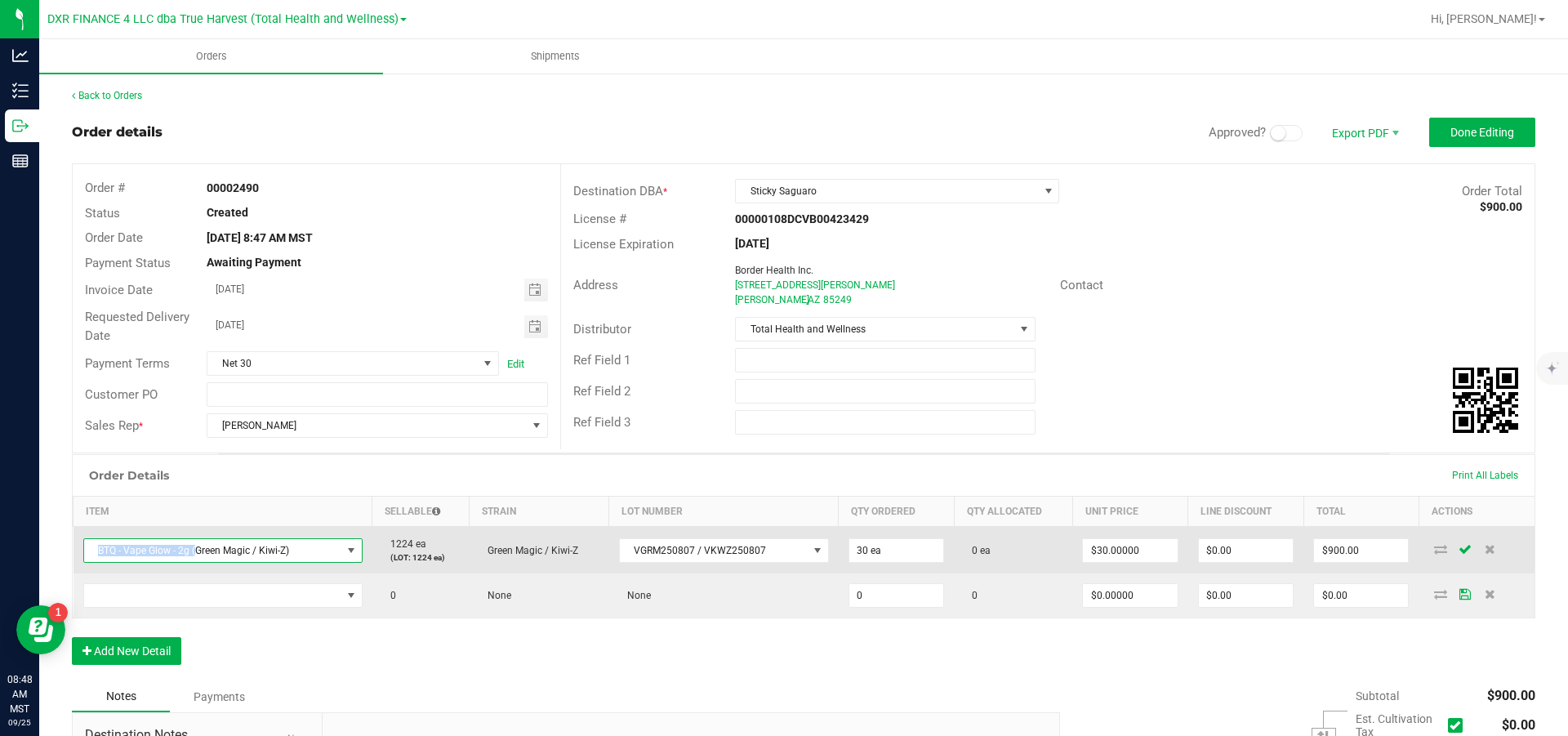
drag, startPoint x: 211, startPoint y: 560, endPoint x: 98, endPoint y: 565, distance: 113.1
click at [98, 442] on span "BTQ - Vape Glow - 2g (Green Magic / Kiwi-Z)" at bounding box center [213, 550] width 257 height 23
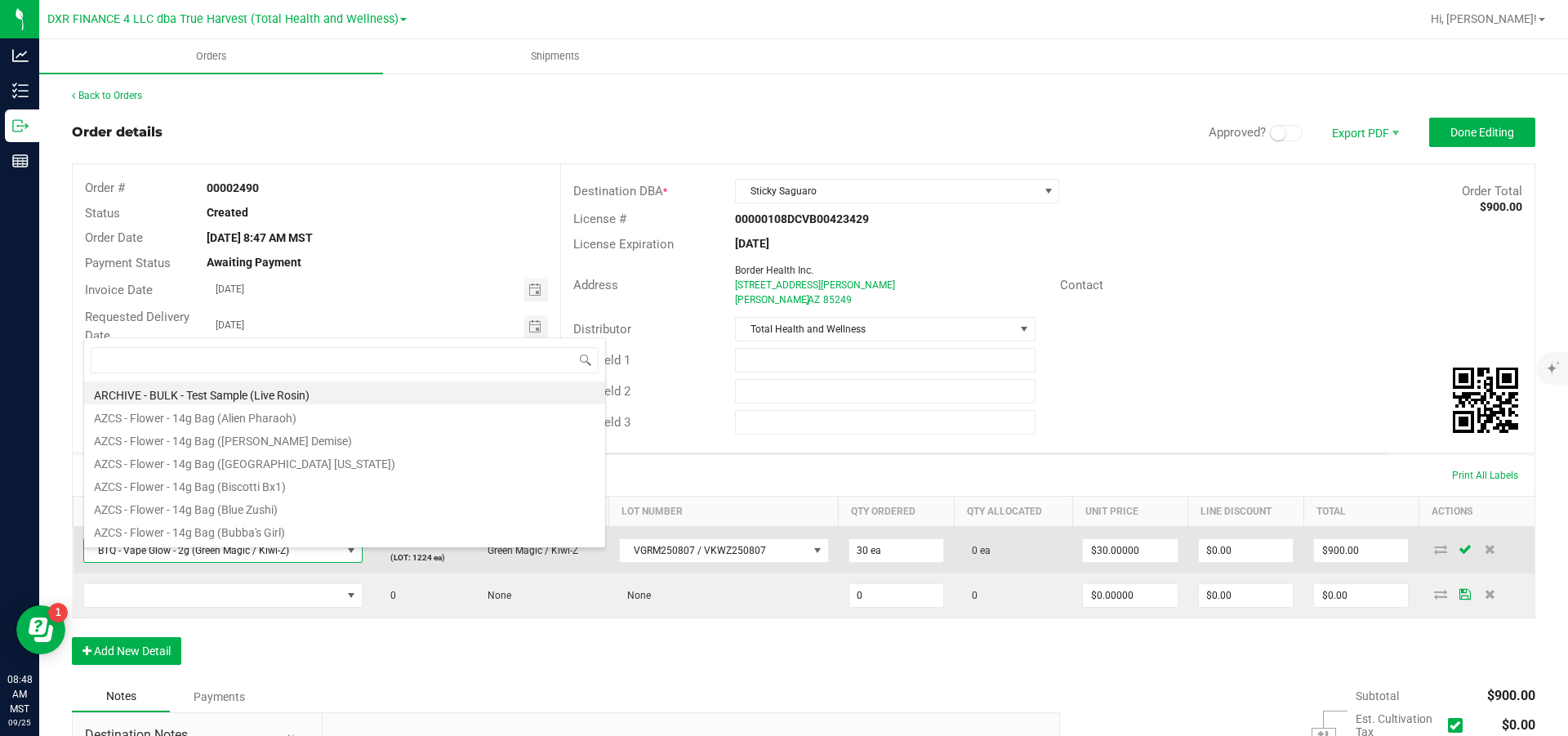
click at [193, 442] on span "BTQ - Vape Glow - 2g (Green Magic / Kiwi-Z)" at bounding box center [213, 550] width 257 height 23
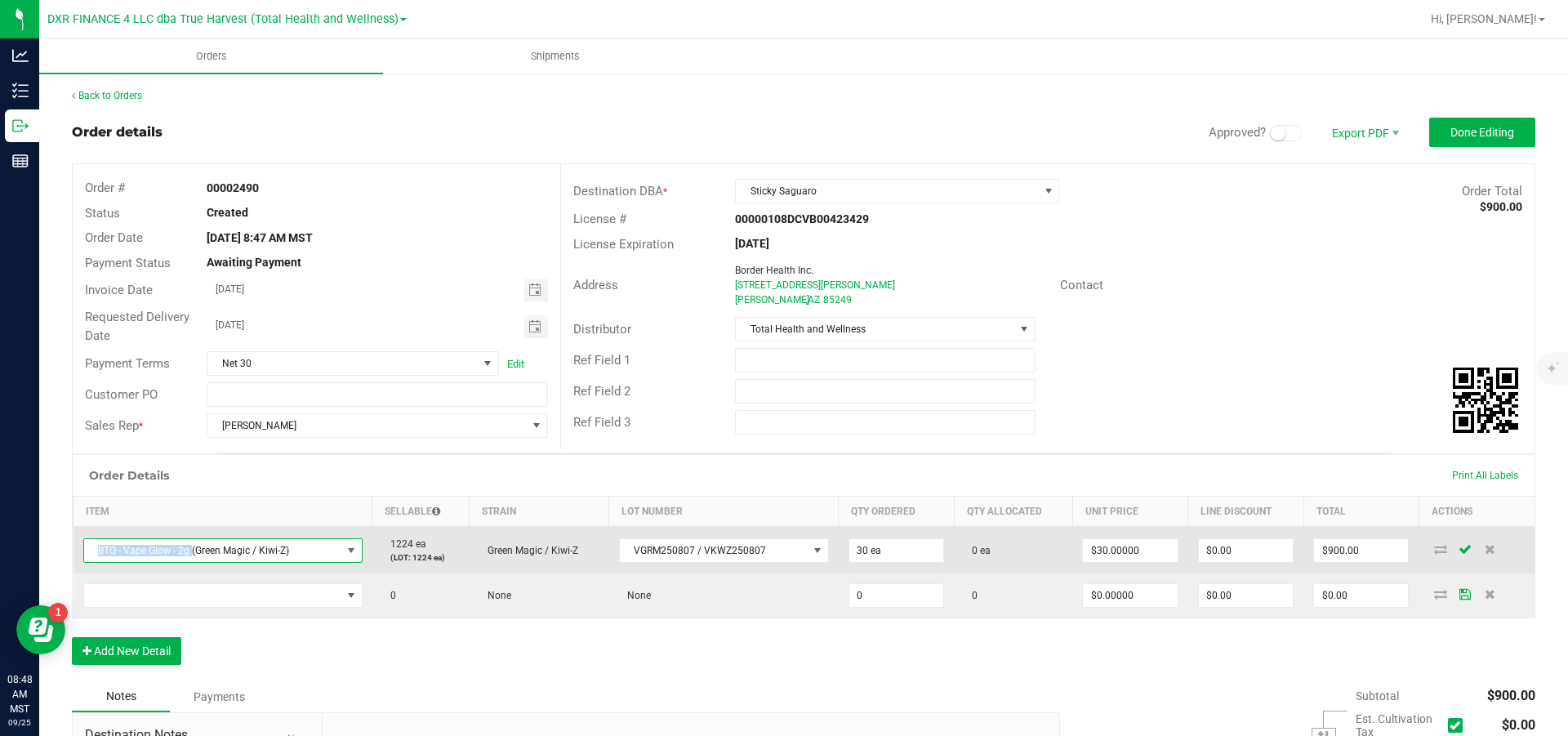
drag, startPoint x: 209, startPoint y: 564, endPoint x: 98, endPoint y: 567, distance: 111.0
click at [98, 442] on span "BTQ - Vape Glow - 2g (Green Magic / Kiwi-Z)" at bounding box center [213, 550] width 257 height 23
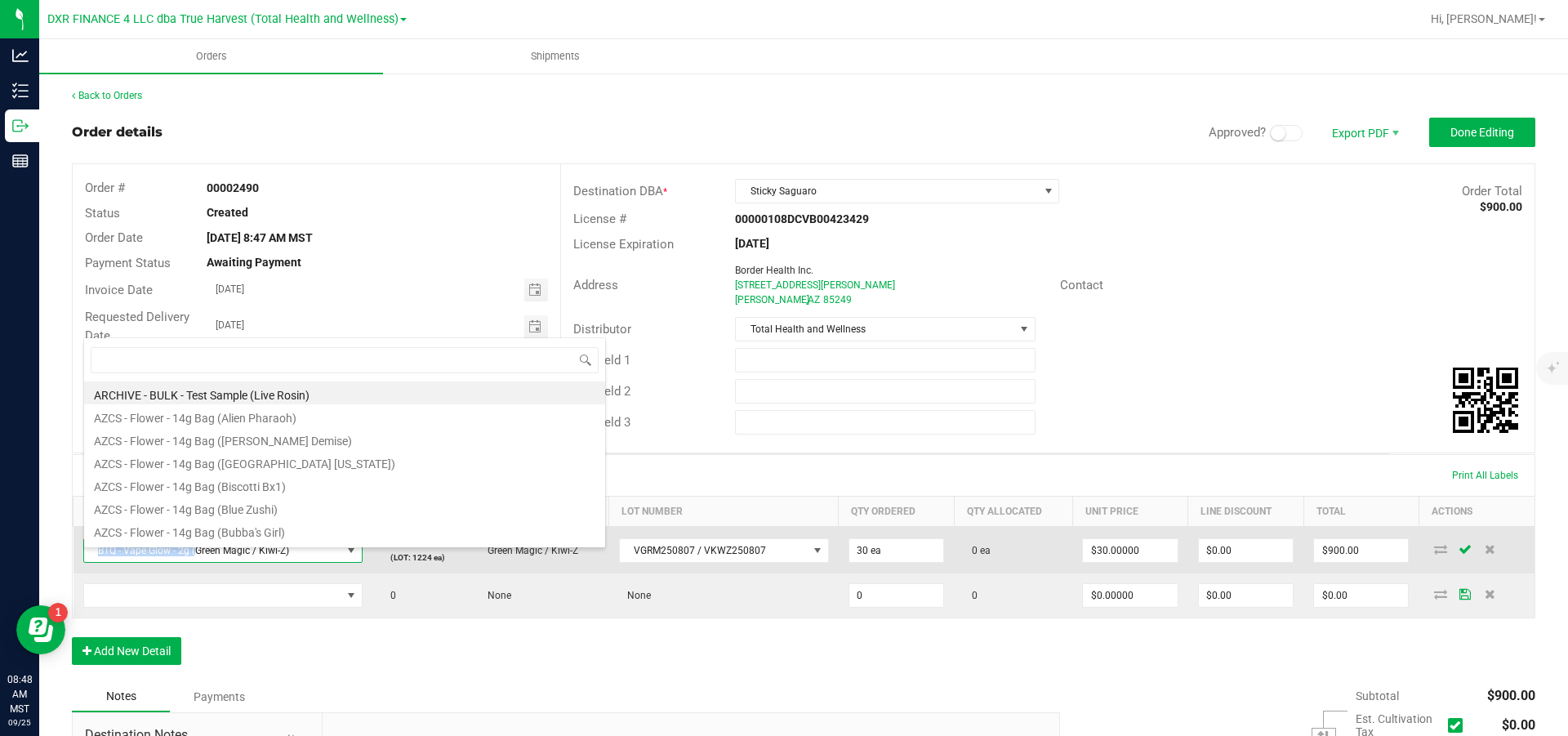
drag, startPoint x: 101, startPoint y: 560, endPoint x: 211, endPoint y: 568, distance: 110.3
click at [211, 442] on span "BTQ - Vape Glow - 2g (Green Magic / Kiwi-Z)" at bounding box center [213, 550] width 257 height 23
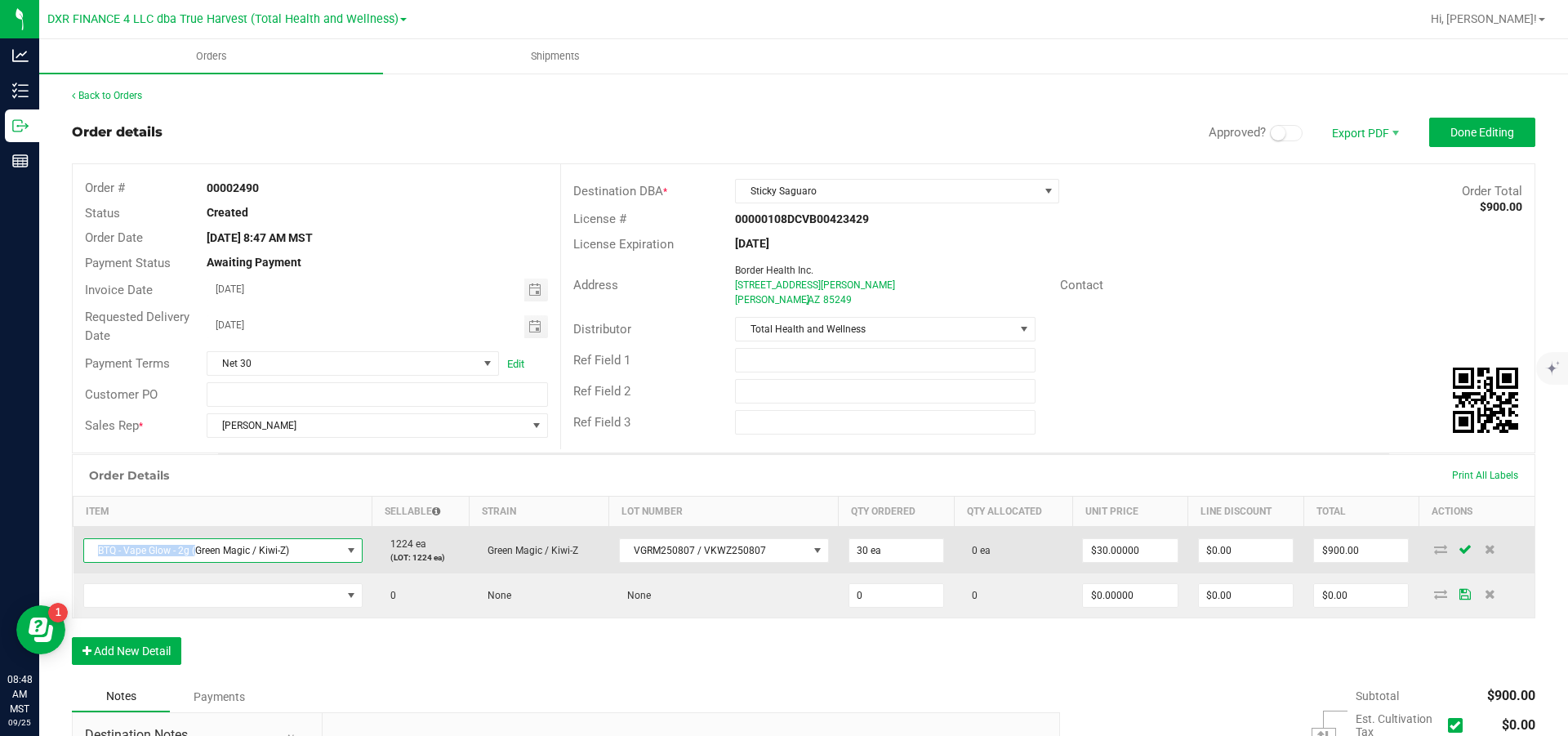
copy span "BTQ - Vape Glow - 2g ("
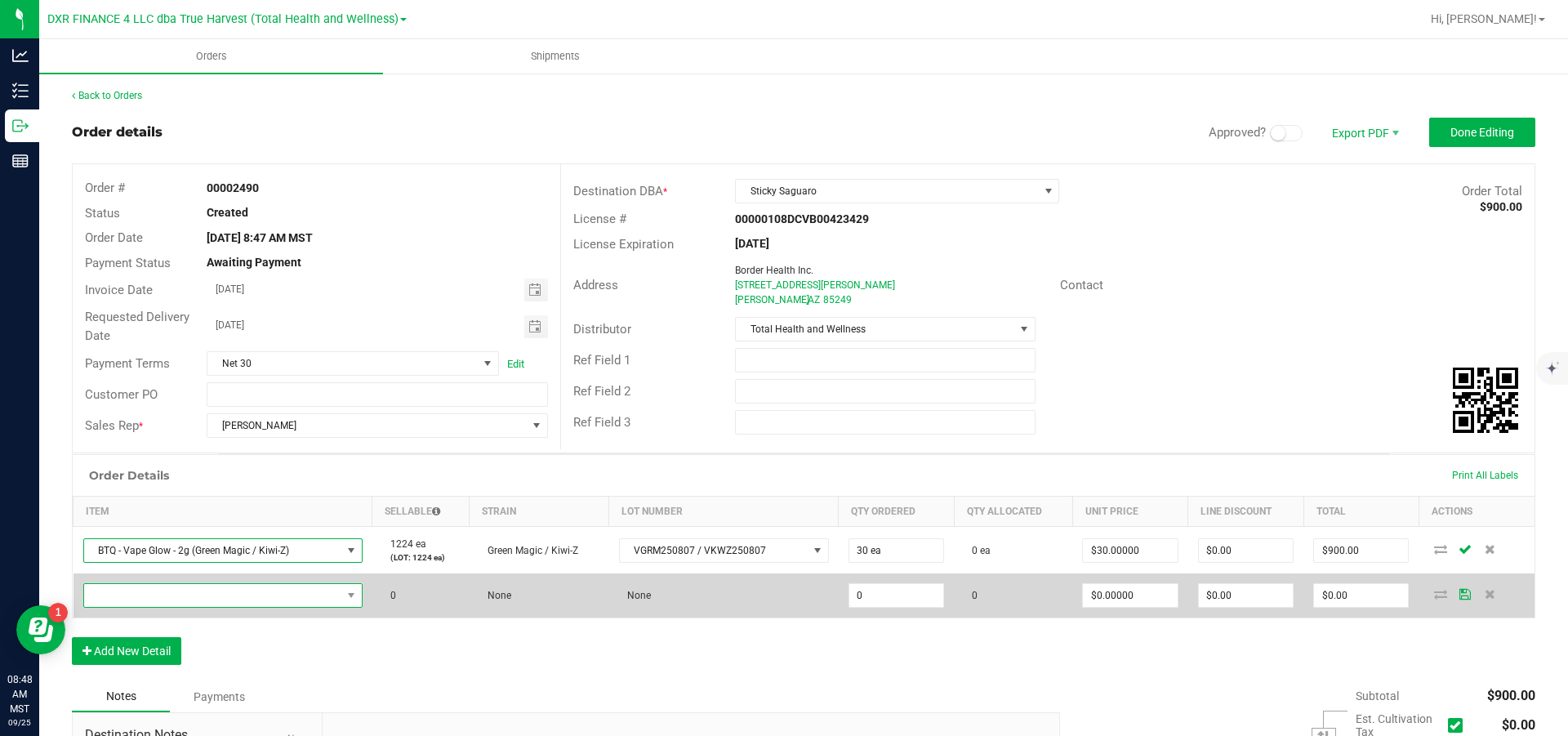
click at [164, 442] on span "NO DATA FOUND" at bounding box center [213, 595] width 257 height 23
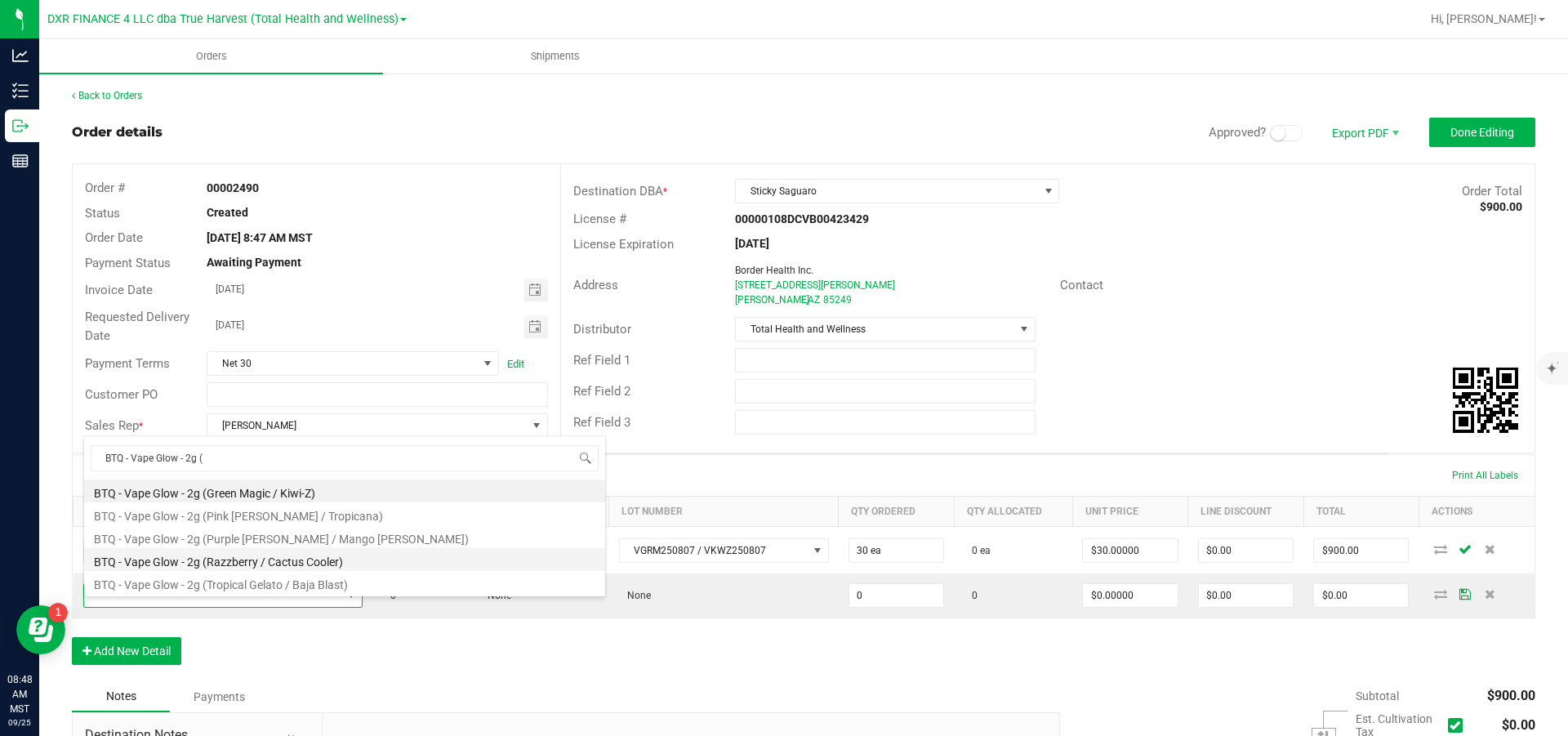
type input "BTQ - Vape Glow - 2g (r"
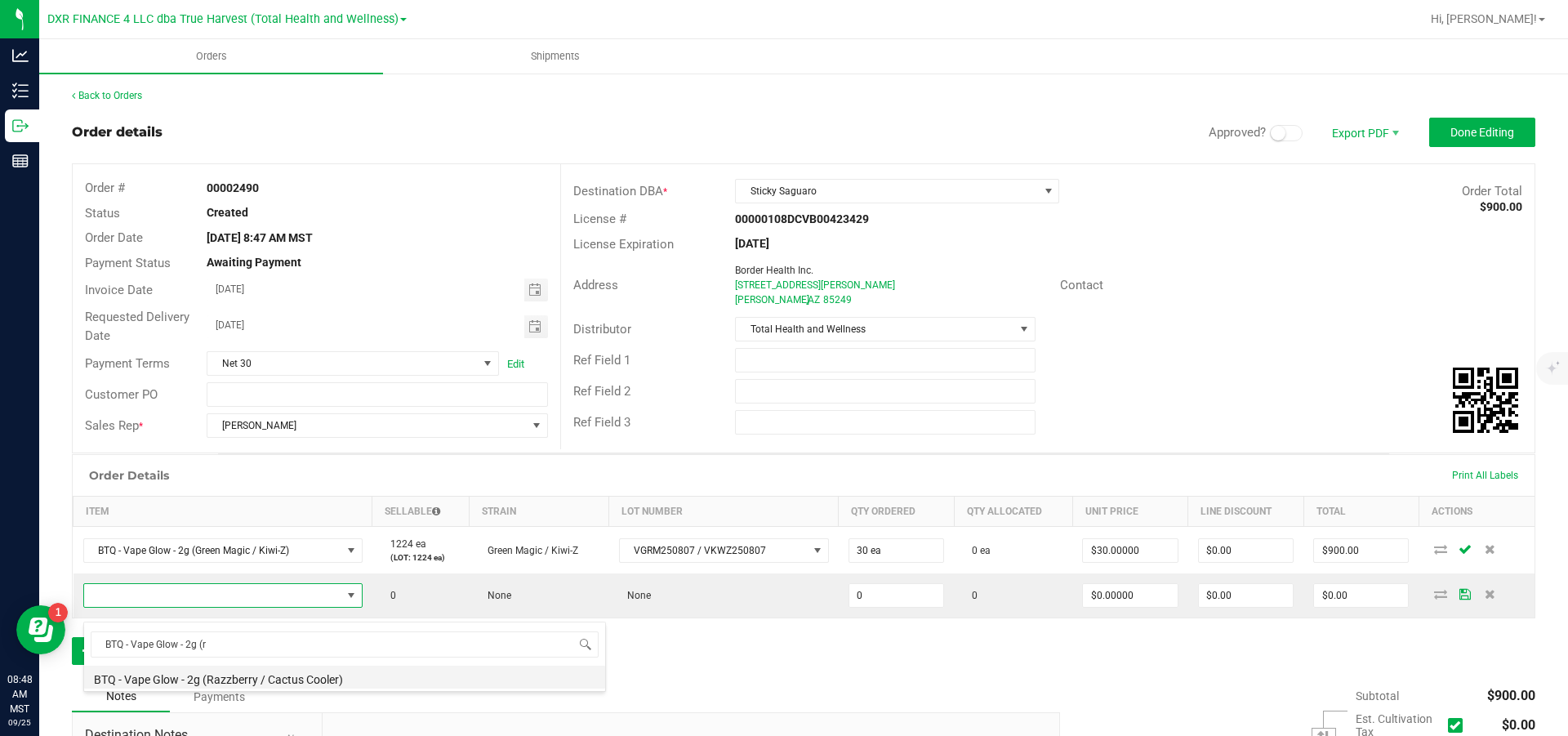
click at [239, 442] on li "BTQ - Vape Glow - 2g (Razzberry / Cactus Cooler)" at bounding box center [345, 677] width 521 height 23
type input "0 ea"
type input "$30.00000"
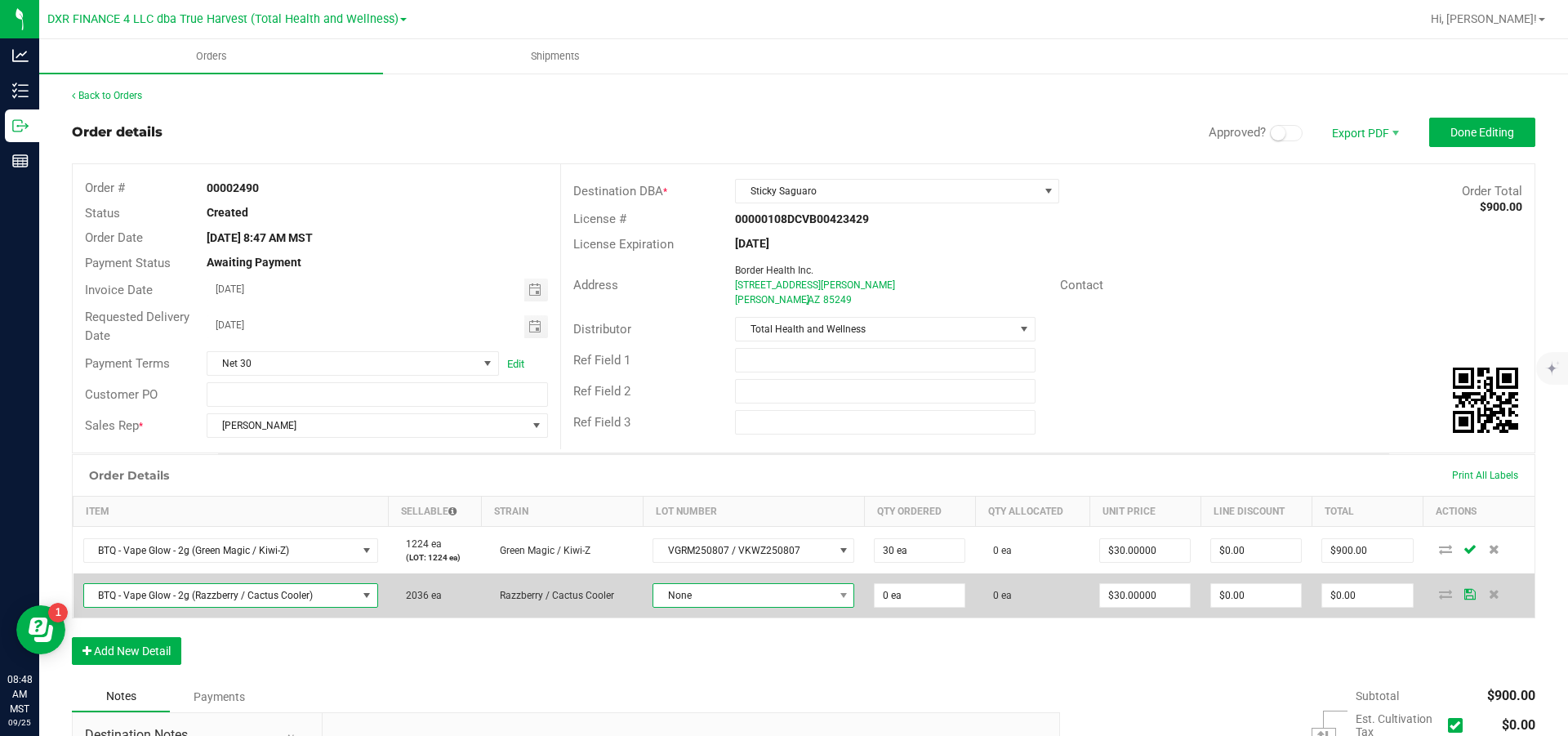
click at [770, 442] on span "None" at bounding box center [743, 595] width 179 height 23
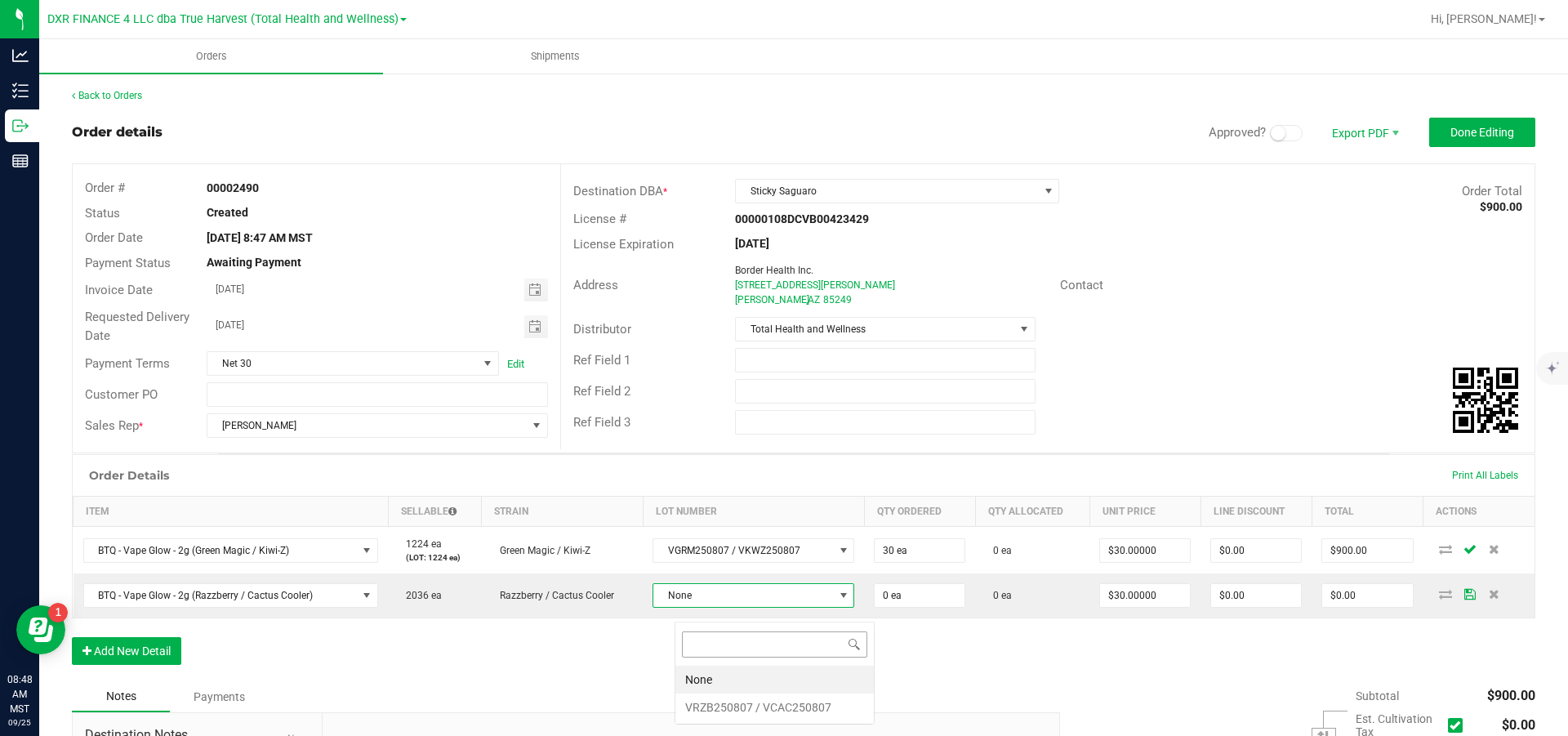
scroll to position [24, 199]
click at [749, 442] on VCAC250807 "VRZB250807 / VCAC250807" at bounding box center [774, 707] width 199 height 28
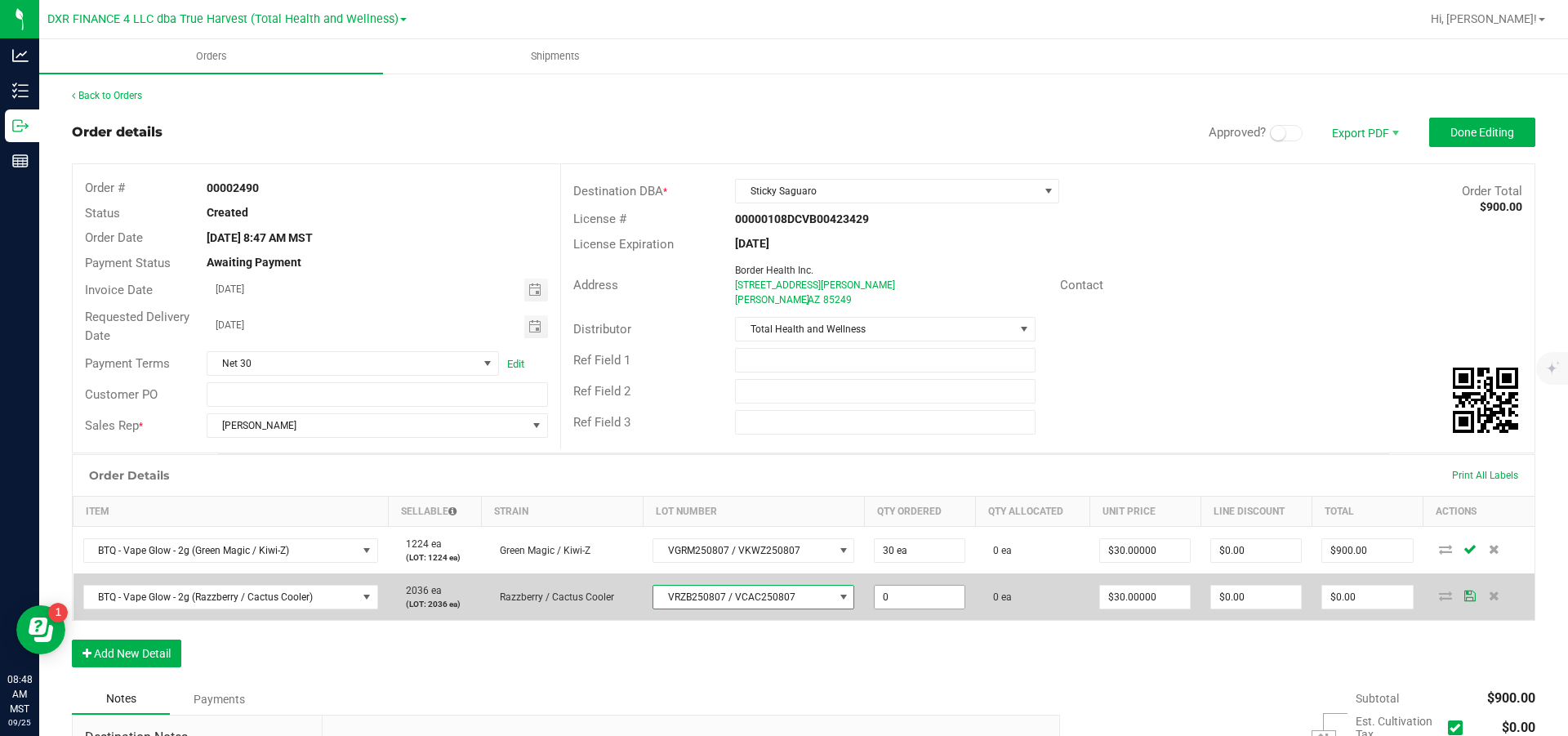
click at [929, 442] on input "0" at bounding box center [920, 597] width 90 height 23
type input "40 ea"
type input "30"
type input "$1,200.00"
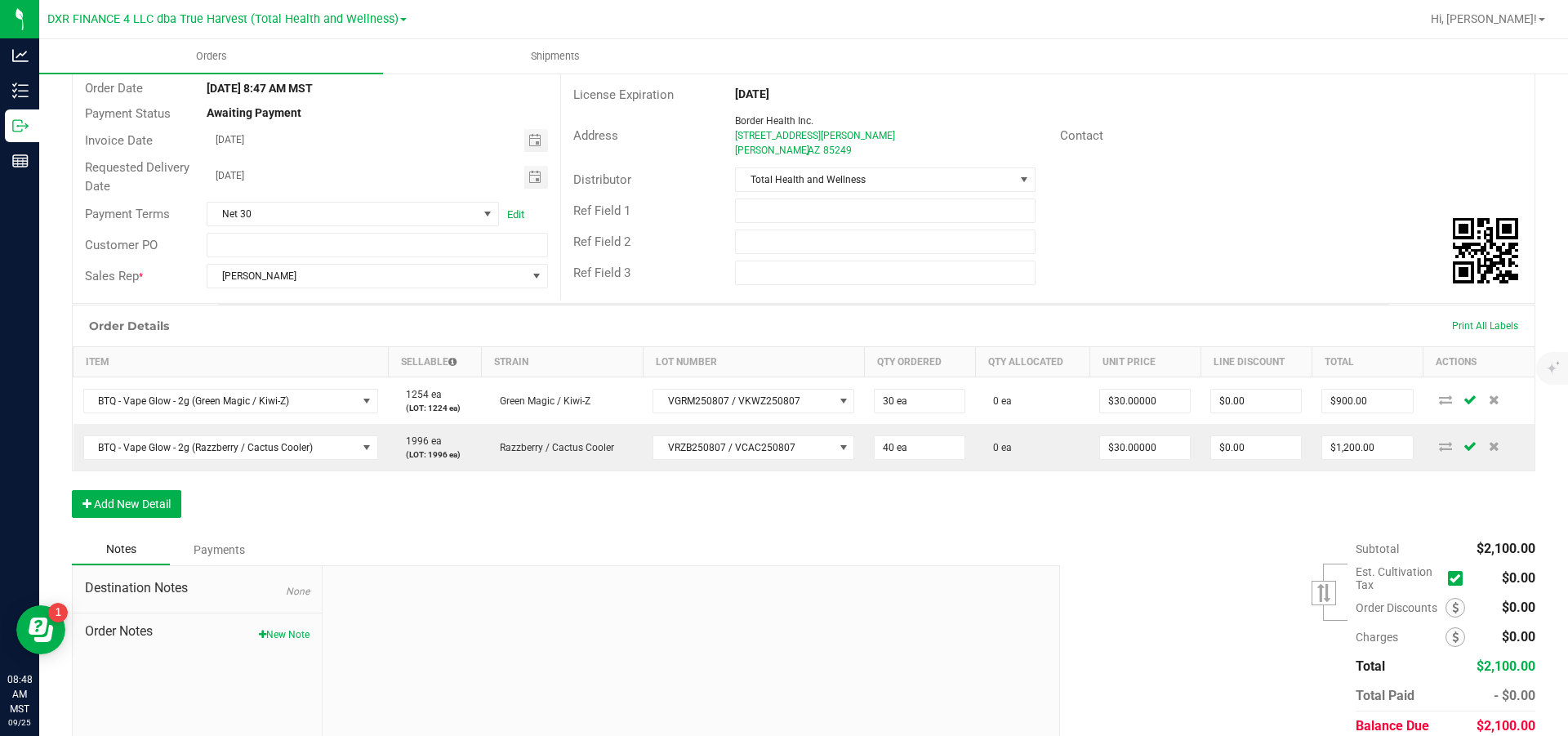
scroll to position [236, 0]
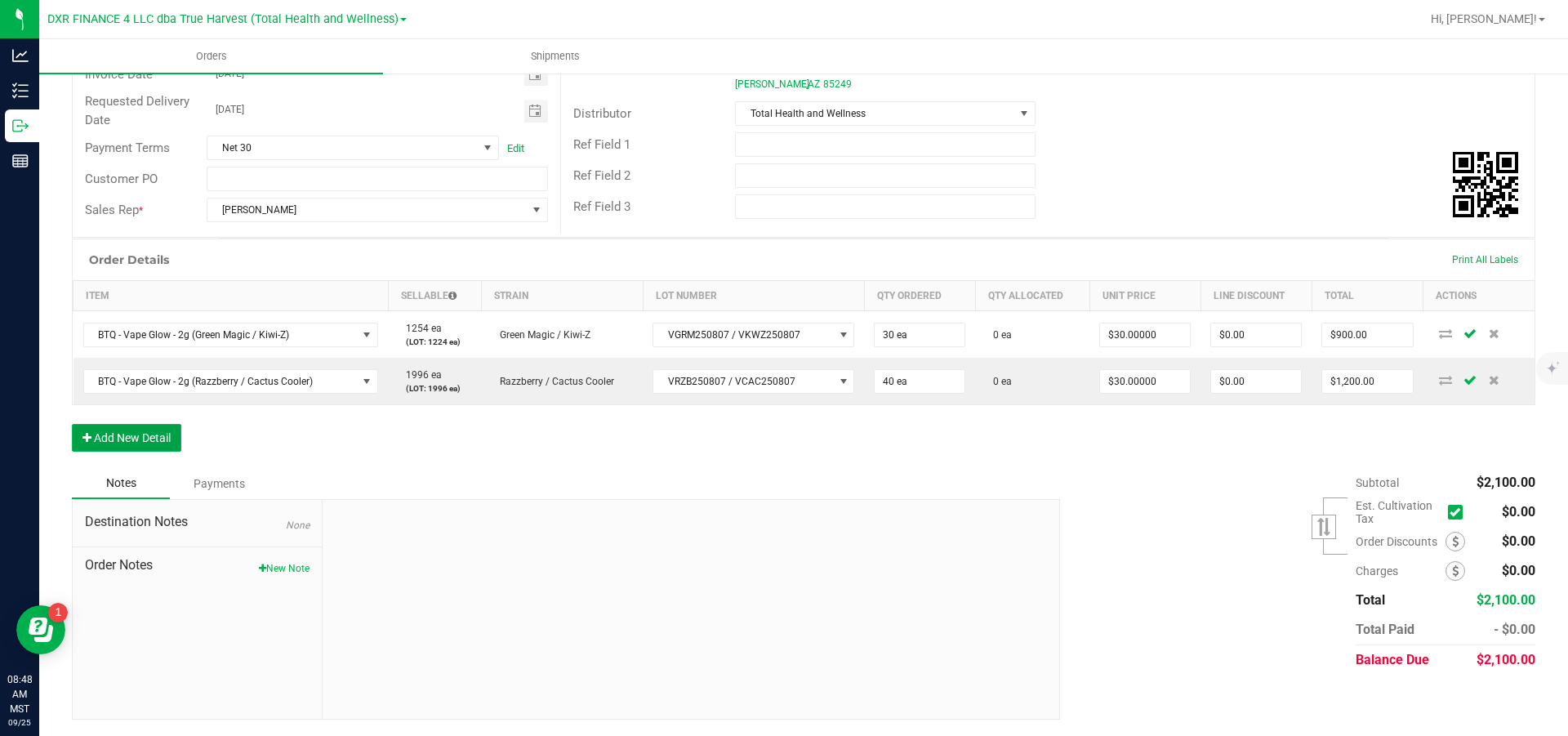
click at [95, 438] on button "Add New Detail" at bounding box center [126, 437] width 109 height 28
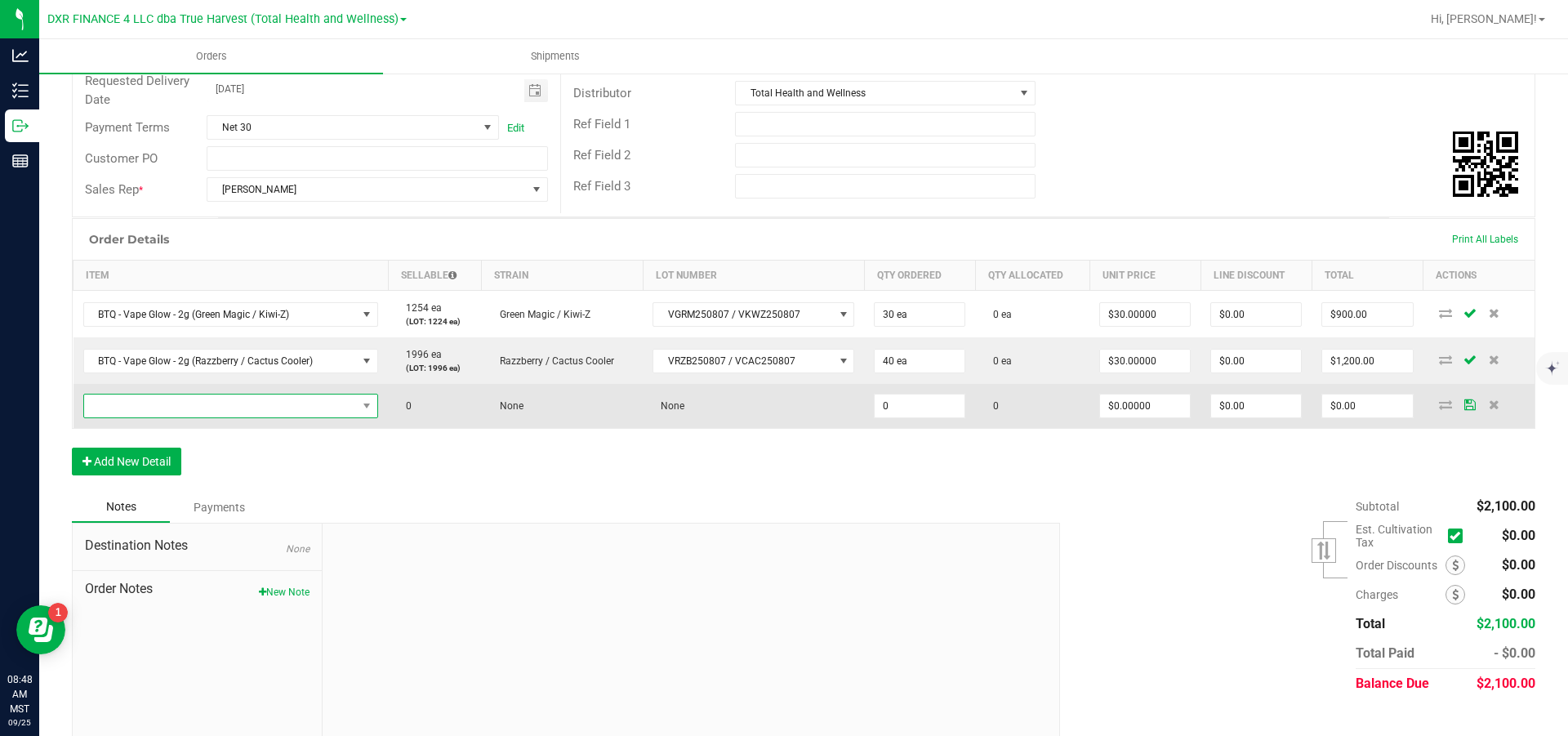
click at [121, 417] on span "NO DATA FOUND" at bounding box center [221, 406] width 274 height 23
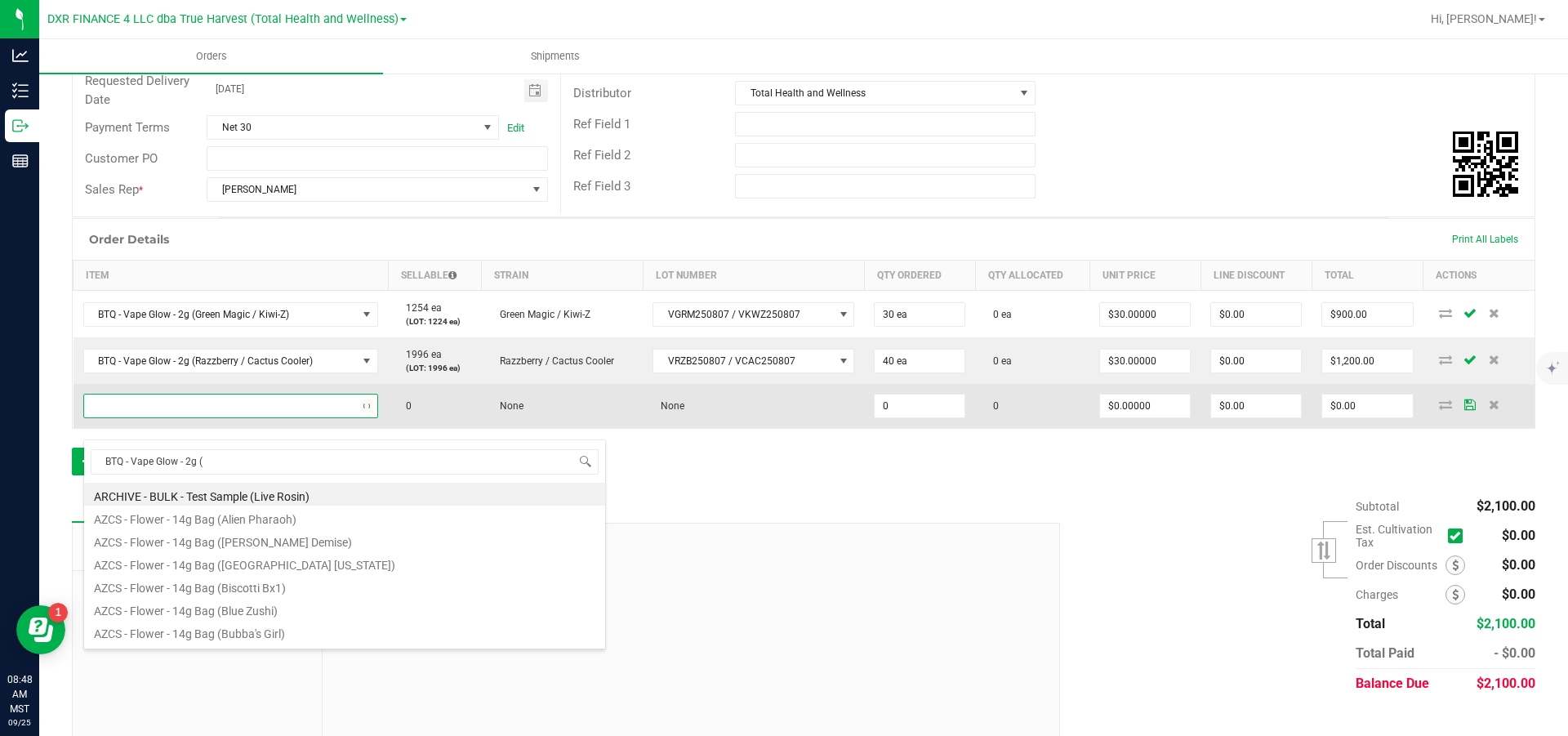
scroll to position [24, 296]
type input "BTQ - Vape Glow - 2g (tr"
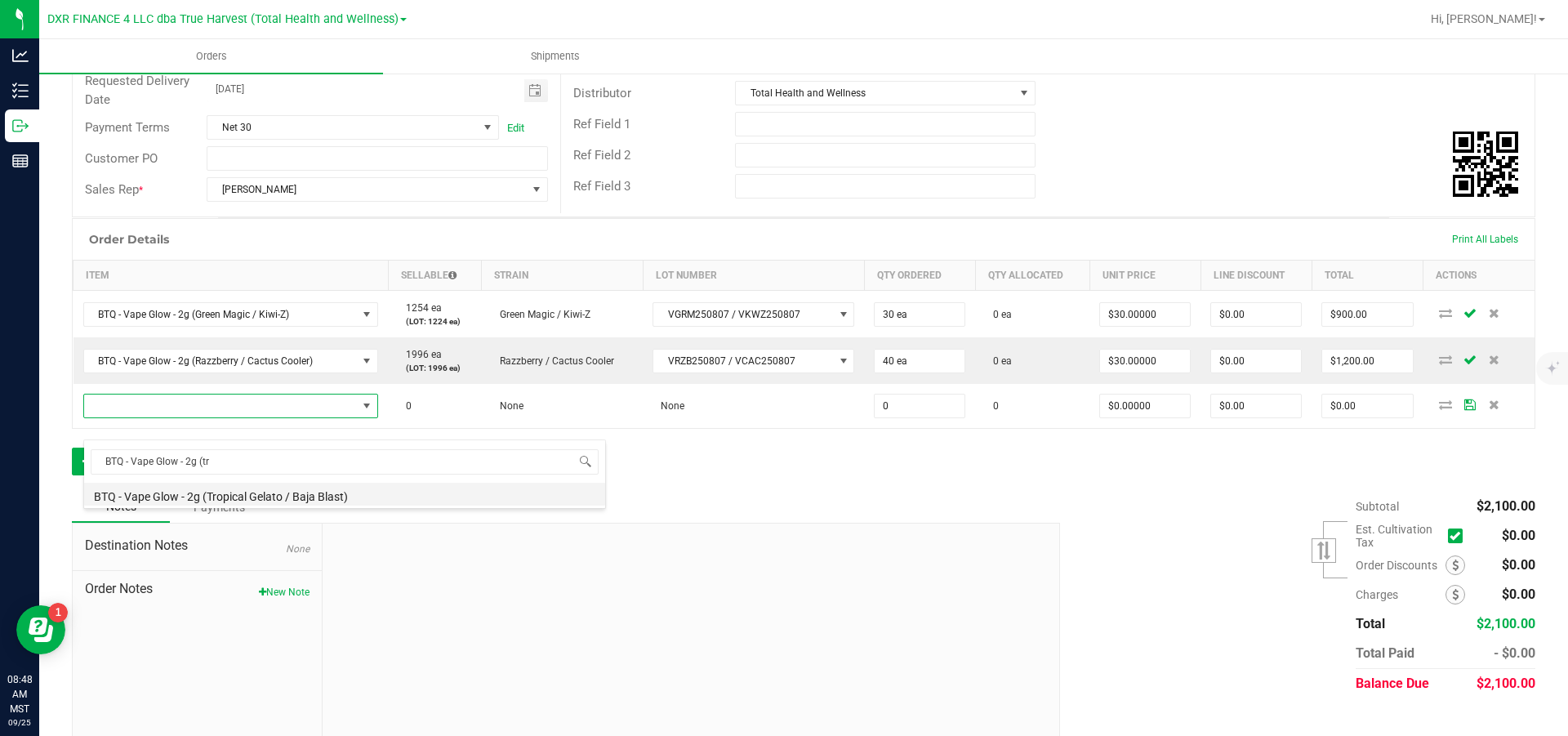
click at [231, 442] on li "BTQ - Vape Glow - 2g (Tropical Gelato / Baja Blast)" at bounding box center [345, 493] width 521 height 23
type input "0 ea"
type input "$30.00000"
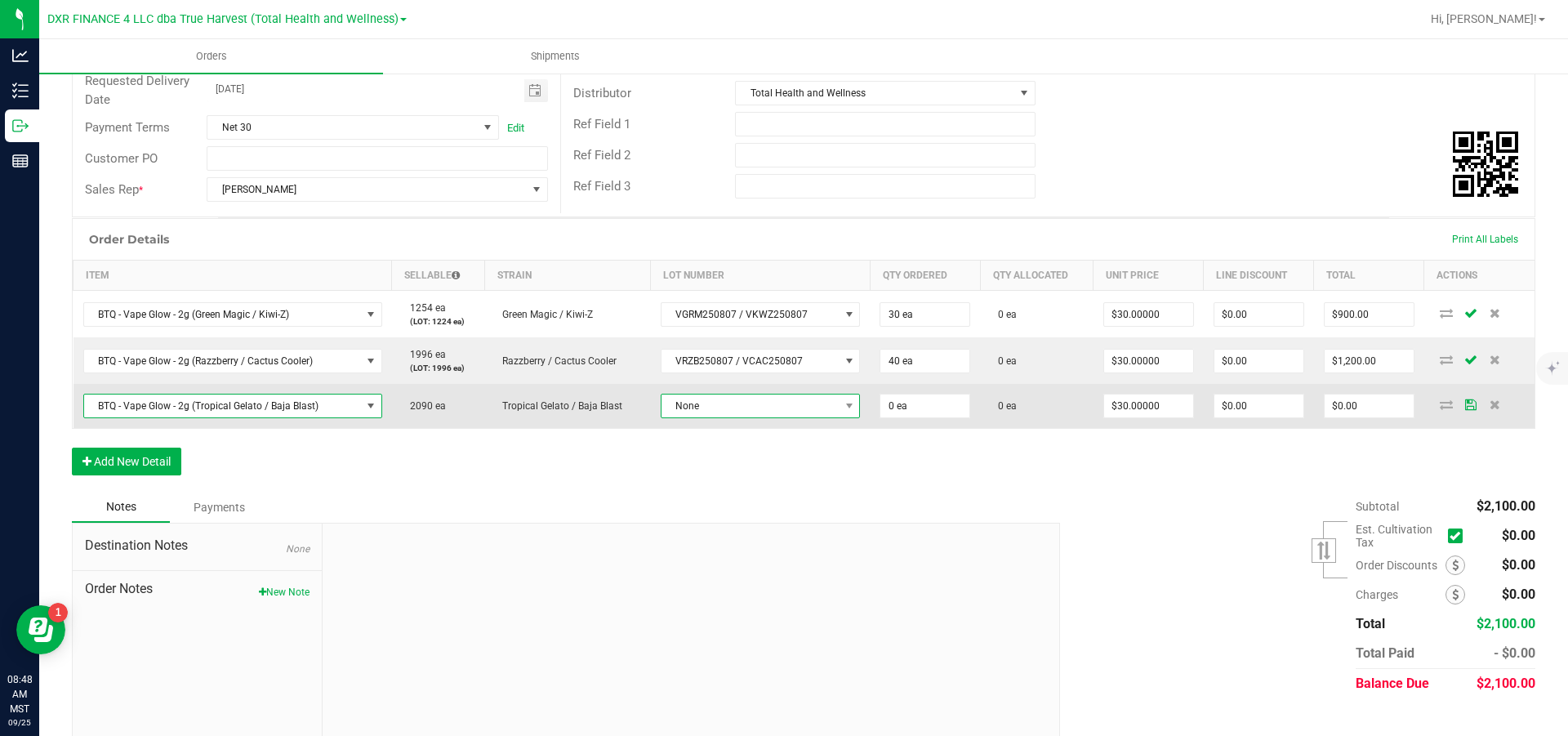
click at [739, 417] on span "None" at bounding box center [750, 406] width 177 height 23
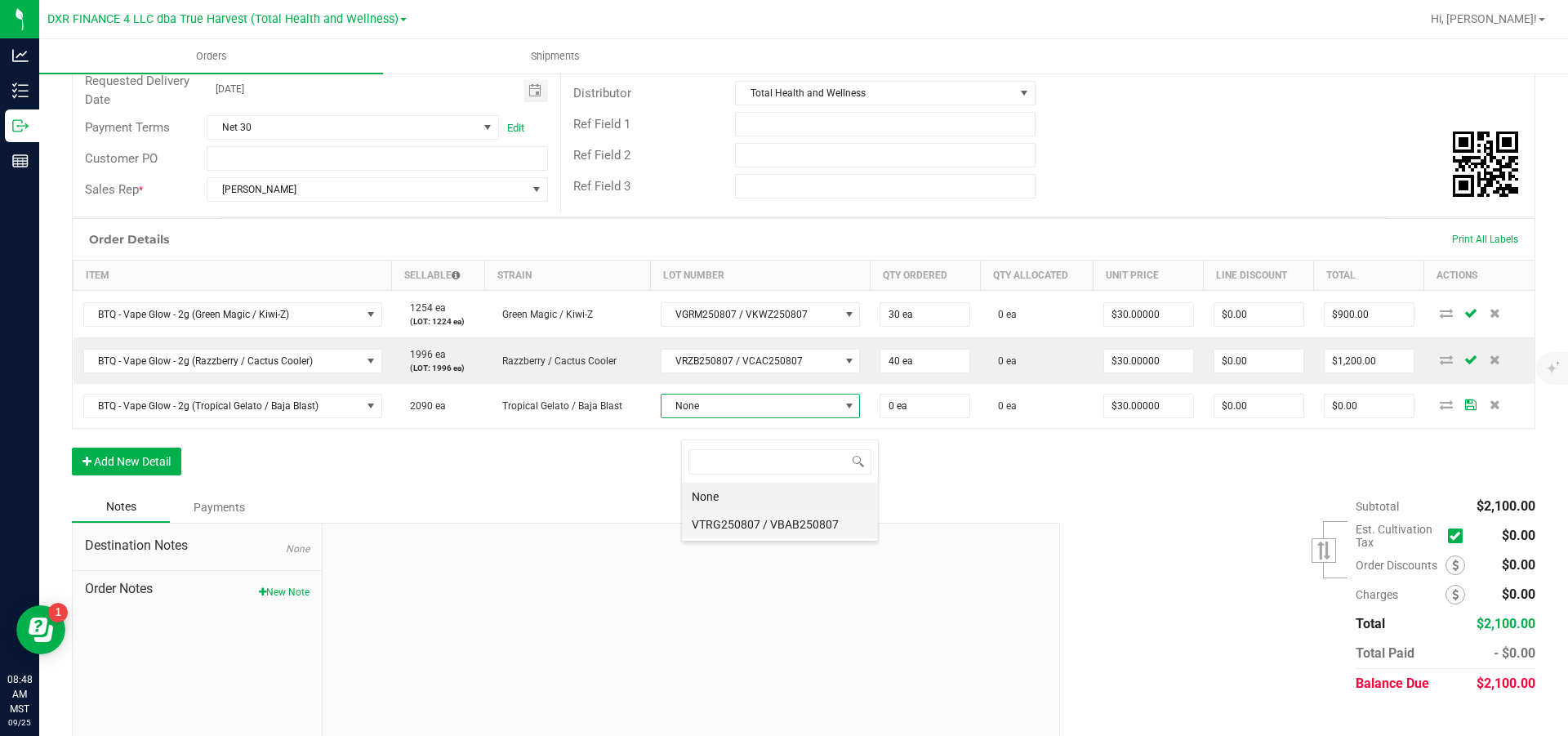
scroll to position [24, 198]
click at [750, 442] on VBAB250807 "VTRG250807 / VBAB250807" at bounding box center [779, 524] width 196 height 28
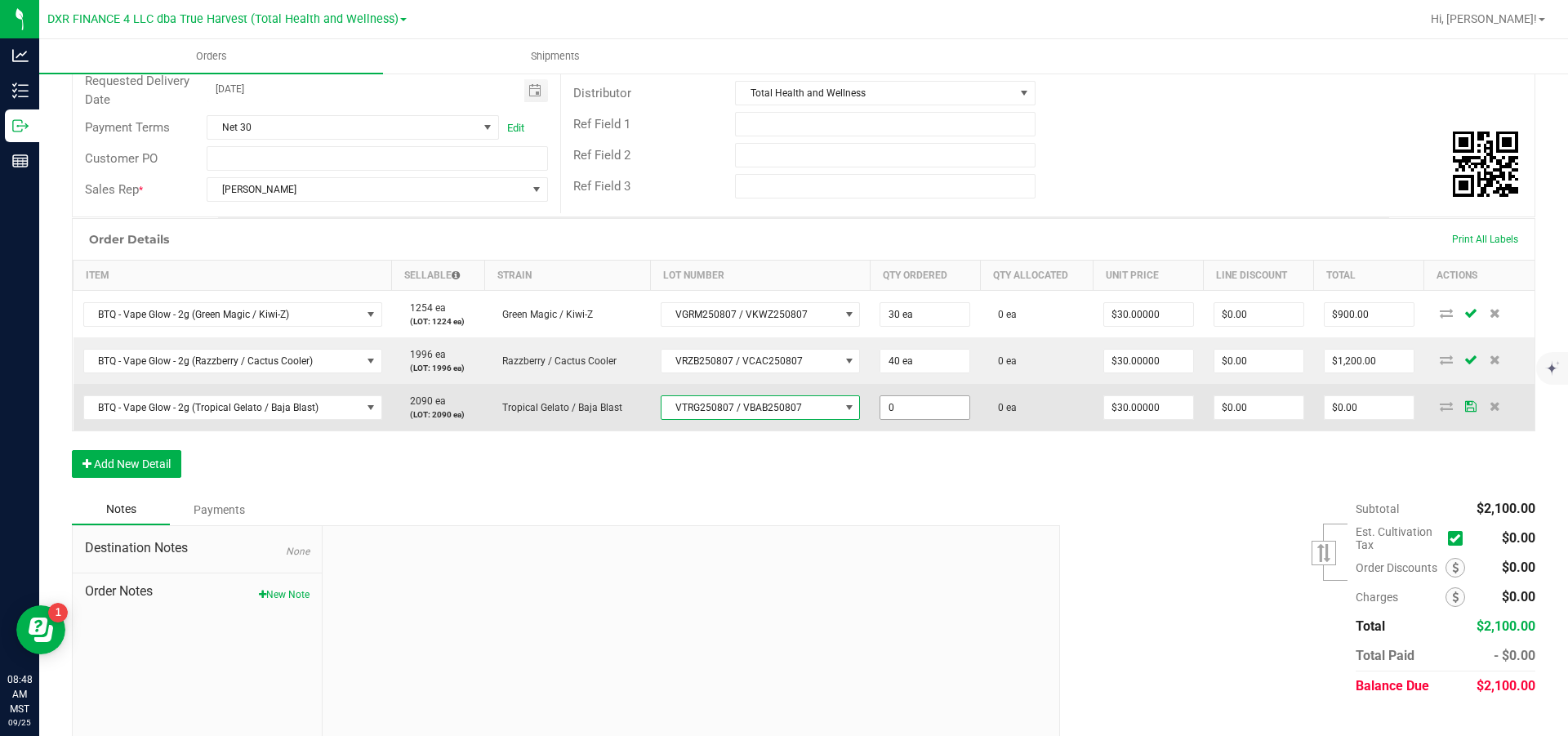
click at [950, 419] on input "0" at bounding box center [925, 407] width 89 height 23
type input "30 ea"
type input "30"
type input "$900.00"
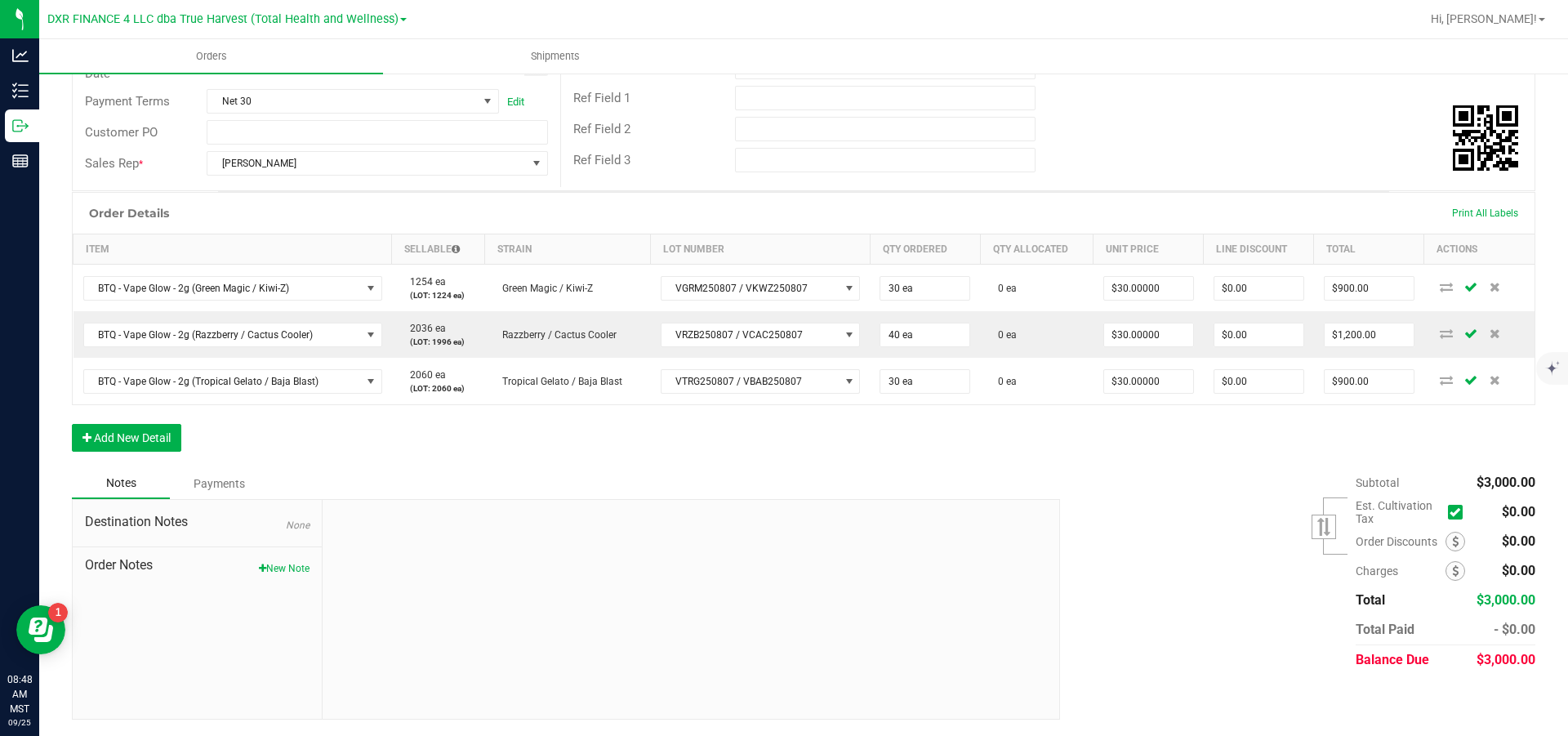
scroll to position [0, 0]
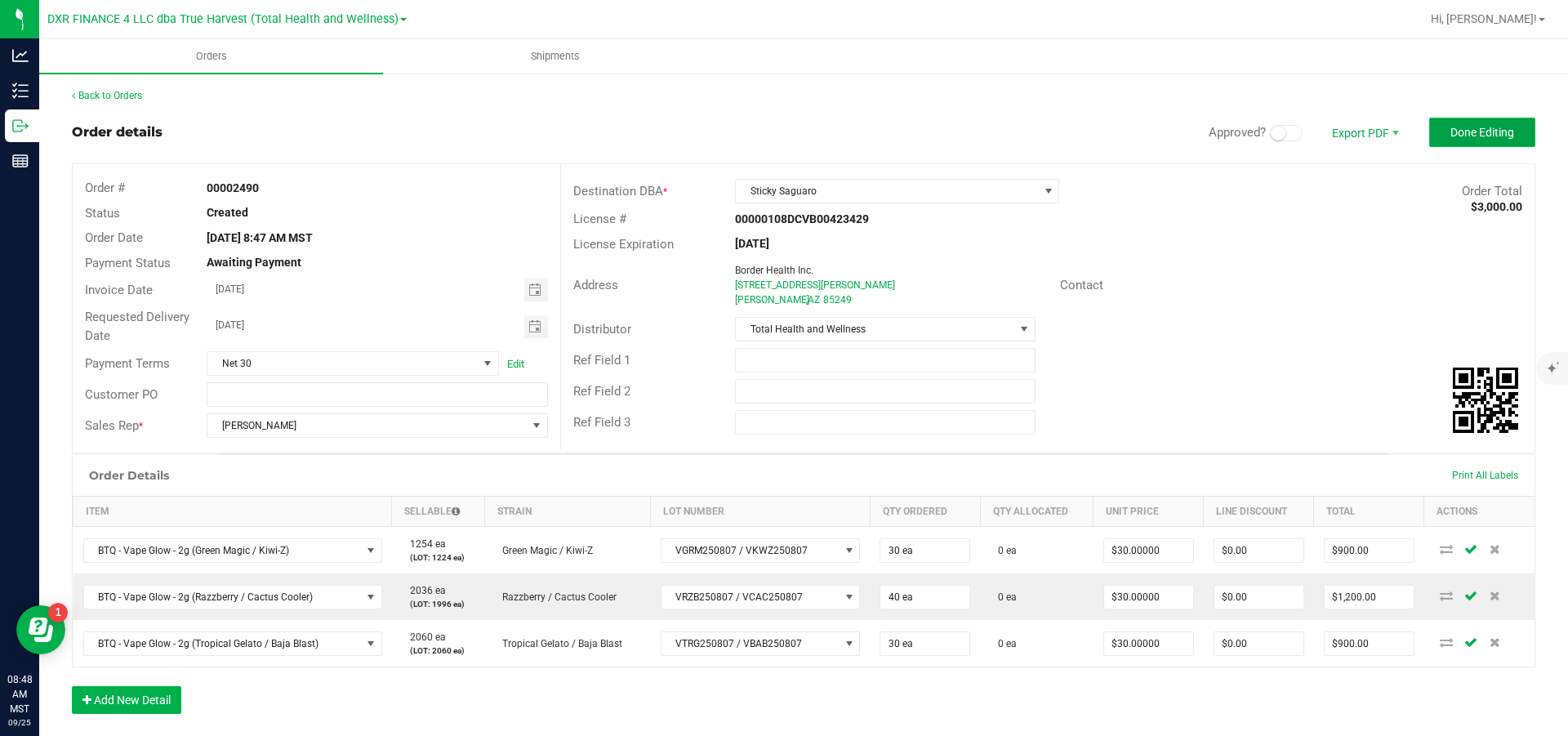
click at [1046, 131] on span "Done Editing" at bounding box center [1482, 133] width 63 height 13
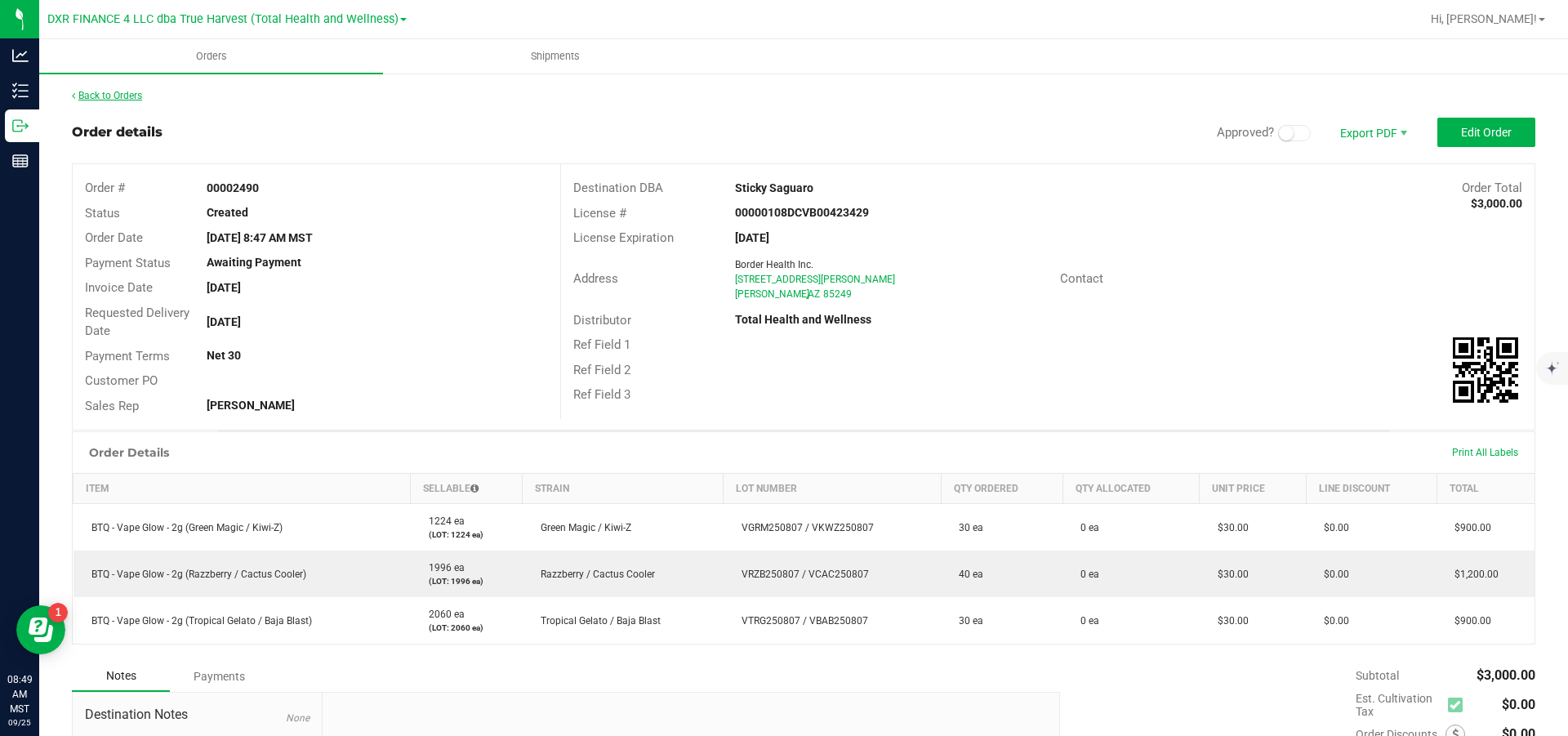
click at [122, 98] on link "Back to Orders" at bounding box center [107, 96] width 70 height 12
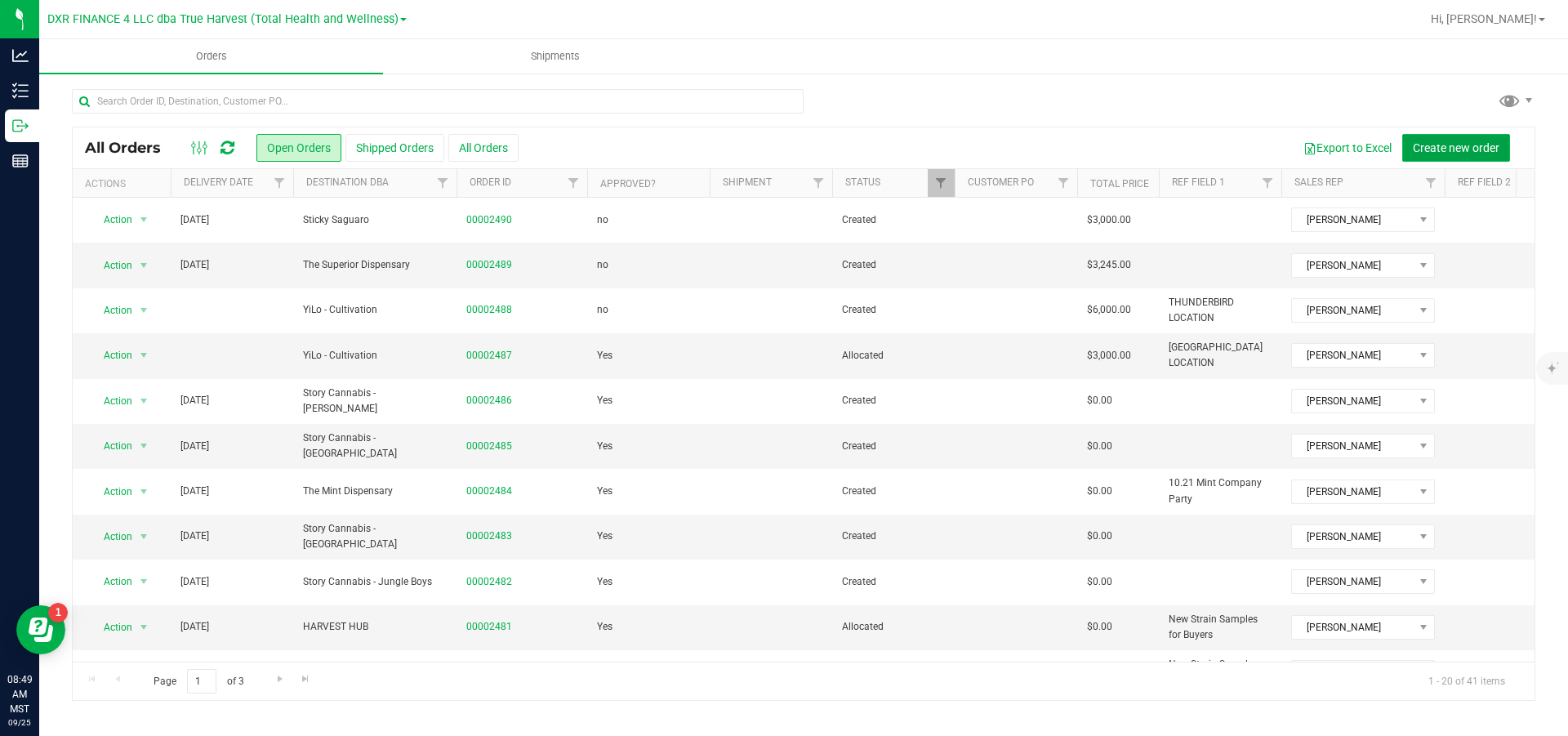
click at [1046, 143] on span "Create new order" at bounding box center [1456, 148] width 87 height 13
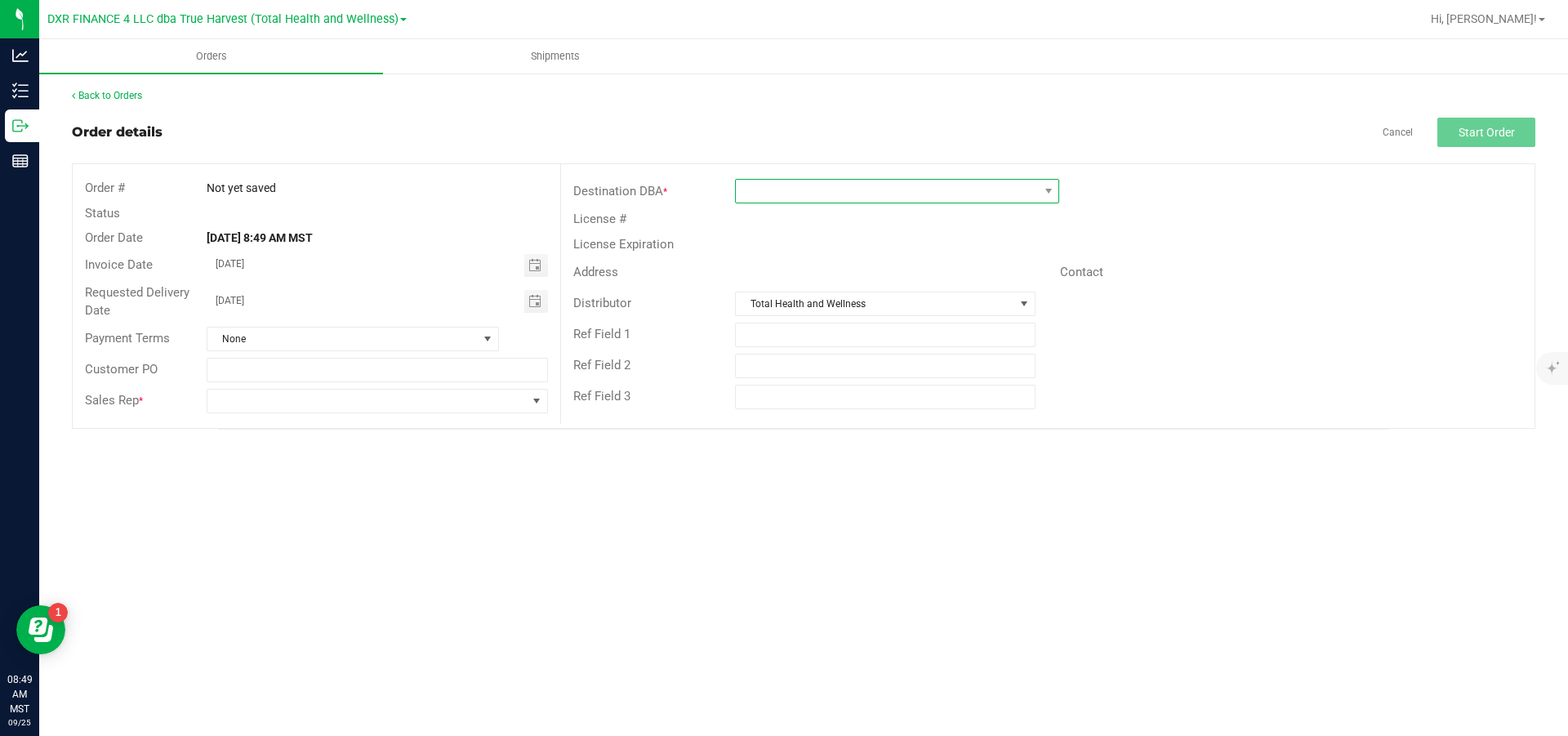
click at [812, 194] on span at bounding box center [887, 190] width 302 height 23
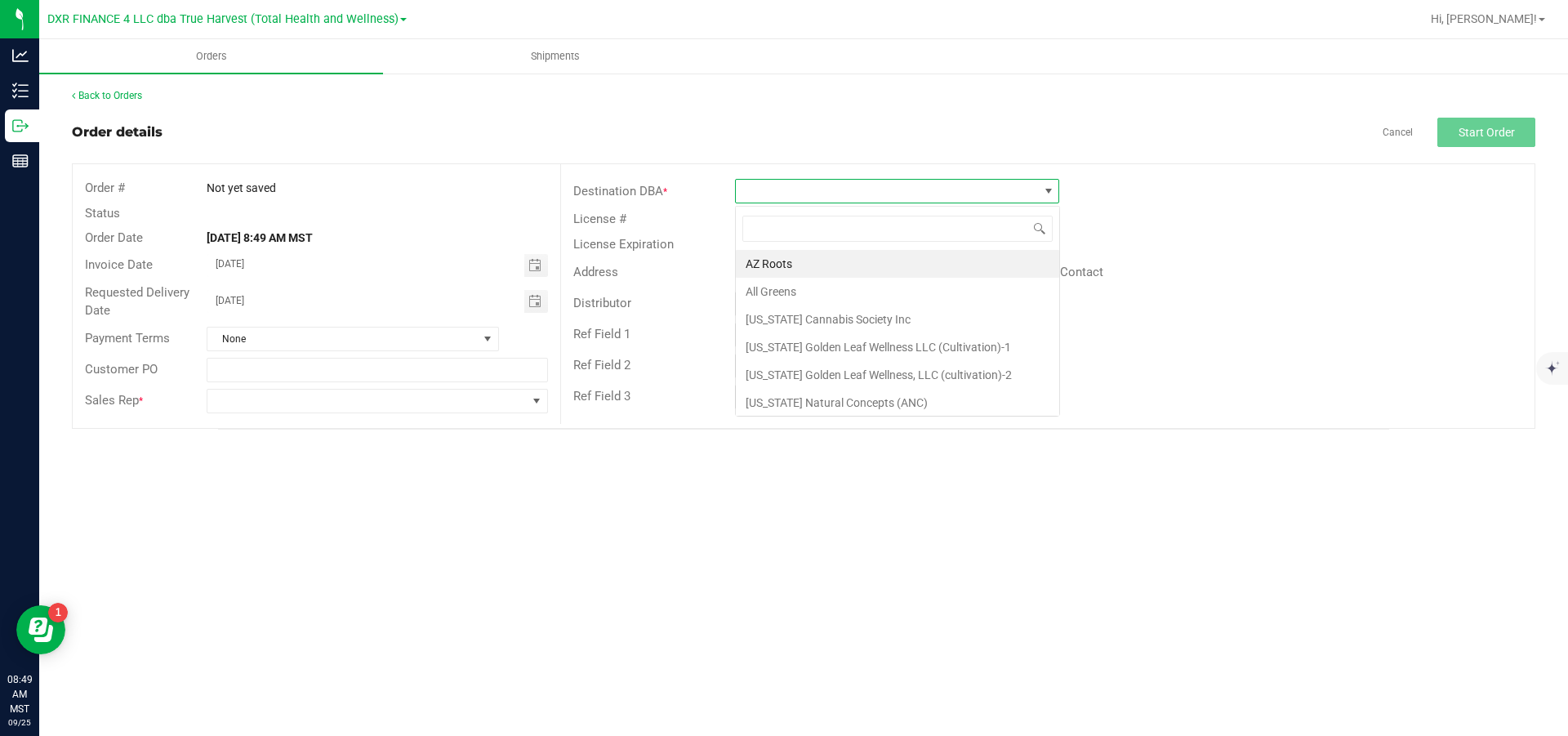
scroll to position [24, 324]
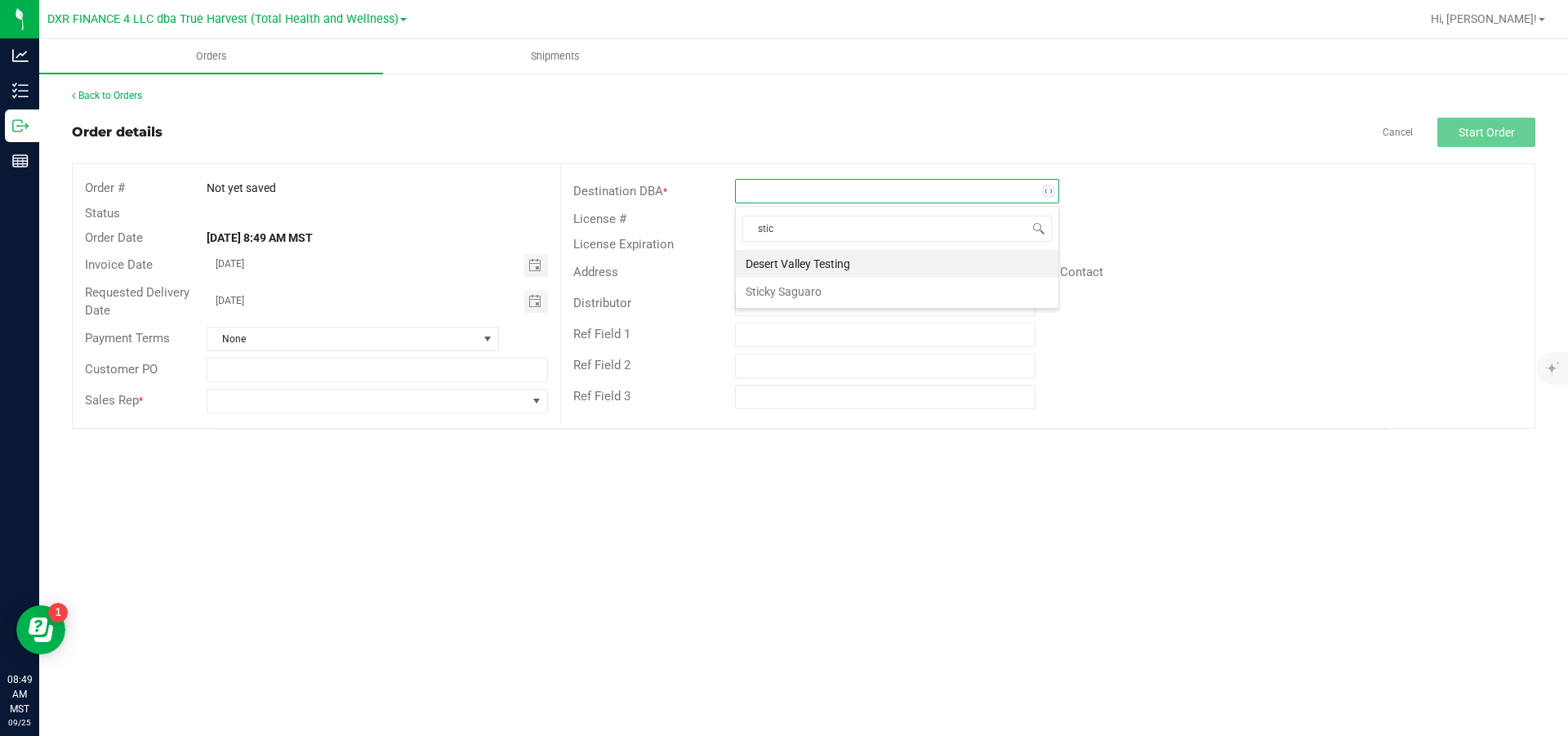
type input "stick"
click at [814, 253] on li "Sticky Saguaro" at bounding box center [897, 264] width 323 height 28
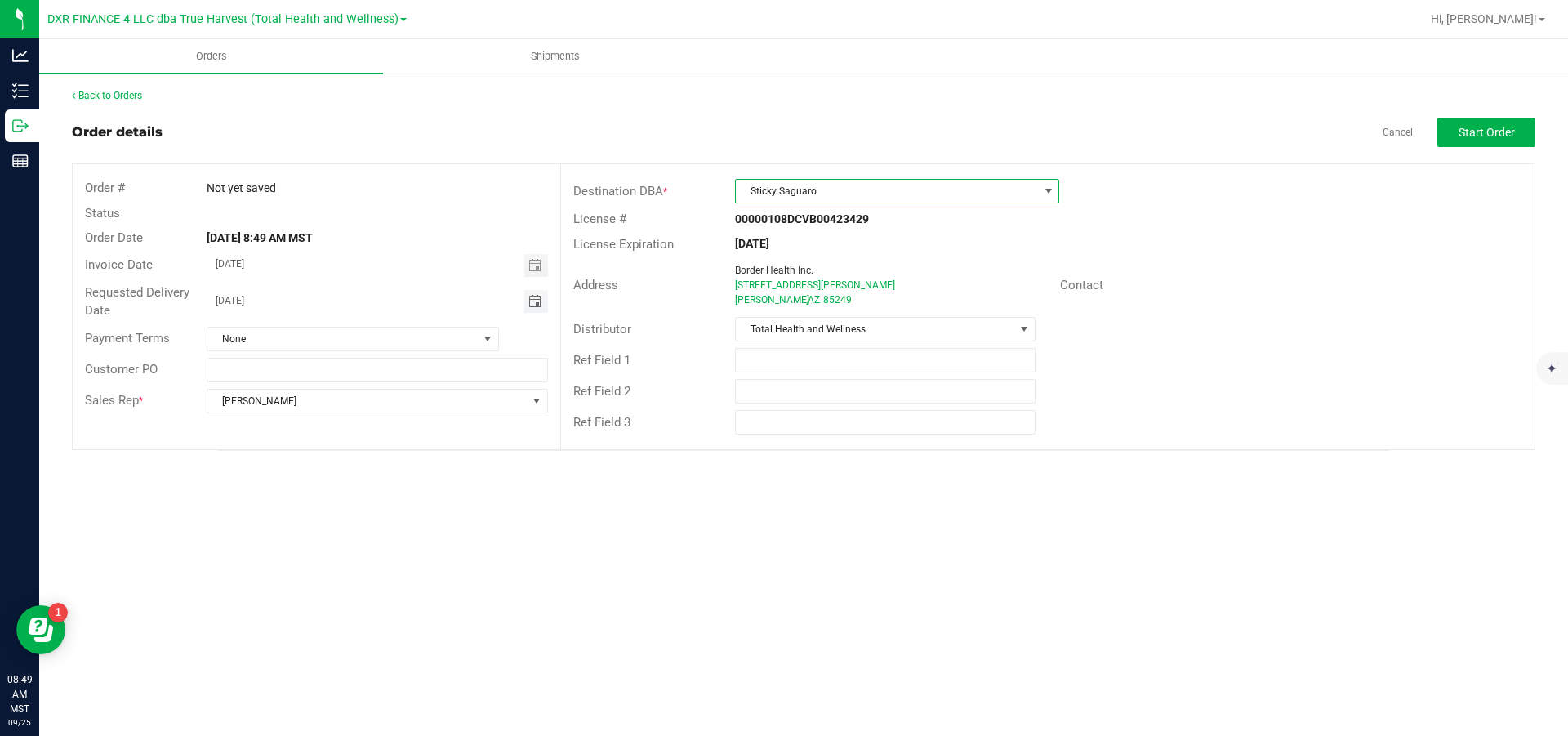
click at [534, 302] on span "Toggle calendar" at bounding box center [535, 301] width 13 height 13
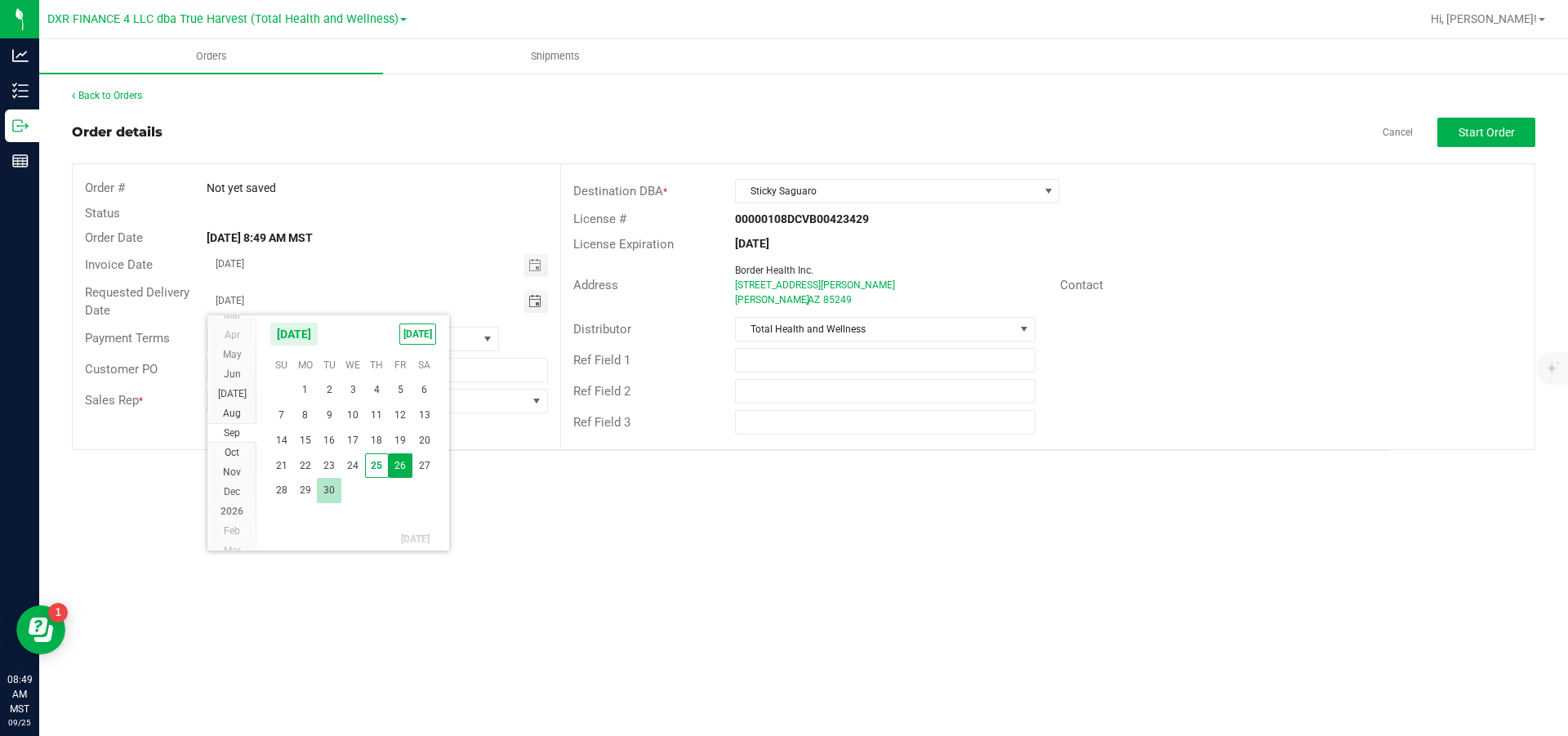
click at [325, 442] on span "30" at bounding box center [329, 491] width 23 height 25
type input "[DATE]"
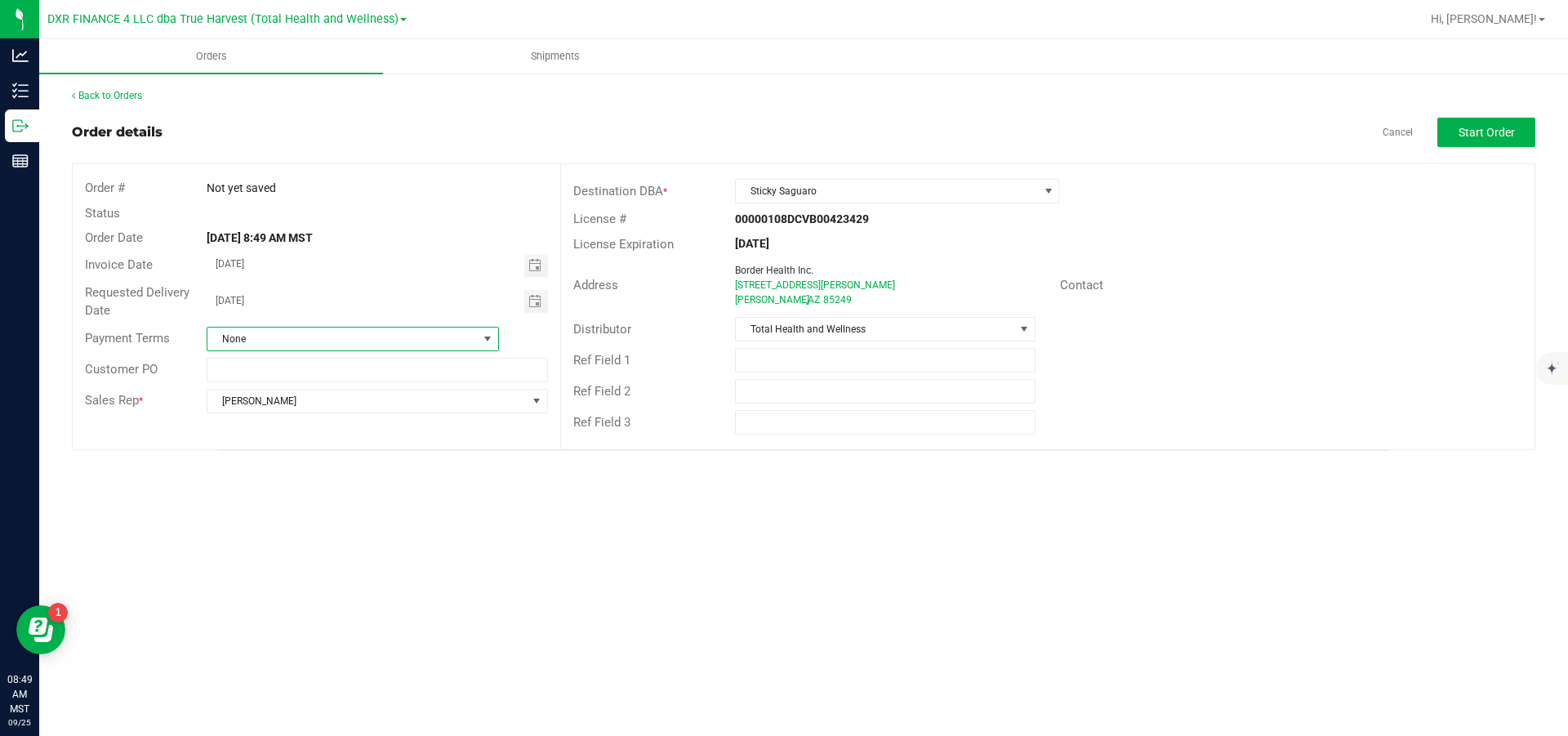
click at [426, 340] on span "None" at bounding box center [343, 338] width 270 height 23
click at [265, 442] on li "Net 30" at bounding box center [353, 502] width 290 height 28
click at [1046, 129] on span "Start Order" at bounding box center [1487, 133] width 57 height 13
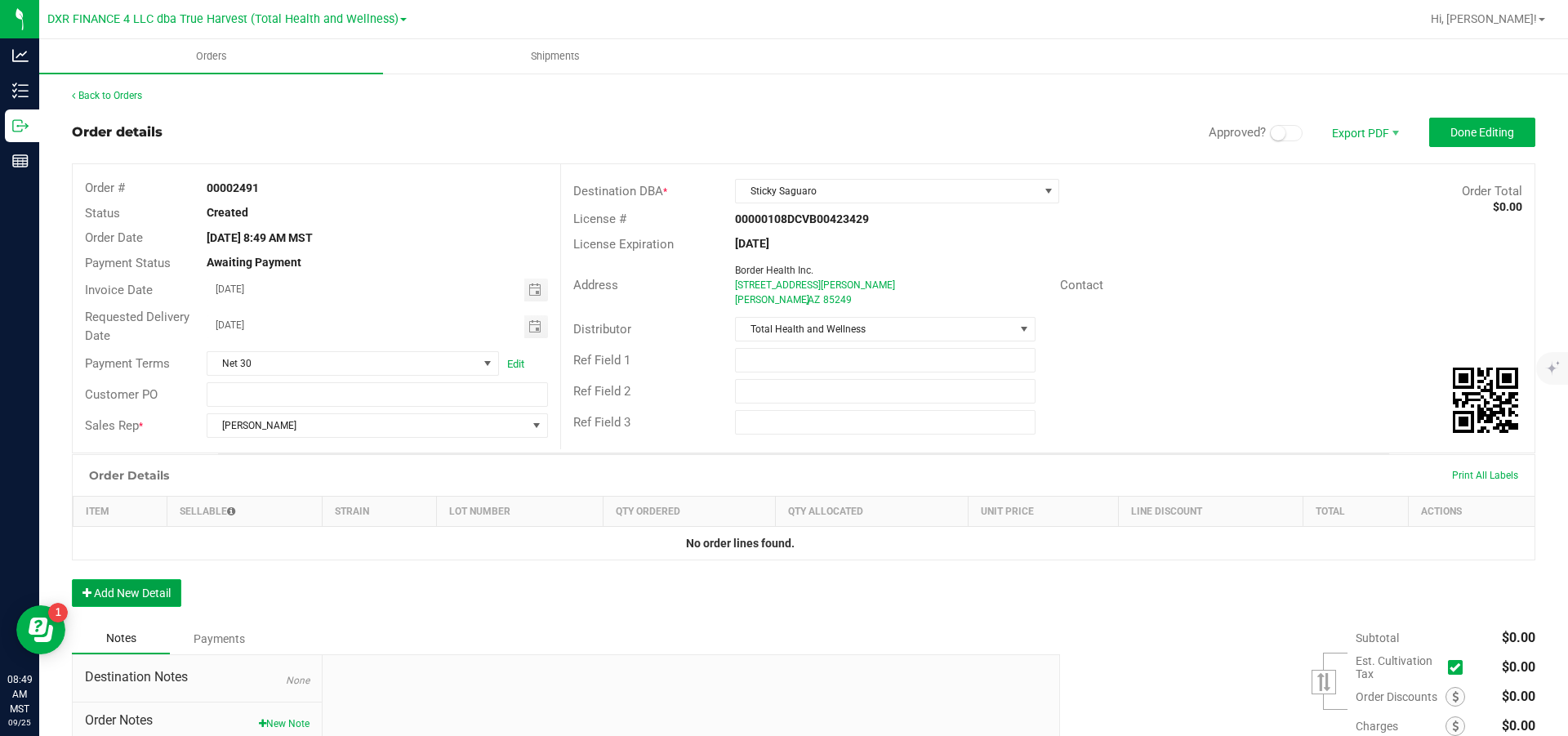
drag, startPoint x: 94, startPoint y: 590, endPoint x: 110, endPoint y: 577, distance: 20.6
click at [95, 442] on button "Add New Detail" at bounding box center [126, 592] width 109 height 28
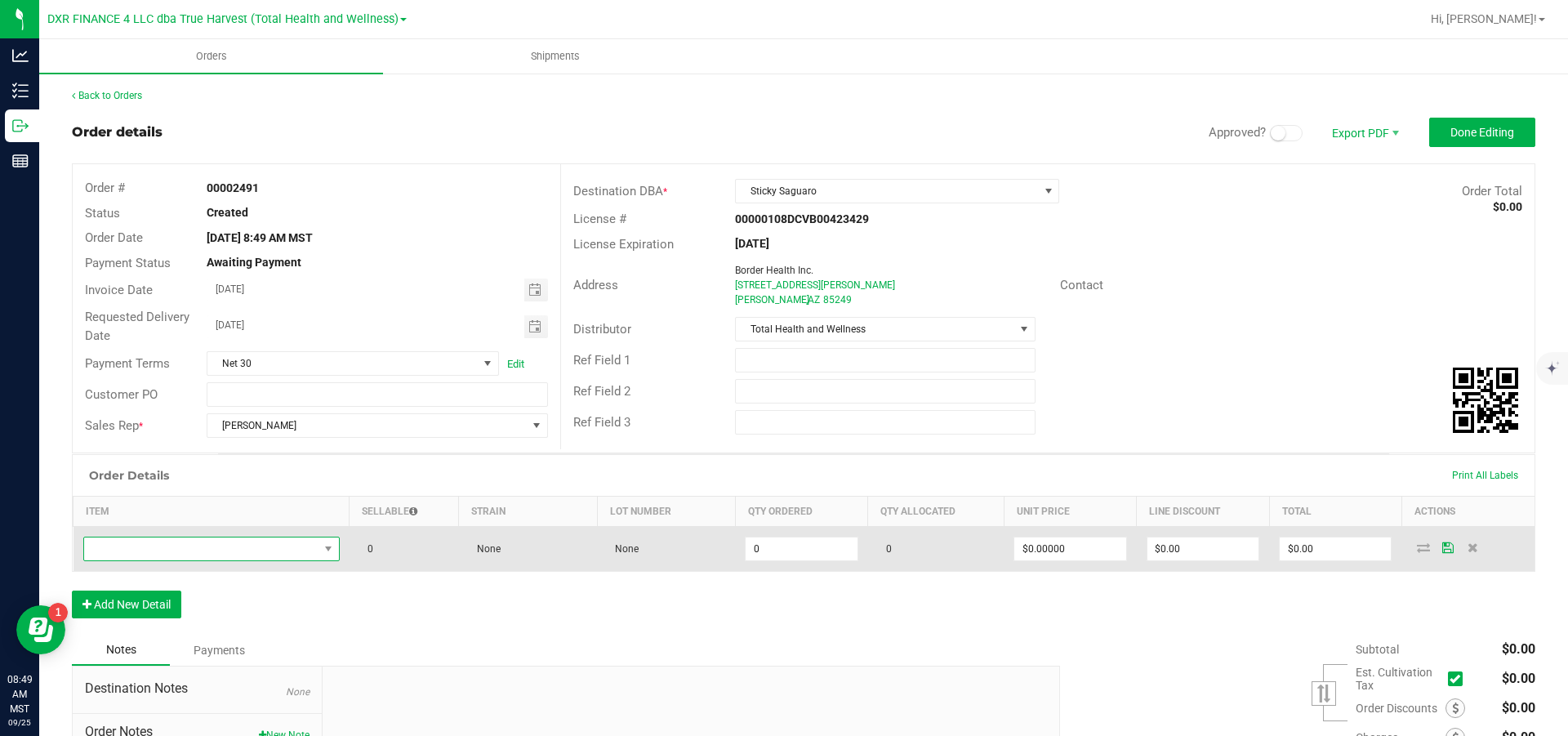
click at [130, 442] on span "NO DATA FOUND" at bounding box center [201, 548] width 234 height 23
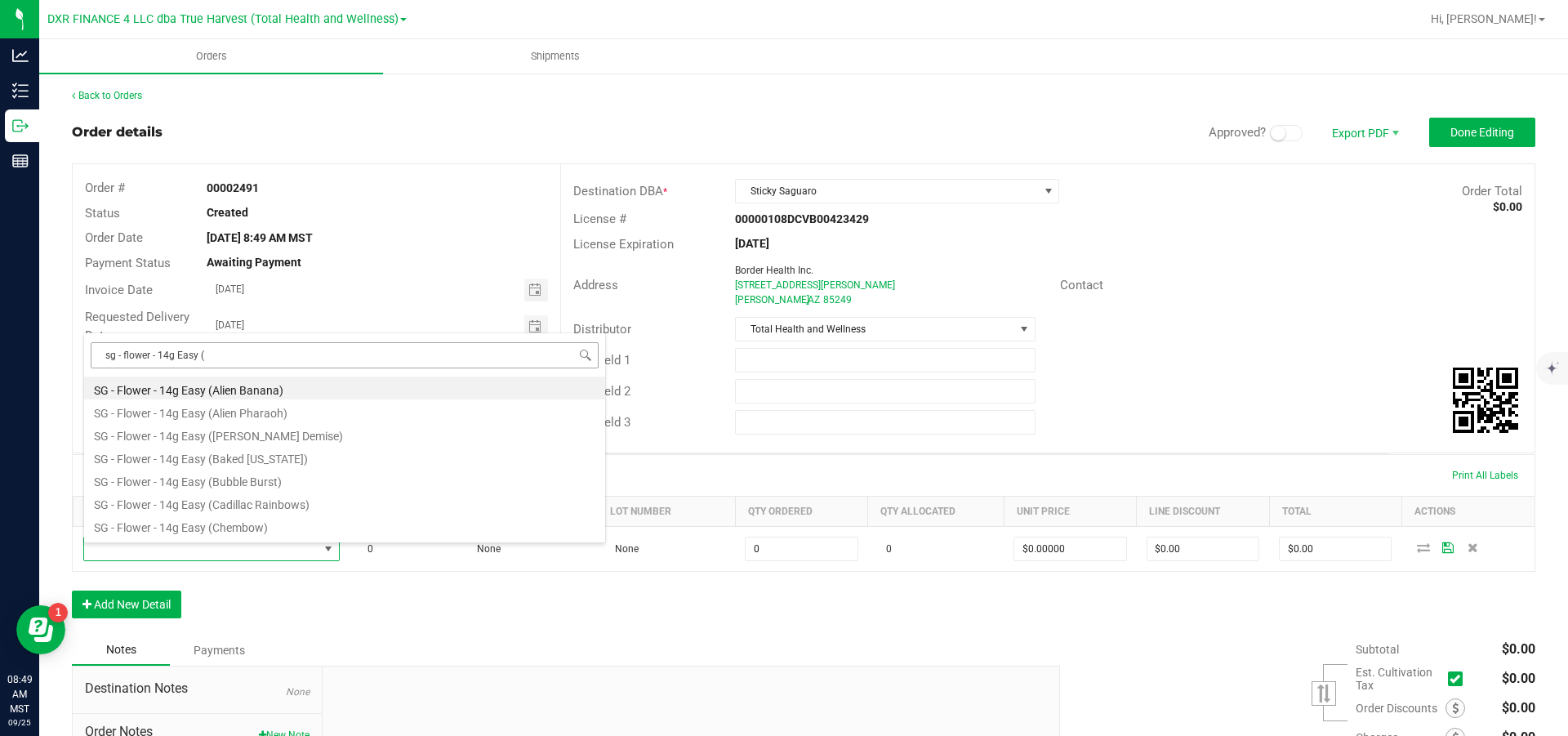
drag, startPoint x: 238, startPoint y: 358, endPoint x: 99, endPoint y: 350, distance: 139.2
click at [99, 350] on input "sg - flower - 14g Easy (" at bounding box center [345, 355] width 508 height 25
click at [302, 356] on input "sg - flower - 14g Easy (" at bounding box center [345, 355] width 508 height 25
click at [300, 356] on input "sg - flower - 14g Easy (" at bounding box center [345, 355] width 508 height 25
type input "sg - flower - 14g Easy (bak"
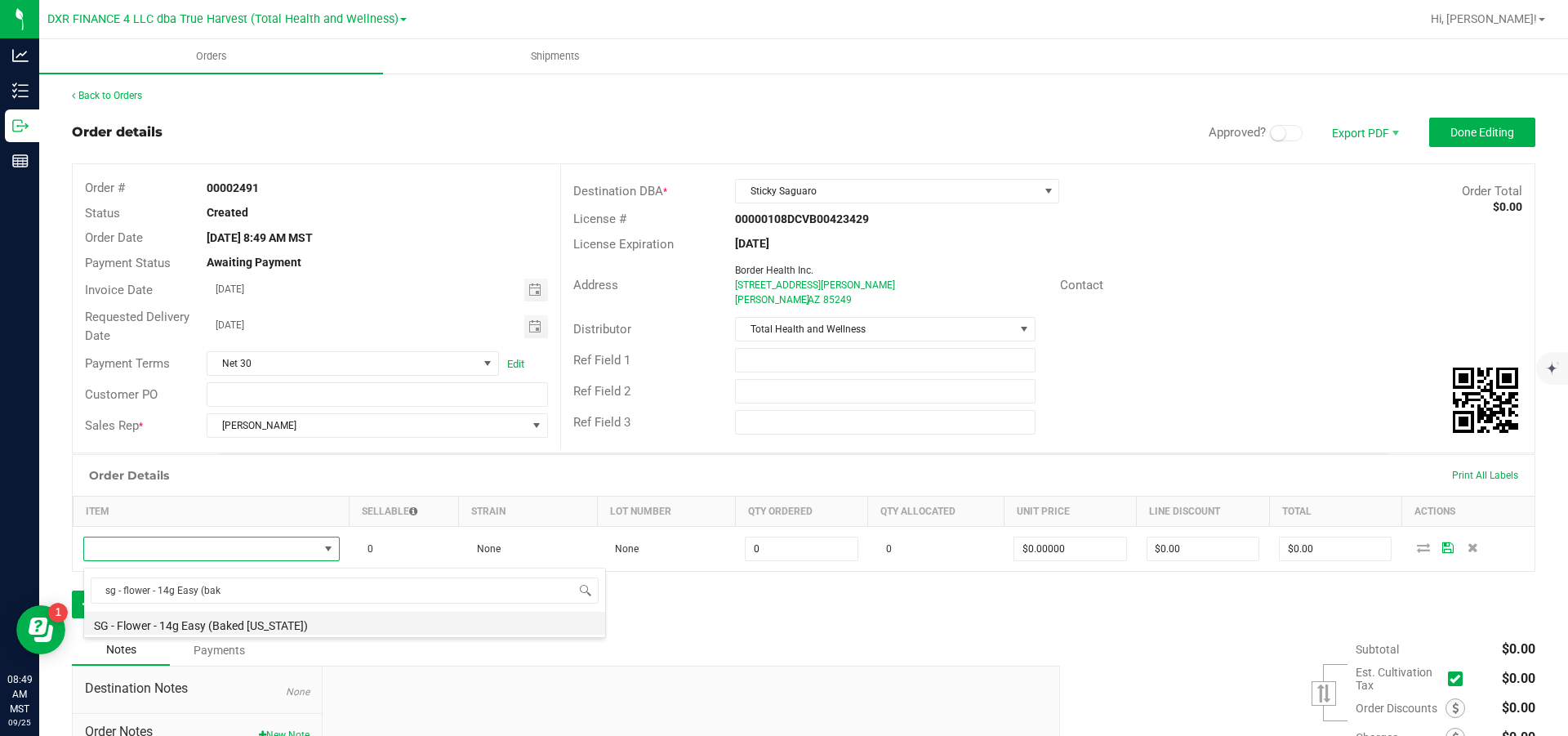
click at [243, 442] on li "SG - Flower - 14g Easy (Baked [US_STATE])" at bounding box center [345, 623] width 521 height 23
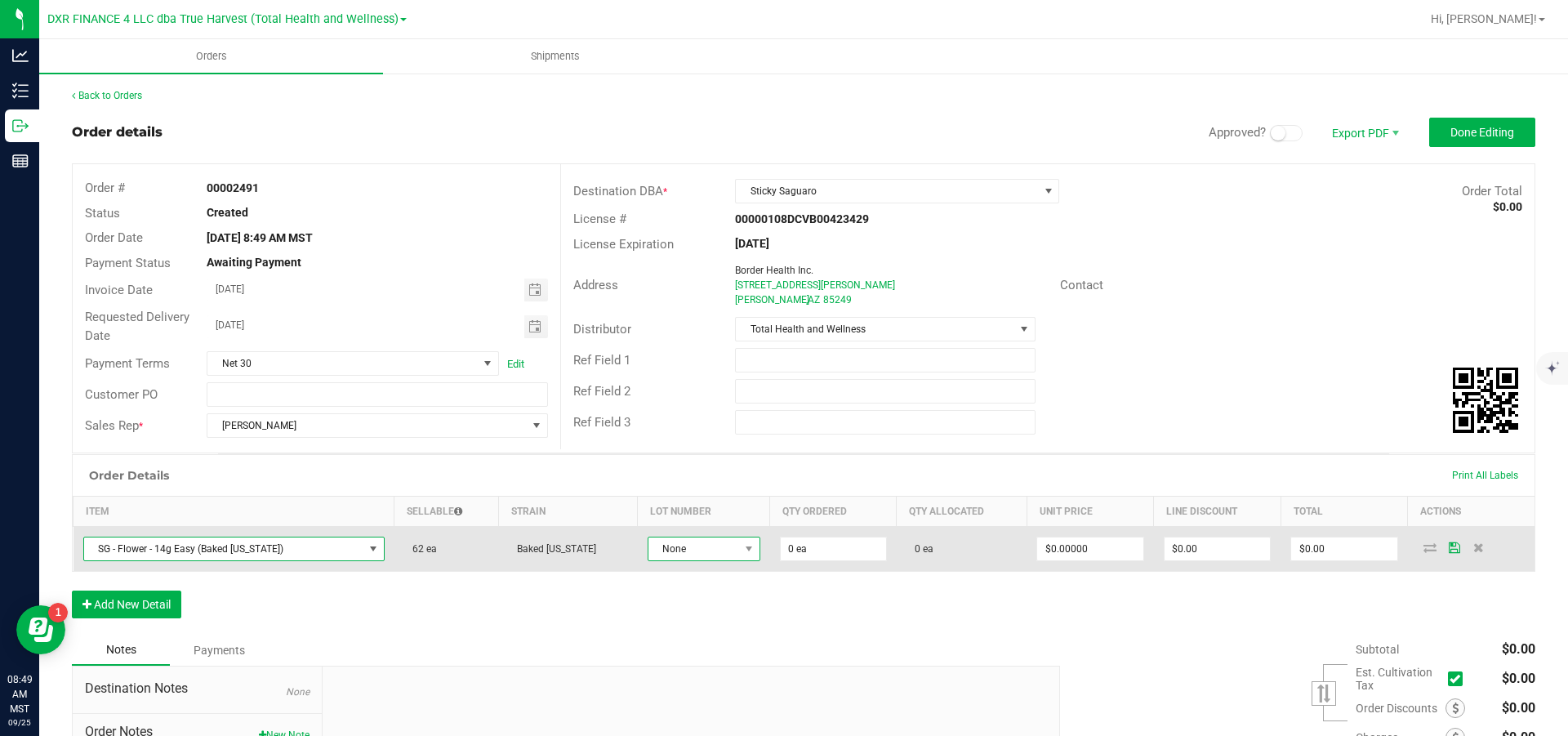
click at [686, 442] on span "None" at bounding box center [693, 548] width 91 height 23
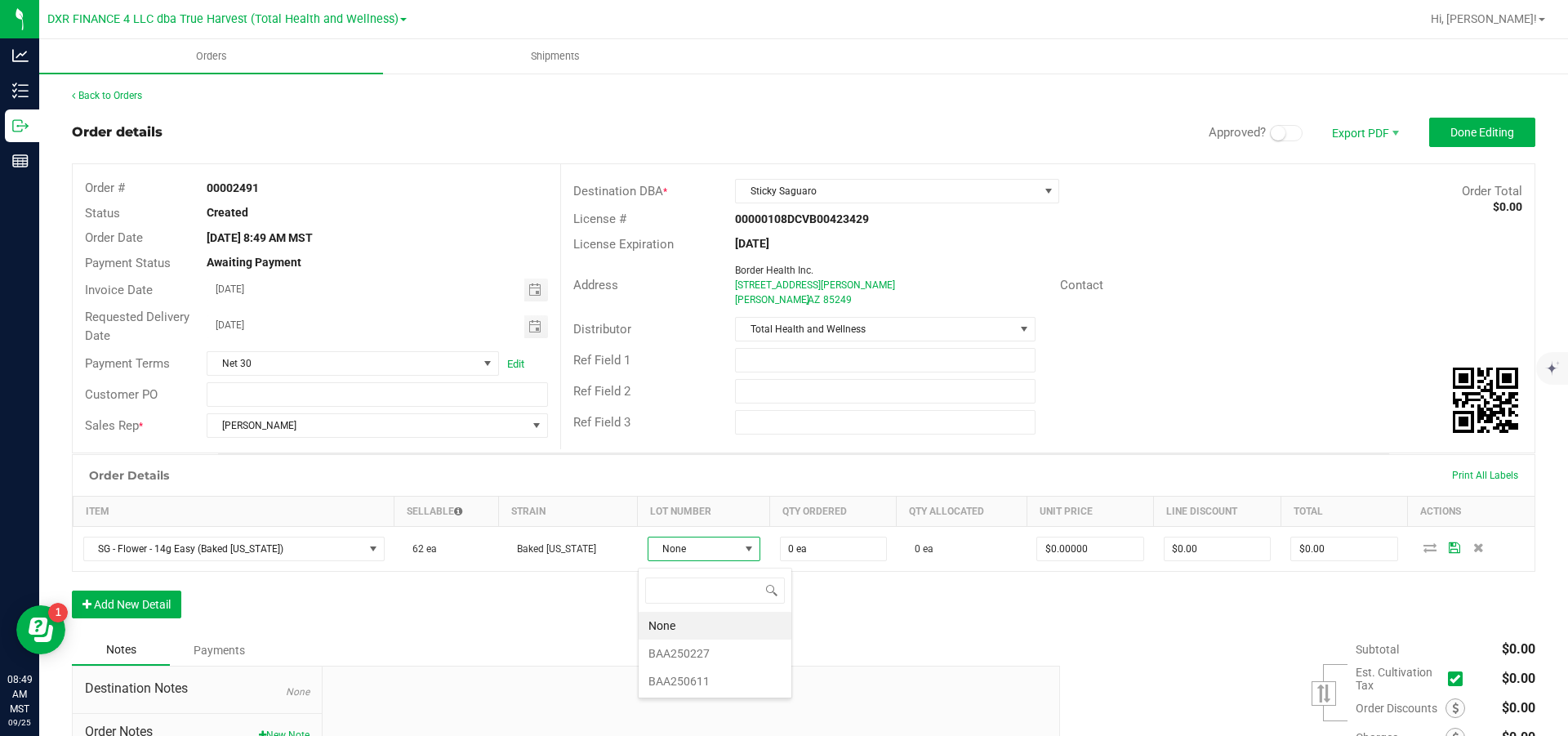
scroll to position [24, 106]
click at [701, 442] on li "BAA250611" at bounding box center [714, 681] width 153 height 28
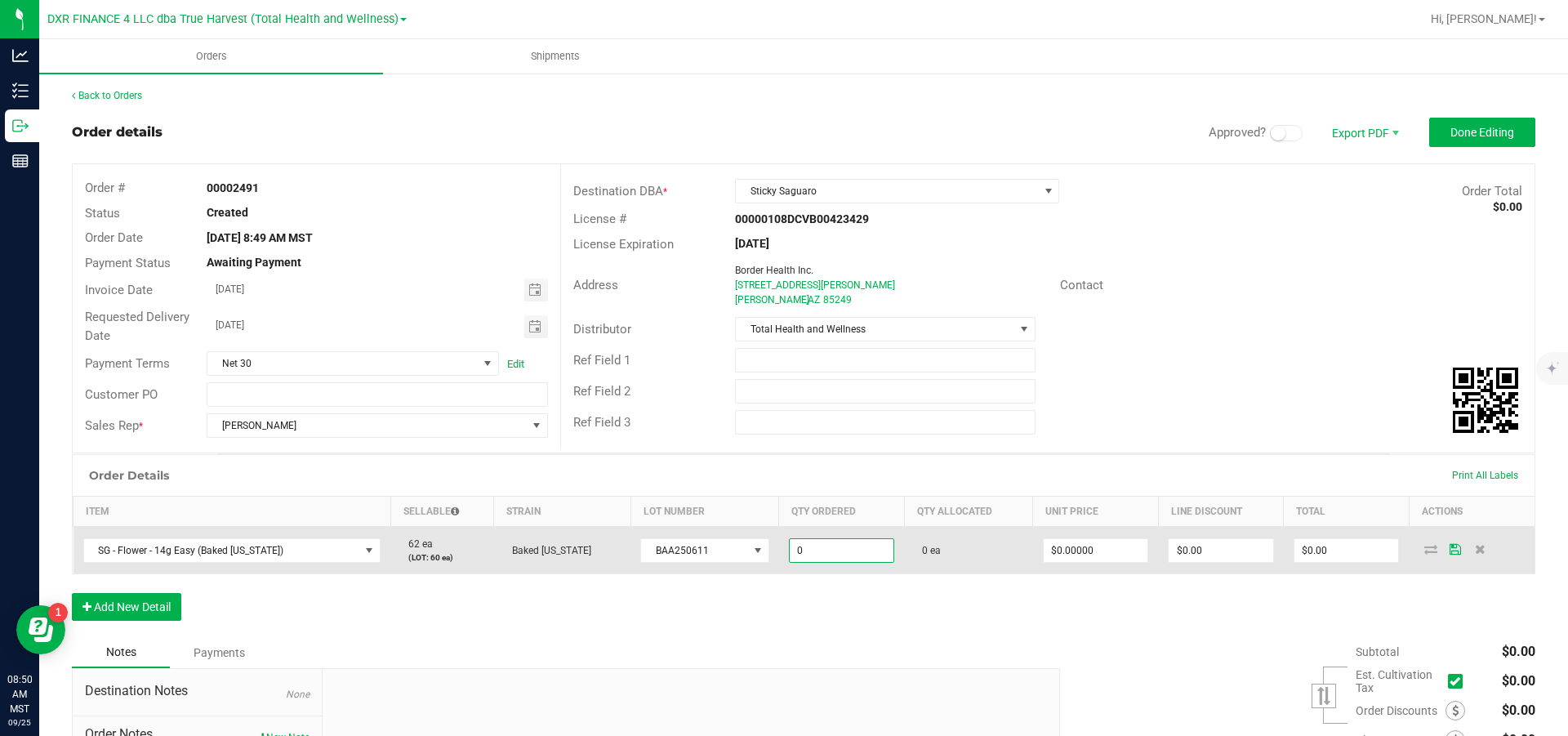
click at [844, 442] on input "0" at bounding box center [841, 550] width 104 height 23
type input "60 ea"
type input "0"
click at [1046, 442] on input "0" at bounding box center [1096, 550] width 104 height 23
type input "$45.00000"
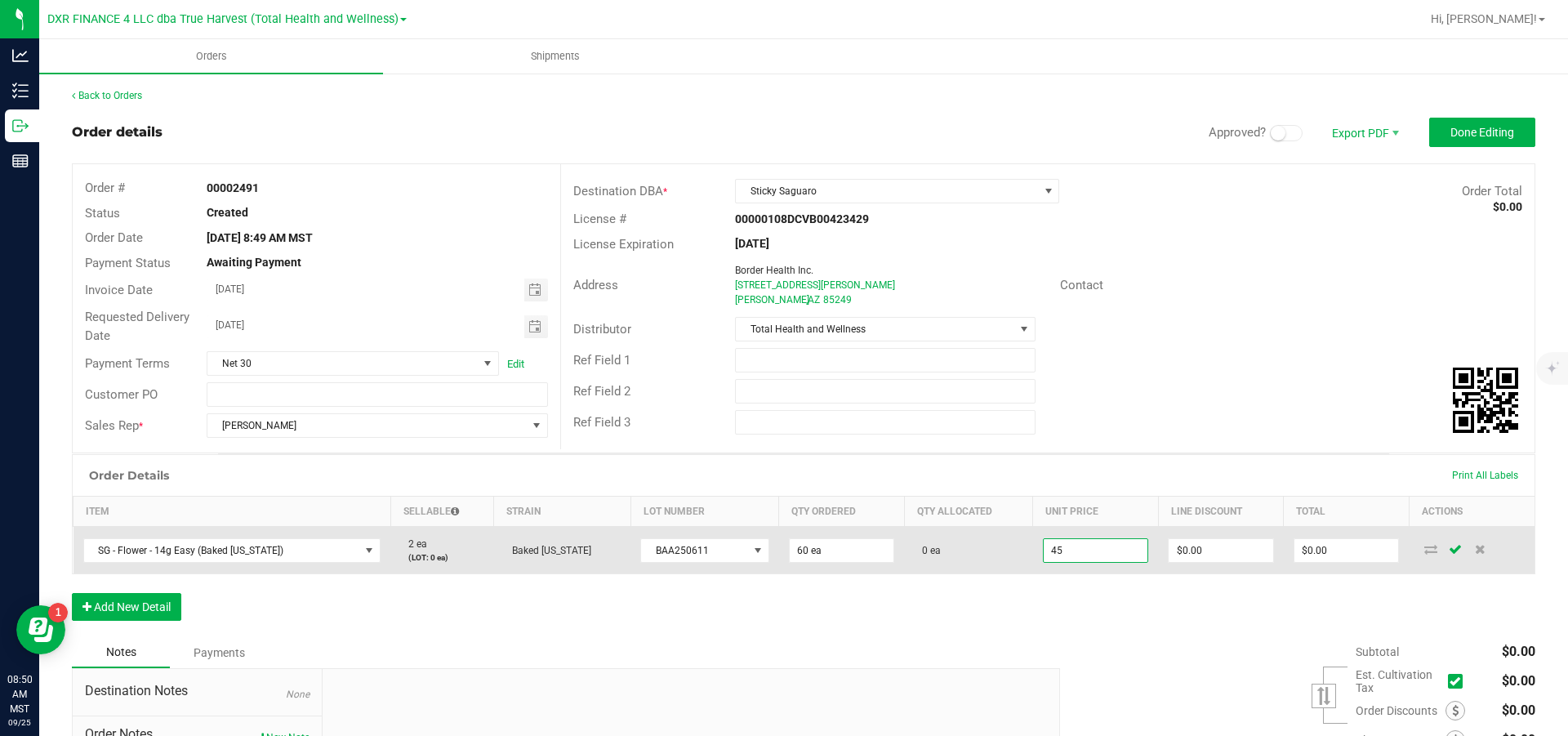
type input "0"
type input "$2,700.00"
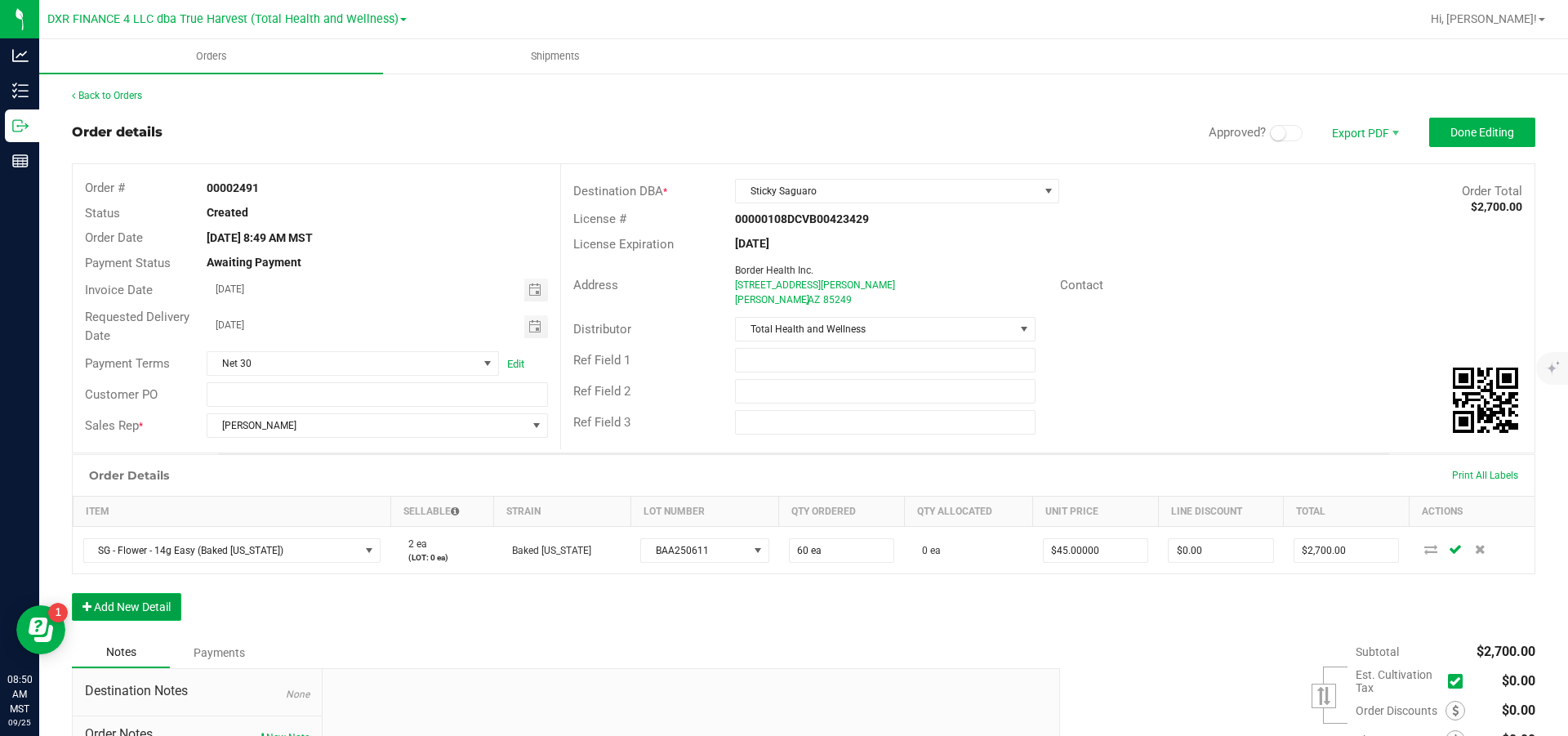
click at [118, 442] on button "Add New Detail" at bounding box center [126, 607] width 109 height 28
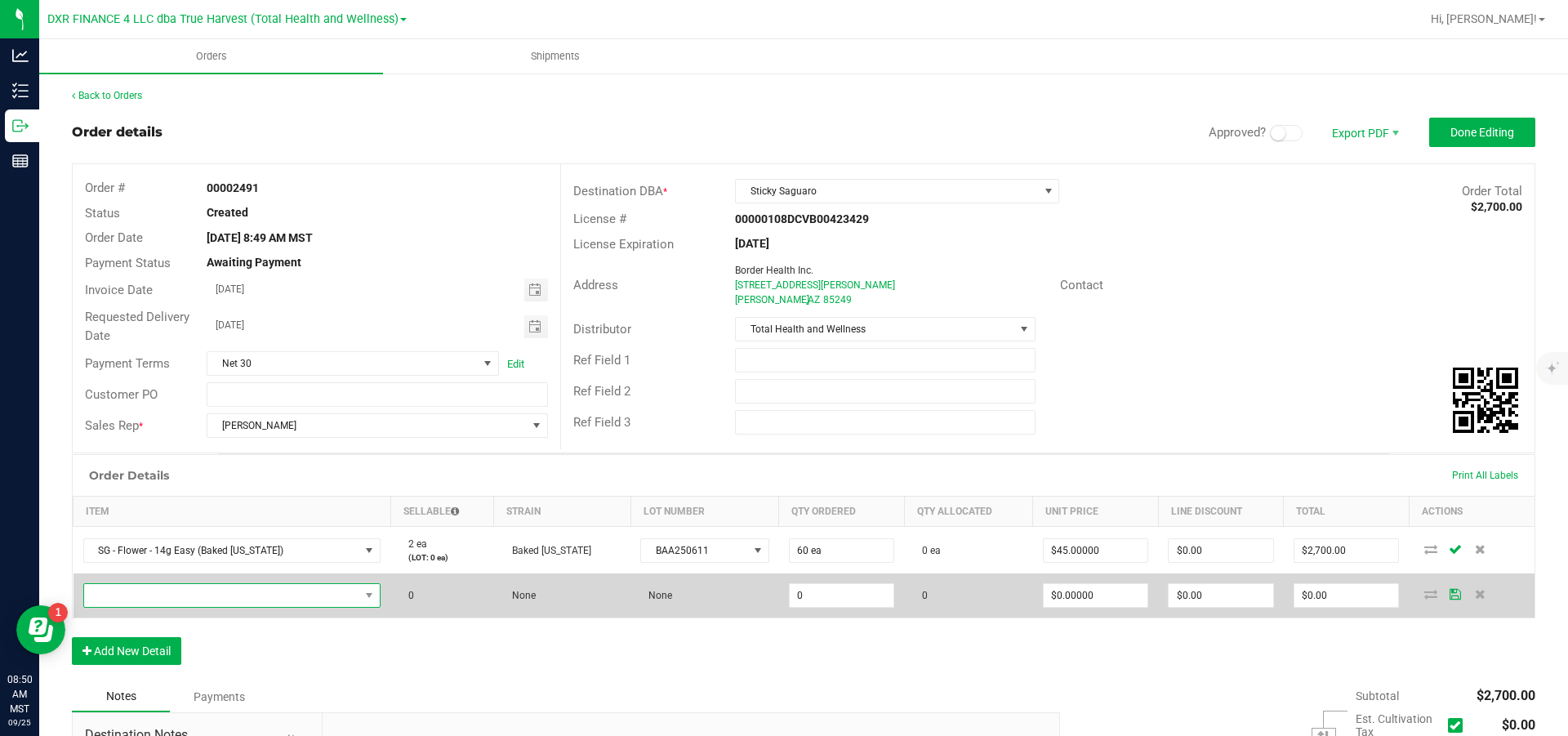
click at [124, 442] on span "NO DATA FOUND" at bounding box center [222, 595] width 276 height 23
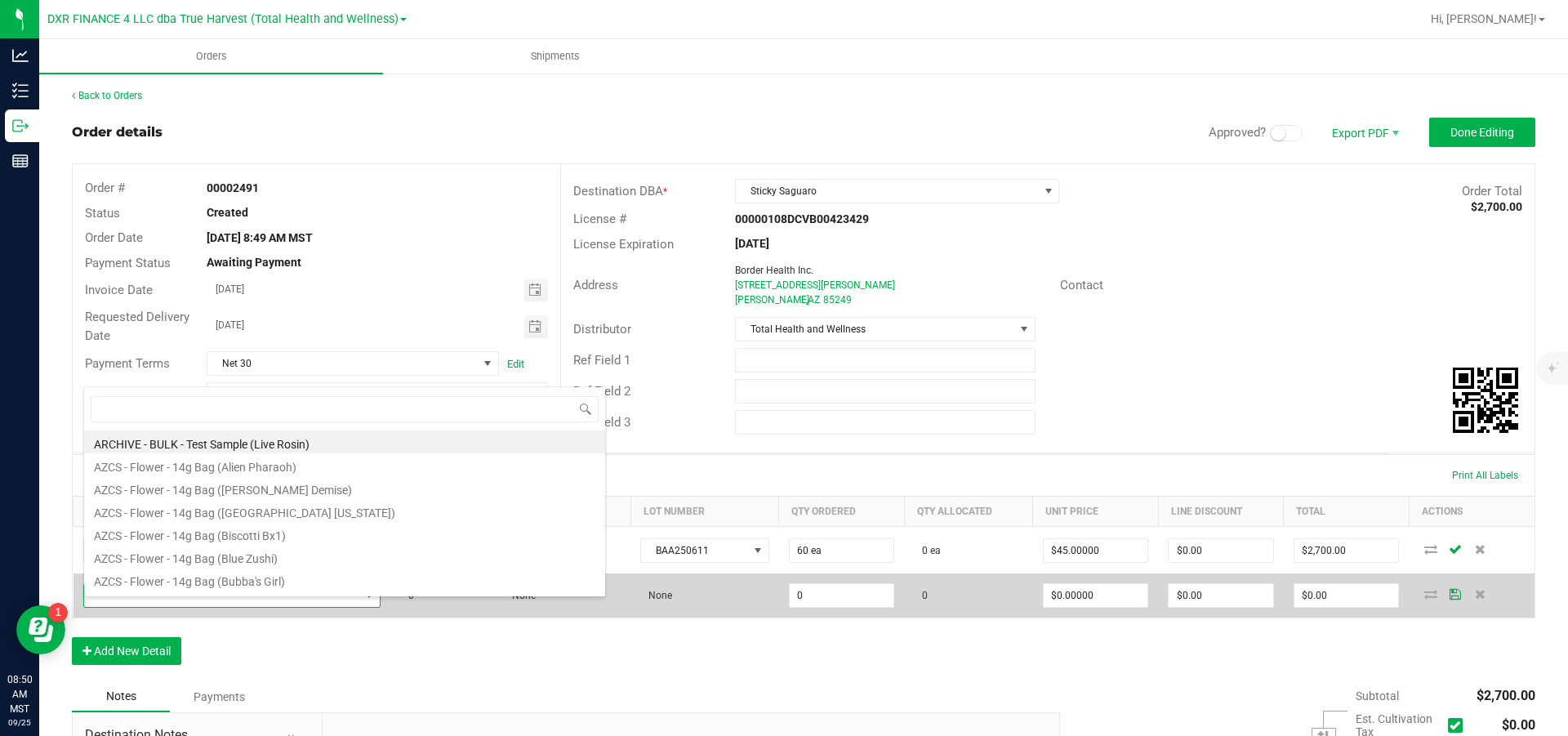
scroll to position [24, 286]
type input "sg - flower - 14g Easy (al"
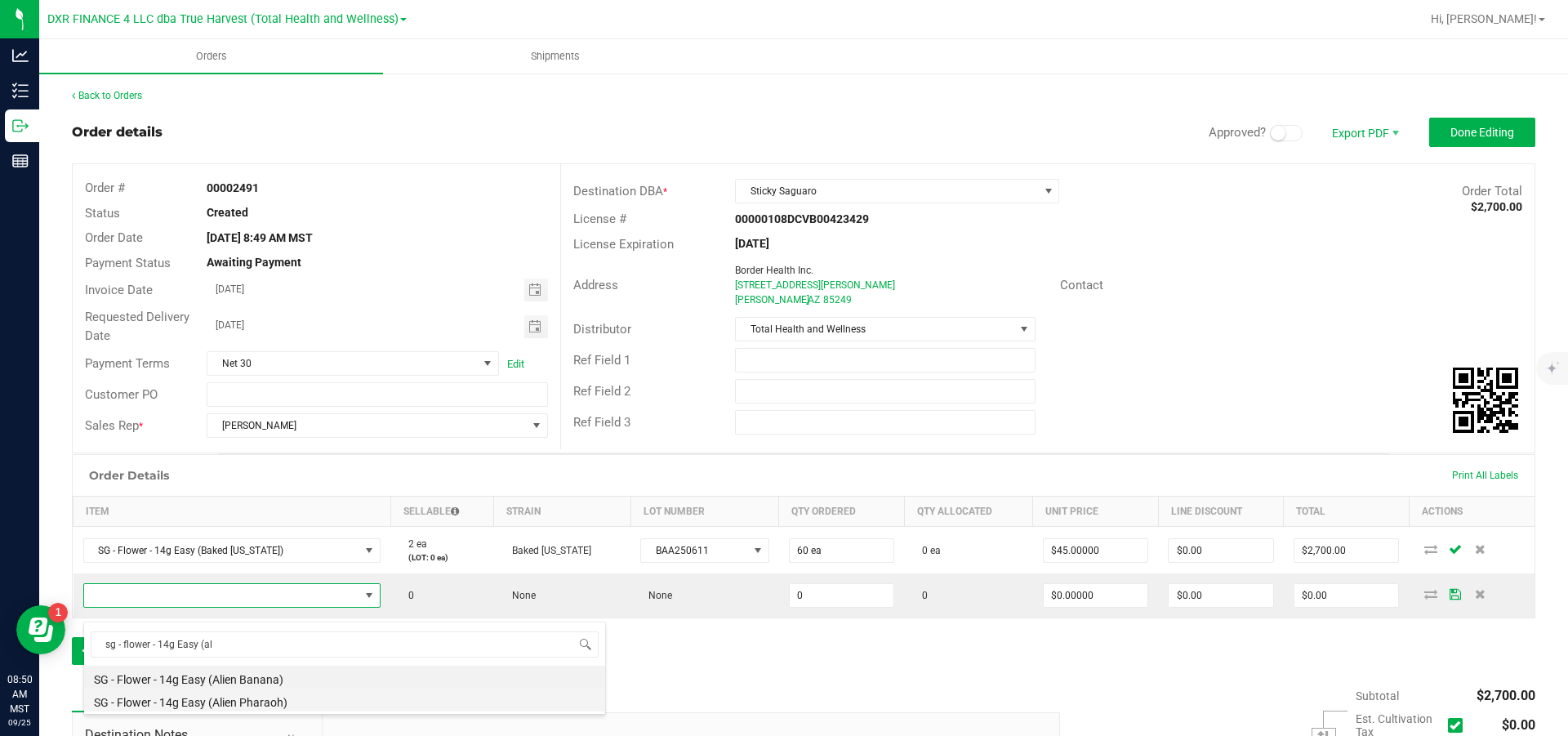
click at [253, 442] on li "SG - Flower - 14g Easy (Alien Pharaoh)" at bounding box center [345, 699] width 521 height 23
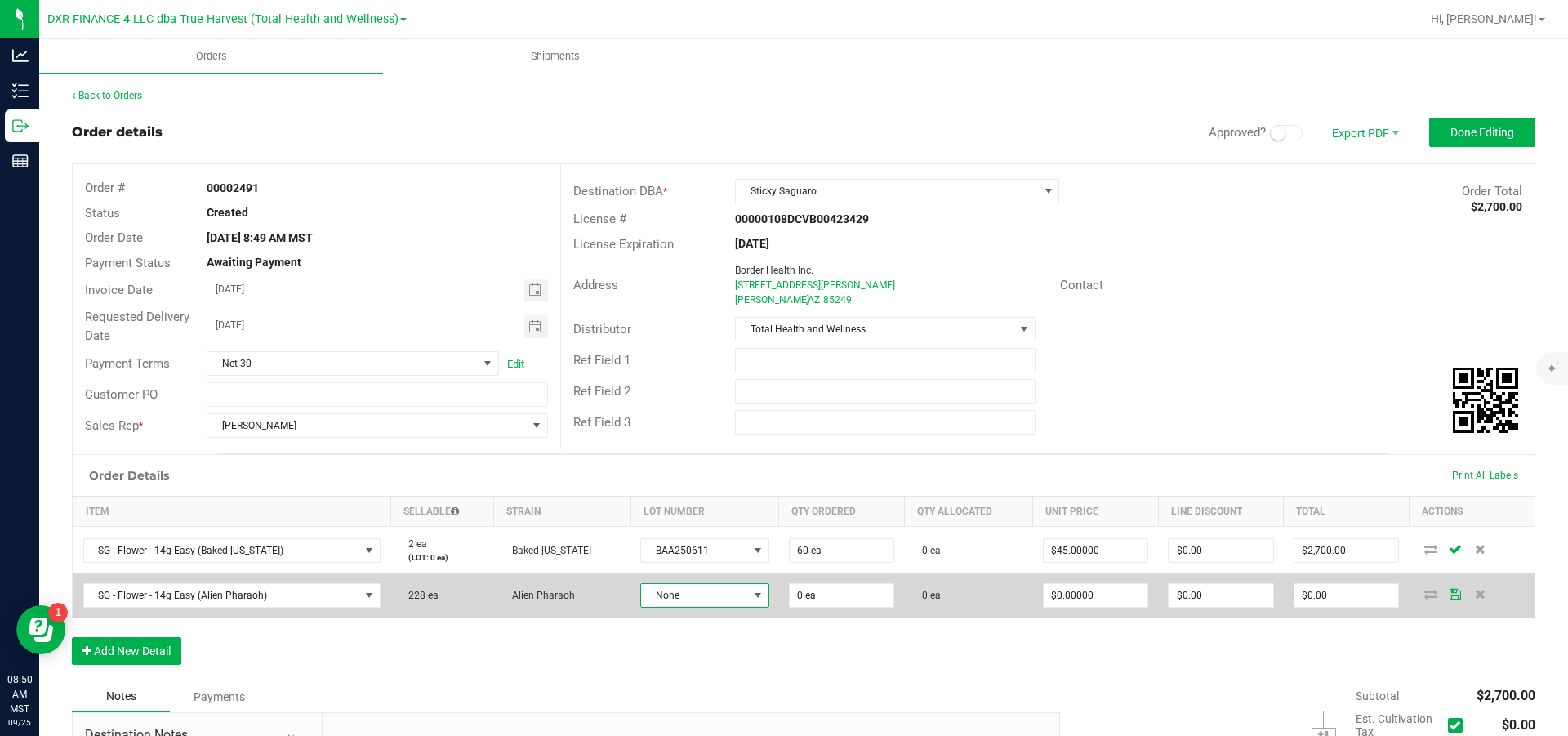
click at [676, 442] on span "None" at bounding box center [693, 595] width 106 height 23
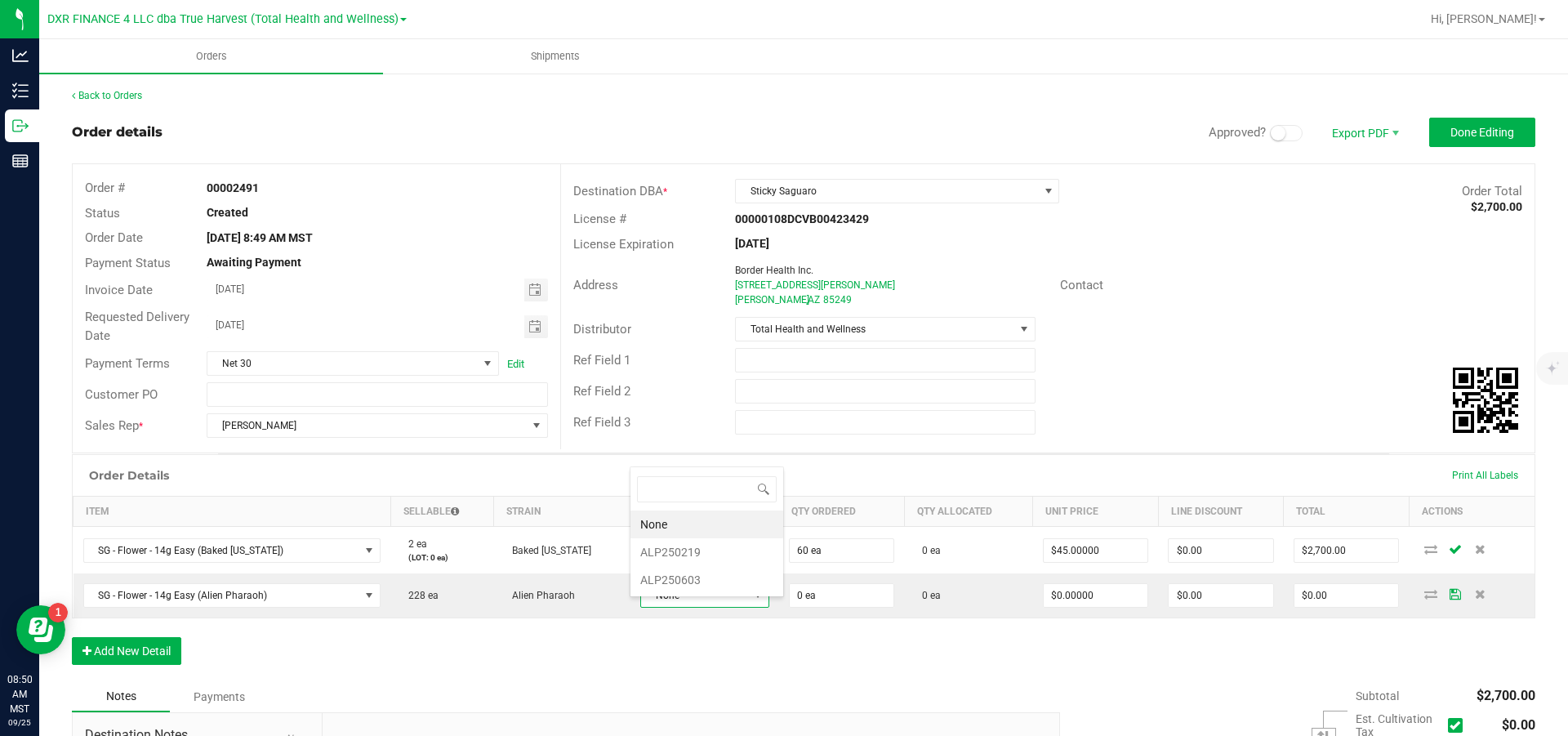
scroll to position [24, 128]
click at [706, 442] on li "ALP250603" at bounding box center [707, 579] width 153 height 28
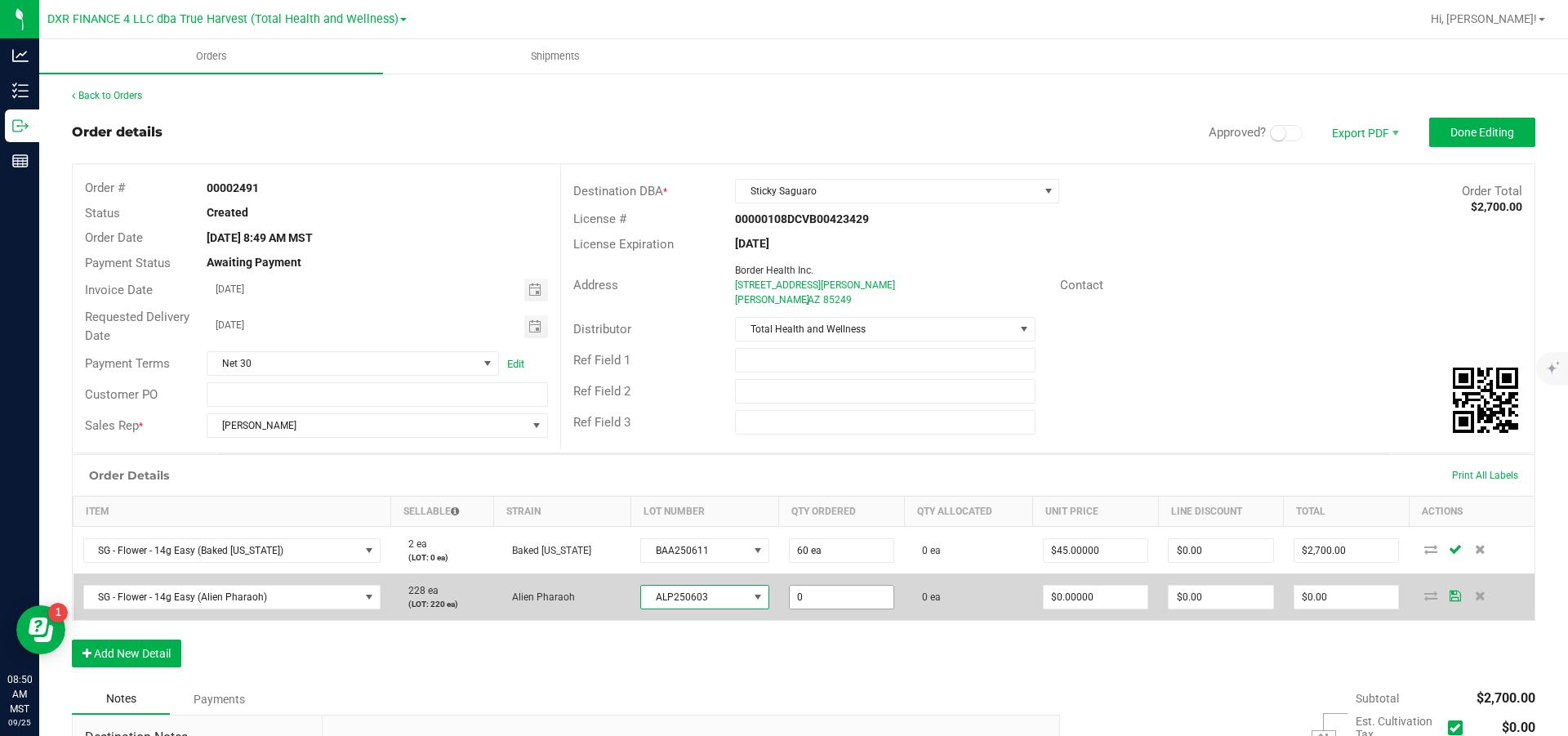
click at [856, 442] on input "0" at bounding box center [841, 597] width 104 height 23
type input "25 ea"
type input "0"
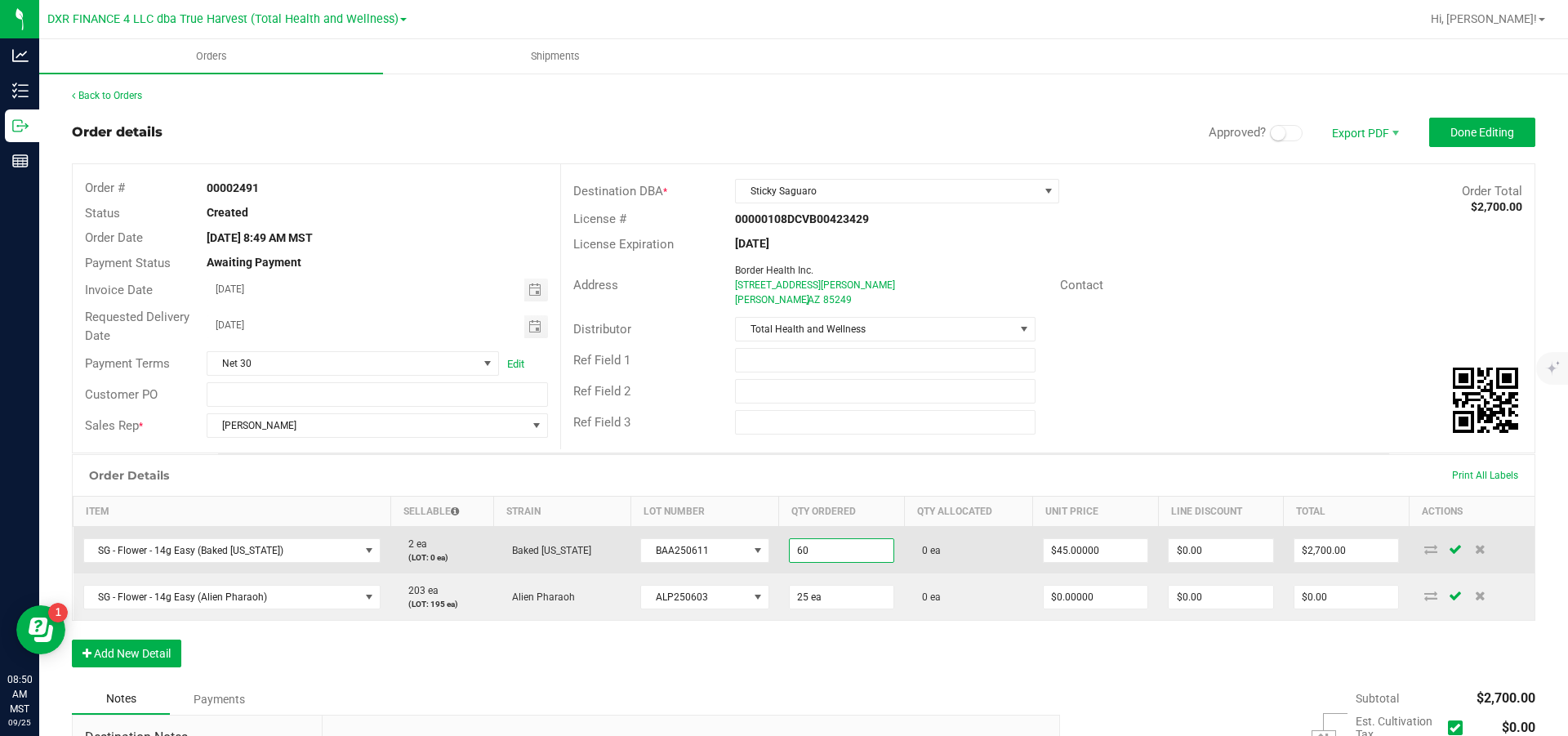
click at [828, 442] on input "60" at bounding box center [841, 550] width 104 height 23
type input "30 ea"
type input "45"
type input "$1,350.00"
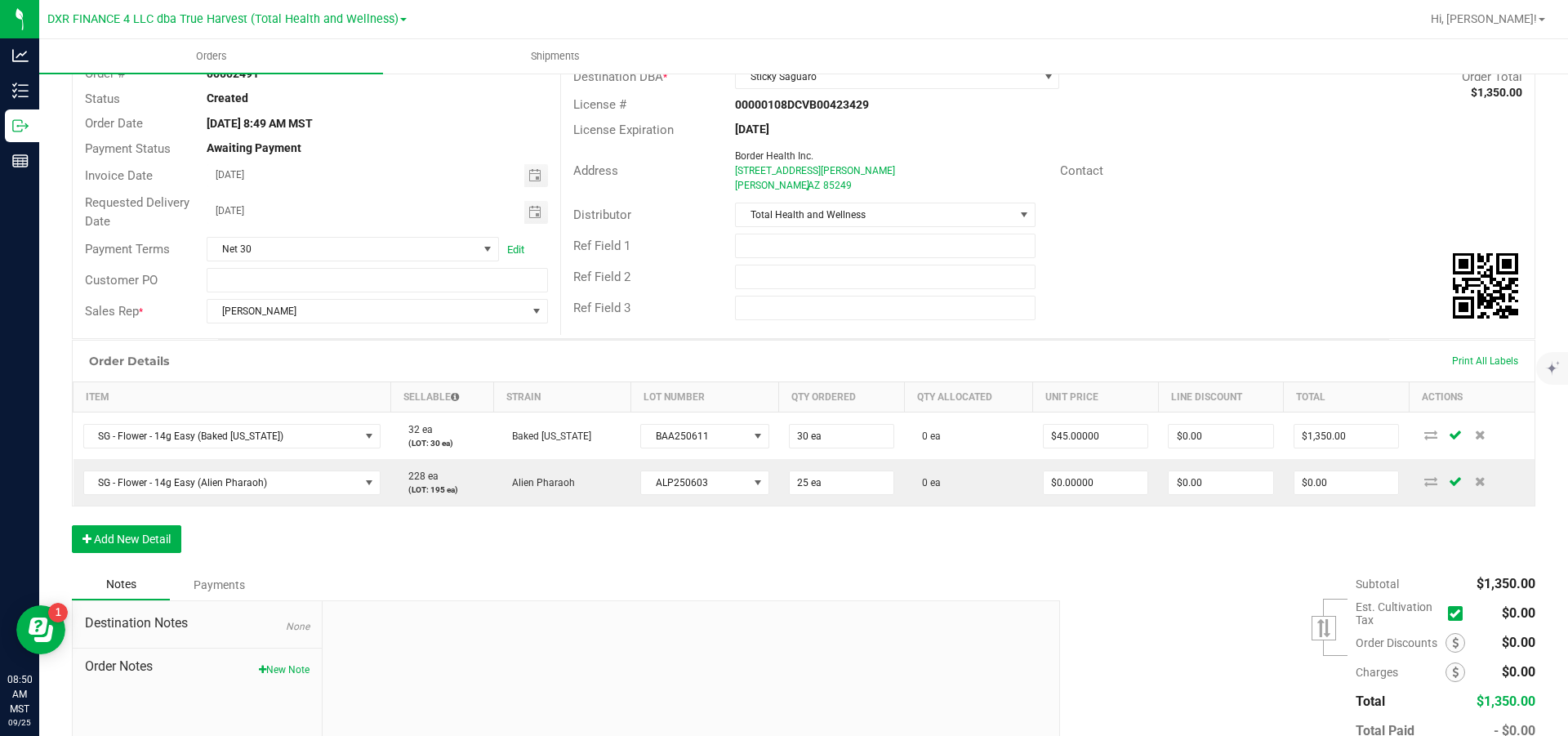
scroll to position [123, 0]
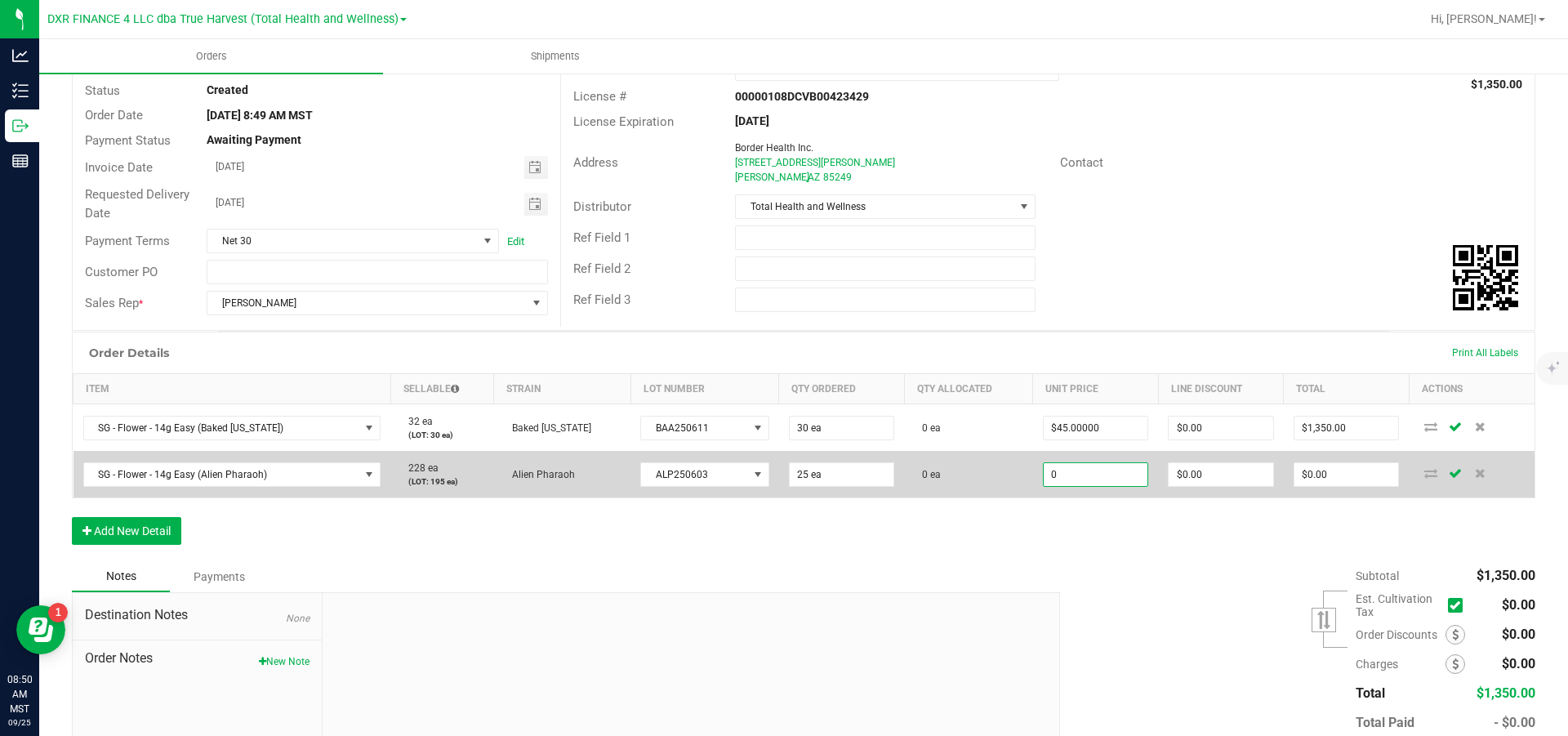
click at [1046, 442] on input "0" at bounding box center [1096, 474] width 104 height 23
type input "$45.00000"
type input "0"
type input "$1,125.00"
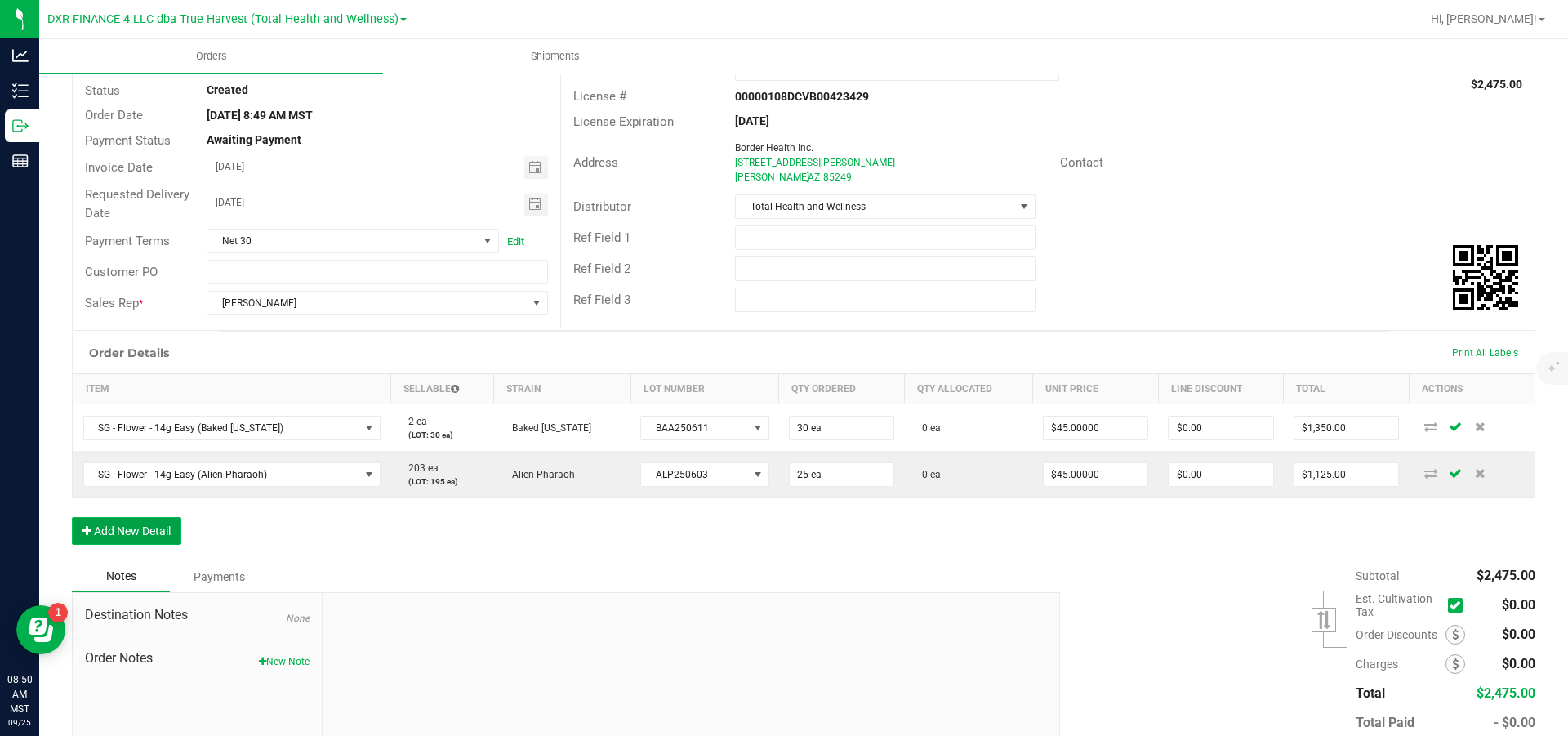
click at [121, 442] on button "Add New Detail" at bounding box center [126, 531] width 109 height 28
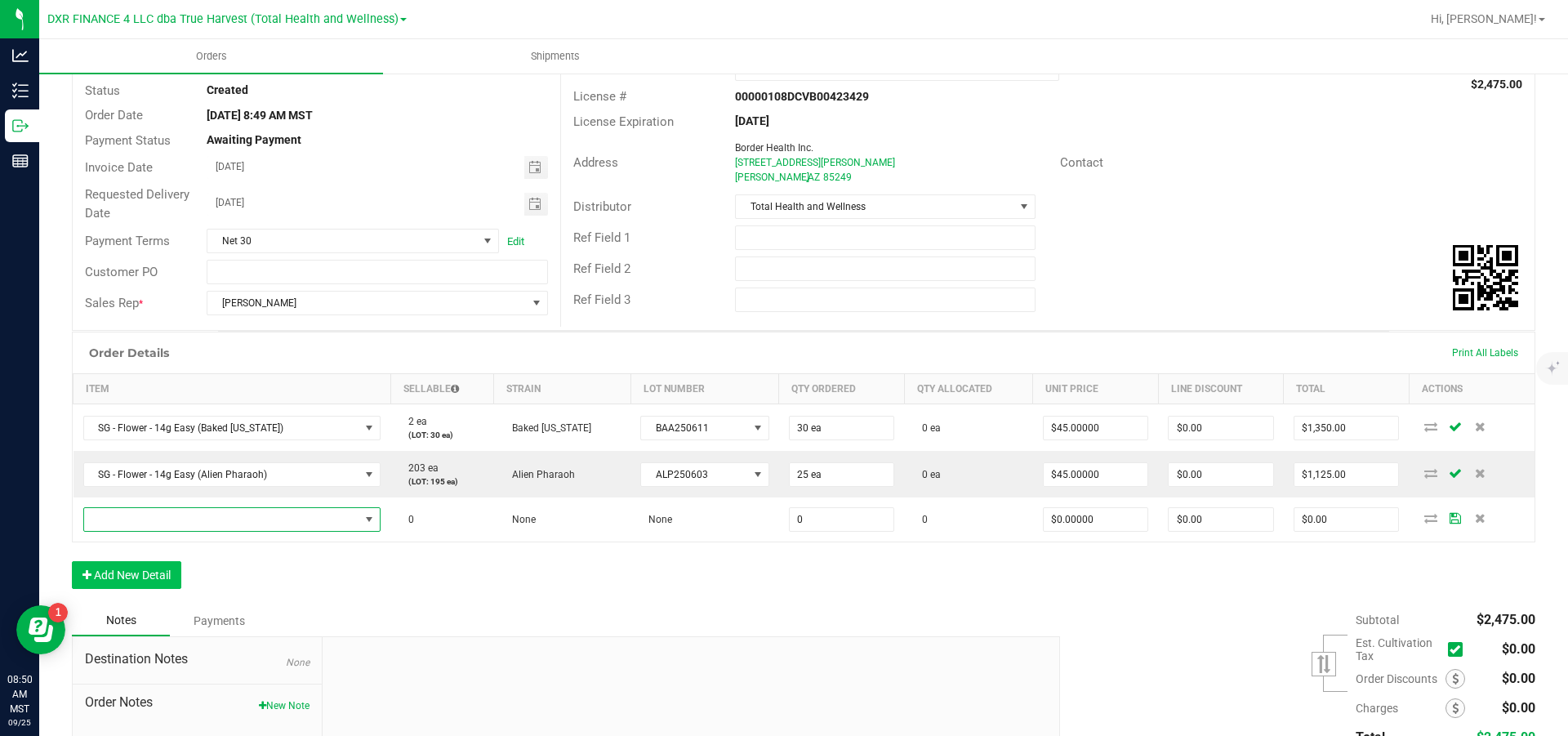
click at [126, 442] on span "NO DATA FOUND" at bounding box center [222, 519] width 276 height 23
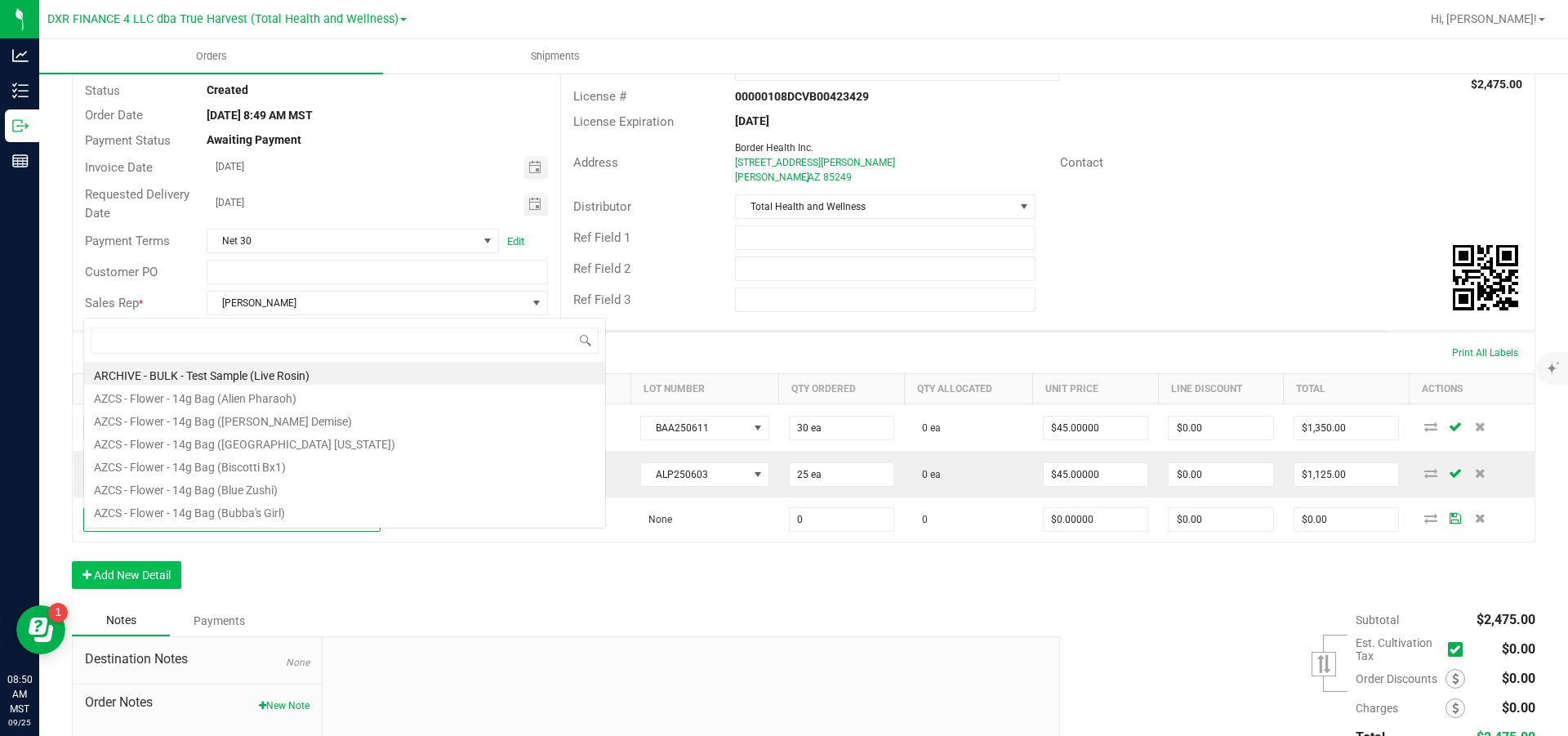
scroll to position [24, 287]
type input "sg - flower - 14g Easy (le"
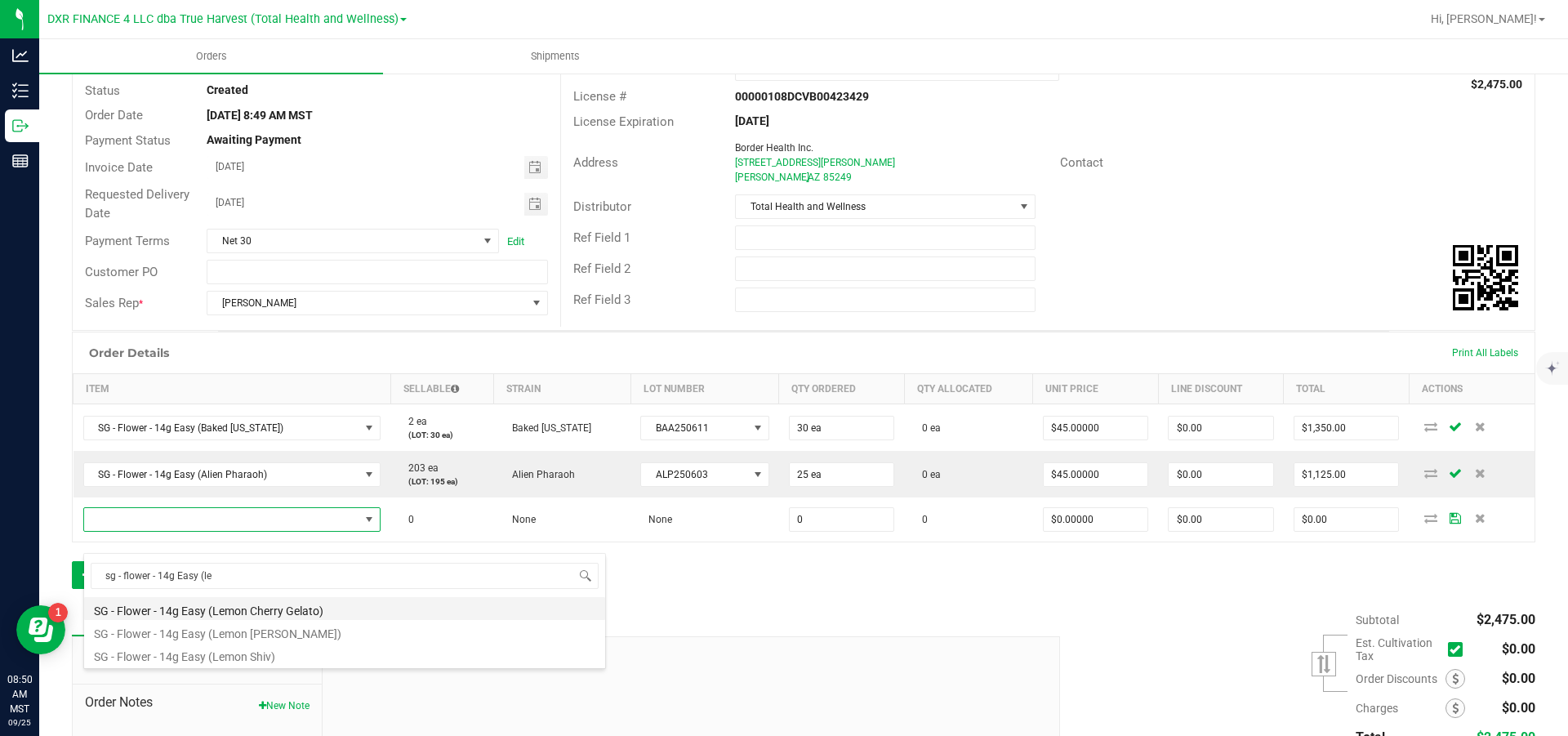
click at [270, 442] on li "SG - Flower - 14g Easy (Lemon Cherry Gelato)" at bounding box center [345, 607] width 521 height 23
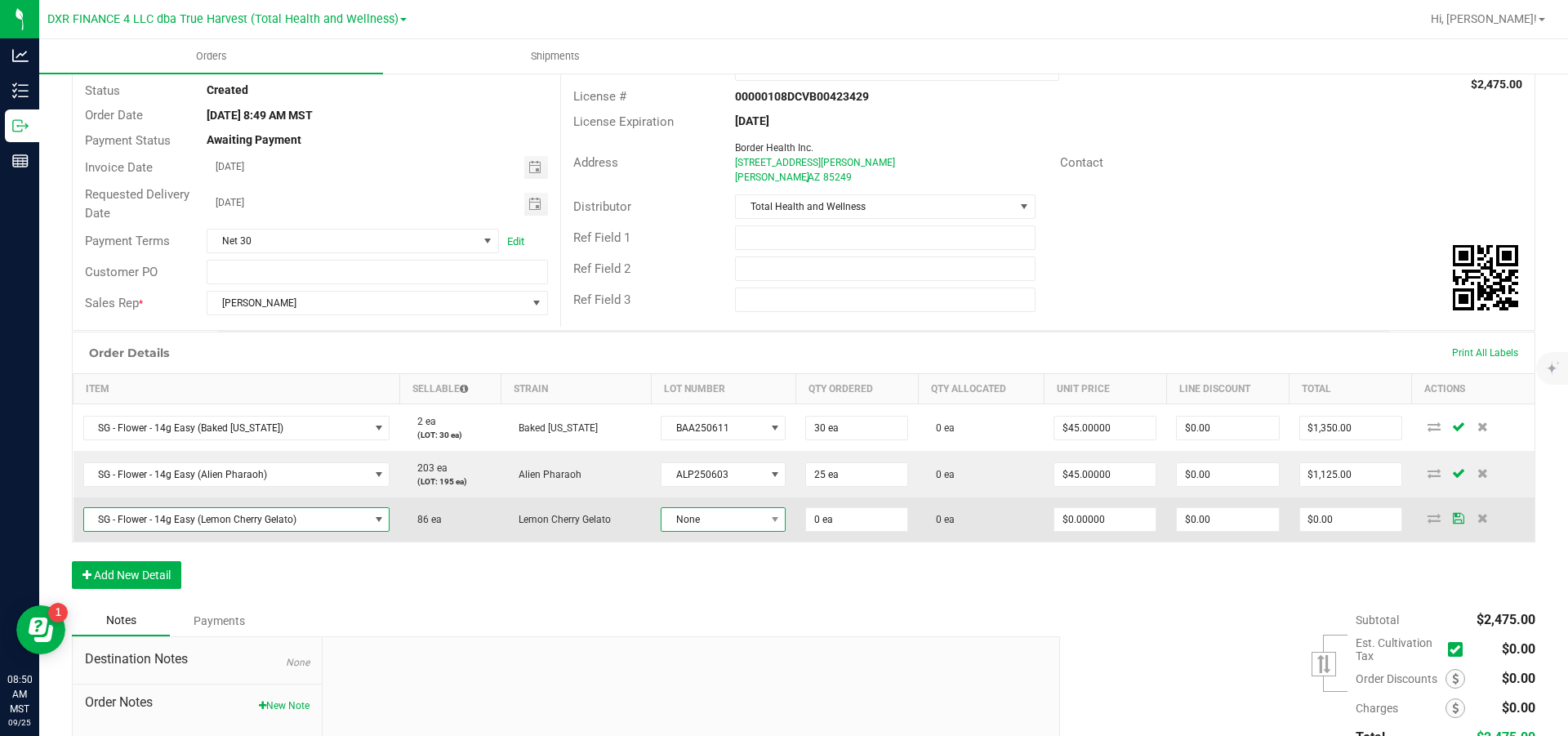
click at [763, 442] on span "None" at bounding box center [713, 519] width 103 height 23
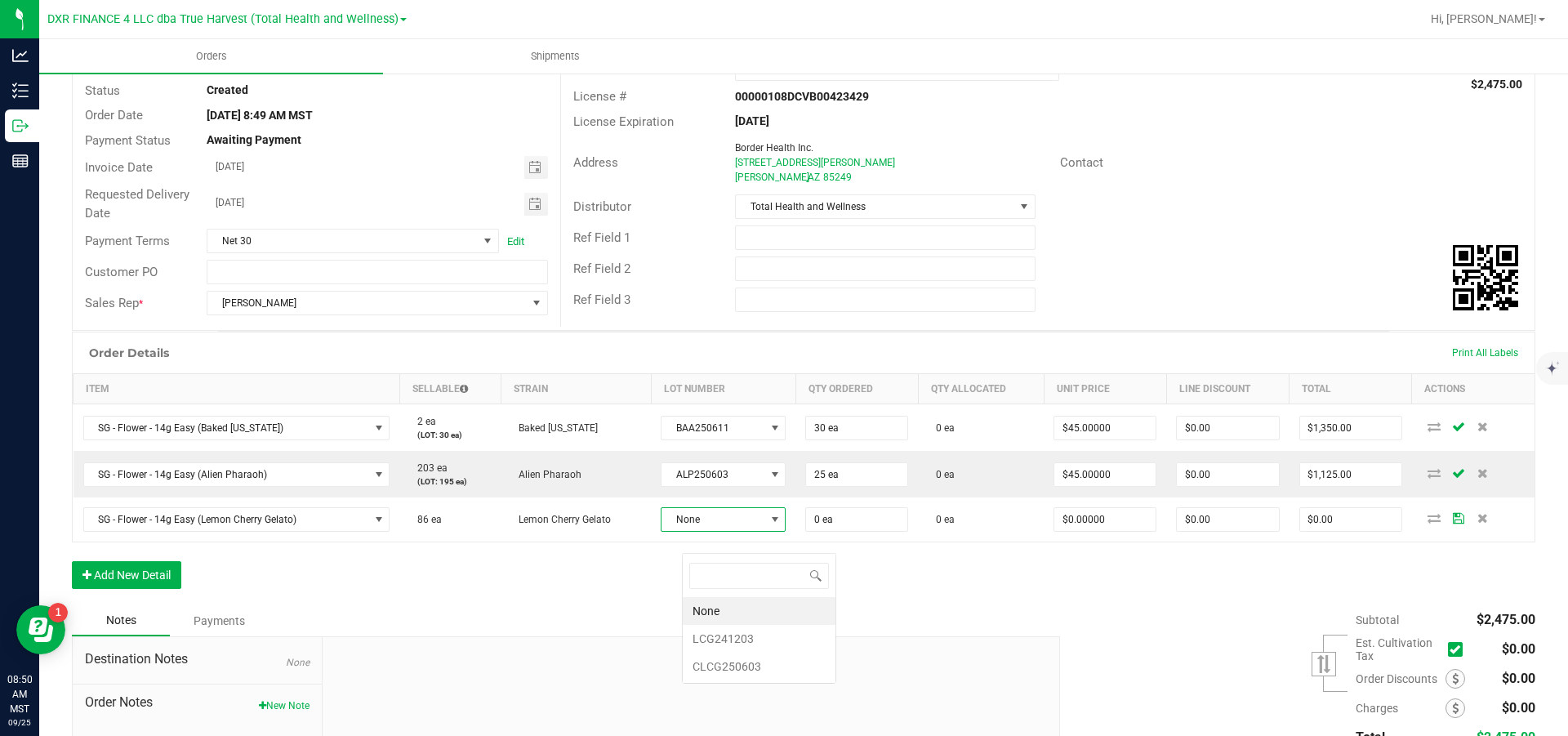
scroll to position [24, 121]
click at [725, 442] on li "CLCG250603" at bounding box center [759, 666] width 153 height 28
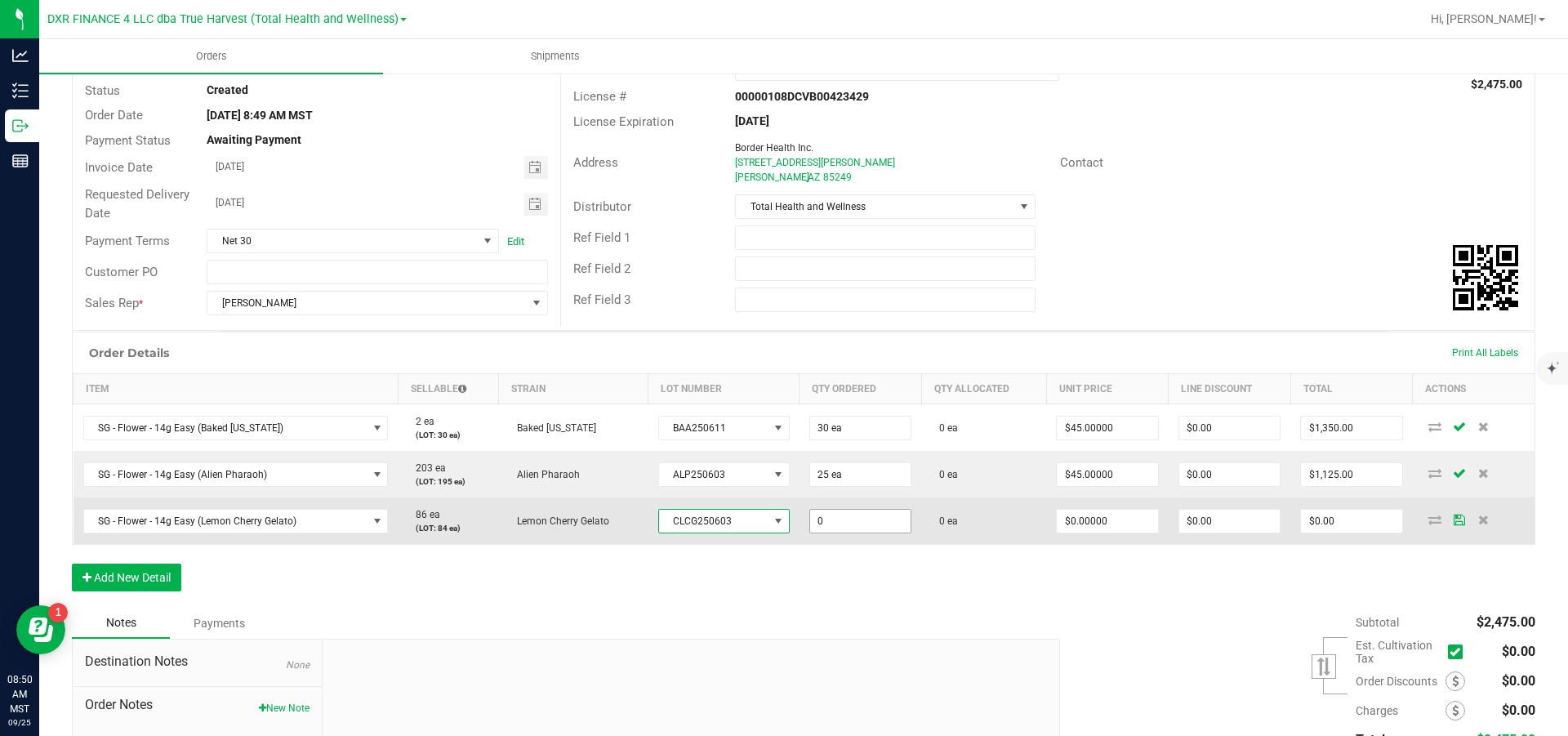
click at [865, 442] on input "0" at bounding box center [860, 521] width 100 height 23
type input "30 ea"
type input "0"
click at [1046, 442] on input "0" at bounding box center [1107, 521] width 100 height 23
type input "$45.00000"
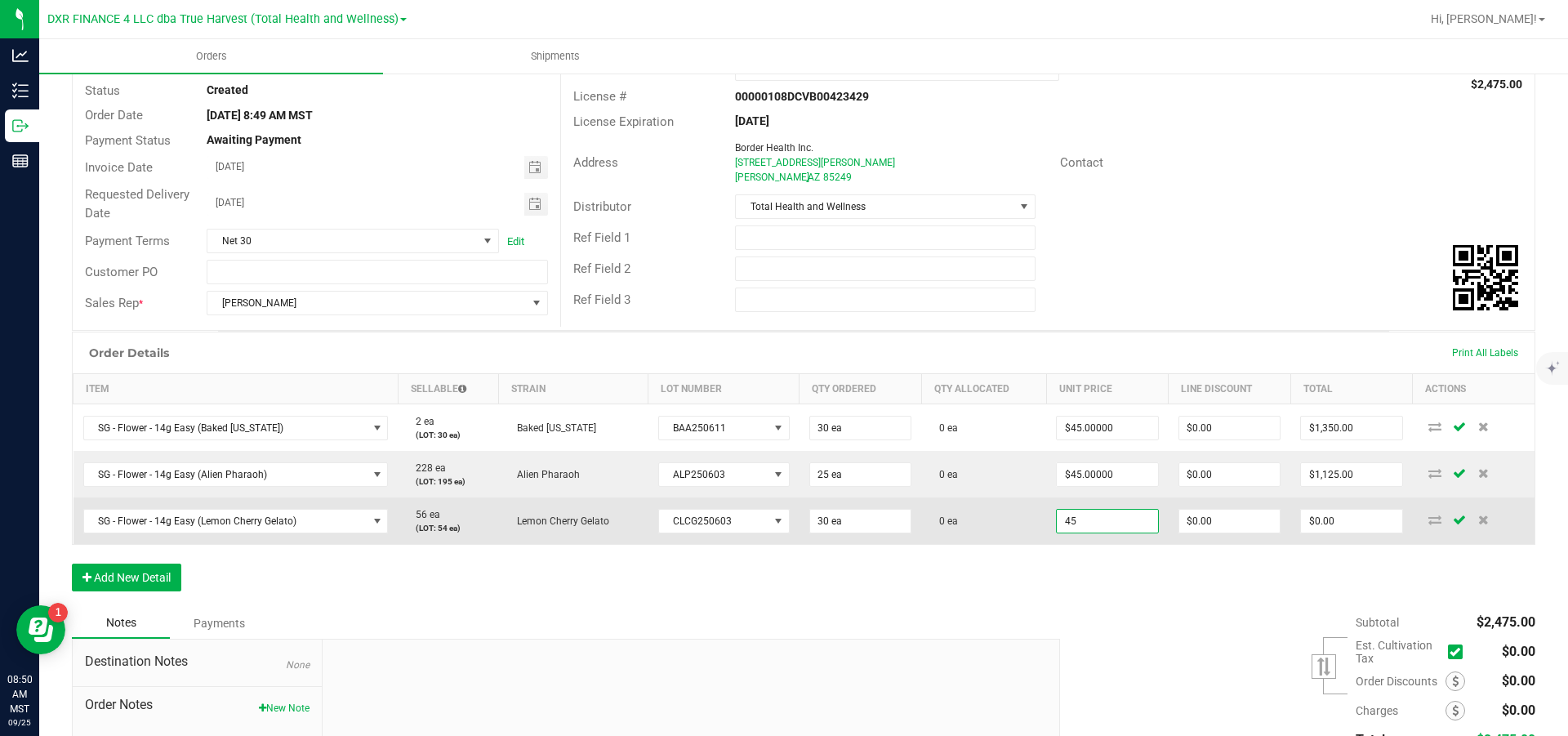
type input "0"
type input "$1,350.00"
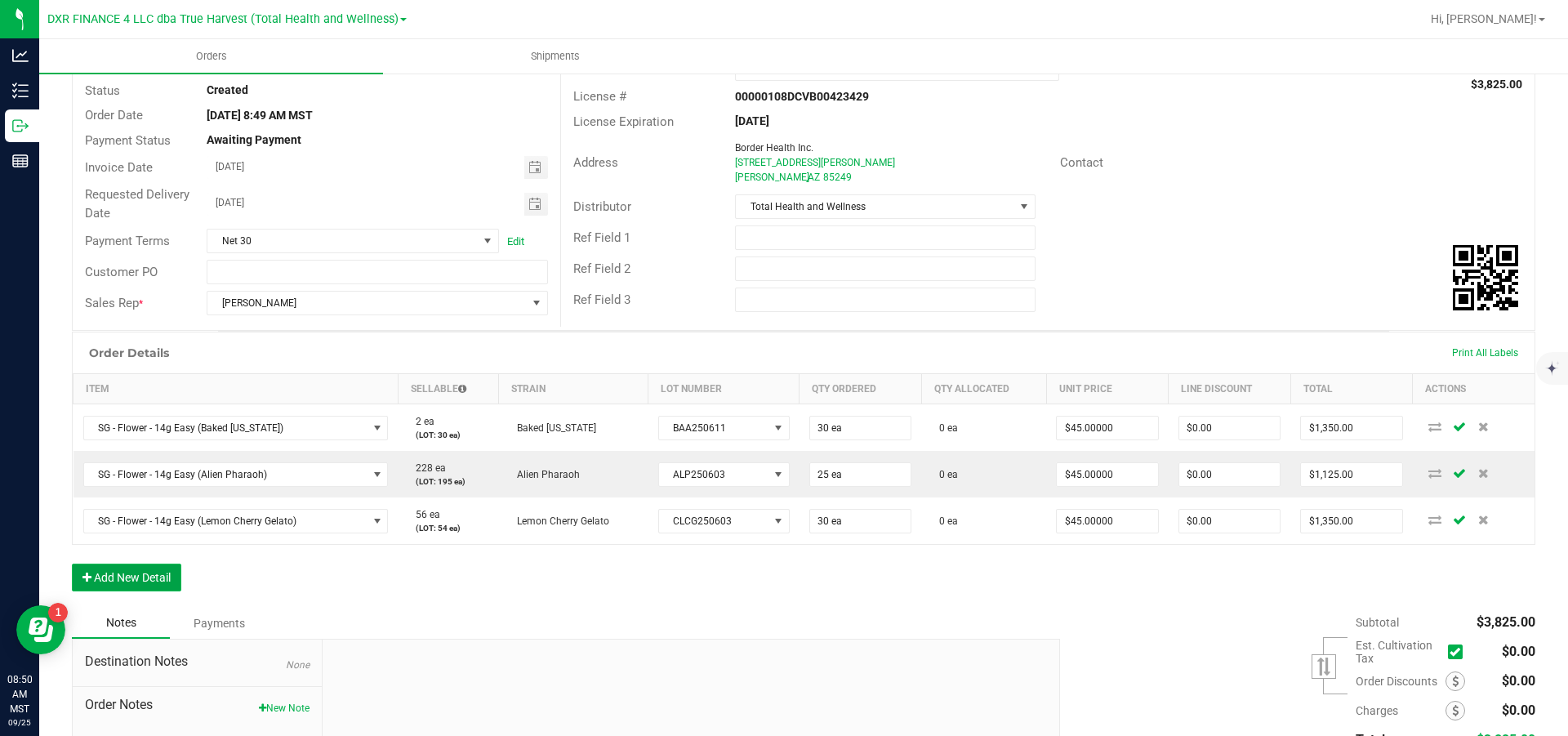
click at [140, 442] on button "Add New Detail" at bounding box center [126, 577] width 109 height 28
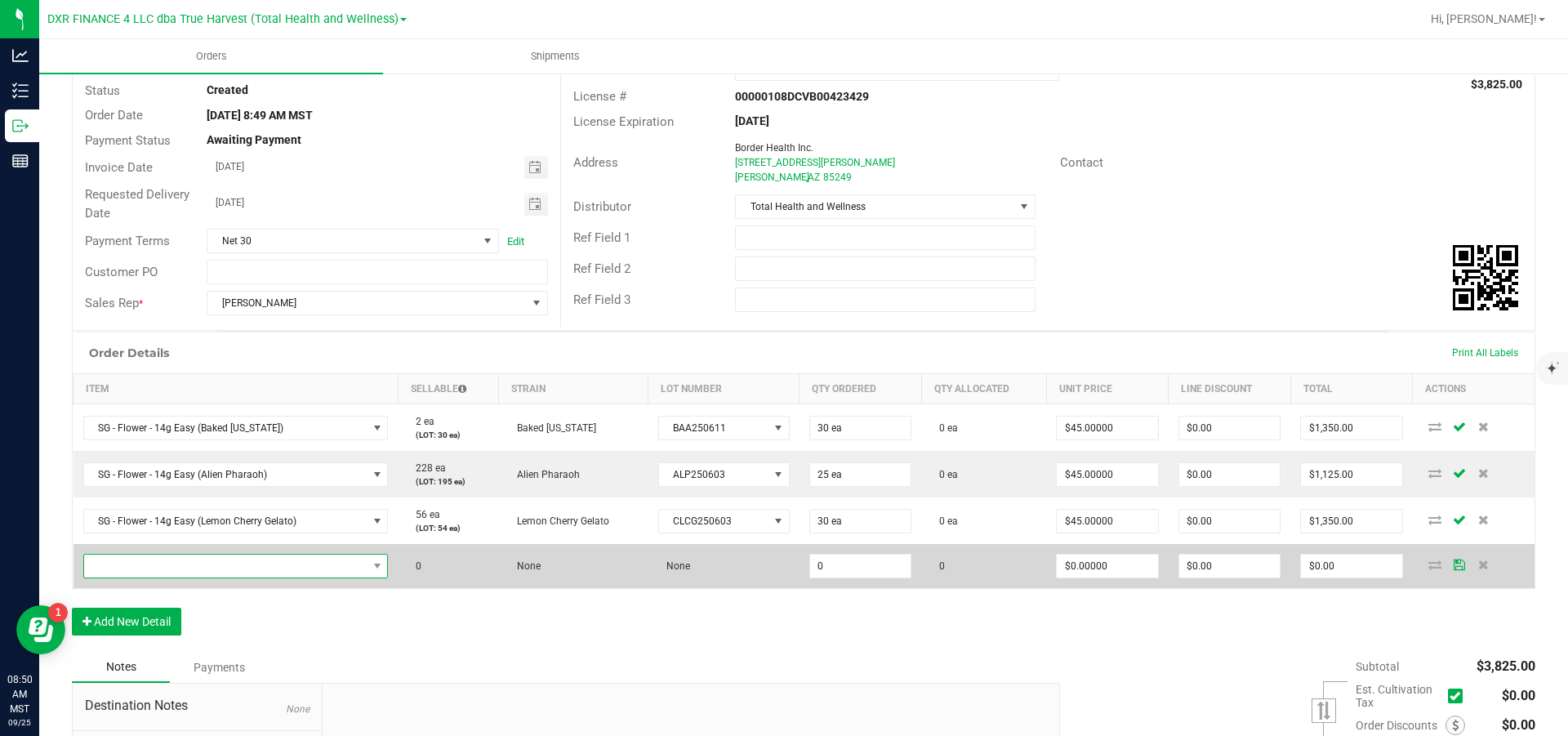
click at [147, 442] on span "NO DATA FOUND" at bounding box center [226, 566] width 284 height 23
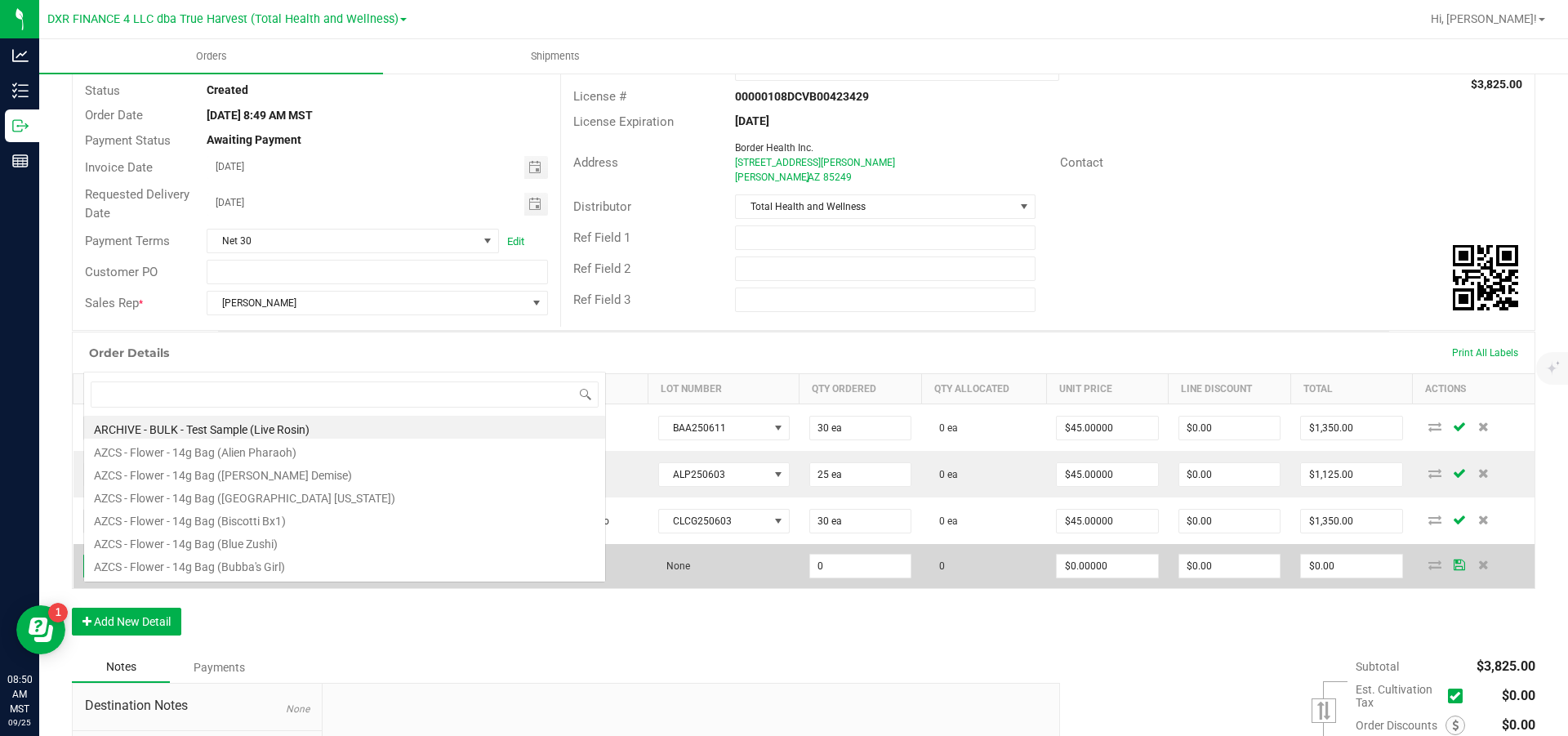
scroll to position [24, 309]
type input "sg - liv"
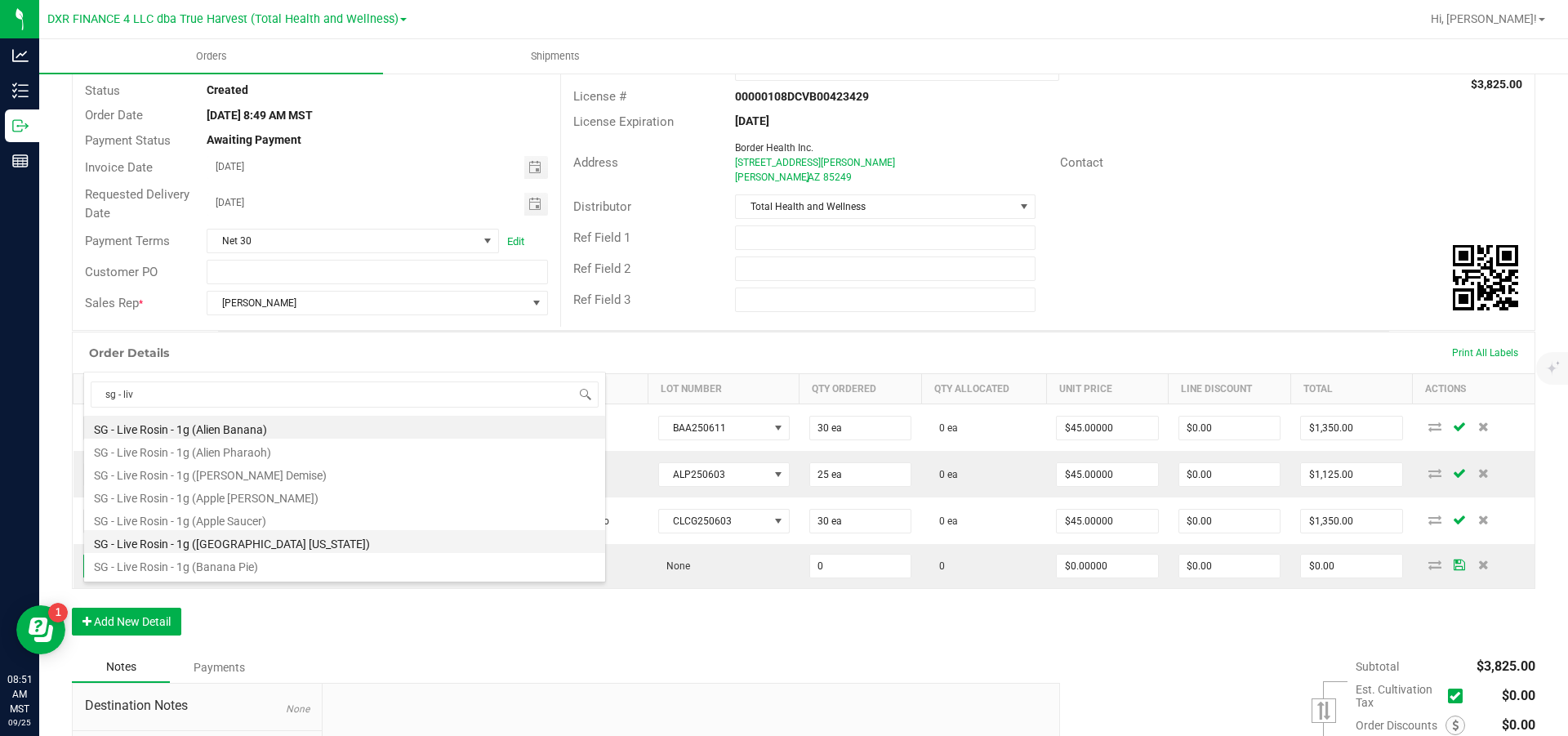
click at [181, 442] on li "SG - Live Rosin - 1g ([GEOGRAPHIC_DATA] [US_STATE])" at bounding box center [345, 541] width 521 height 23
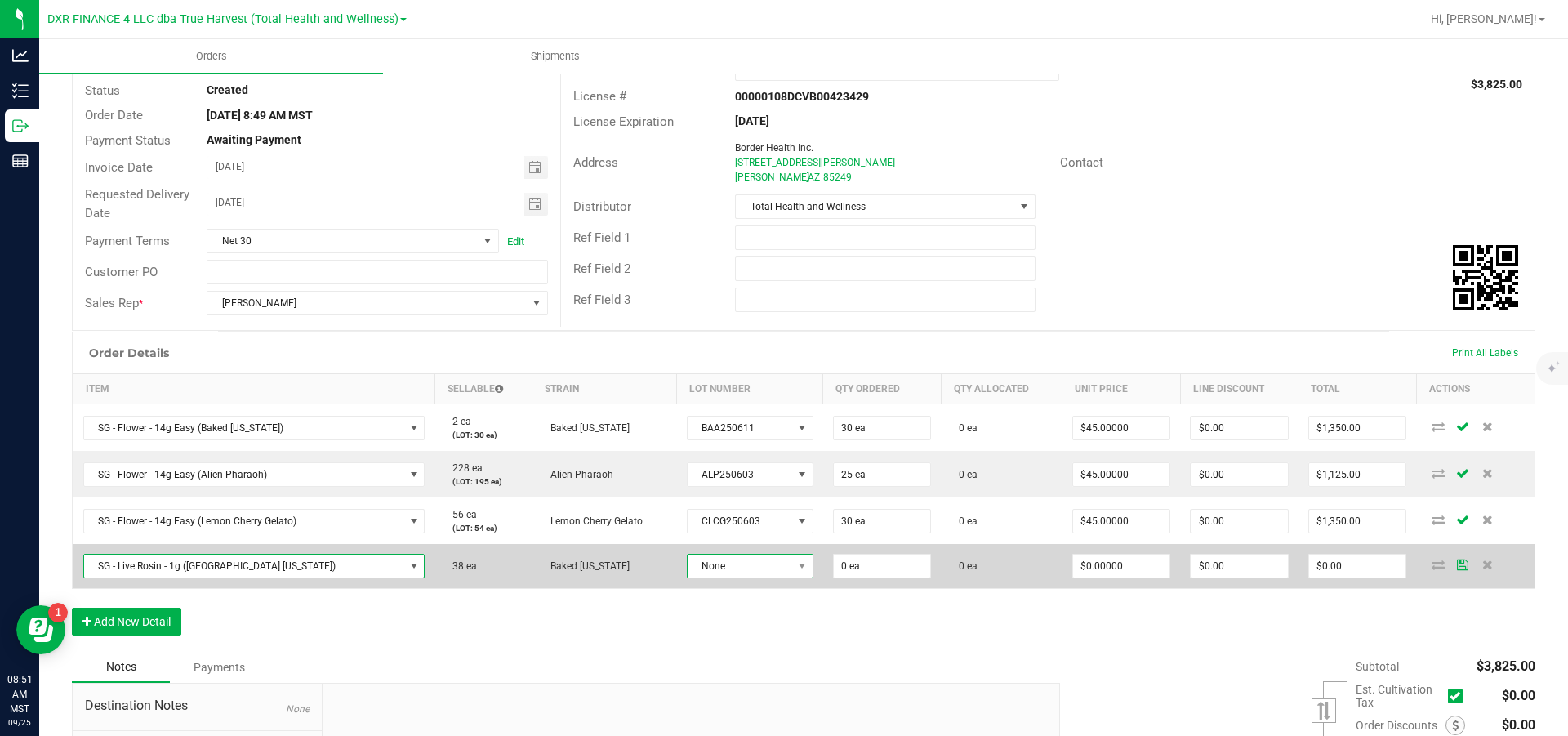
click at [735, 442] on span "None" at bounding box center [739, 566] width 104 height 23
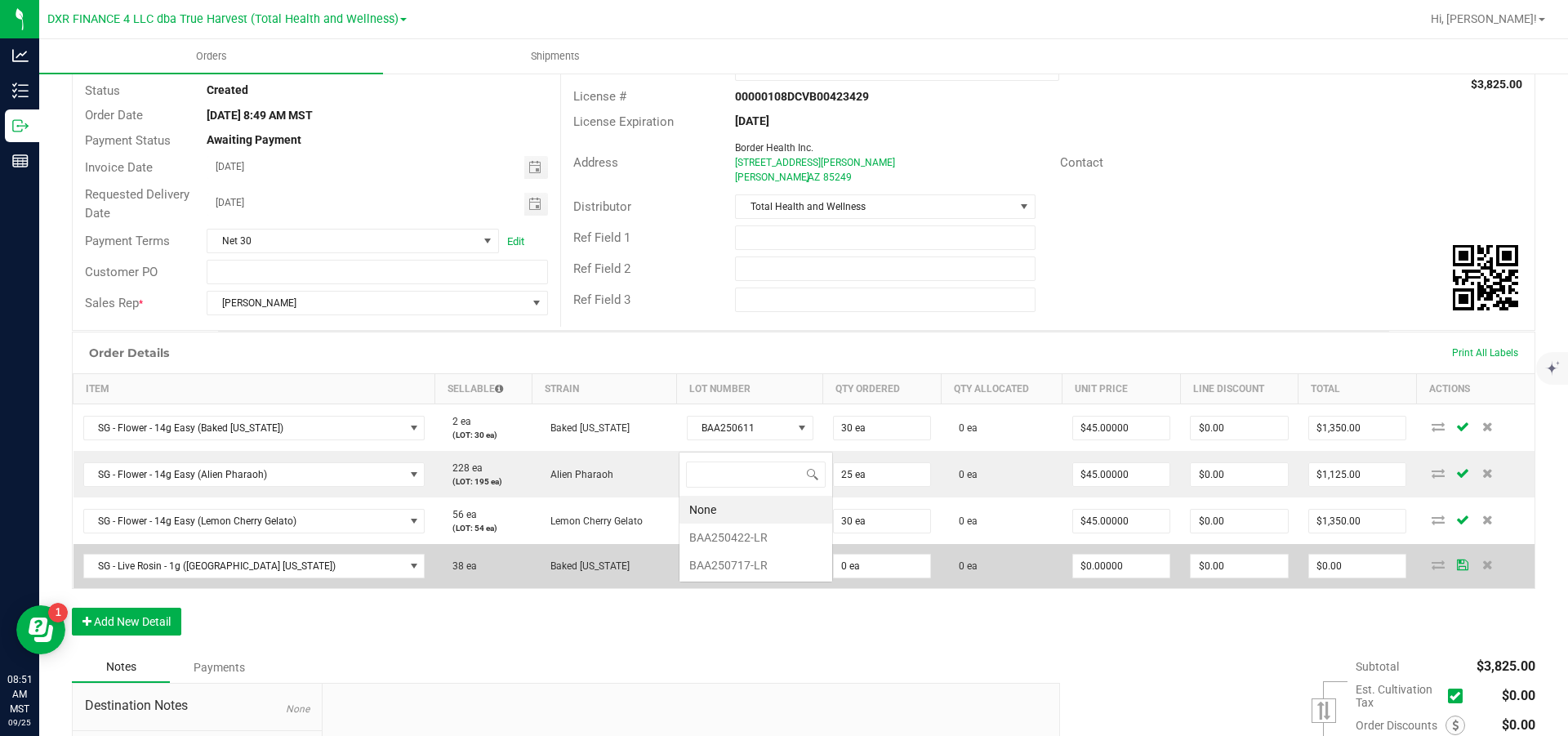
scroll to position [24, 126]
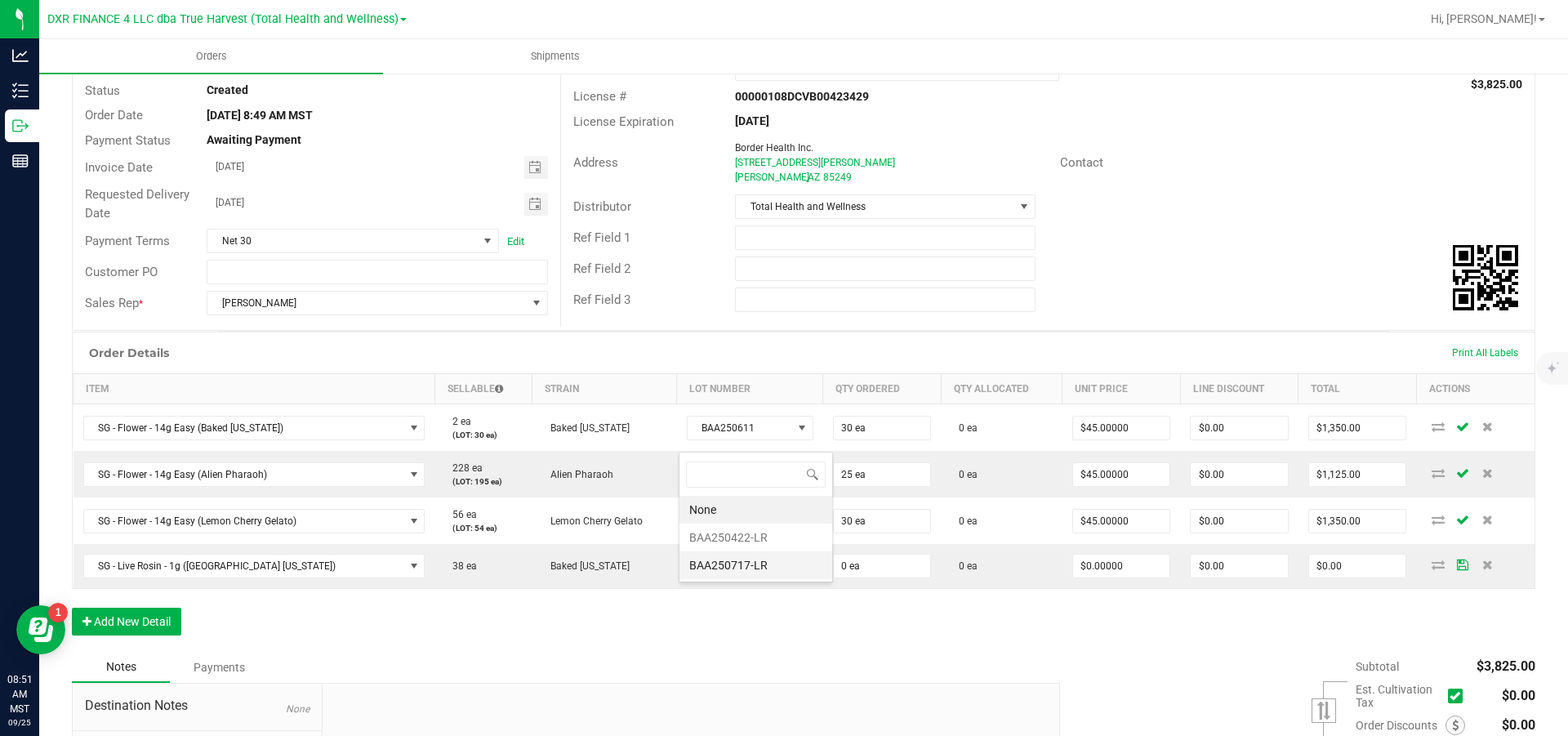
click at [743, 442] on li "BAA250717-LR" at bounding box center [755, 565] width 153 height 28
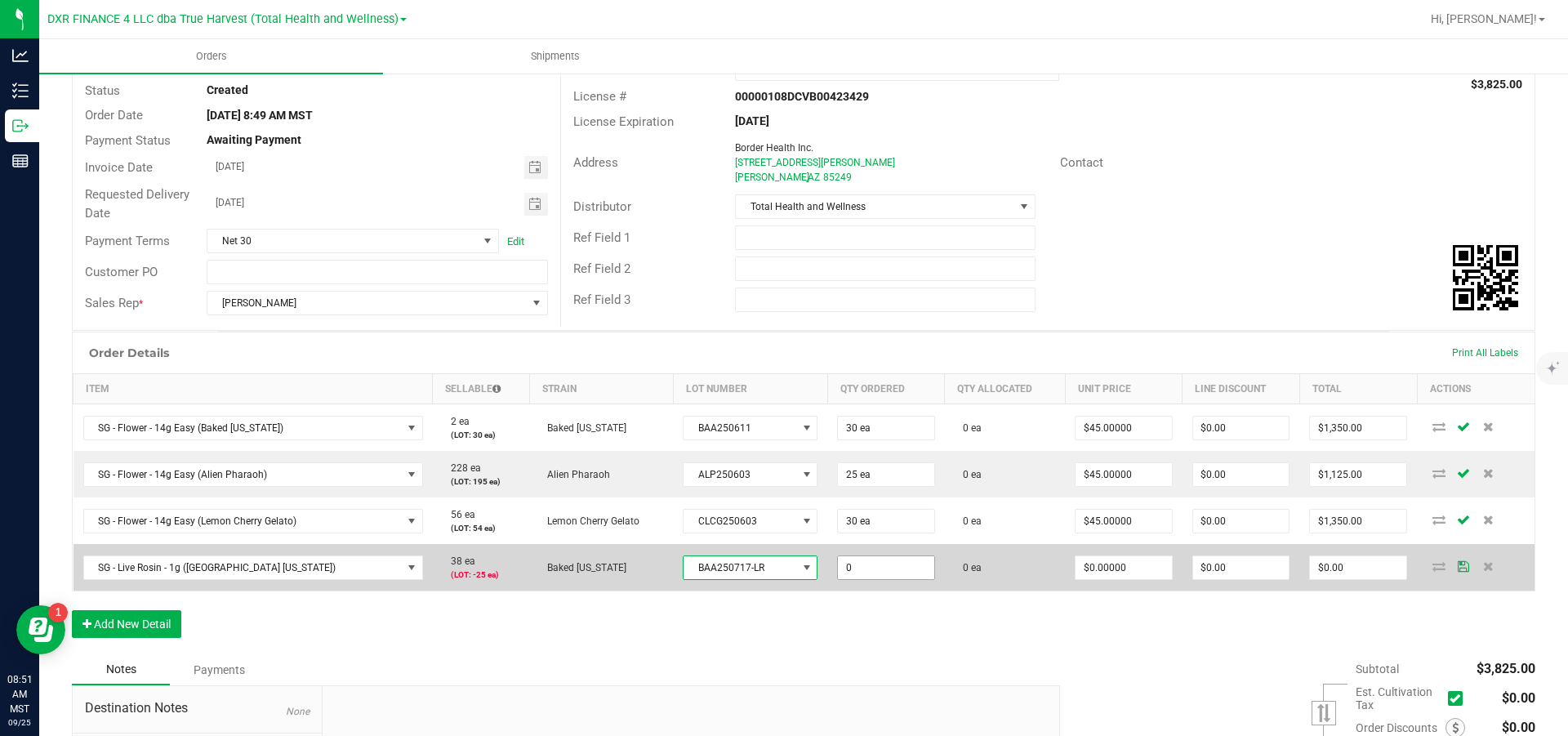
click at [875, 442] on input "0" at bounding box center [885, 567] width 96 height 23
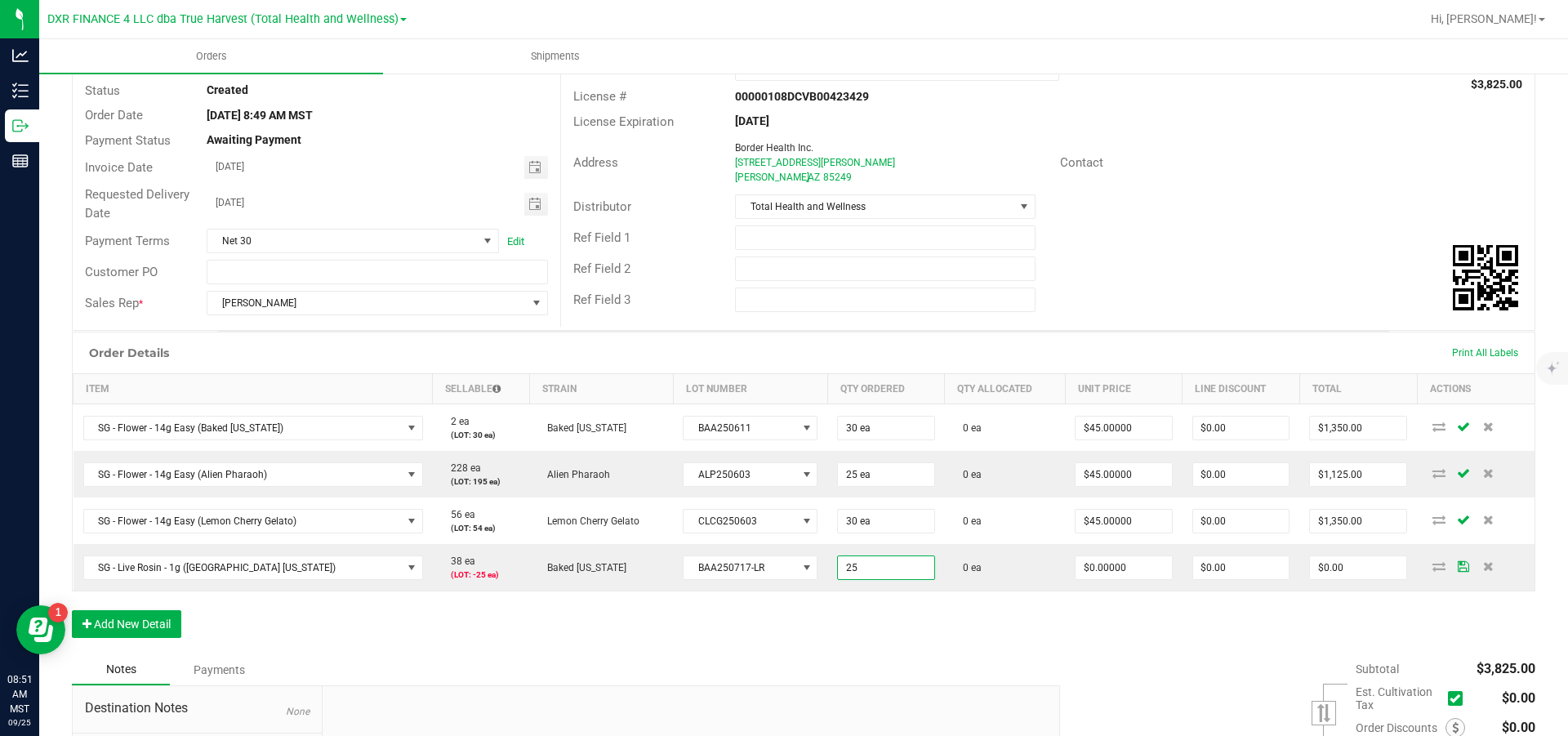
type input "25 ea"
type input "0"
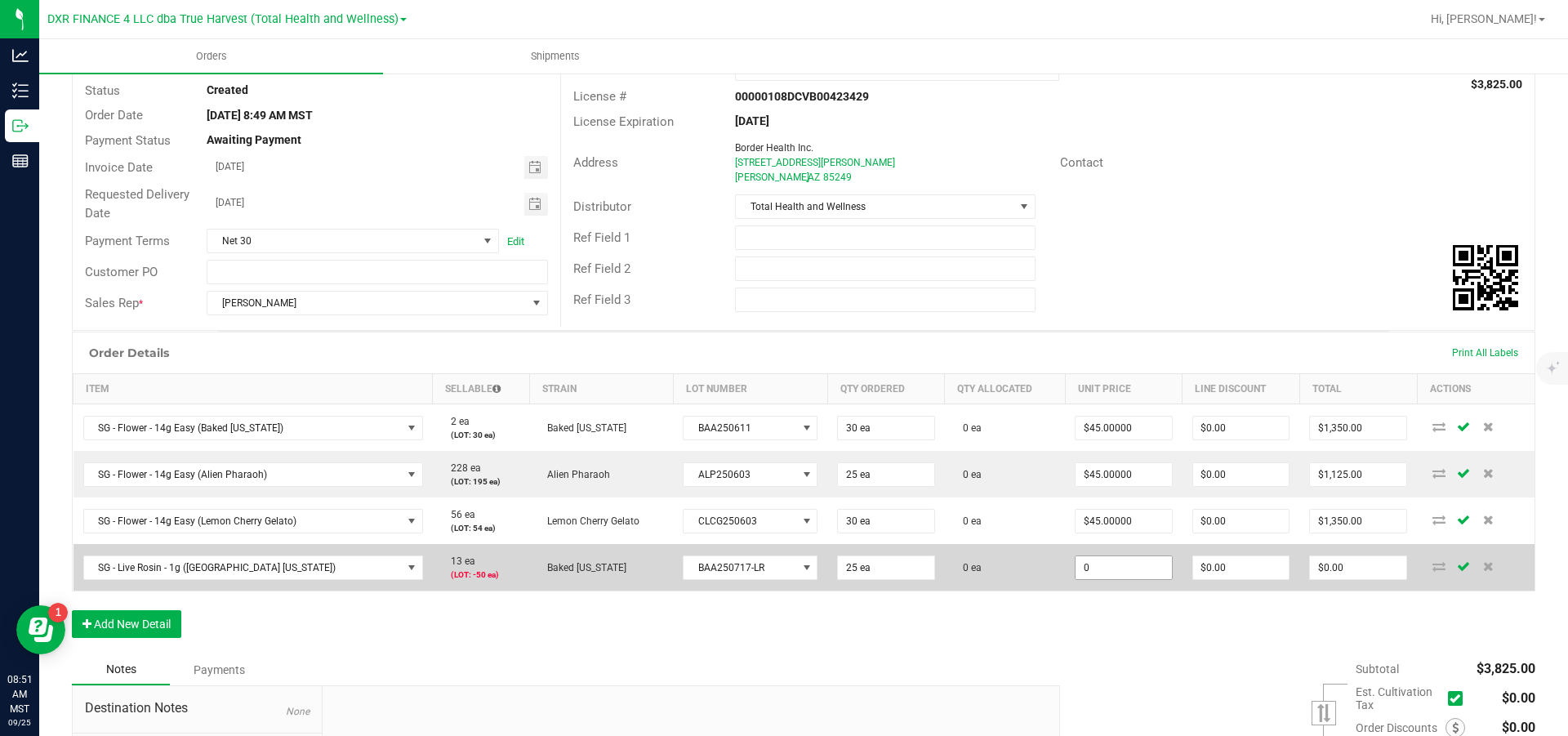
click at [1046, 442] on input "0" at bounding box center [1123, 567] width 96 height 23
type input "$20.00000"
type input "0"
type input "$500.00"
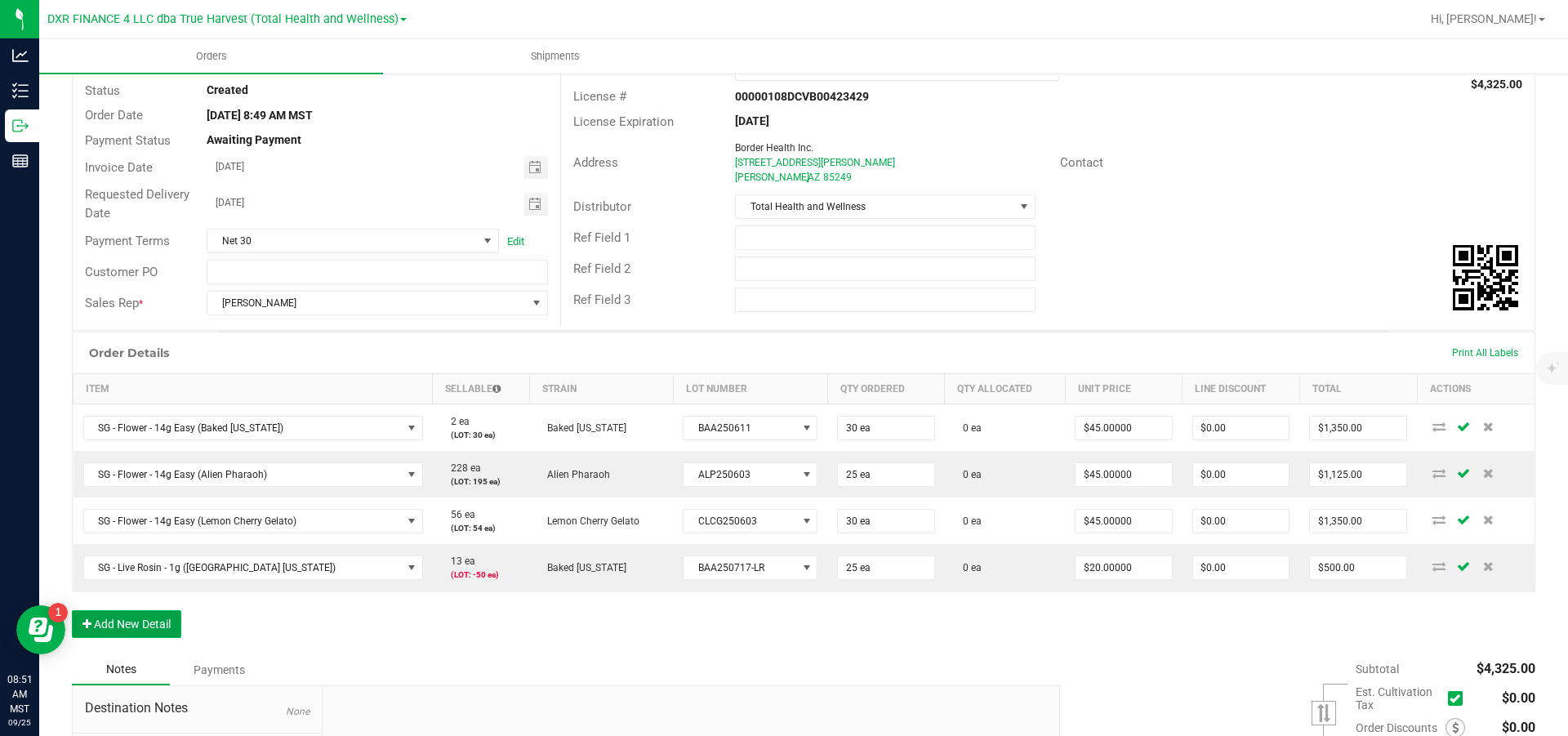
click at [131, 442] on button "Add New Detail" at bounding box center [126, 623] width 109 height 28
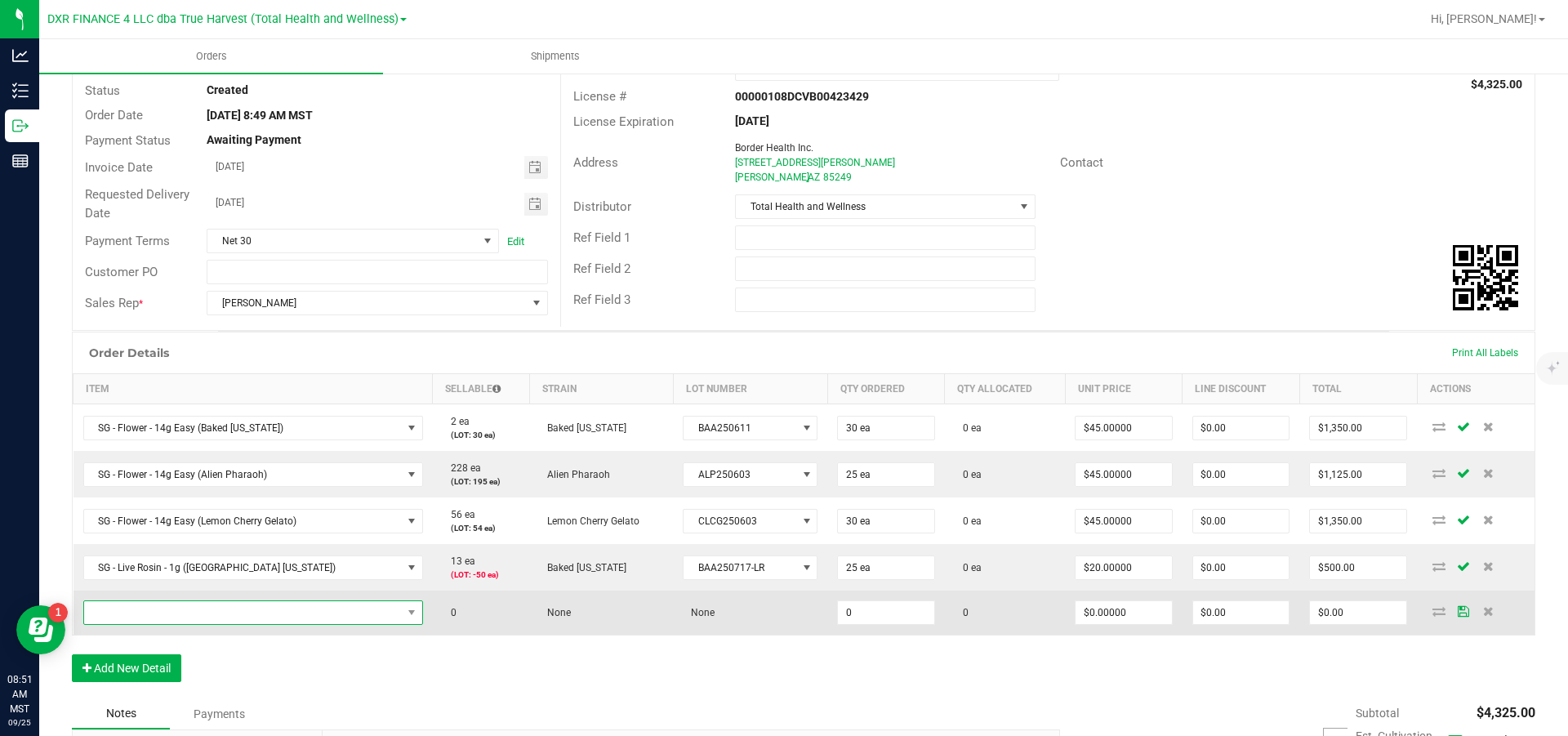
click at [134, 442] on span "NO DATA FOUND" at bounding box center [243, 612] width 318 height 23
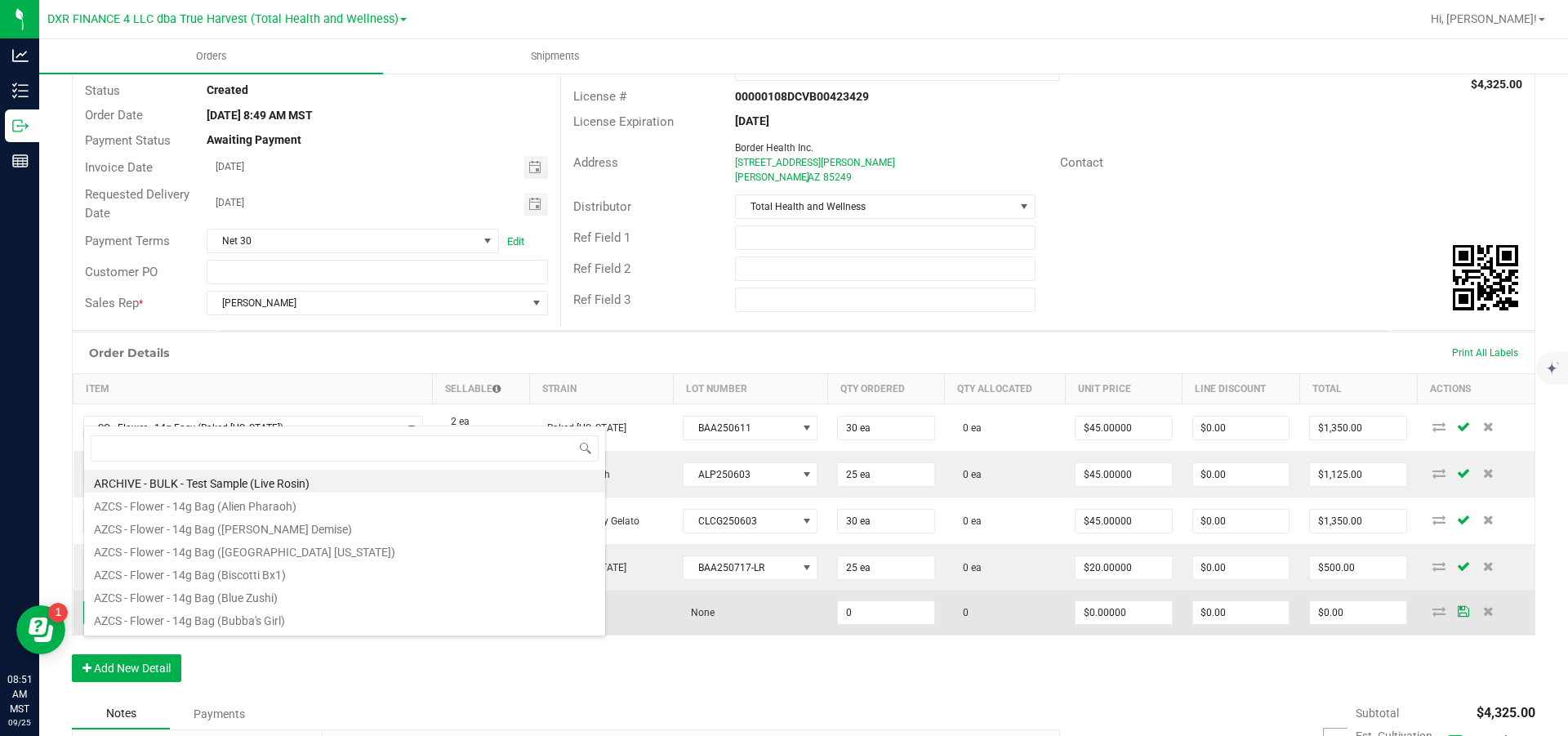
scroll to position [24, 306]
type input "sg - live"
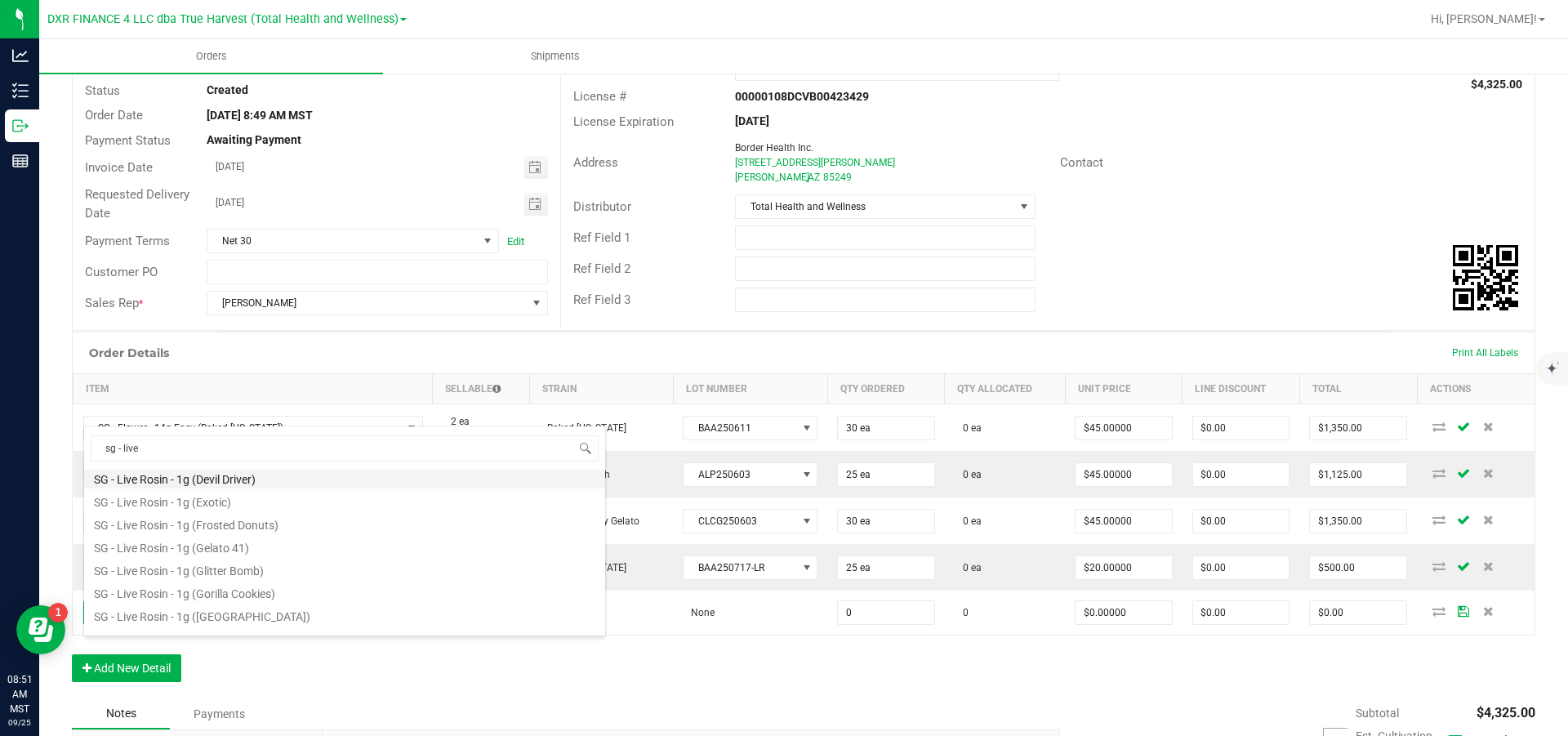
scroll to position [245, 0]
click at [229, 442] on li "SG - Live Rosin - 1g (Guava [PERSON_NAME])" at bounding box center [345, 624] width 521 height 23
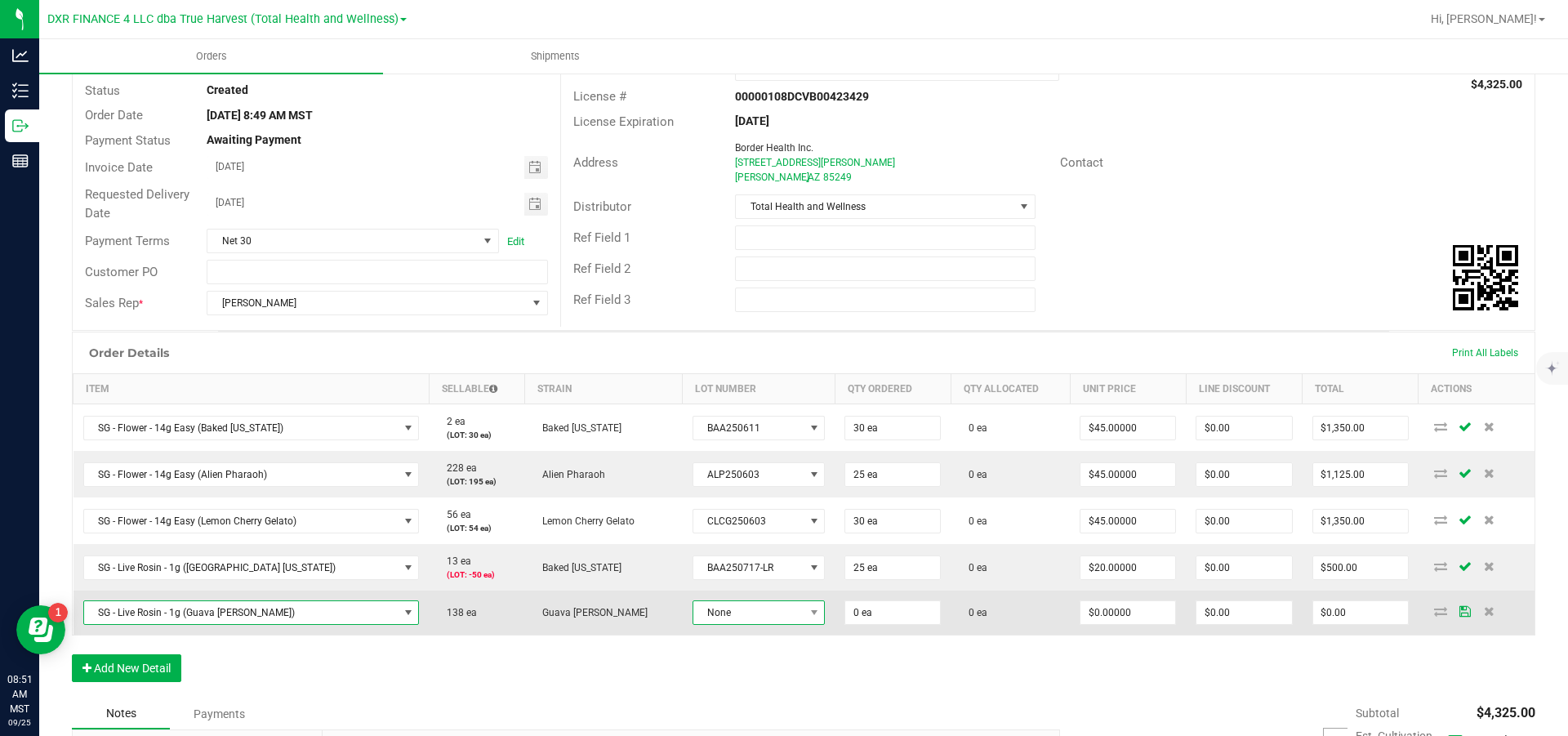
click at [739, 442] on span "None" at bounding box center [749, 612] width 111 height 23
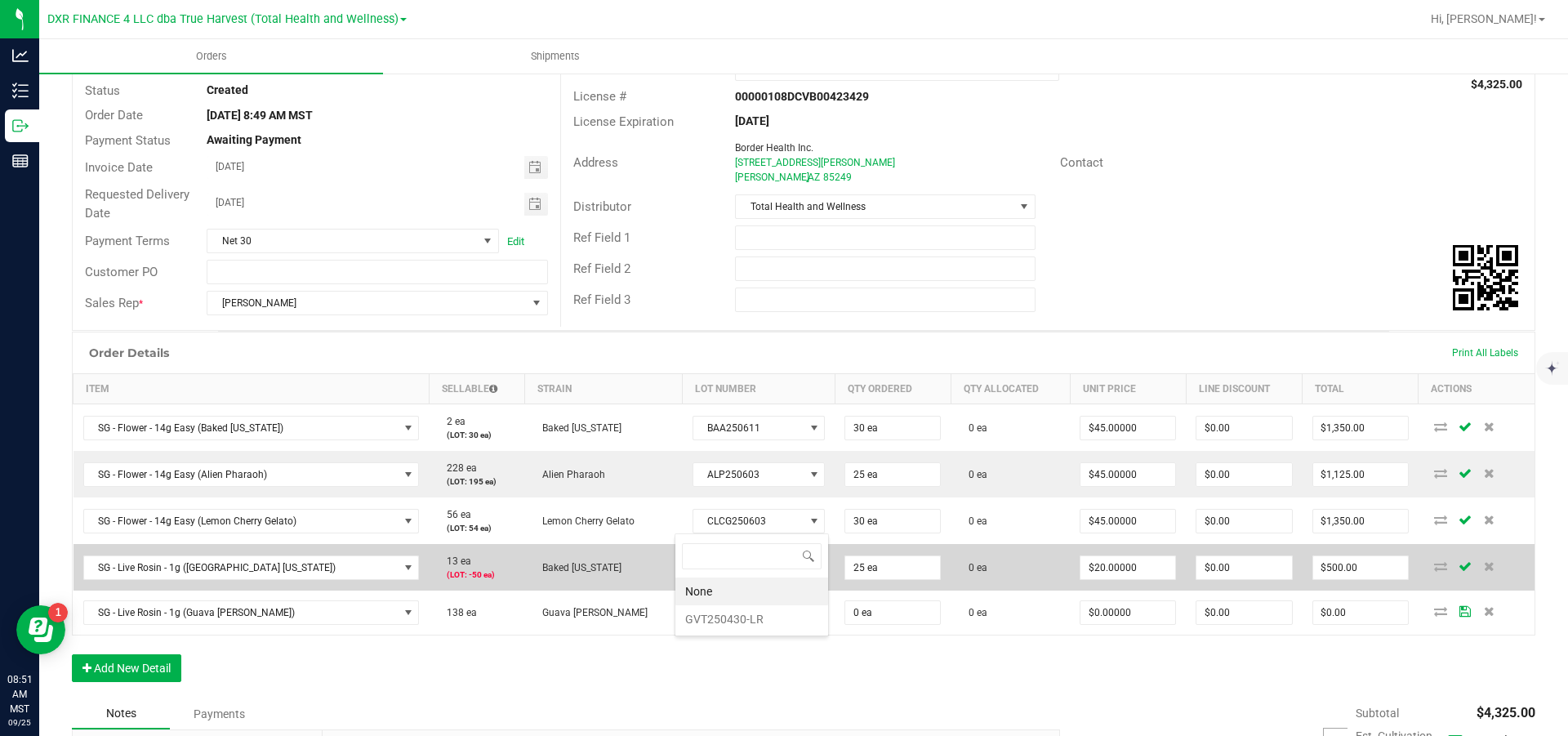
drag, startPoint x: 740, startPoint y: 622, endPoint x: 749, endPoint y: 621, distance: 9.1
click at [740, 442] on li "GVT250430-LR" at bounding box center [751, 618] width 153 height 28
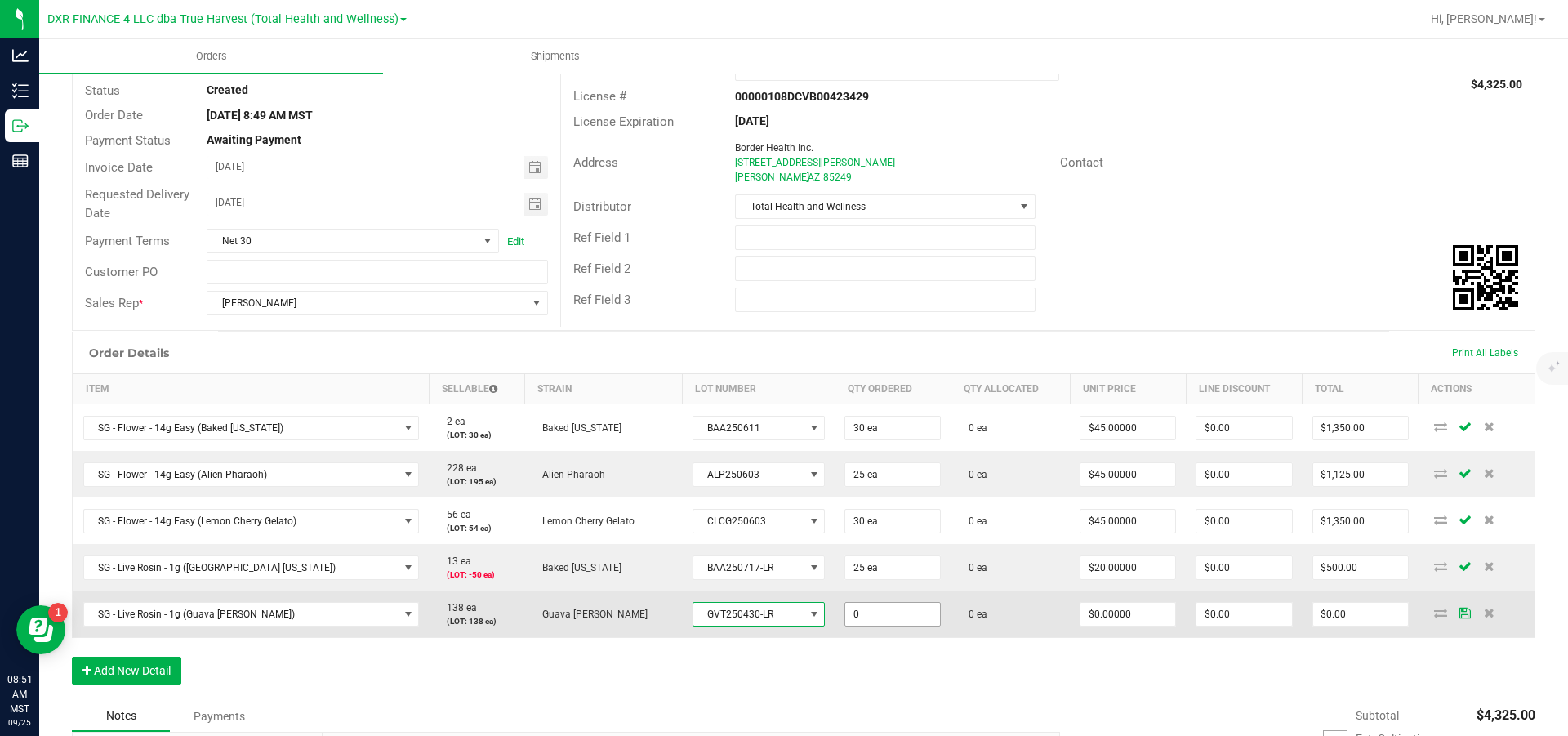
click at [895, 442] on input "0" at bounding box center [893, 613] width 95 height 23
type input "25 ea"
type input "0"
click at [1046, 442] on input "0" at bounding box center [1128, 613] width 95 height 23
type input "$20.00000"
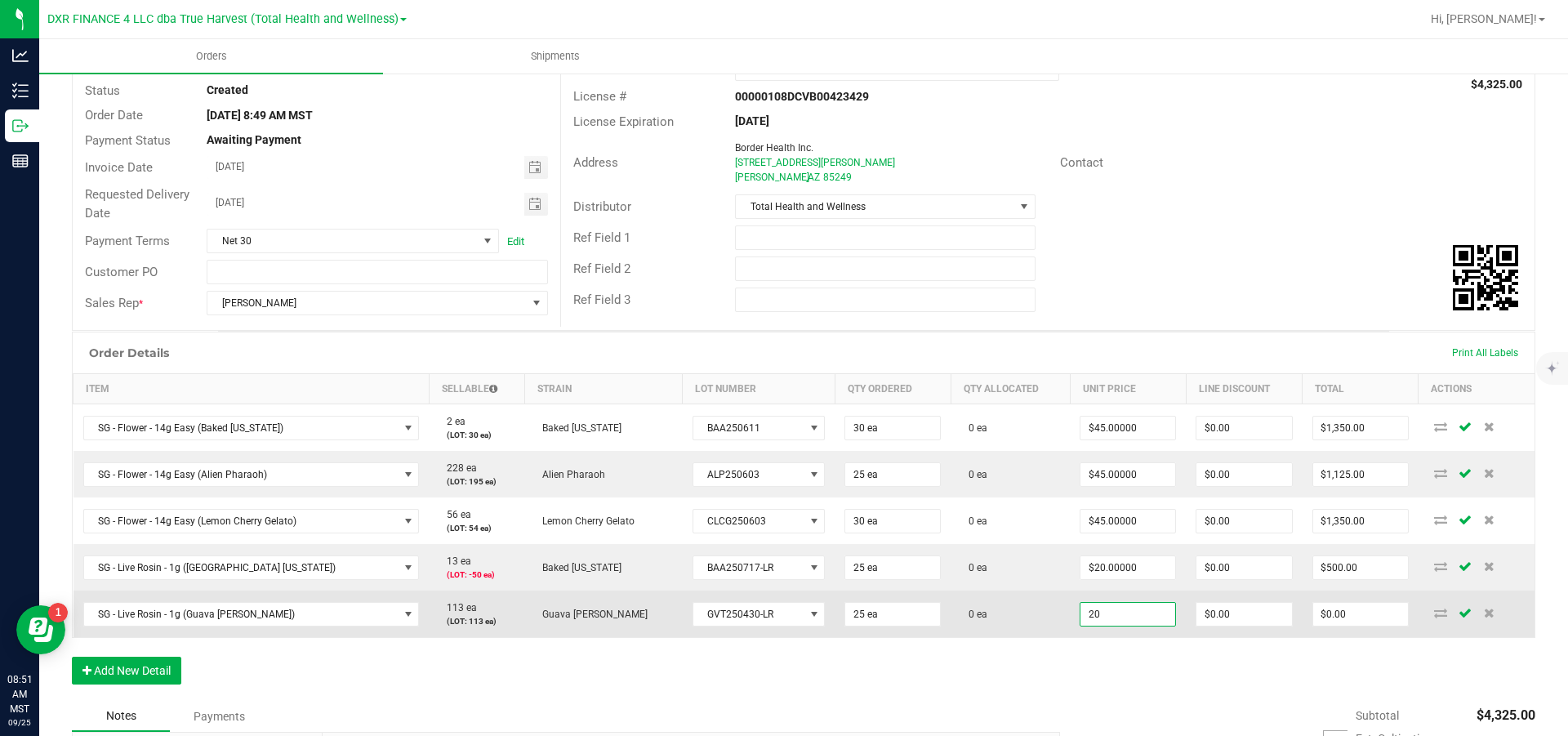
type input "0"
type input "$500.00"
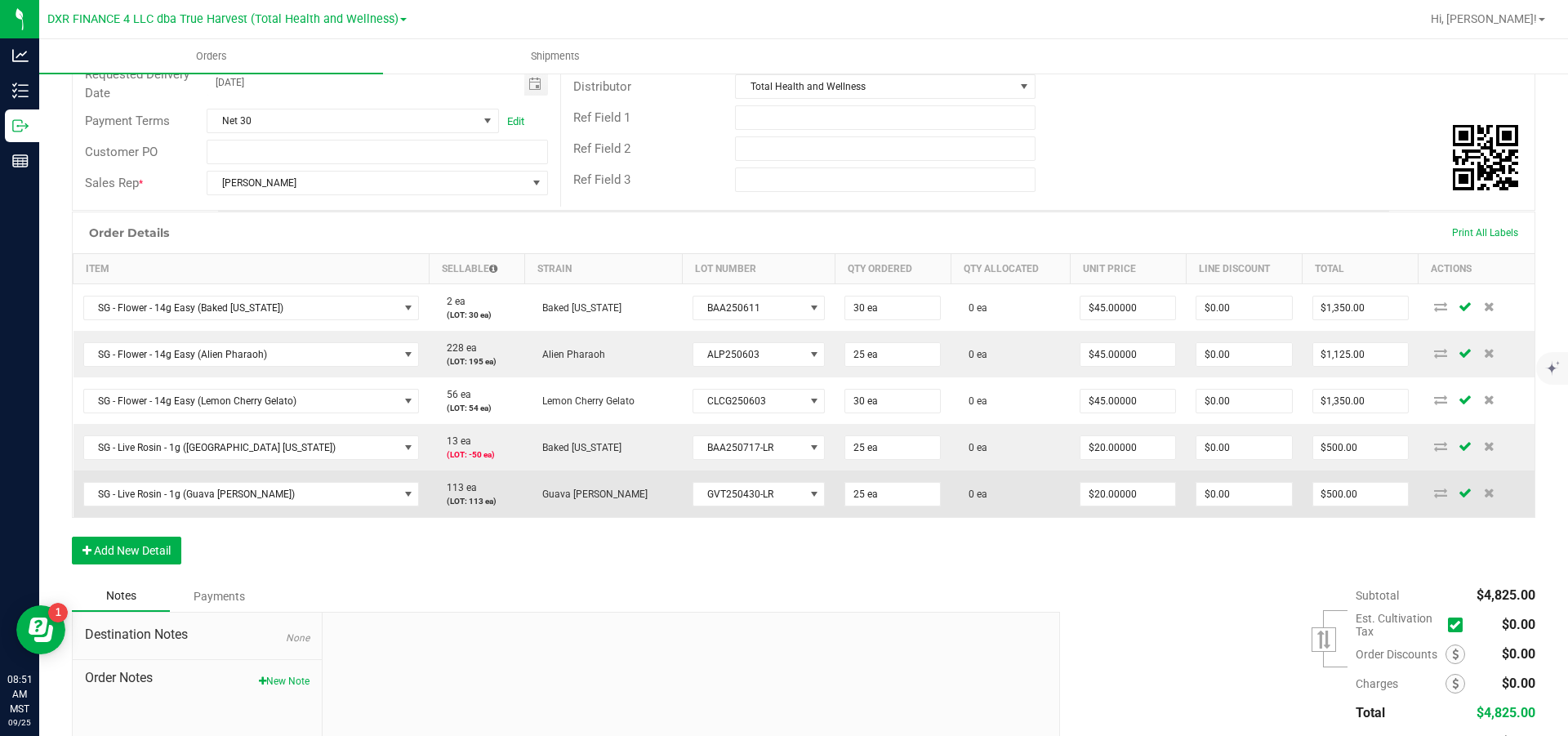
scroll to position [245, 0]
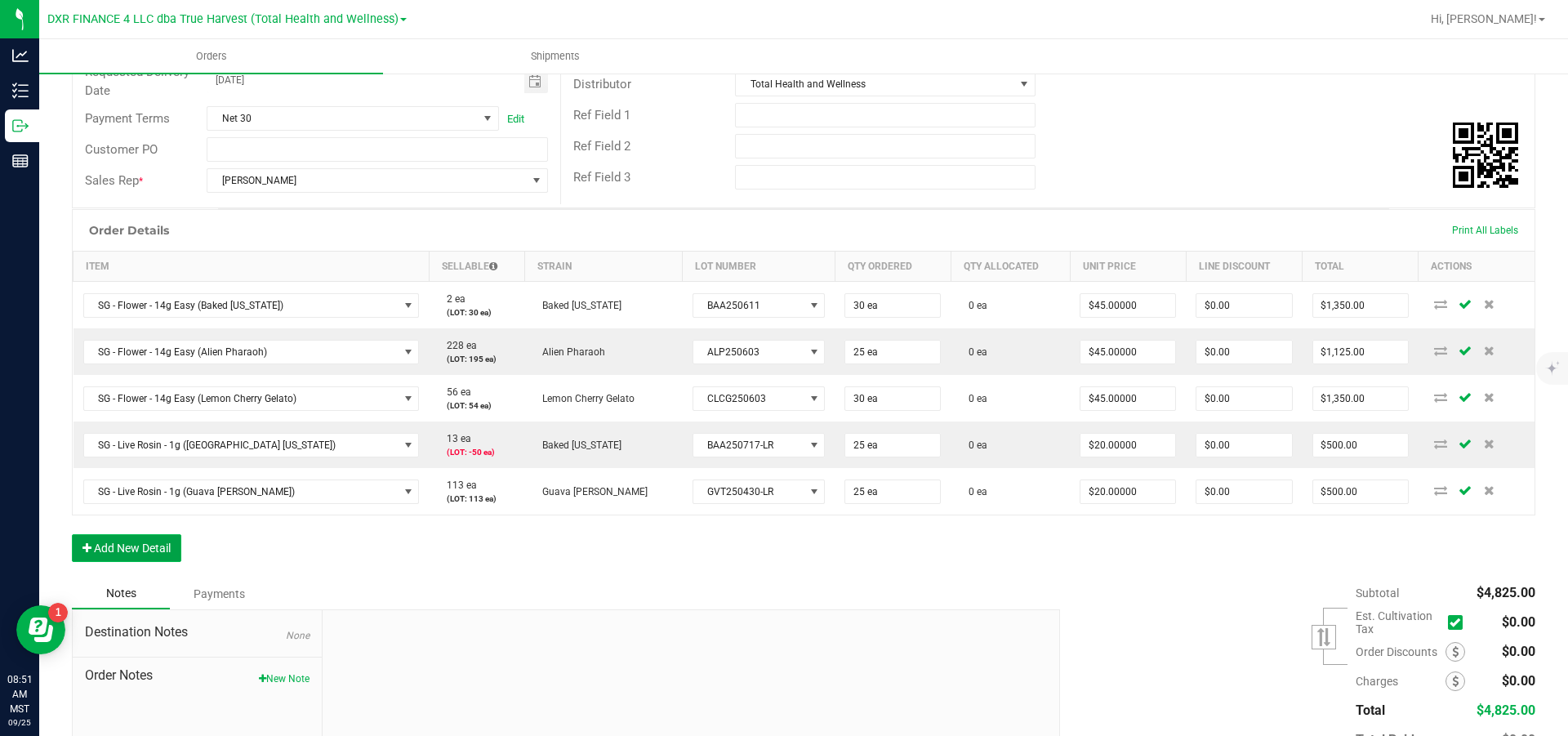
click at [110, 442] on button "Add New Detail" at bounding box center [126, 547] width 109 height 28
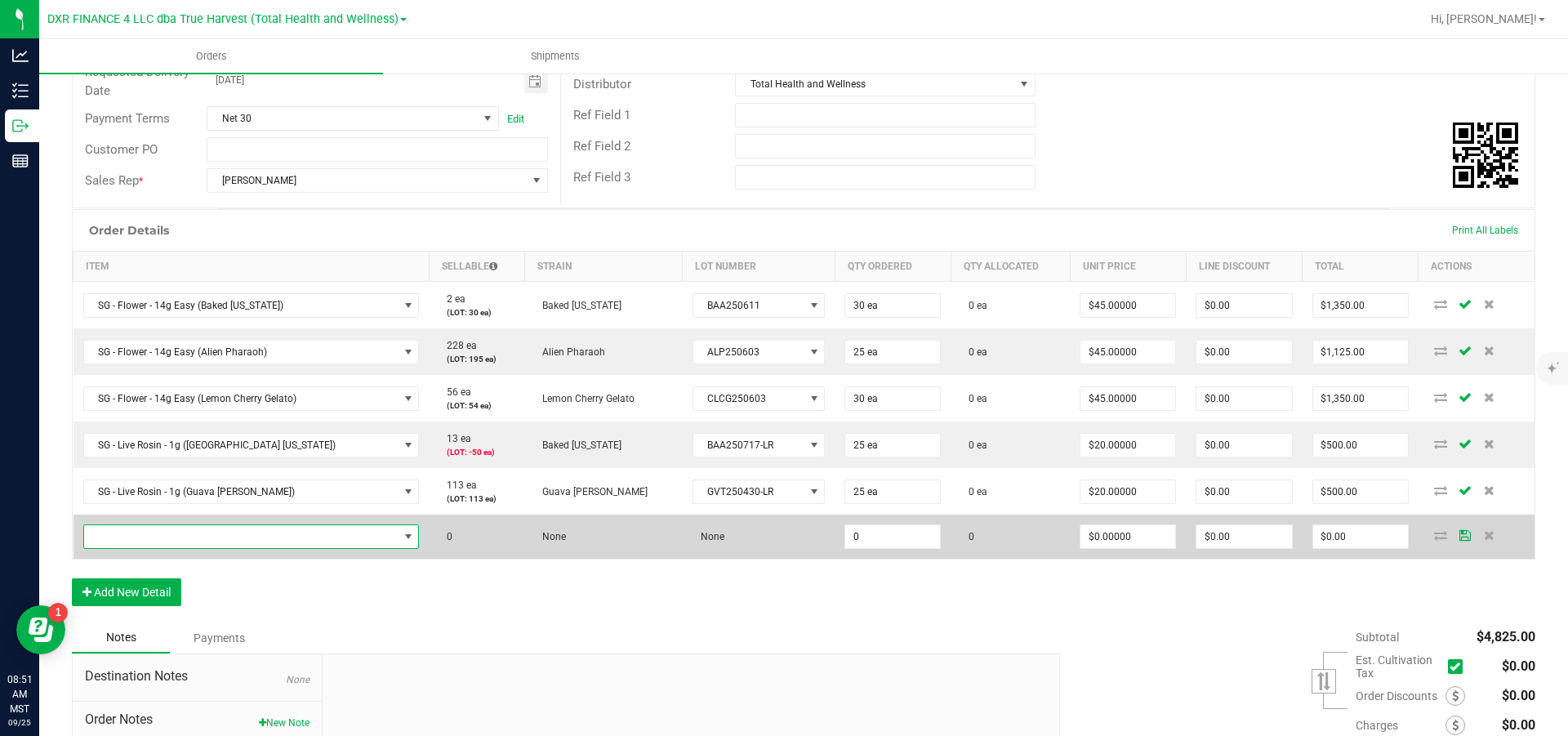
click at [156, 442] on span "NO DATA FOUND" at bounding box center [241, 536] width 315 height 23
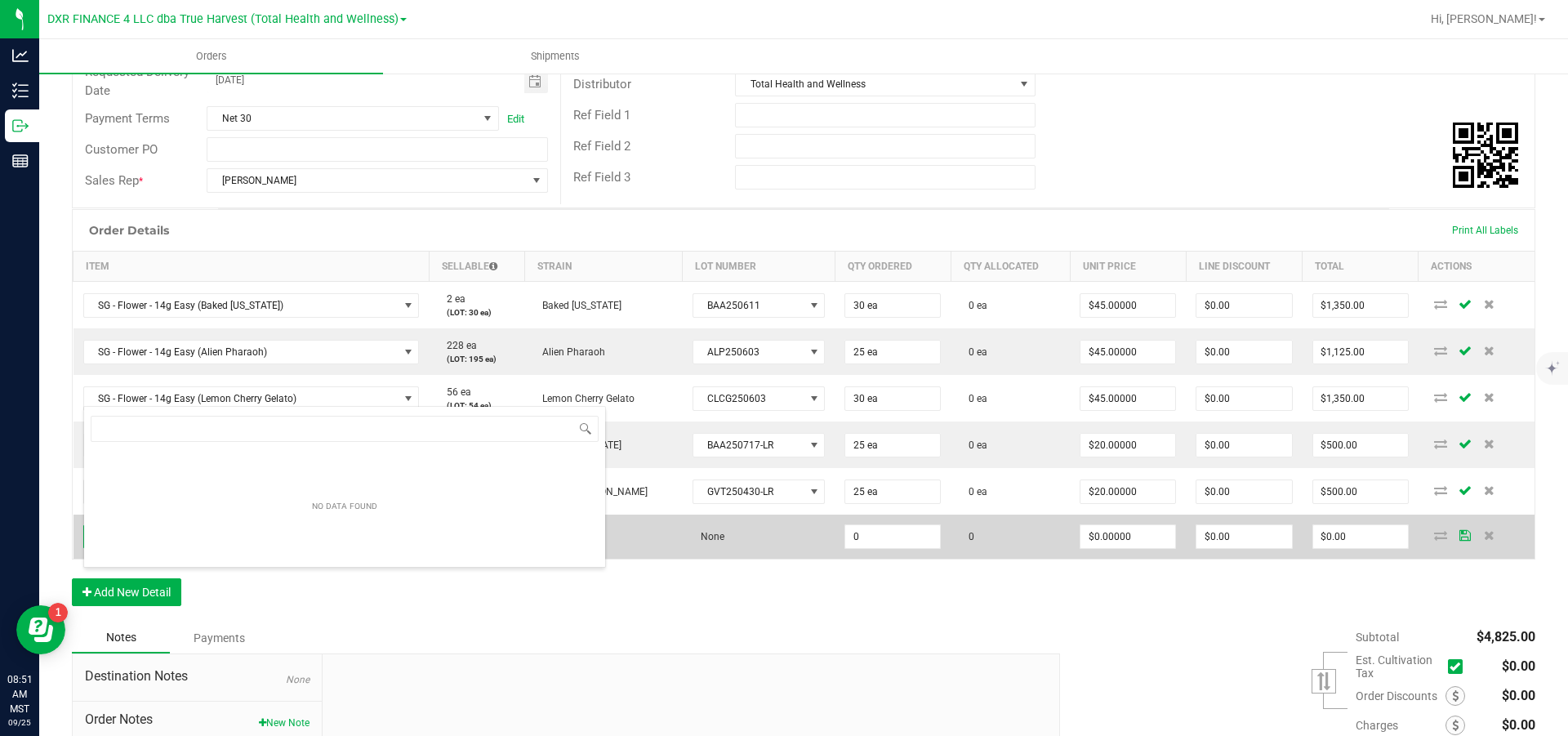
scroll to position [24, 306]
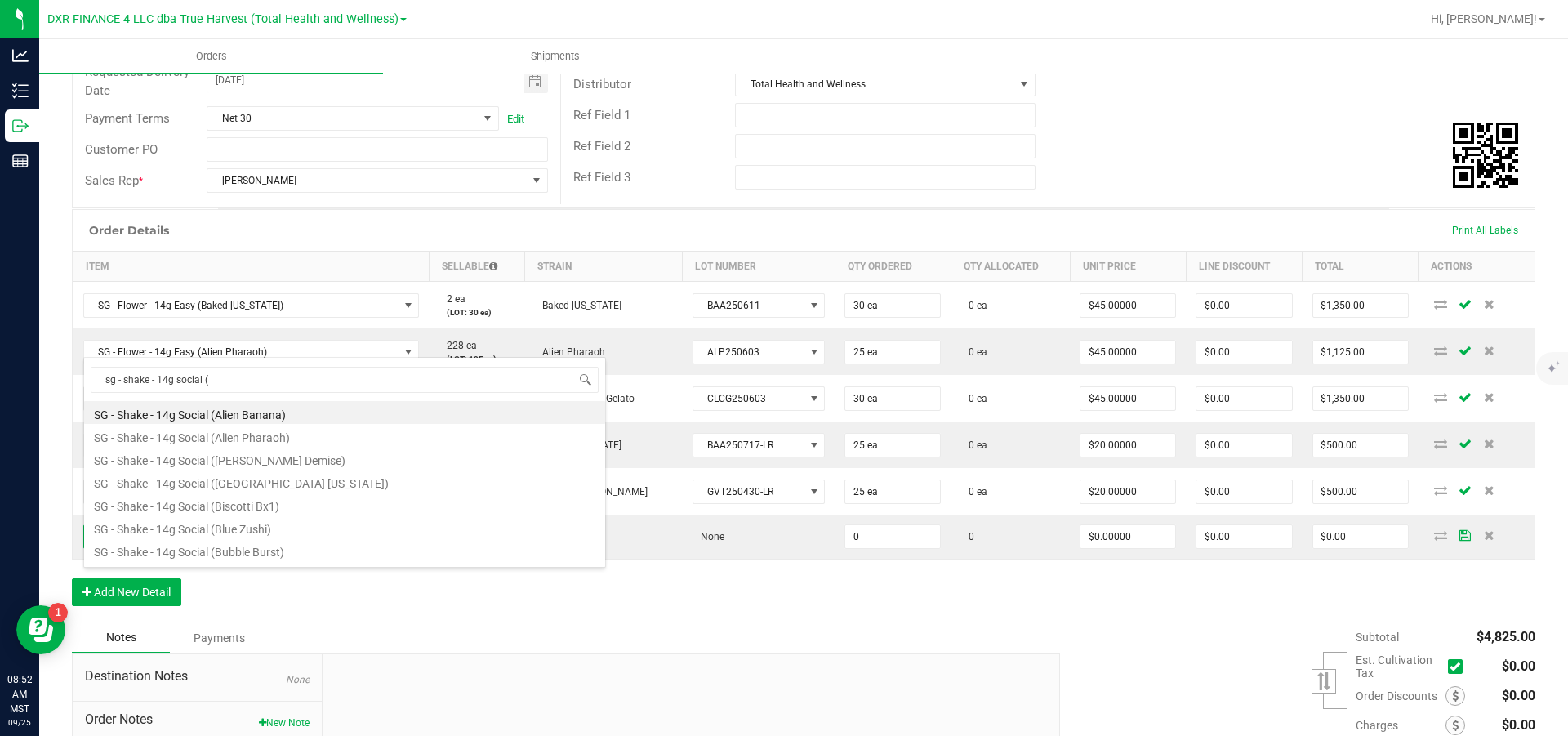
drag, startPoint x: 266, startPoint y: 379, endPoint x: 67, endPoint y: 371, distance: 199.2
click at [67, 371] on body "Analytics Inventory Outbound Reports 08:52 AM MST [DATE] 09/25 DXR FINANCE 4 LL…" at bounding box center [784, 368] width 1568 height 736
type input "b"
type input "sg - shake - 14g social (b"
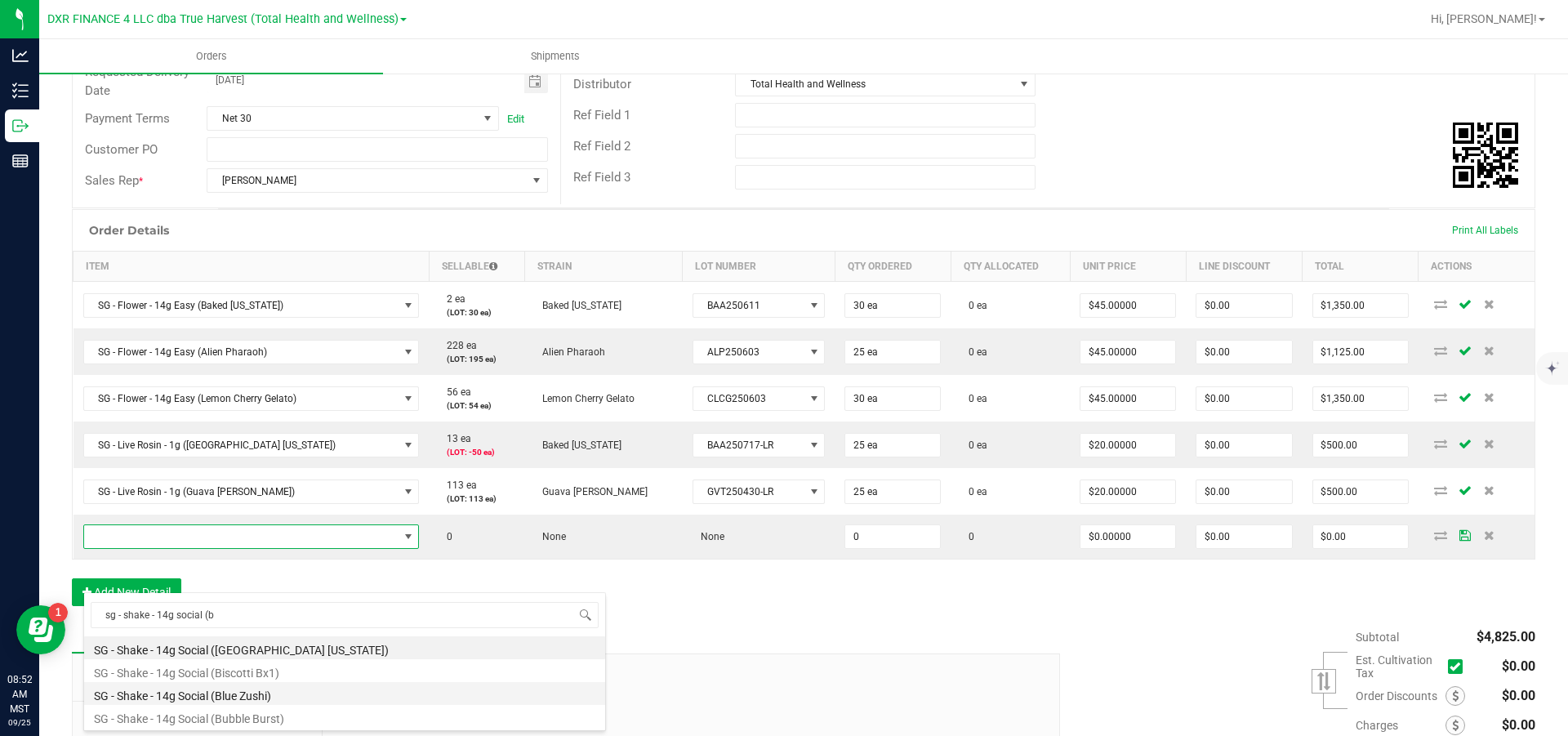
click at [249, 442] on li "SG - Shake - 14g Social (Blue Zushi)" at bounding box center [345, 693] width 521 height 23
type input "0 ea"
type input "$10.00000"
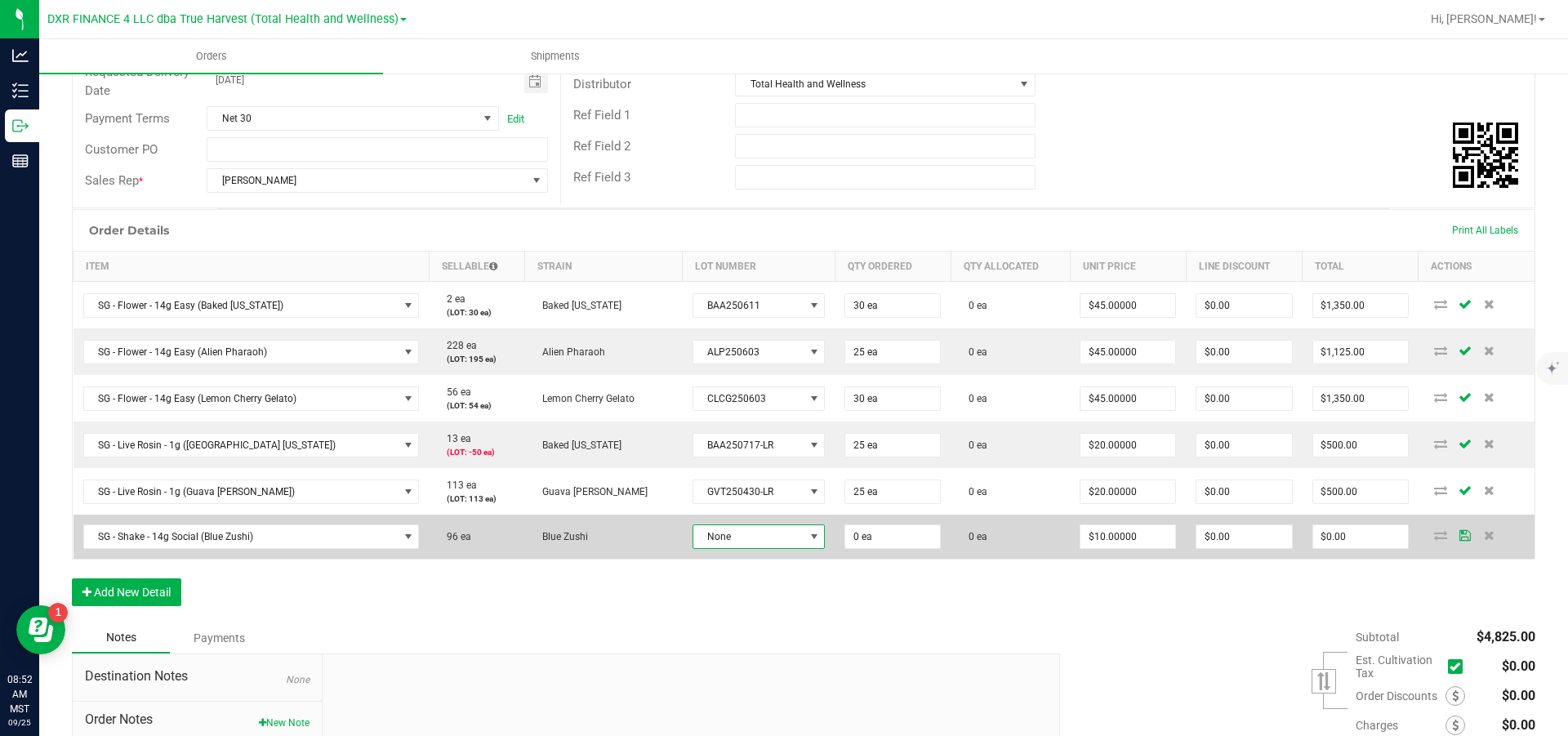
click at [756, 442] on span "None" at bounding box center [749, 536] width 111 height 23
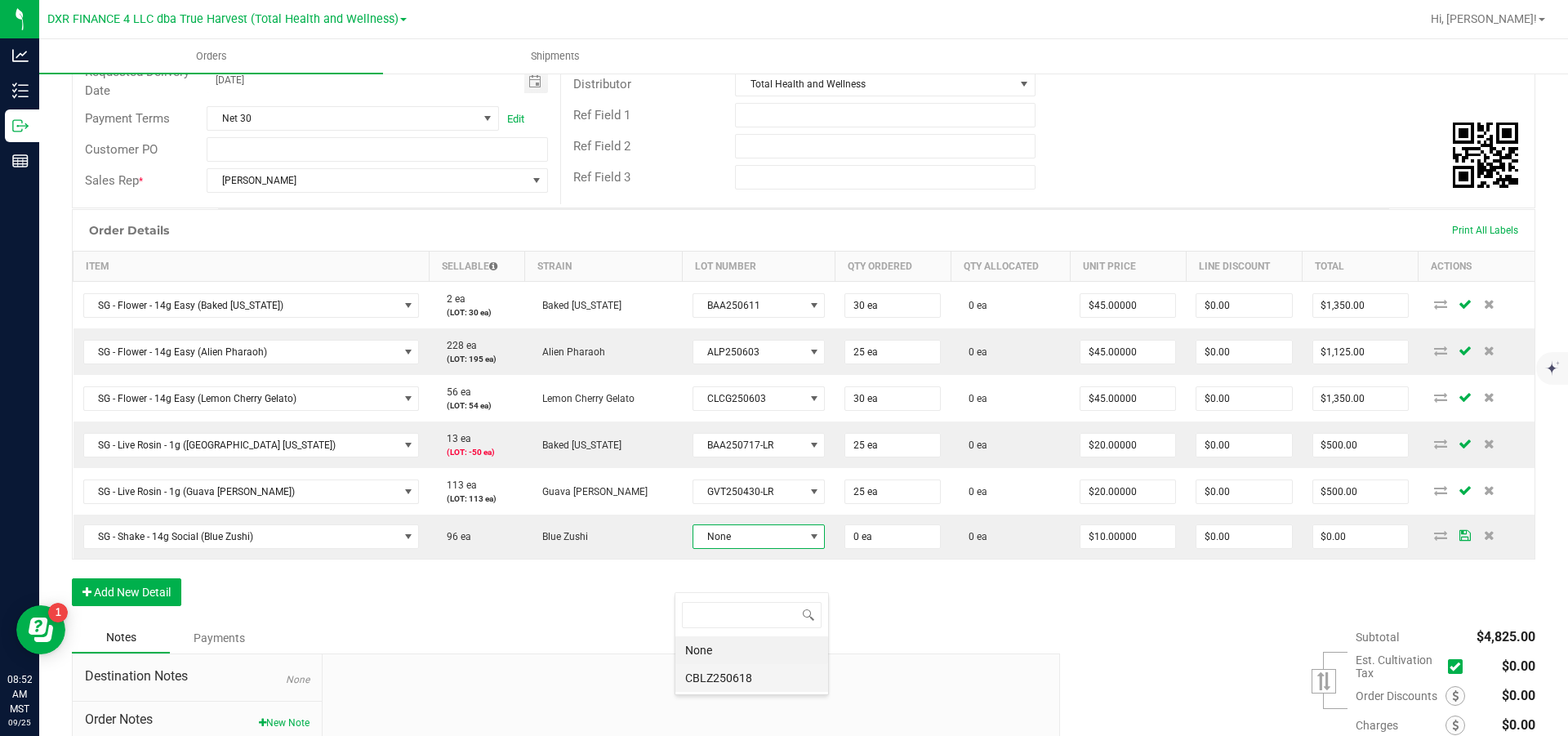
click at [771, 442] on li "CBLZ250618" at bounding box center [751, 678] width 153 height 28
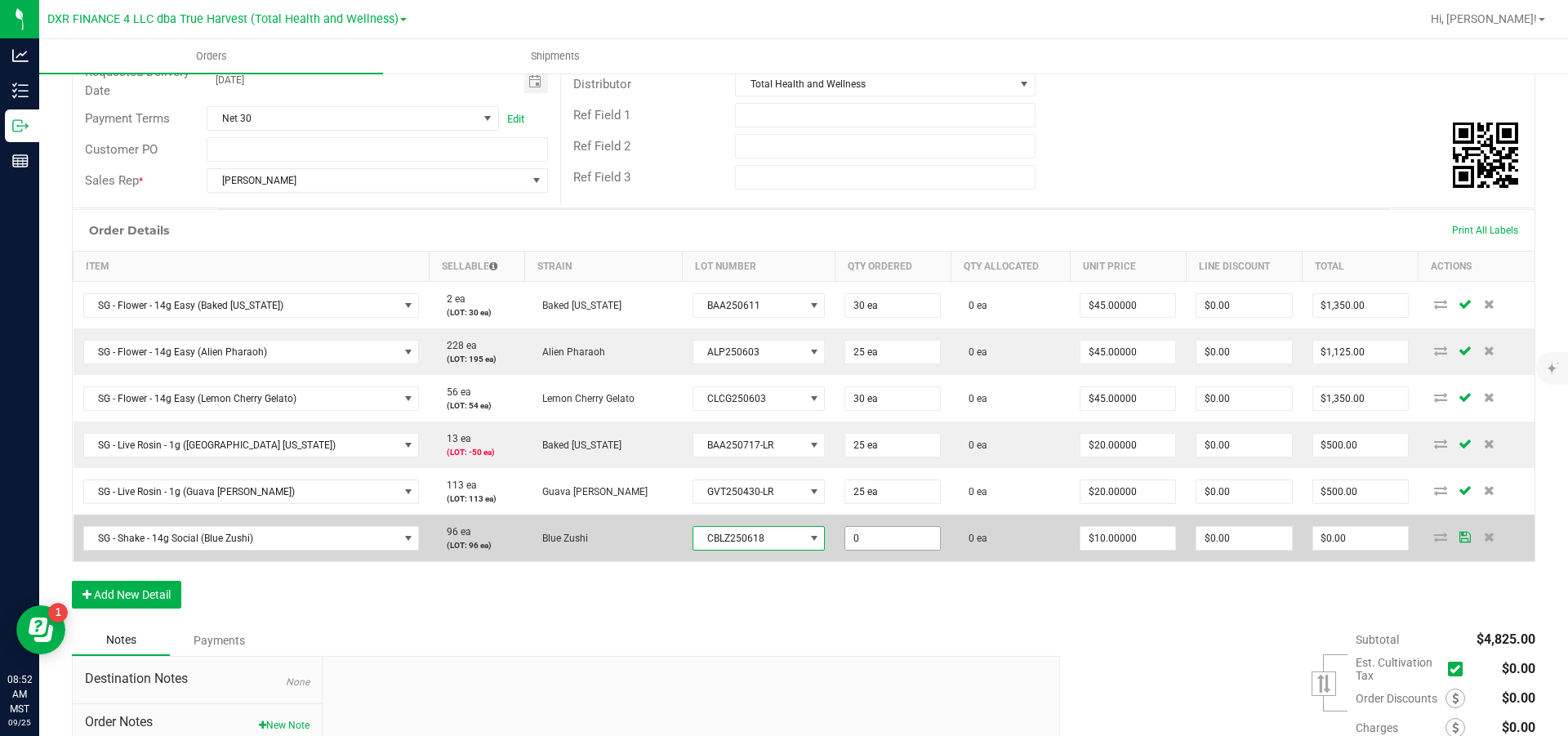
click at [884, 442] on input "0" at bounding box center [893, 537] width 95 height 23
type input "40 ea"
type input "10"
type input "$400.00"
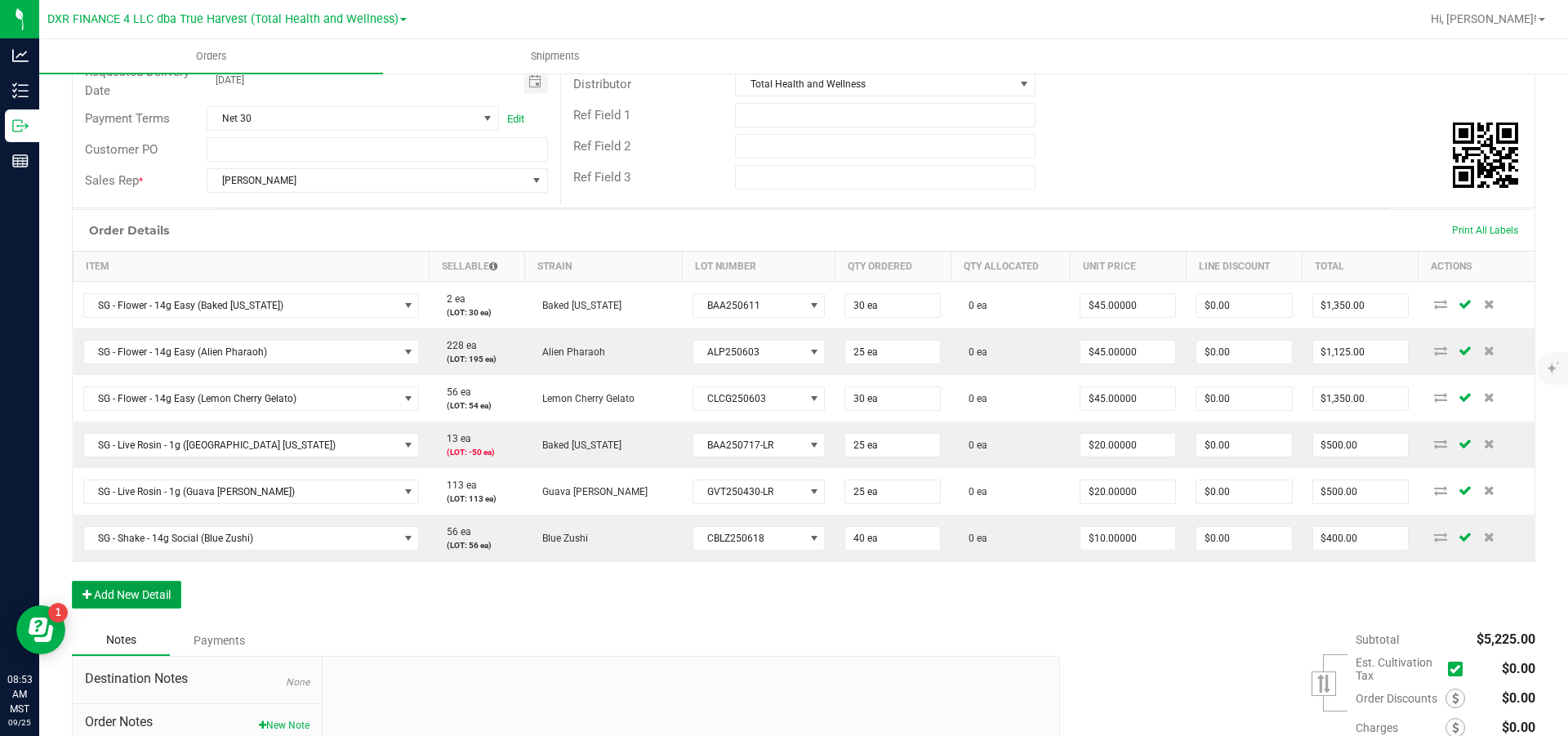
click at [120, 442] on button "Add New Detail" at bounding box center [126, 594] width 109 height 28
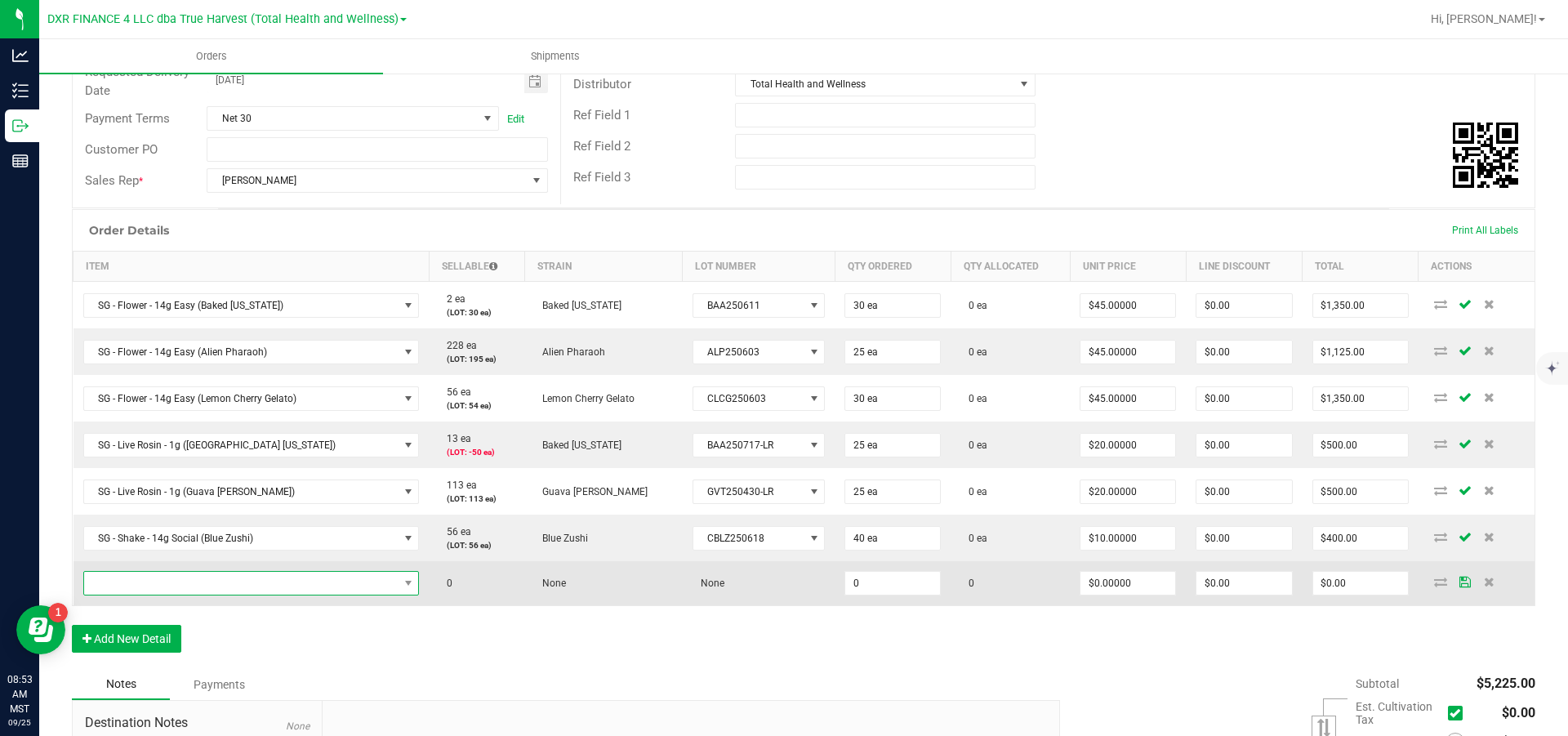
click at [129, 442] on span "NO DATA FOUND" at bounding box center [241, 582] width 315 height 23
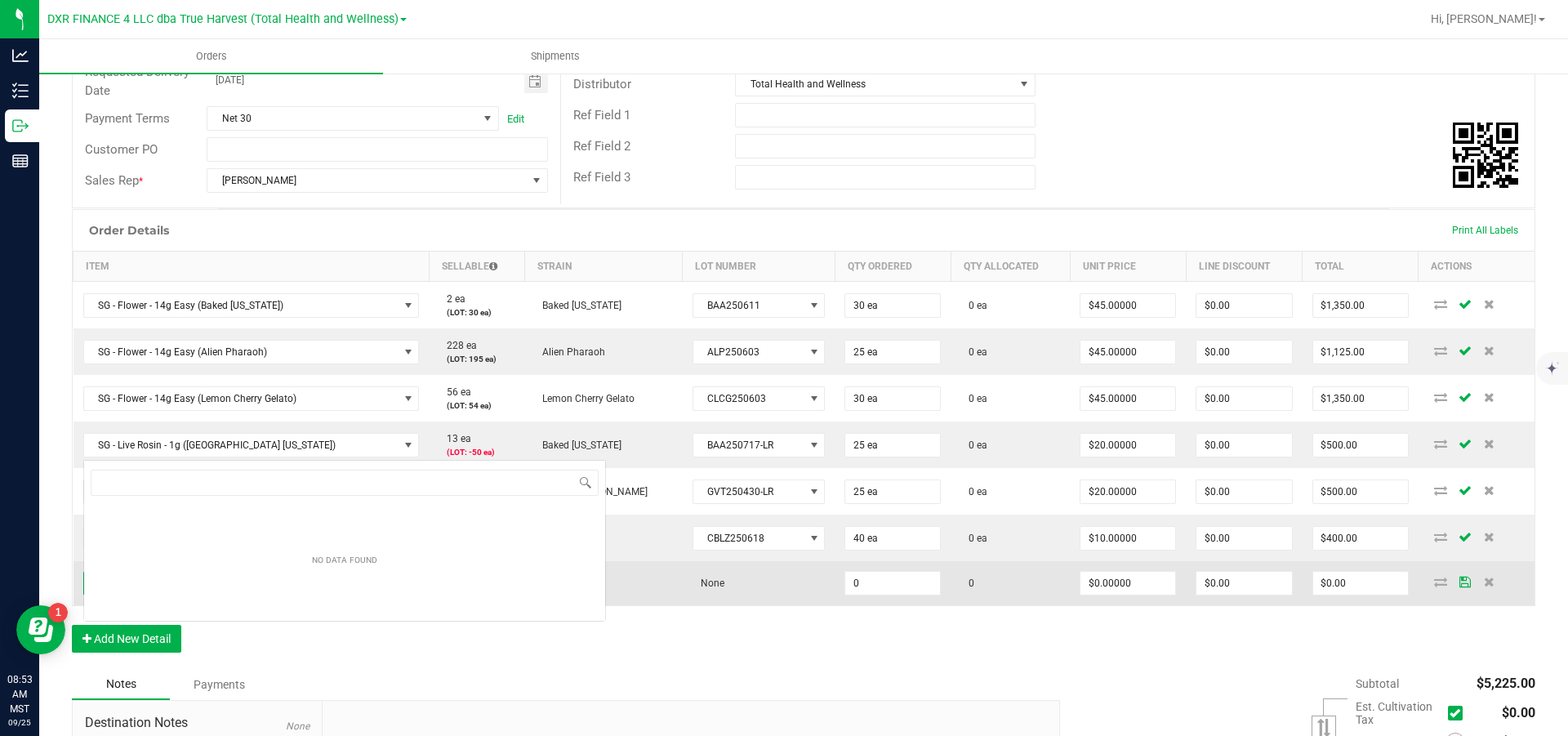
scroll to position [24, 306]
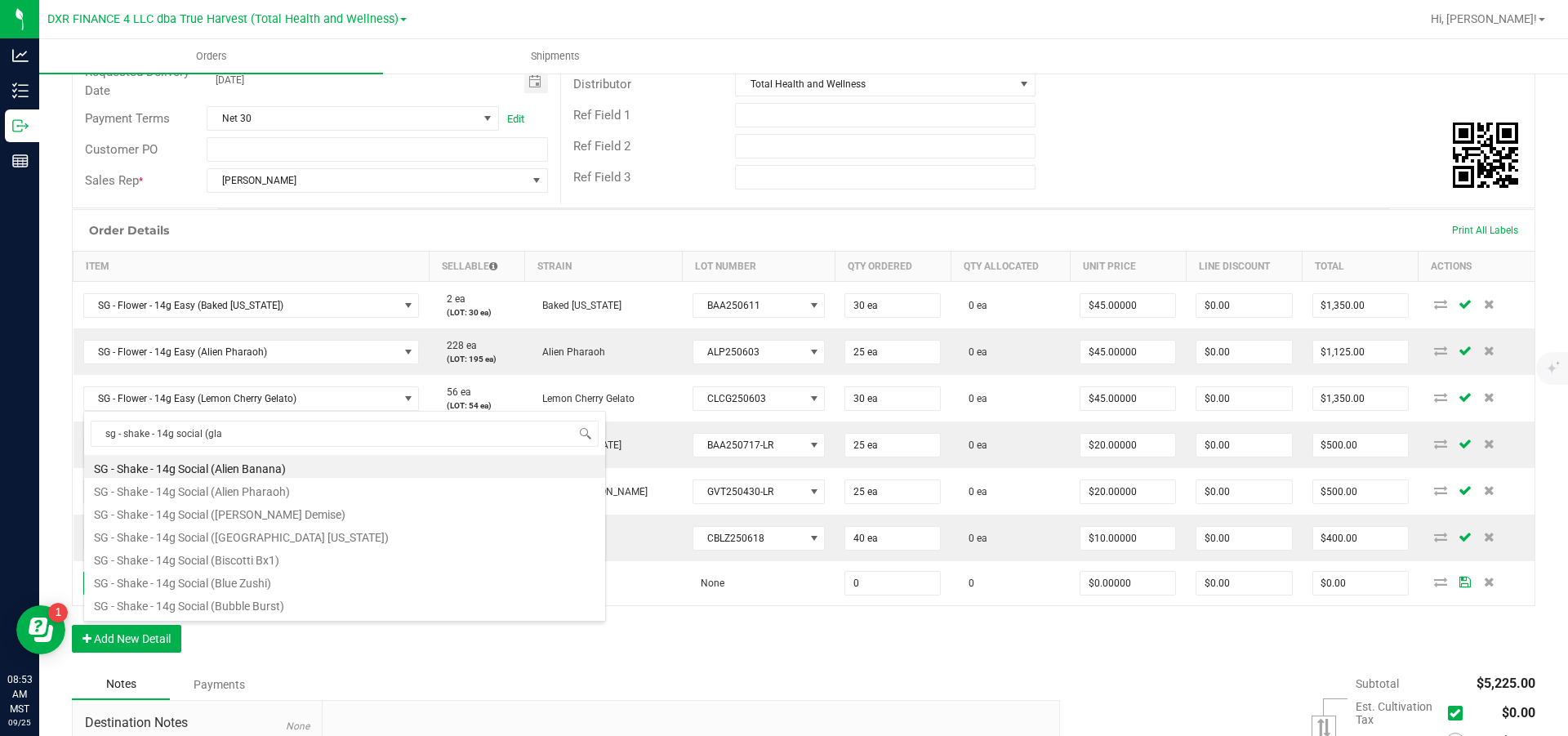
type input "sg - shake - 14g social (glaz"
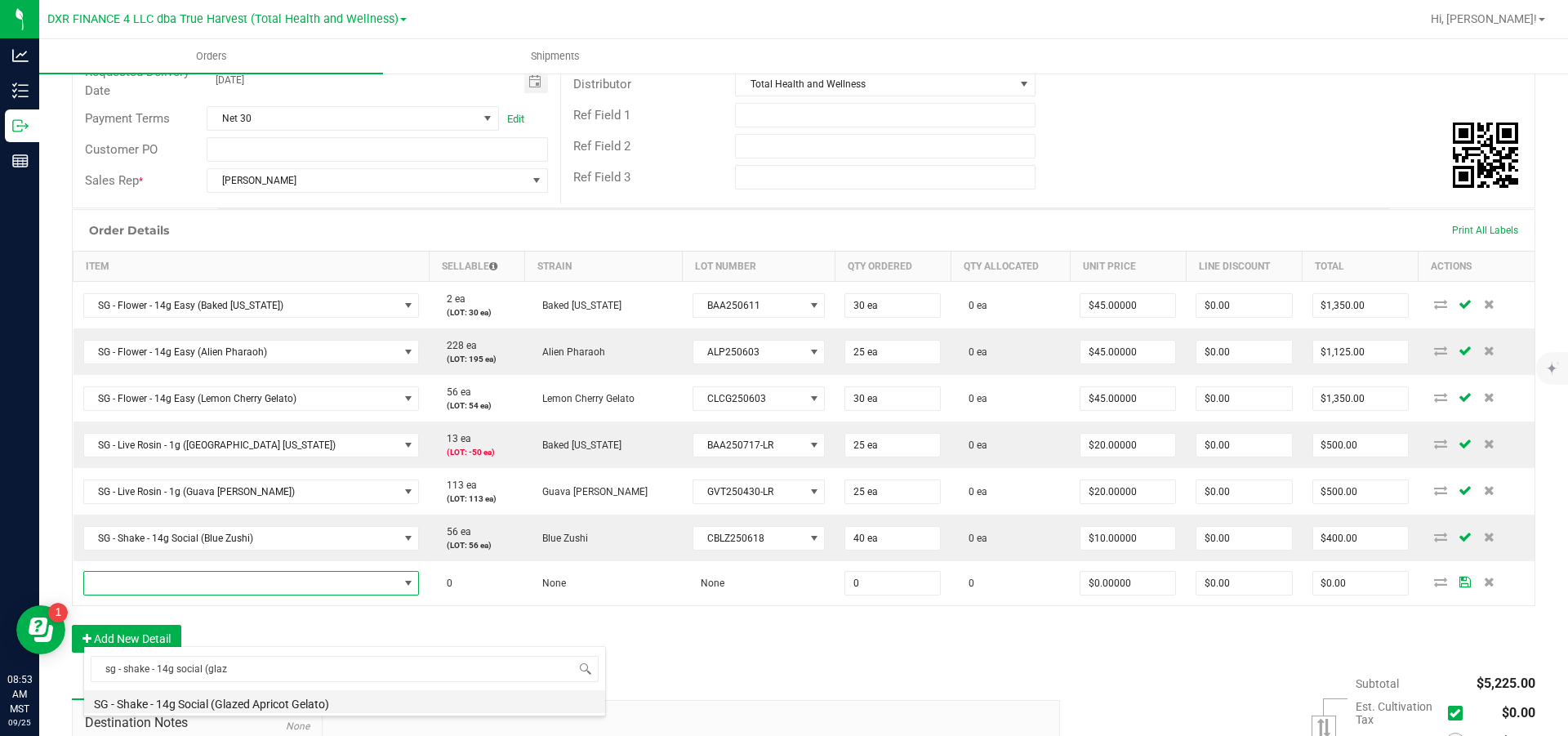
click at [251, 442] on li "SG - Shake - 14g Social (Glazed Apricot Gelato)" at bounding box center [345, 701] width 521 height 23
type input "0 ea"
type input "$10.00000"
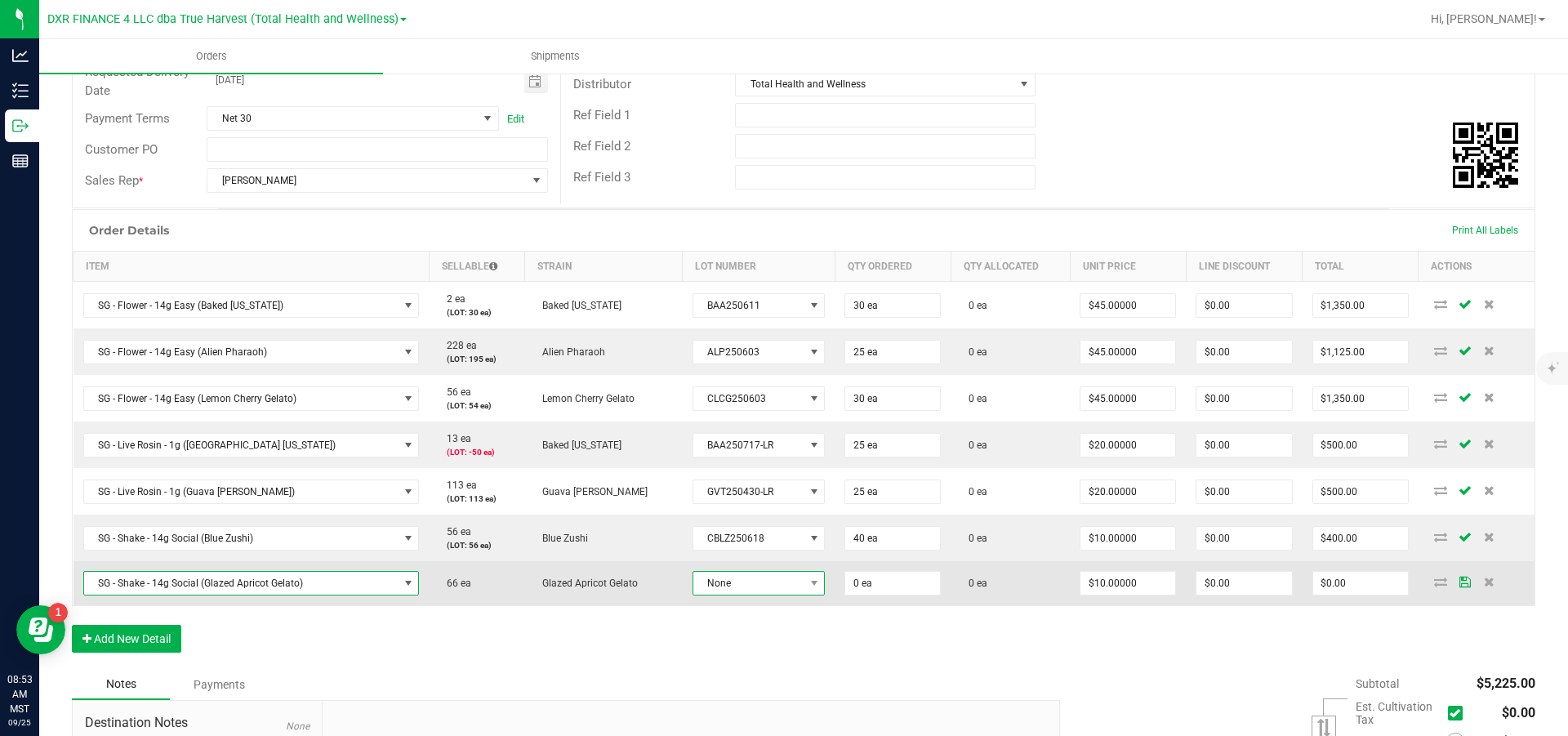
click at [766, 442] on span "None" at bounding box center [749, 582] width 111 height 23
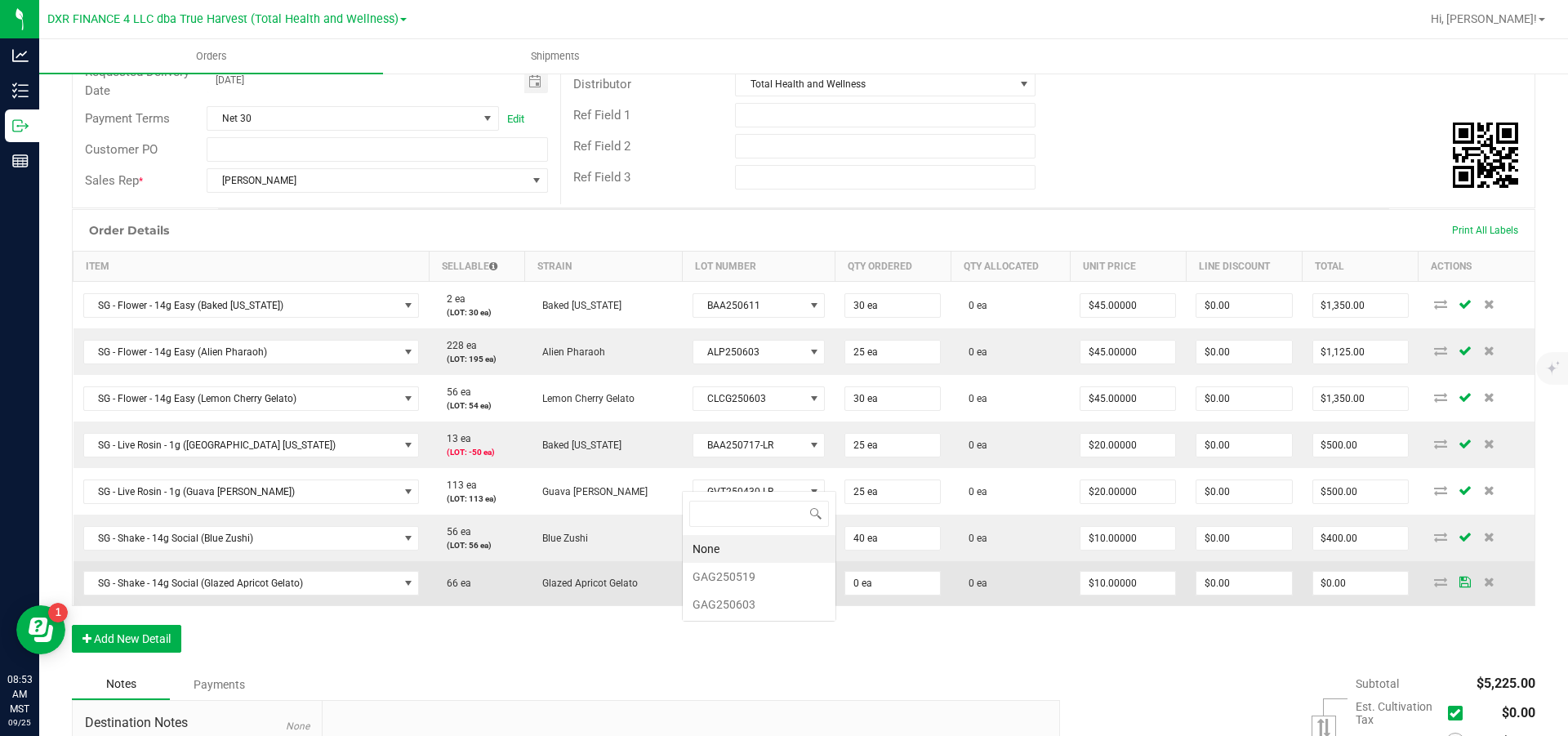
scroll to position [24, 134]
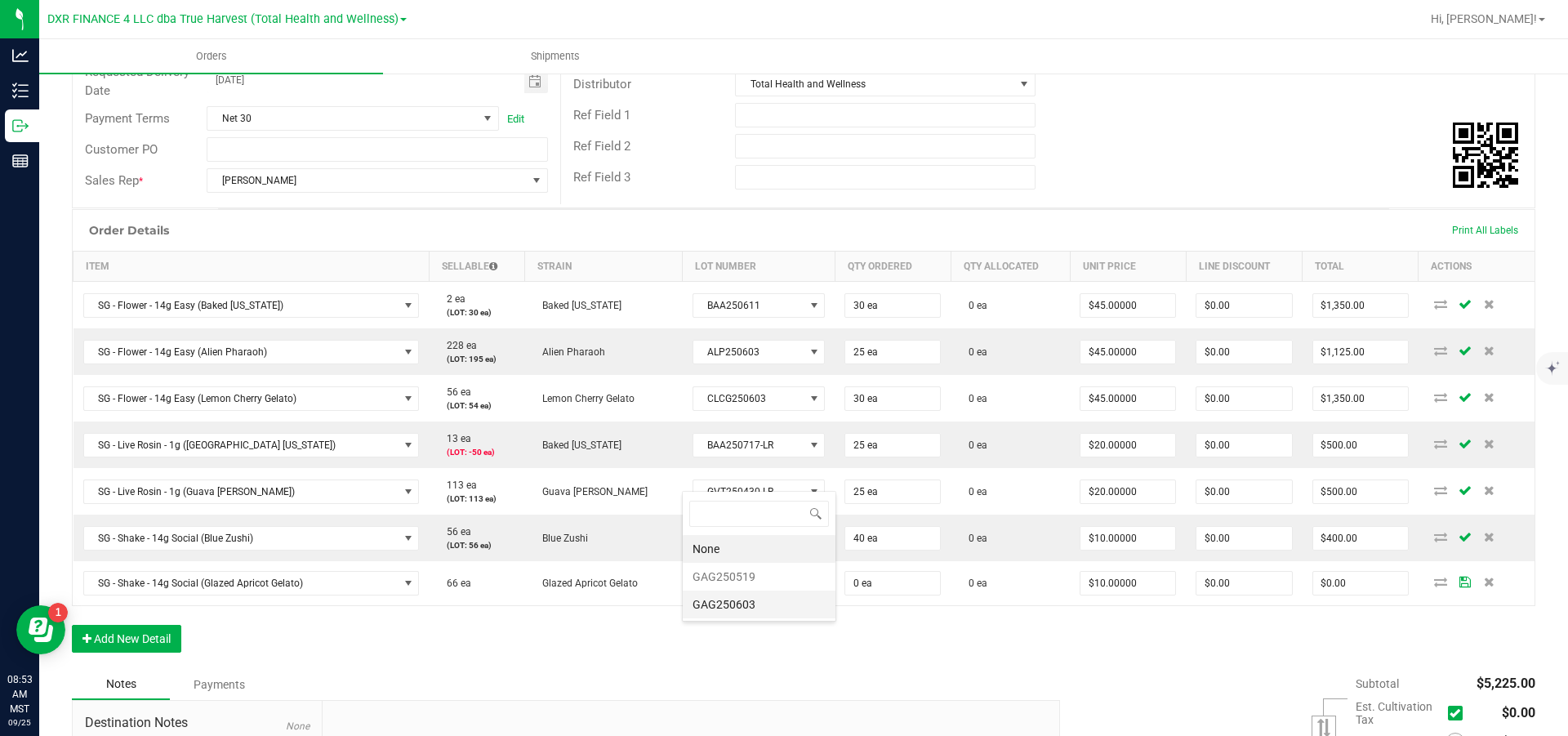
click at [769, 442] on li "GAG250603" at bounding box center [759, 604] width 153 height 28
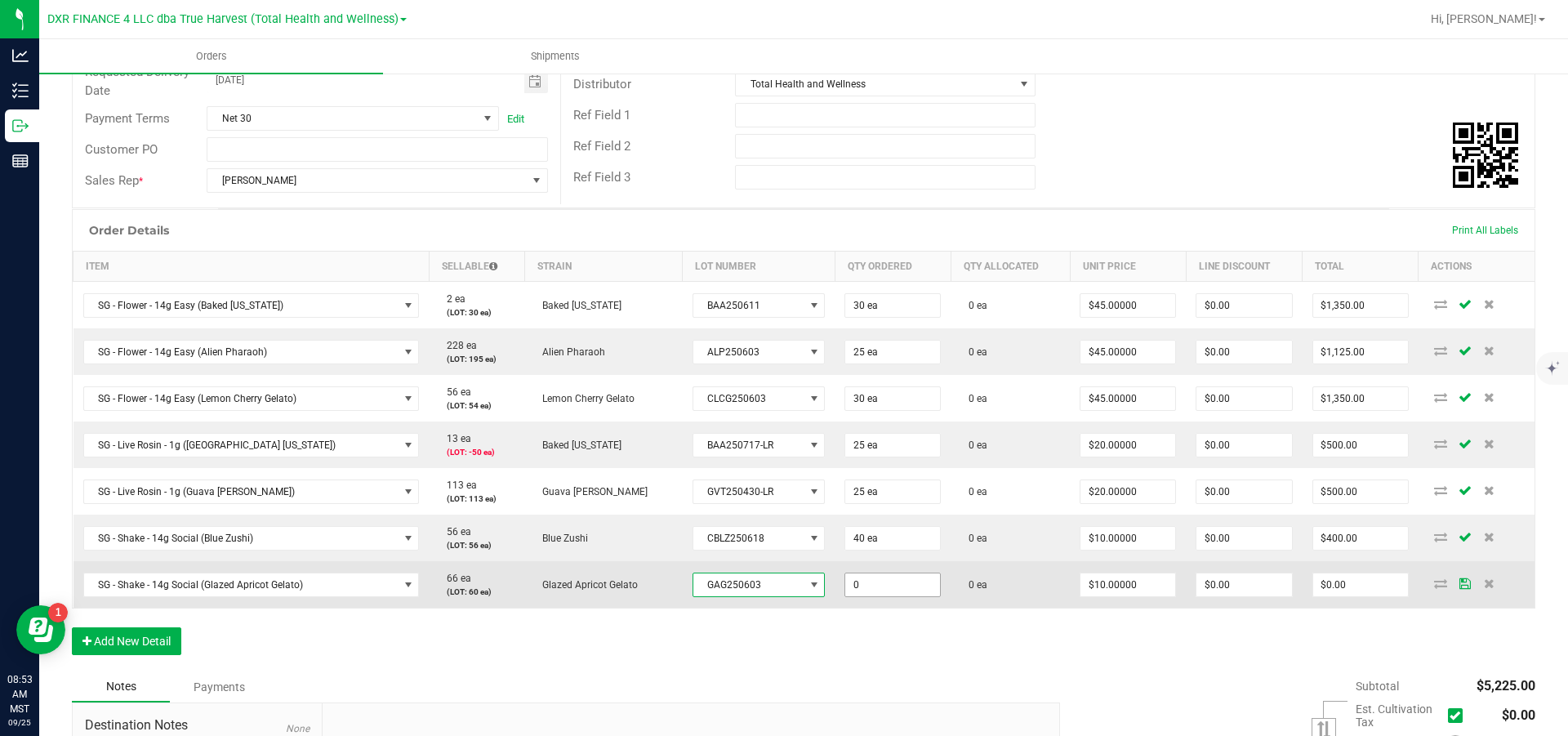
click at [885, 442] on input "0" at bounding box center [893, 584] width 95 height 23
type input "60 ea"
type input "10"
type input "$600.00"
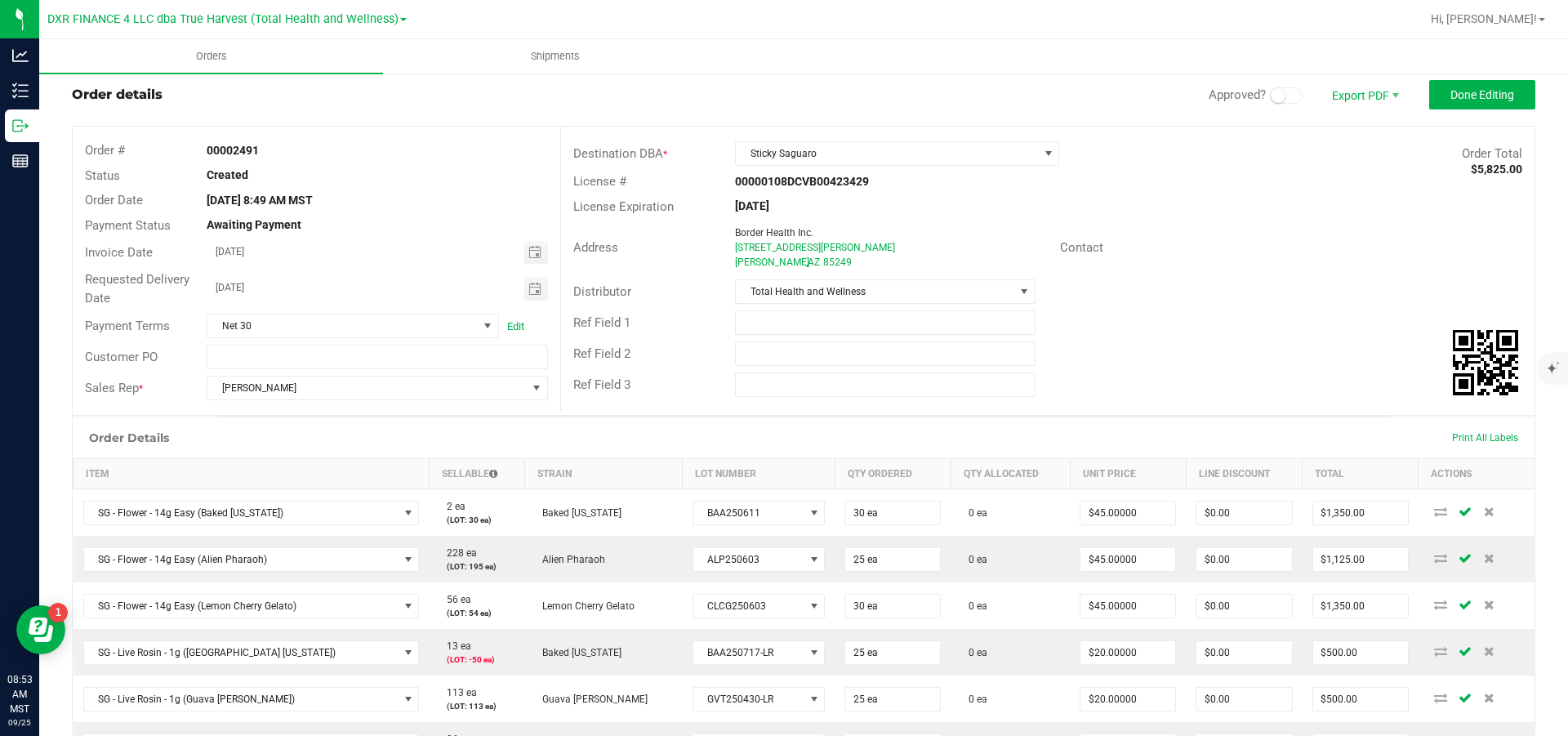
scroll to position [0, 0]
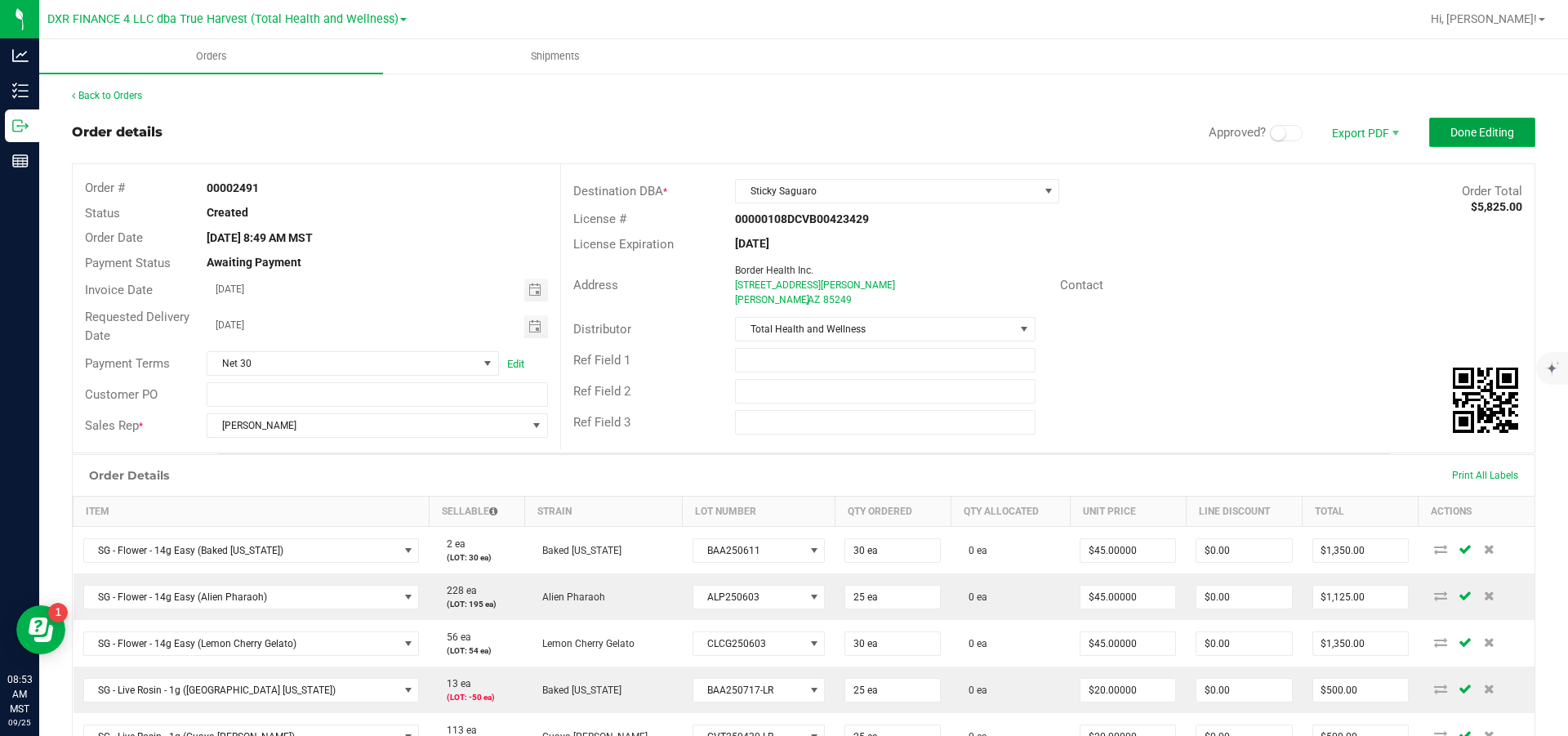
click at [1046, 134] on span "Done Editing" at bounding box center [1482, 133] width 63 height 13
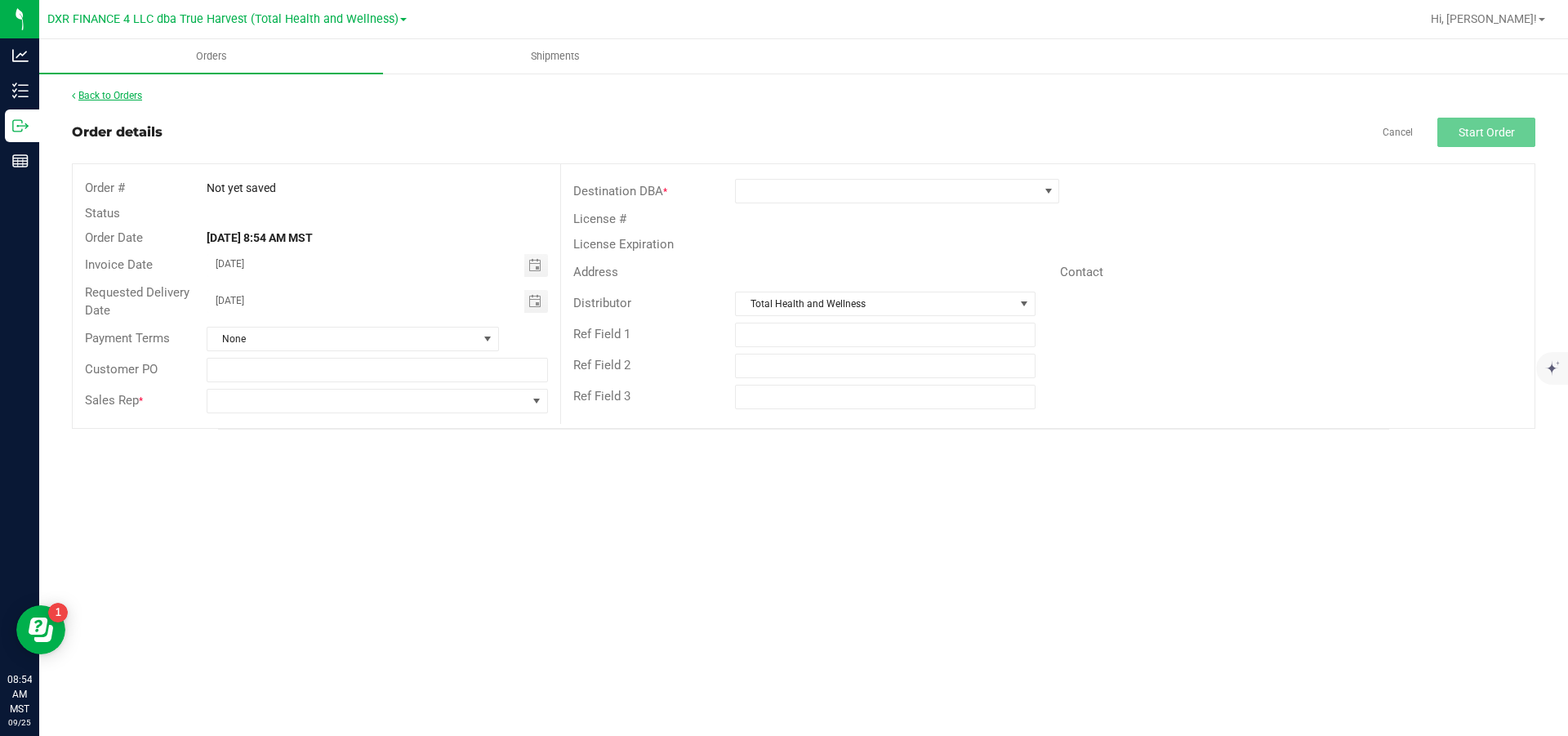
click at [129, 95] on link "Back to Orders" at bounding box center [107, 96] width 70 height 12
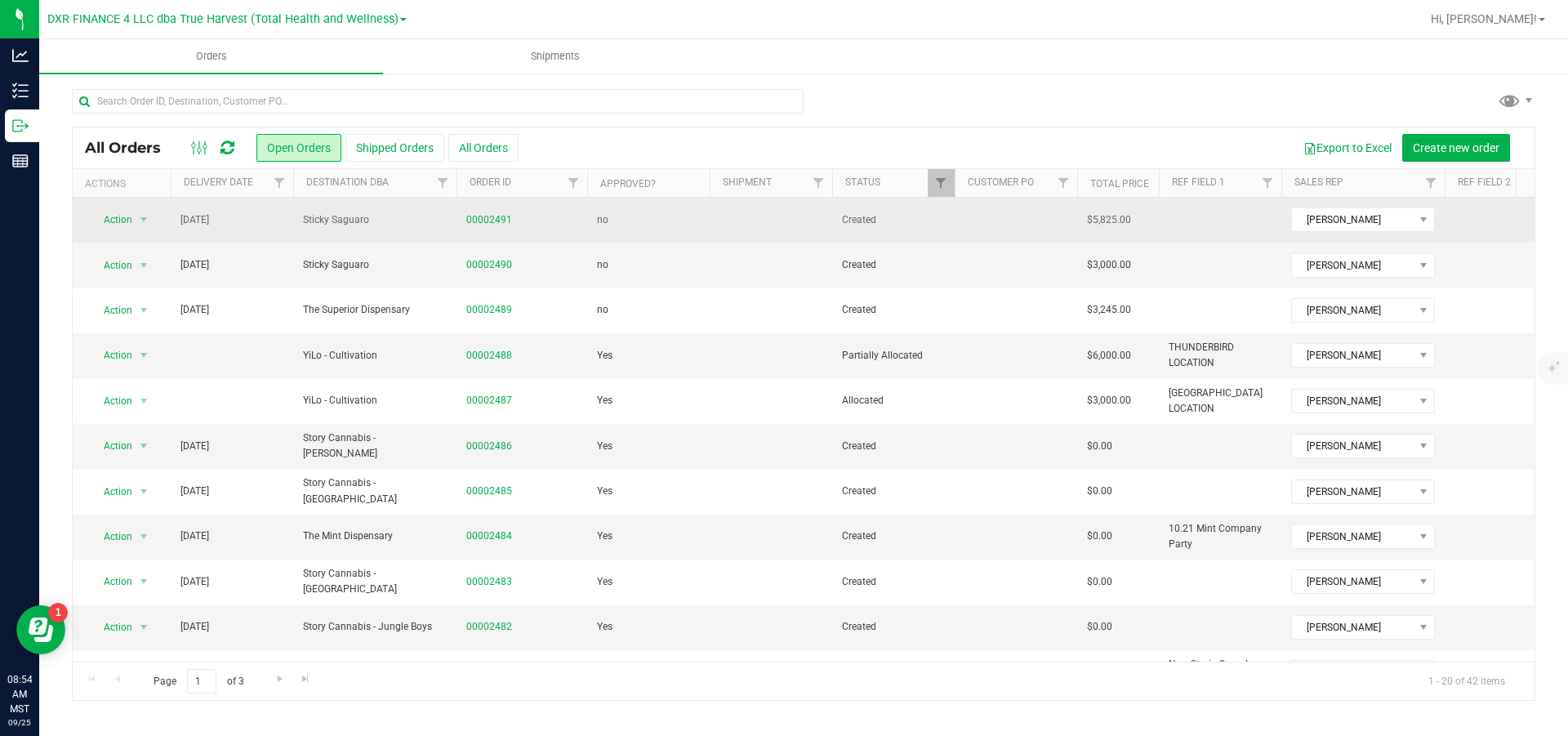
click at [1046, 229] on td at bounding box center [1220, 220] width 123 height 45
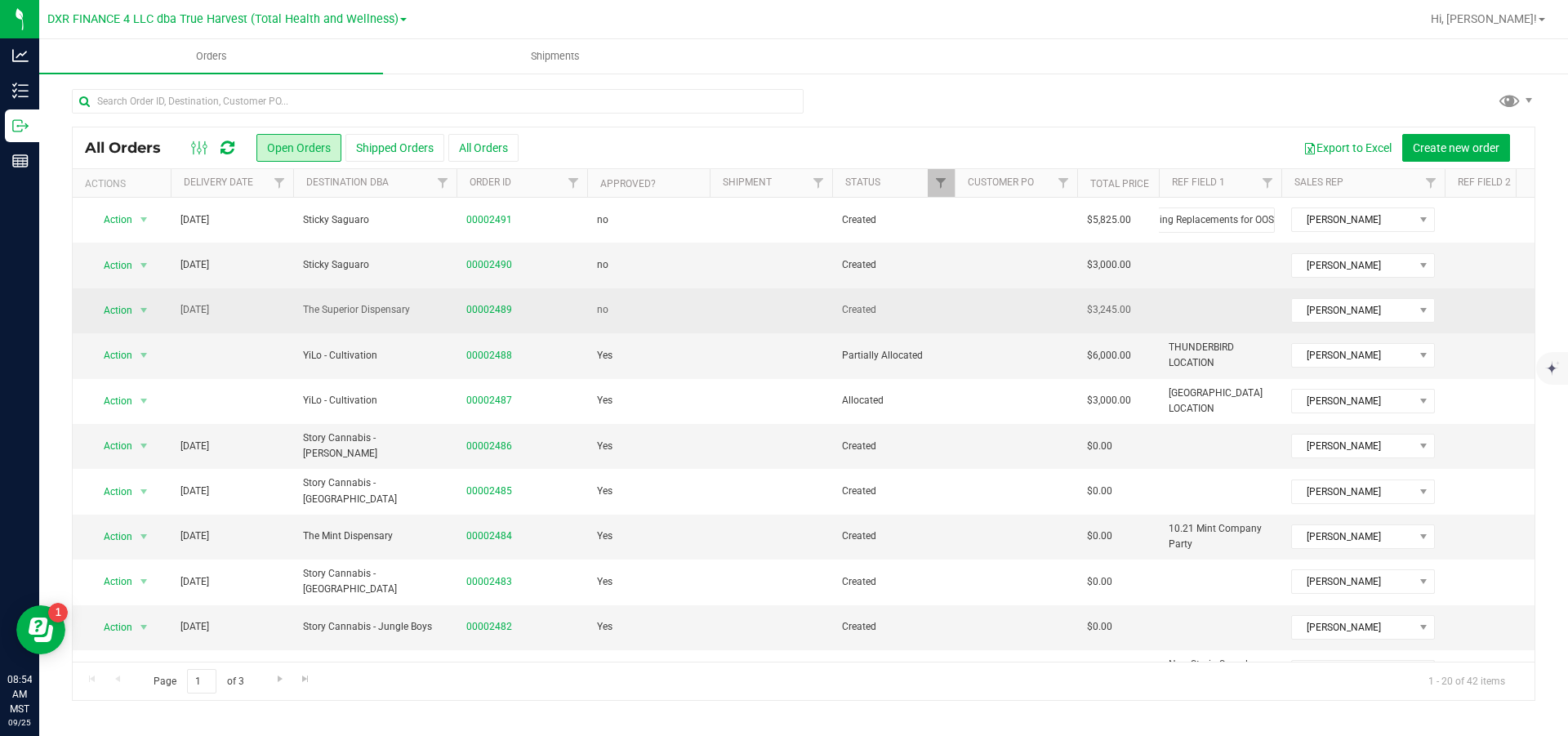
type input "Finding Replacements for OOS"
click at [1046, 306] on div "All Orders Open Orders Shipped Orders All Orders Export to Excel Create new ord…" at bounding box center [804, 414] width 1464 height 575
click at [1046, 330] on td at bounding box center [1220, 311] width 123 height 45
type input "Finding Replacements for OOS"
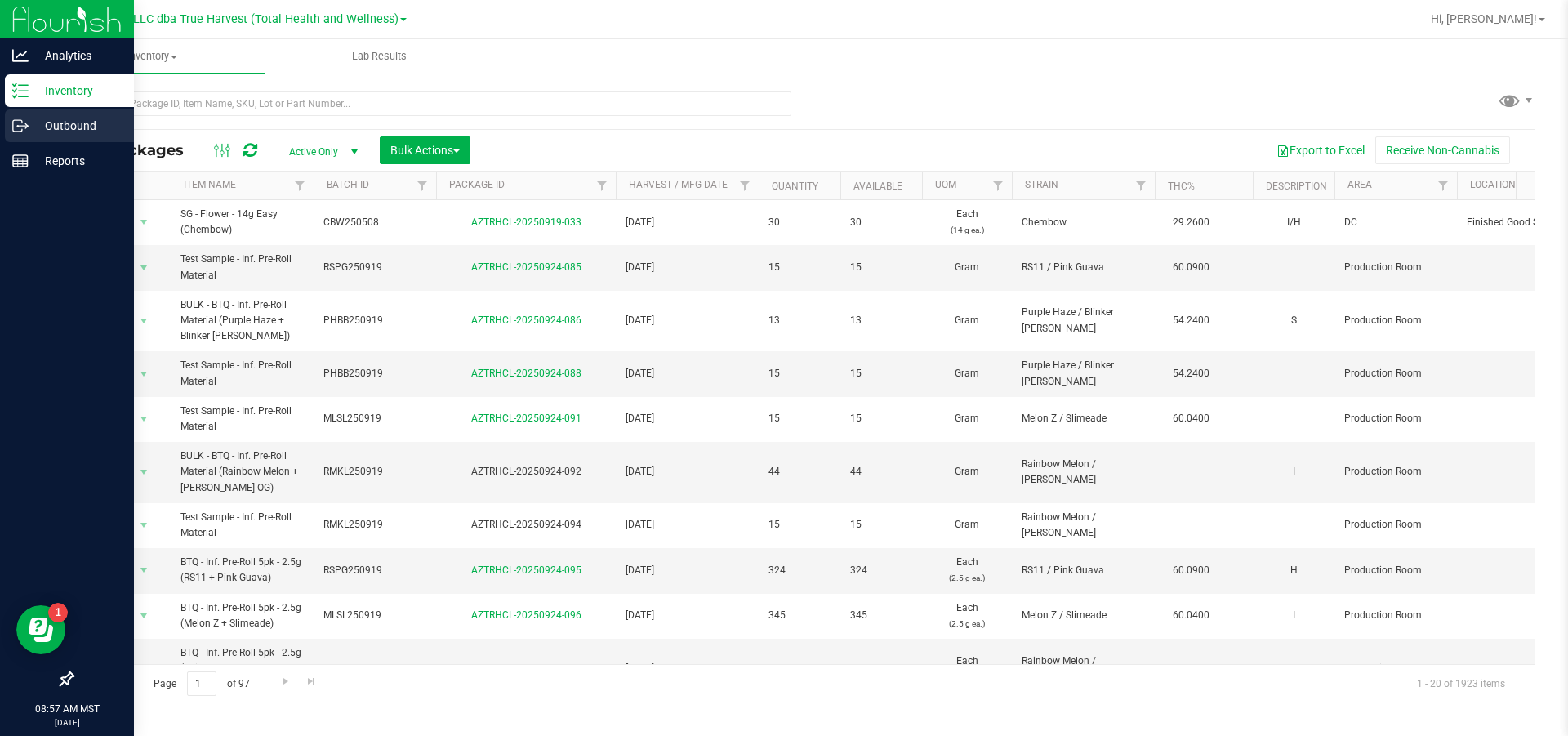
click at [17, 114] on div "Outbound" at bounding box center [69, 125] width 129 height 33
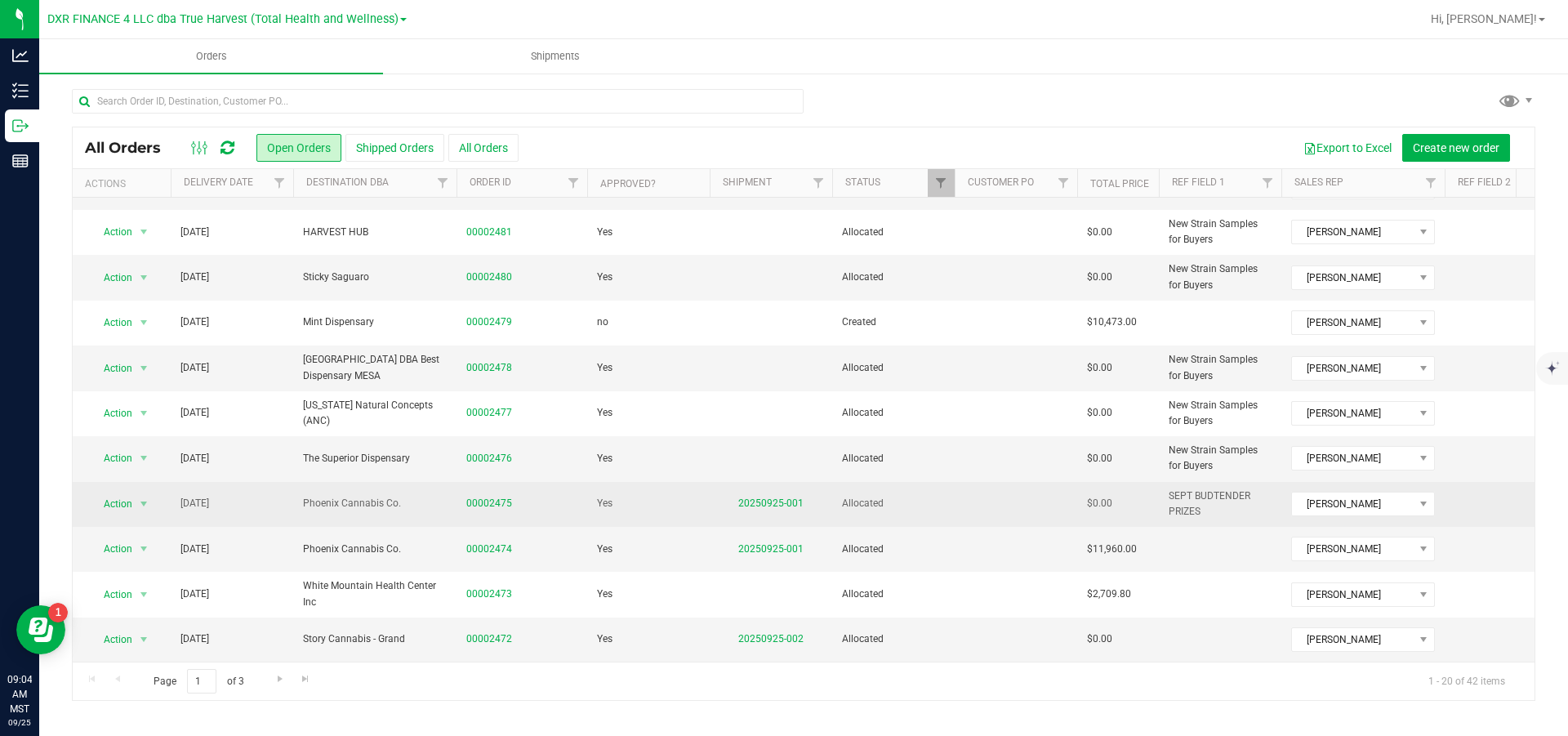
scroll to position [521, 0]
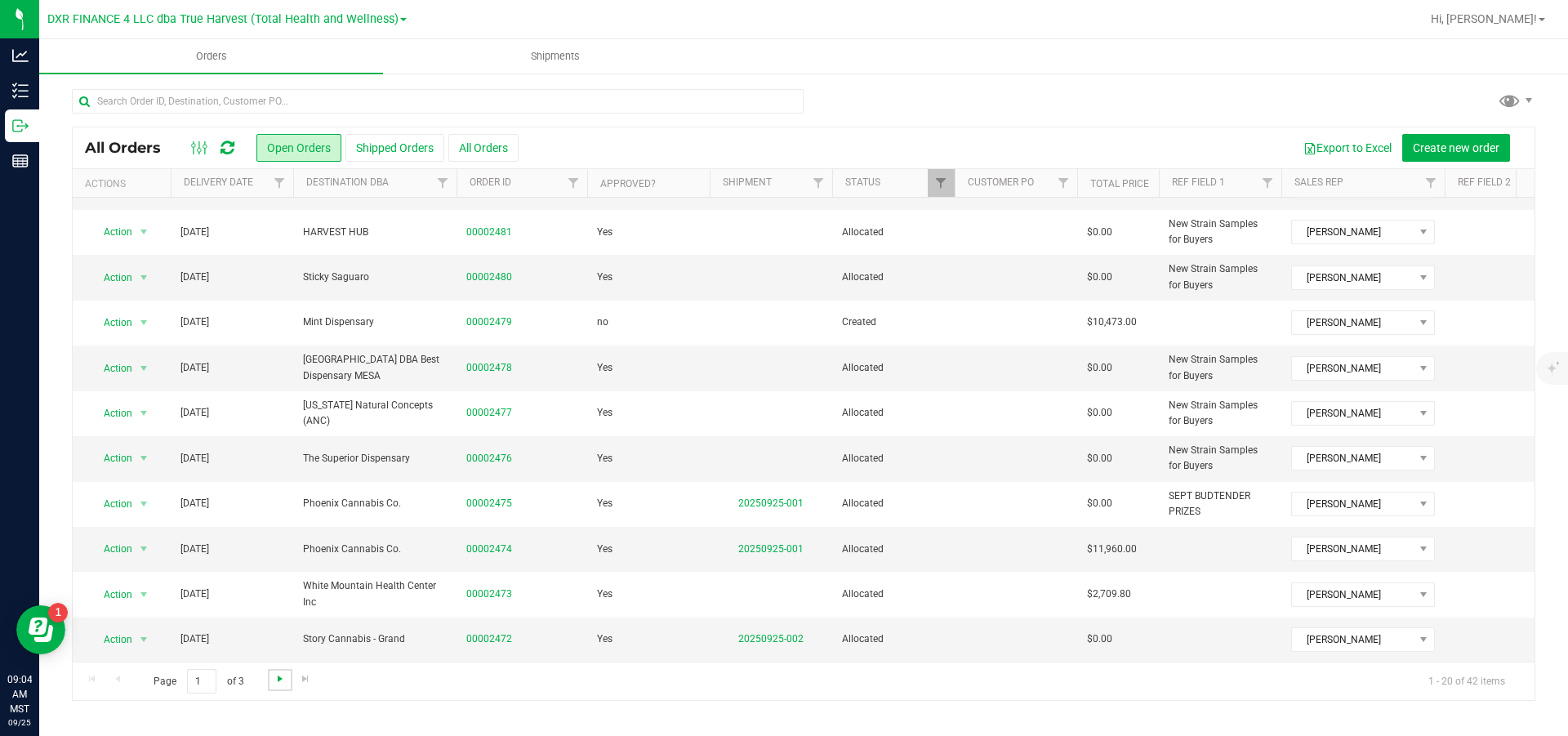
click at [287, 442] on span "Go to the next page" at bounding box center [280, 679] width 13 height 13
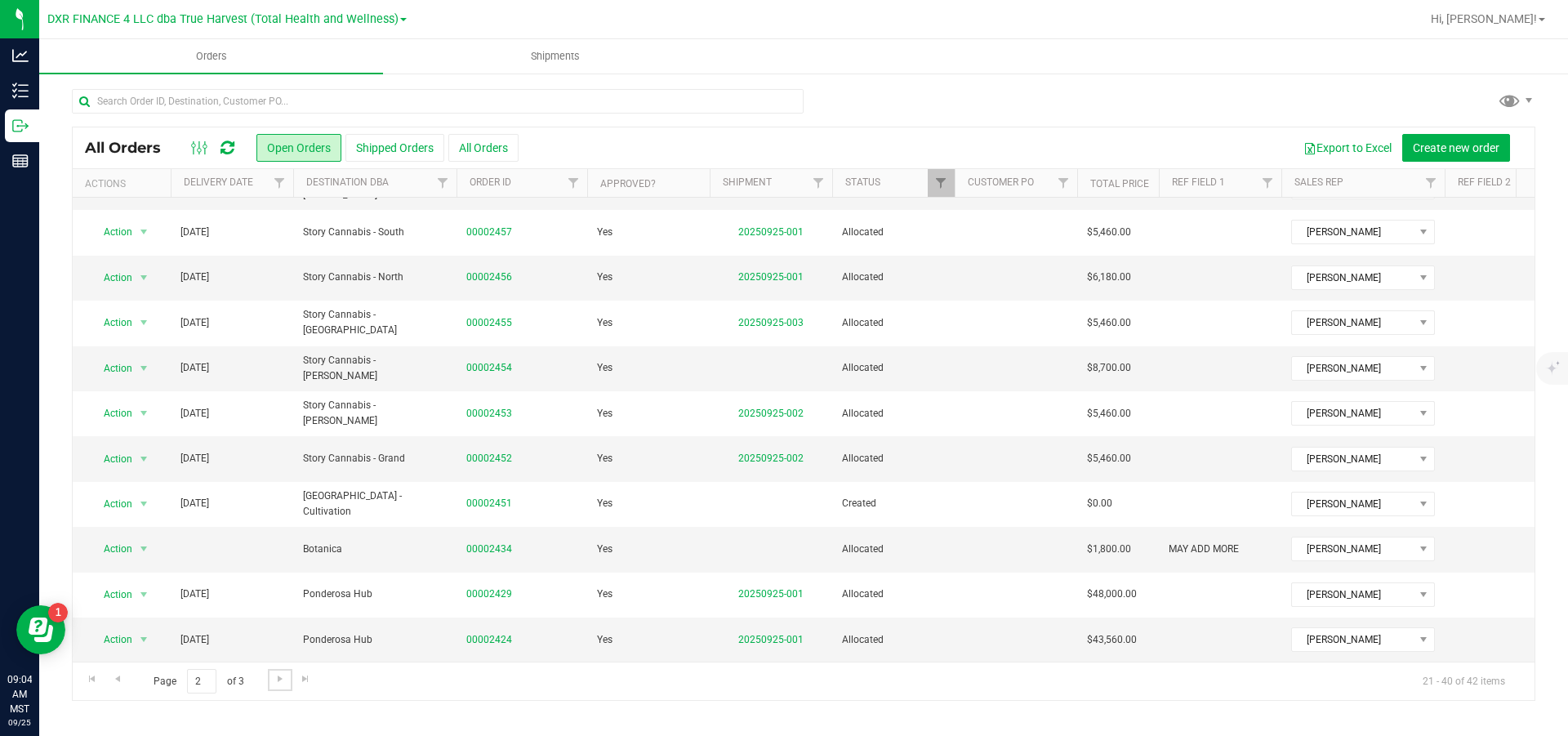
scroll to position [0, 0]
